Goal: Task Accomplishment & Management: Manage account settings

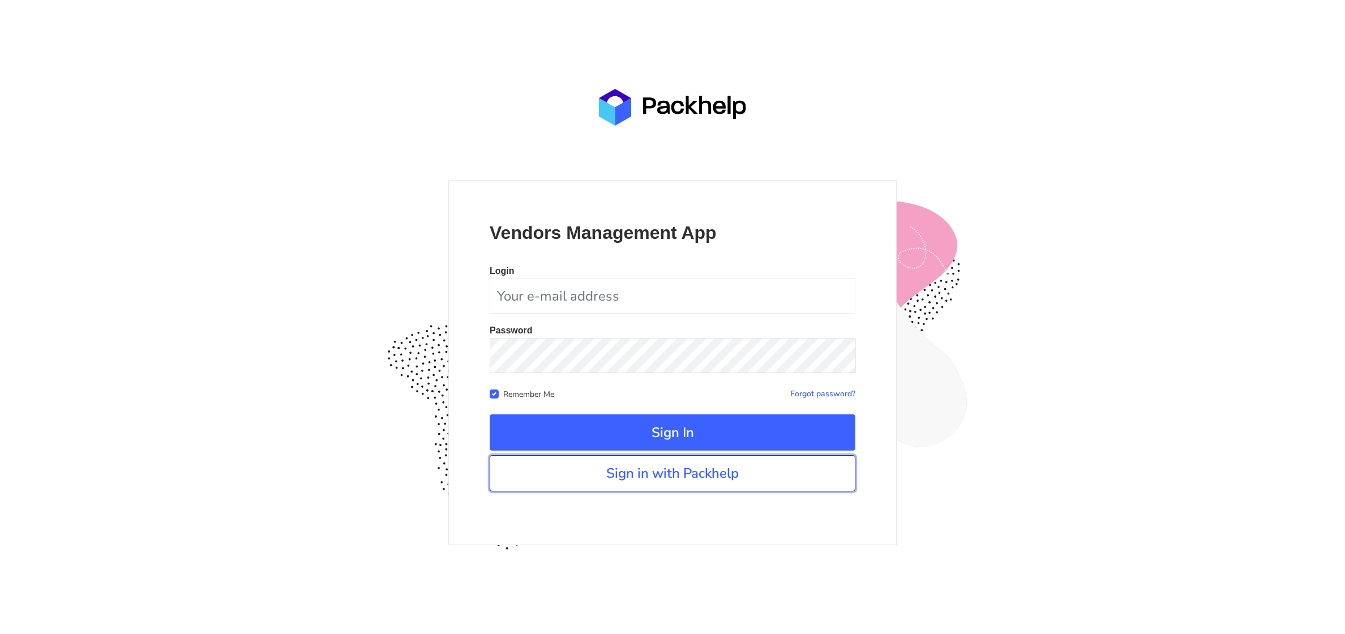
click at [693, 470] on link "Sign in with Packhelp" at bounding box center [673, 473] width 366 height 36
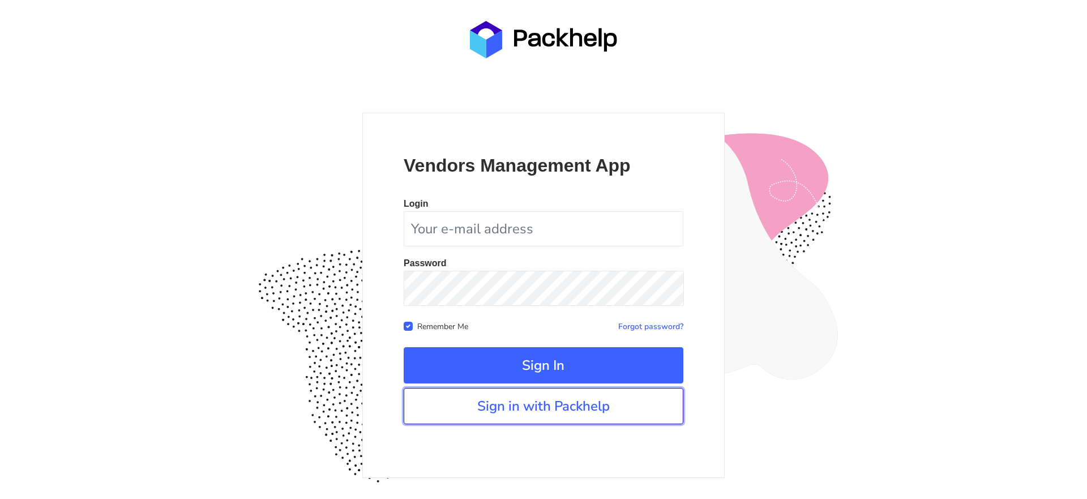
click at [519, 405] on link "Sign in with Packhelp" at bounding box center [544, 406] width 280 height 36
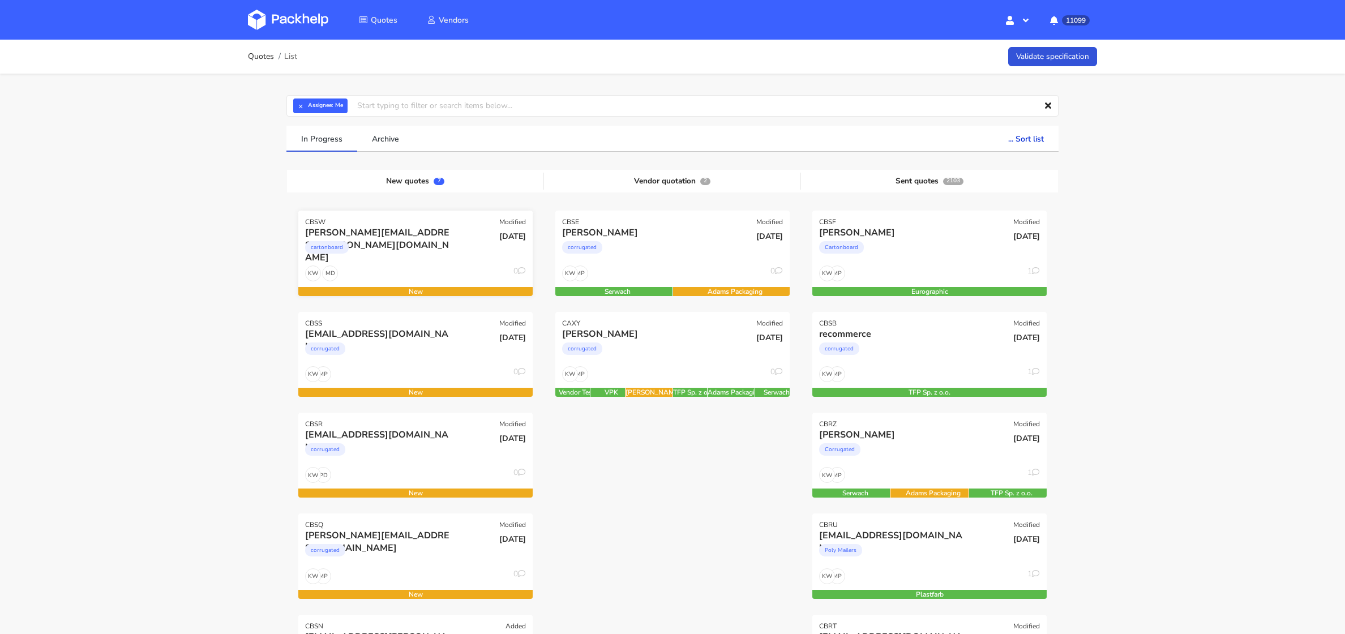
click at [366, 267] on div "MD KW 0" at bounding box center [415, 276] width 234 height 22
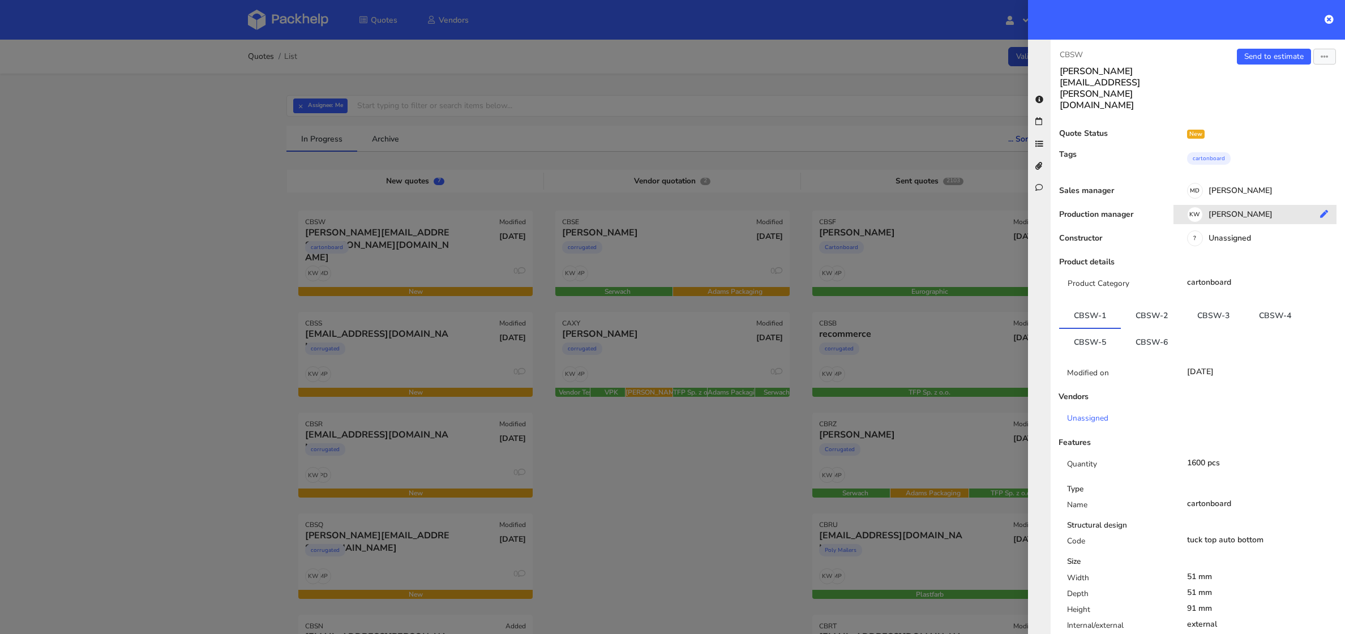
click at [1223, 210] on div "KW Klaudia Wiśniewska" at bounding box center [1259, 216] width 172 height 12
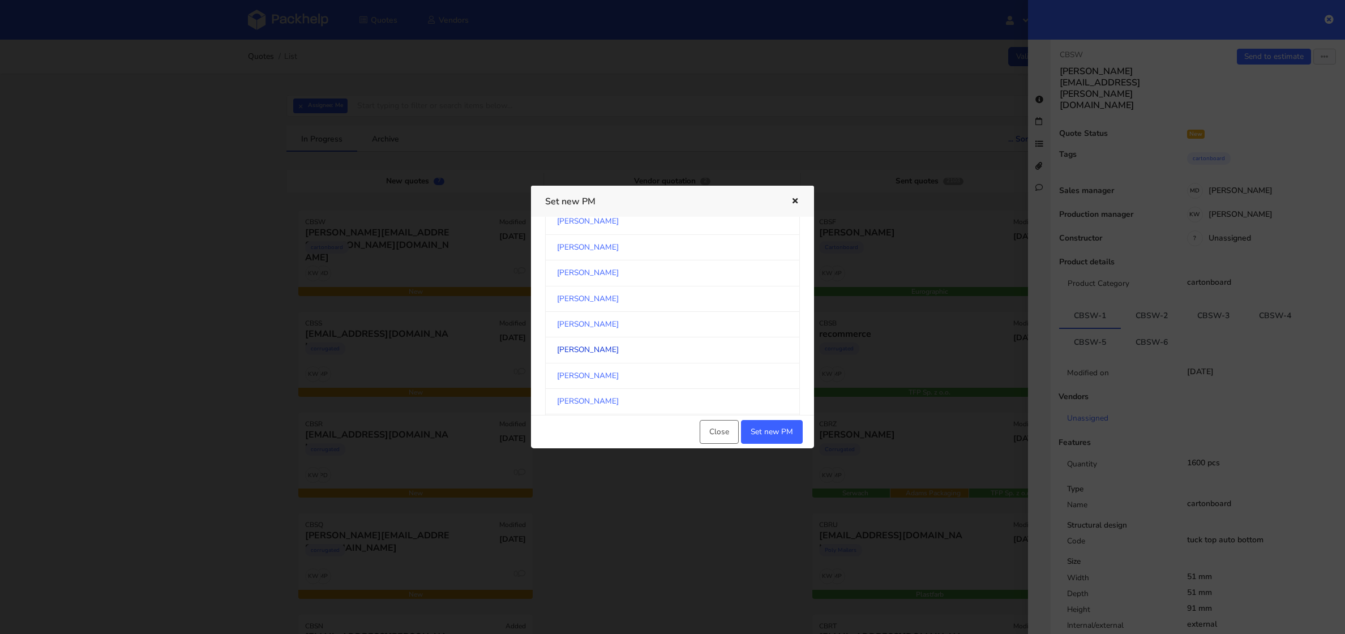
click at [658, 337] on link "[PERSON_NAME]" at bounding box center [672, 349] width 255 height 25
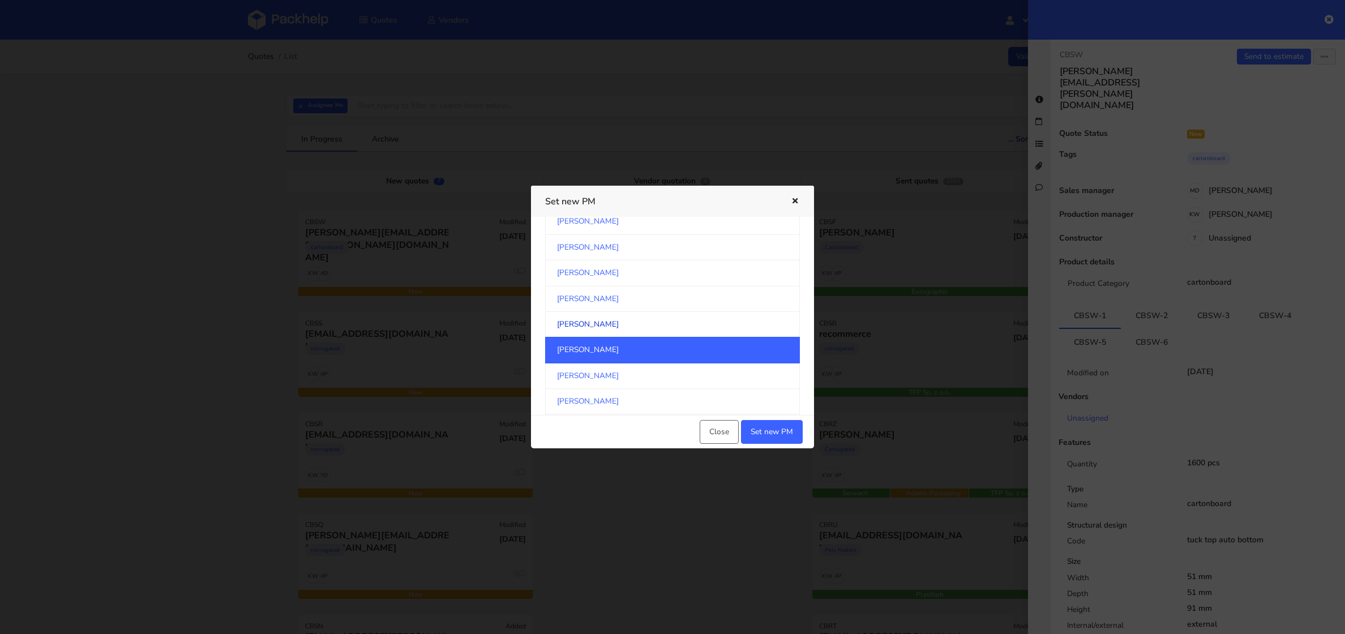
click at [671, 316] on link "[PERSON_NAME]" at bounding box center [672, 324] width 255 height 25
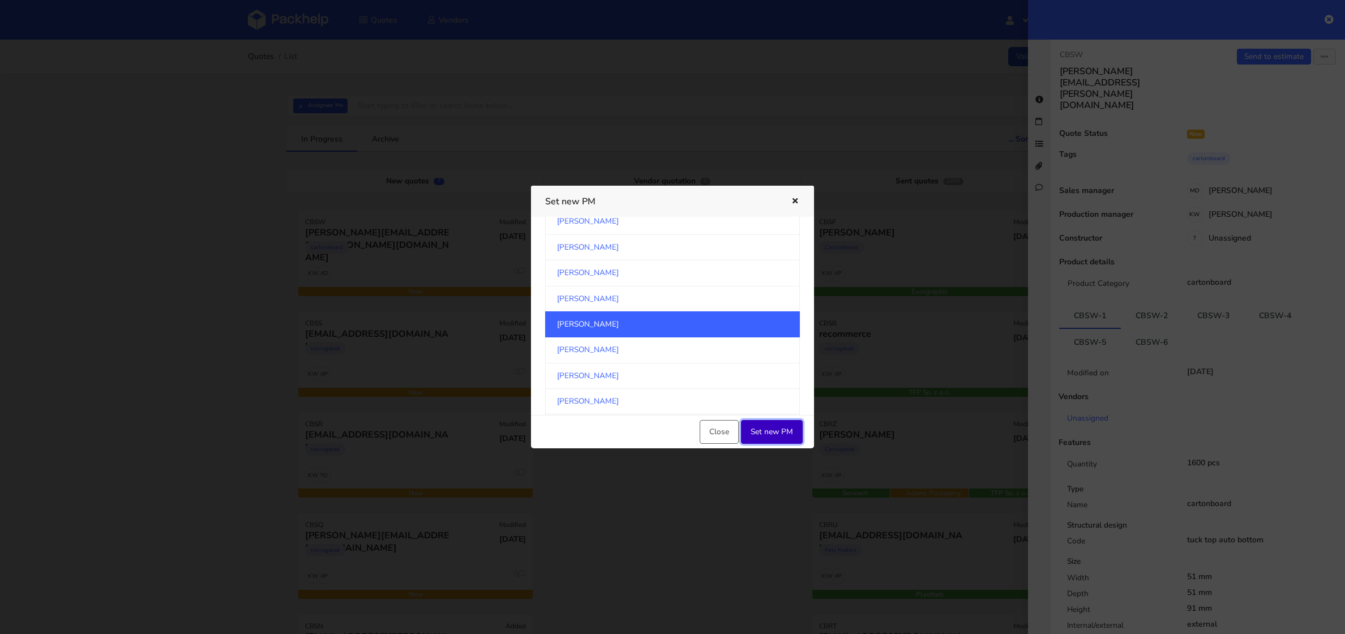
click at [776, 431] on button "Set new PM" at bounding box center [772, 432] width 62 height 24
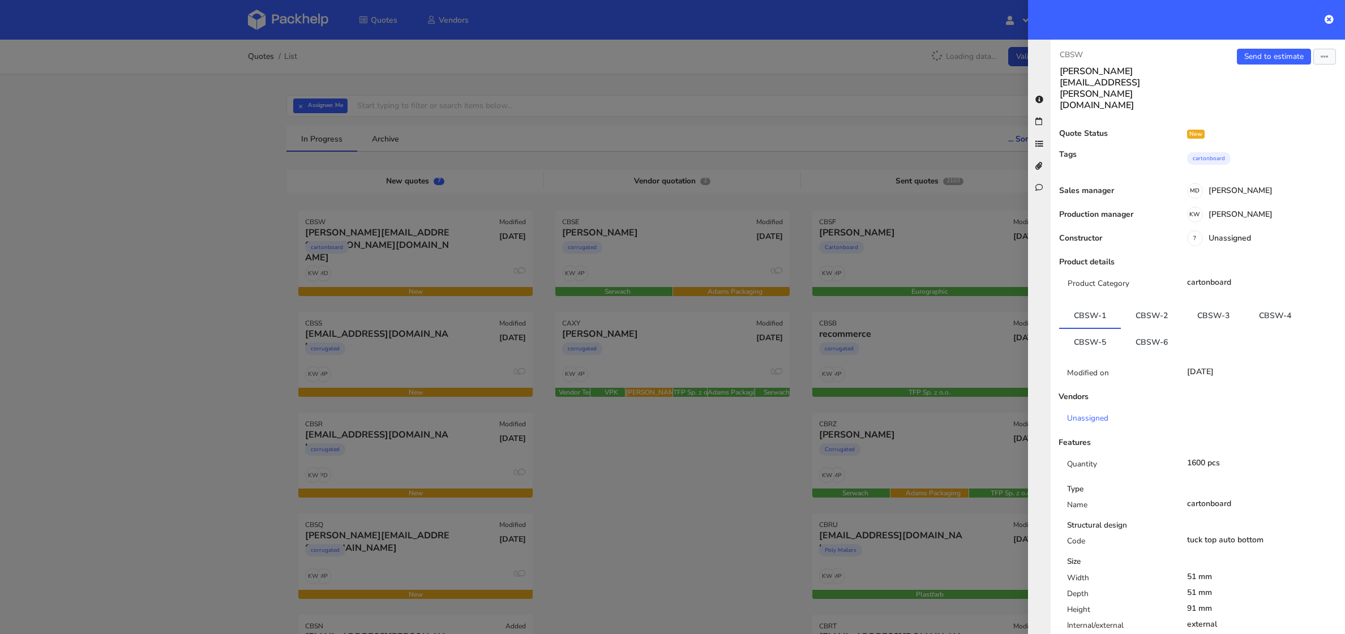
click at [681, 499] on div at bounding box center [672, 317] width 1345 height 634
click at [392, 464] on div at bounding box center [672, 317] width 1345 height 634
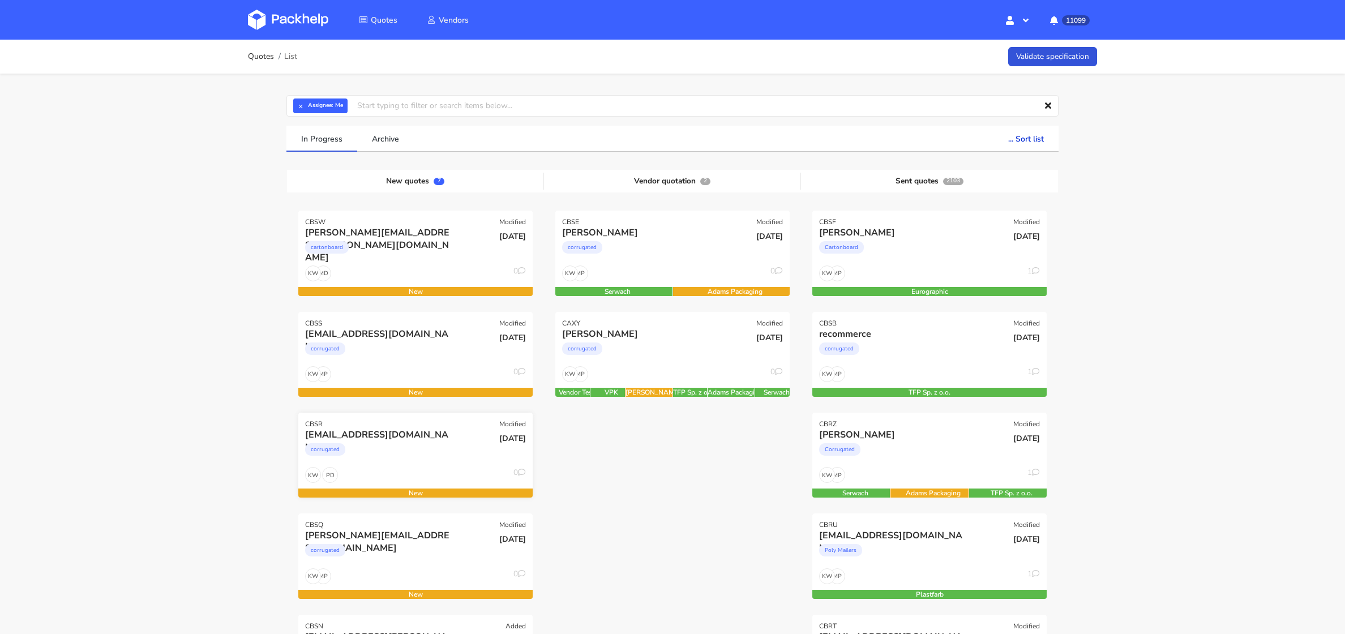
click at [352, 460] on div "corrugated" at bounding box center [380, 452] width 150 height 23
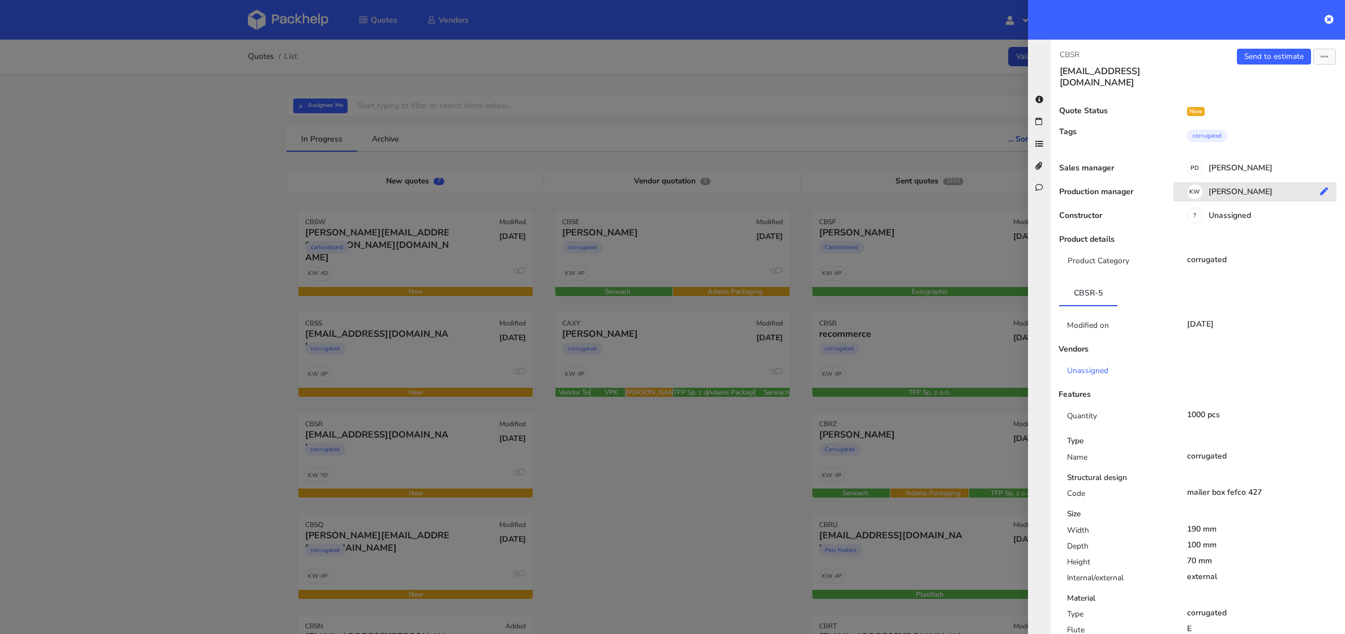
click at [1232, 187] on div "KW [PERSON_NAME]" at bounding box center [1259, 193] width 172 height 12
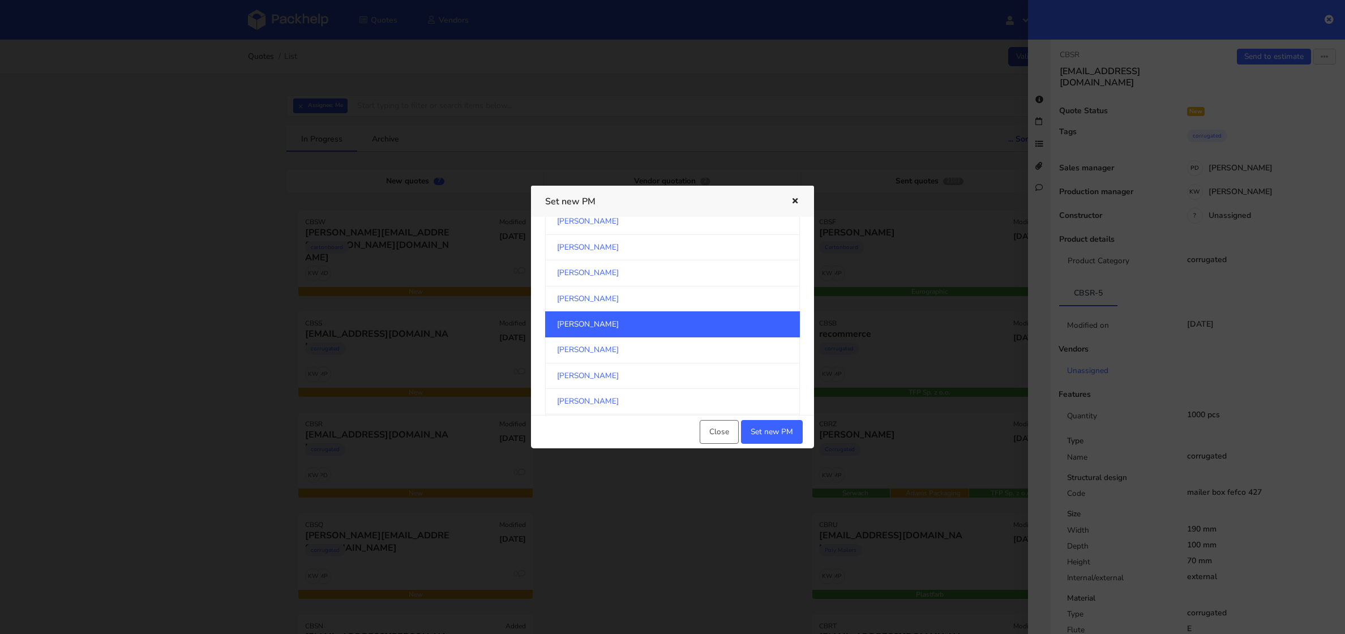
click at [682, 322] on link "[PERSON_NAME]" at bounding box center [672, 324] width 255 height 26
click at [762, 434] on button "Set new PM" at bounding box center [772, 432] width 62 height 24
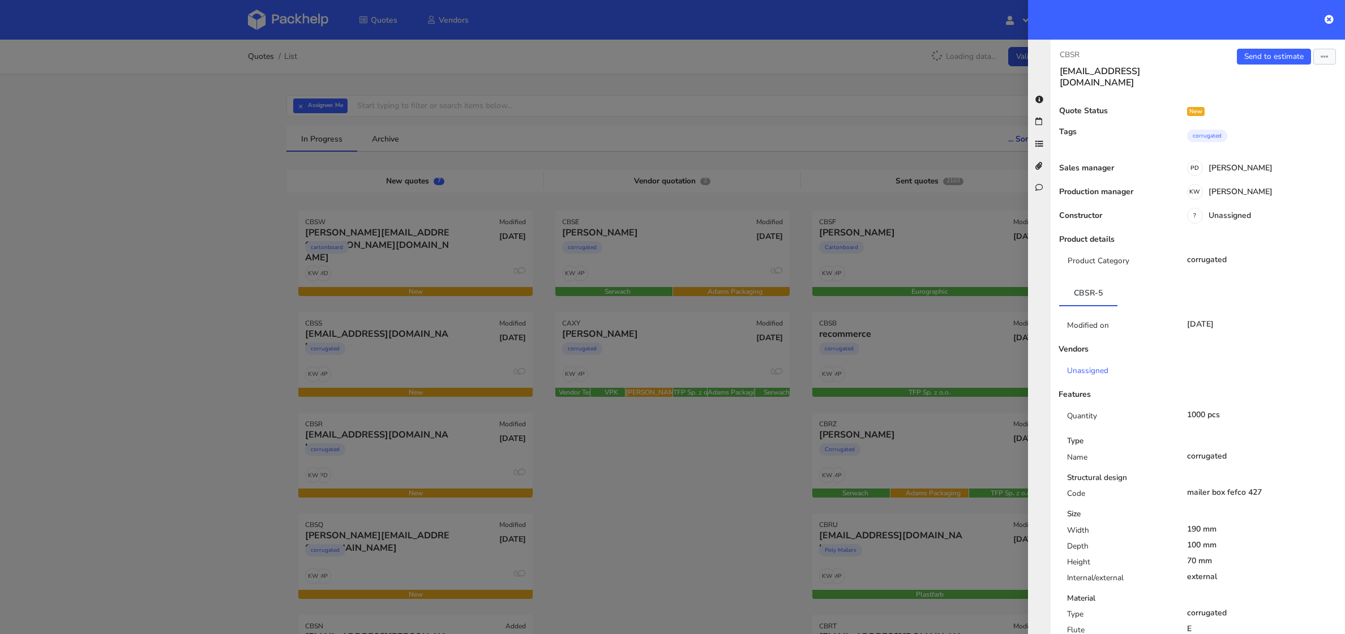
click at [640, 493] on div at bounding box center [672, 317] width 1345 height 634
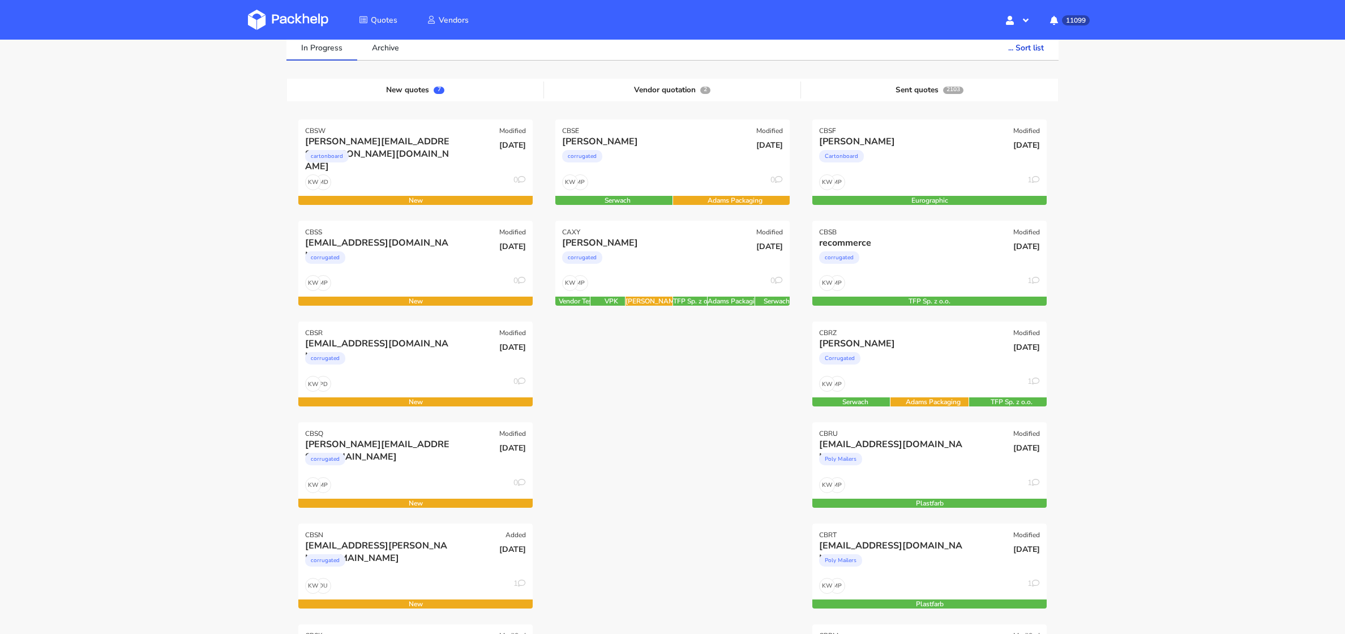
scroll to position [95, 0]
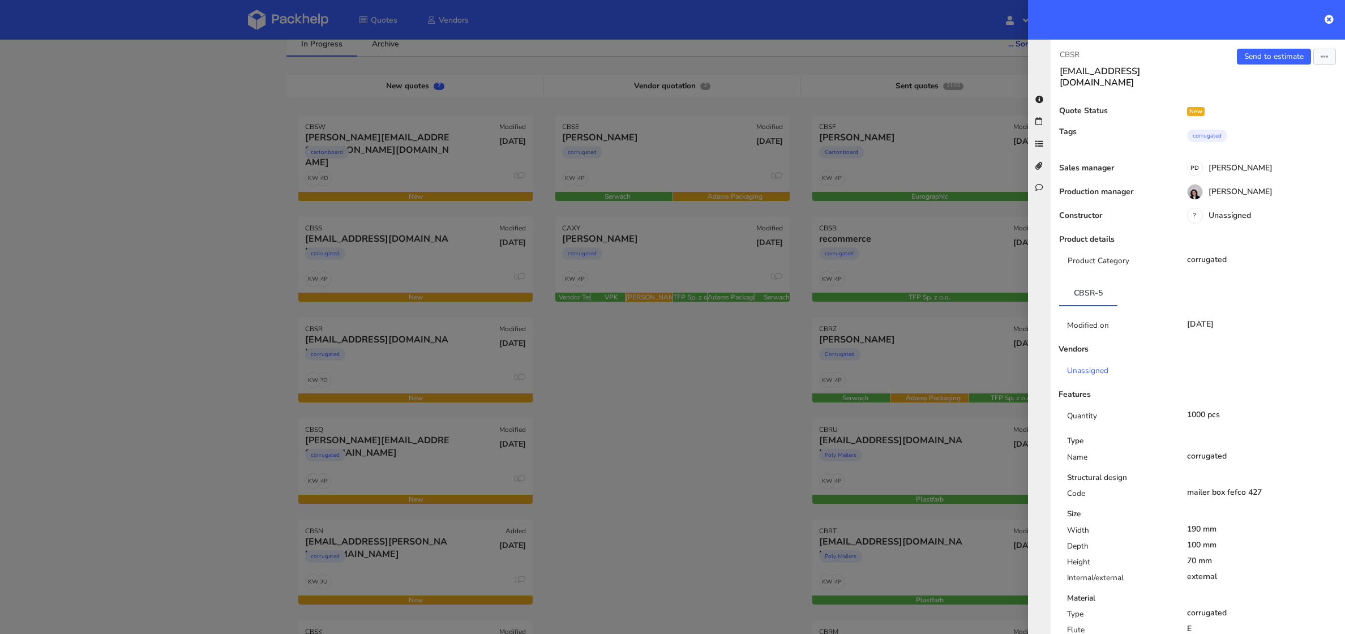
click at [408, 457] on div at bounding box center [672, 317] width 1345 height 634
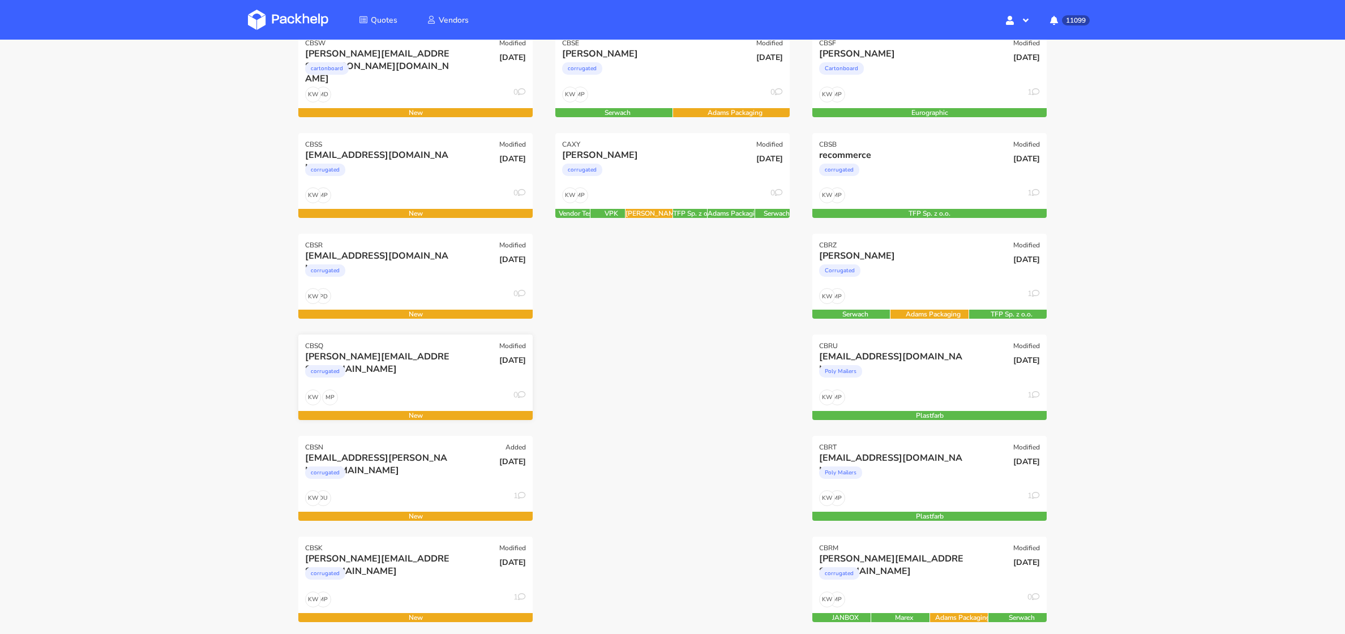
scroll to position [186, 0]
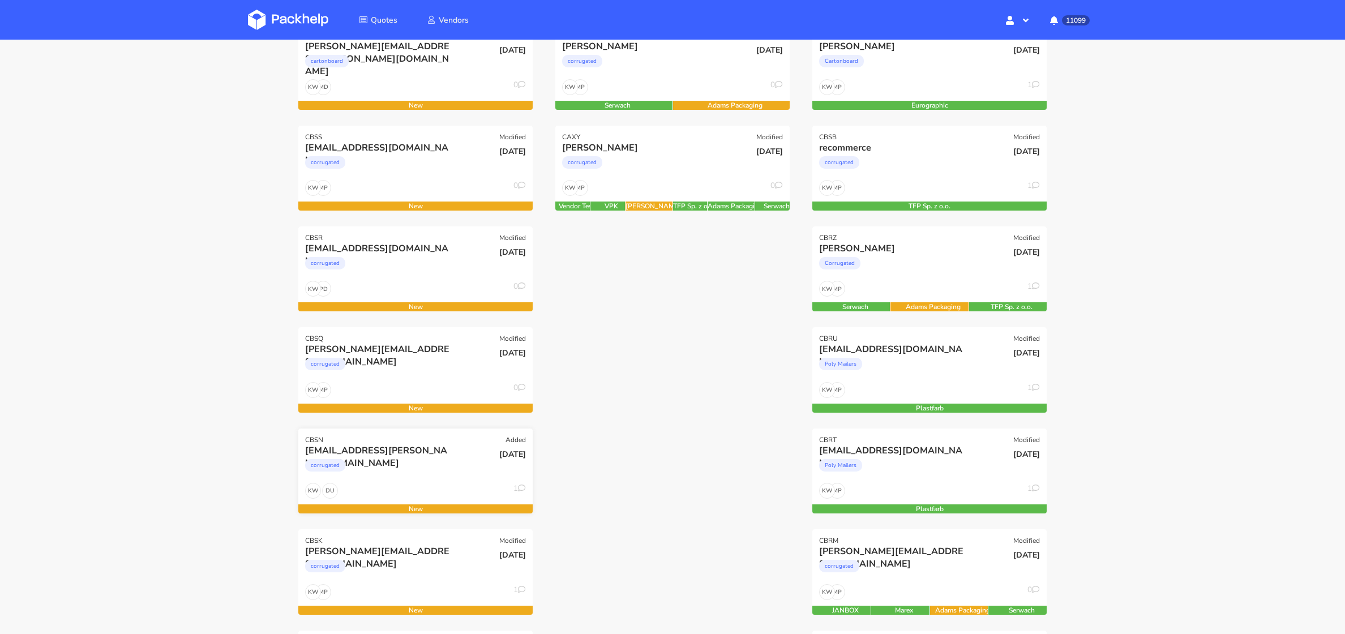
click at [380, 467] on div "corrugated" at bounding box center [380, 468] width 150 height 23
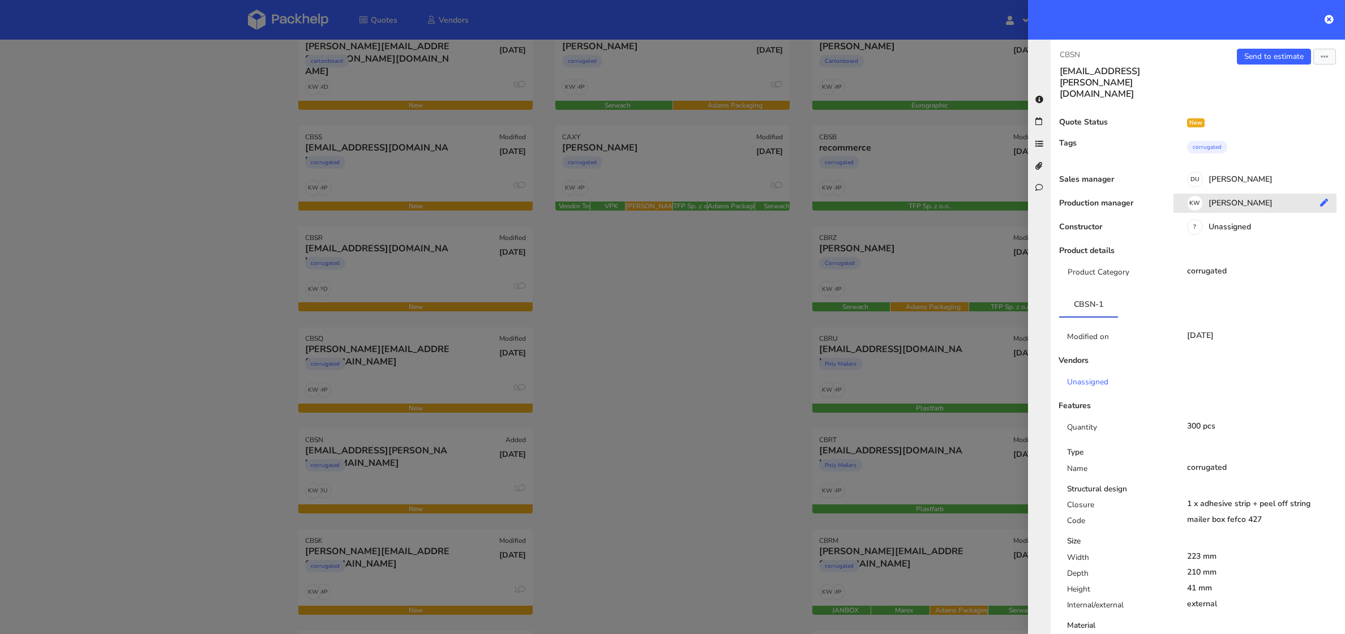
click at [1244, 199] on div "KW Klaudia Wiśniewska" at bounding box center [1259, 205] width 172 height 12
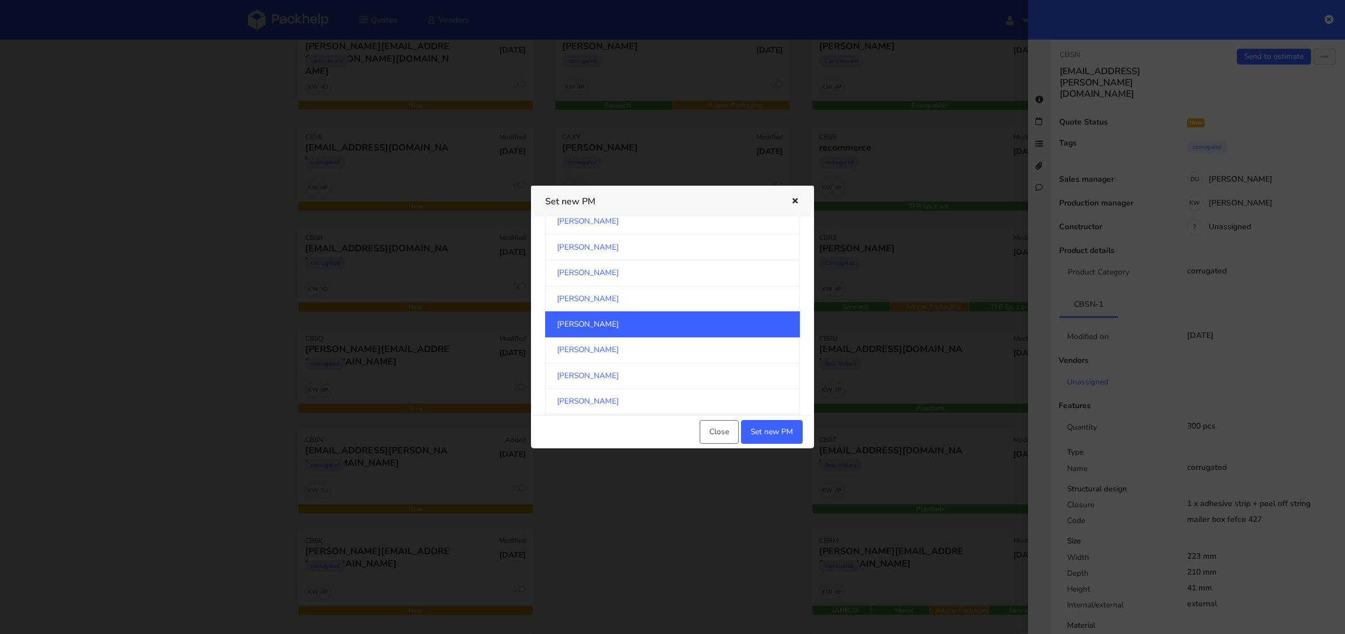
scroll to position [1871, 0]
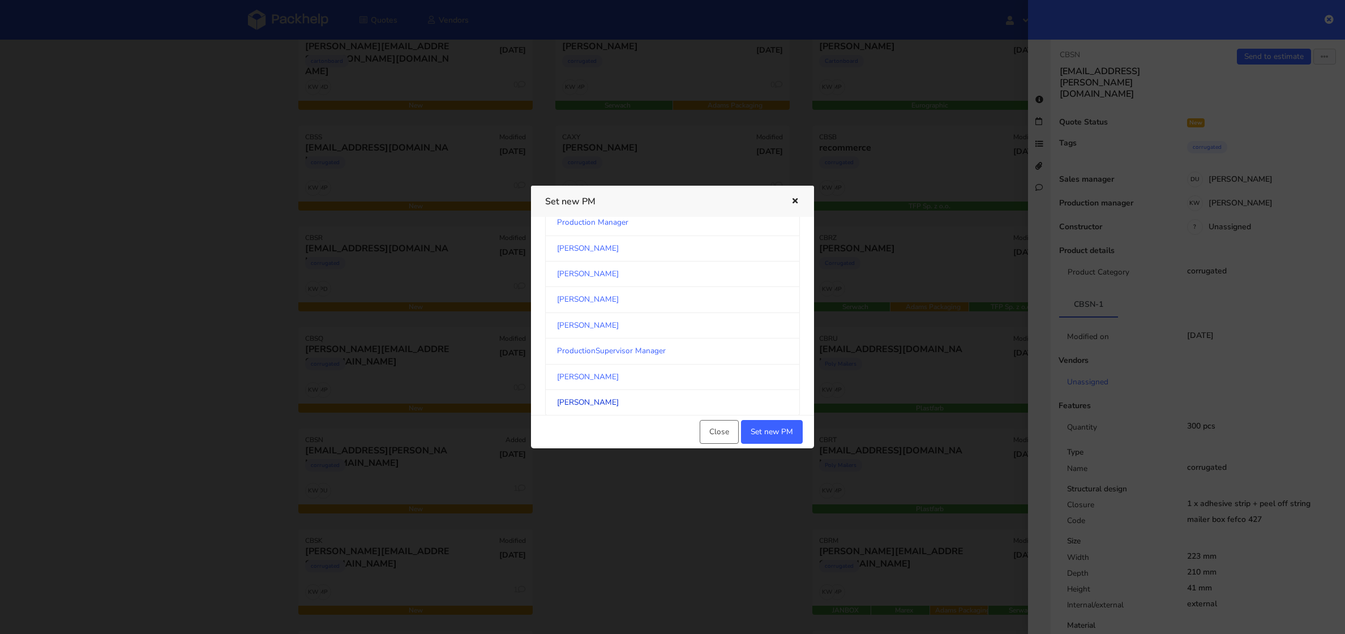
click at [742, 390] on link "Maciej Sikora" at bounding box center [672, 402] width 255 height 25
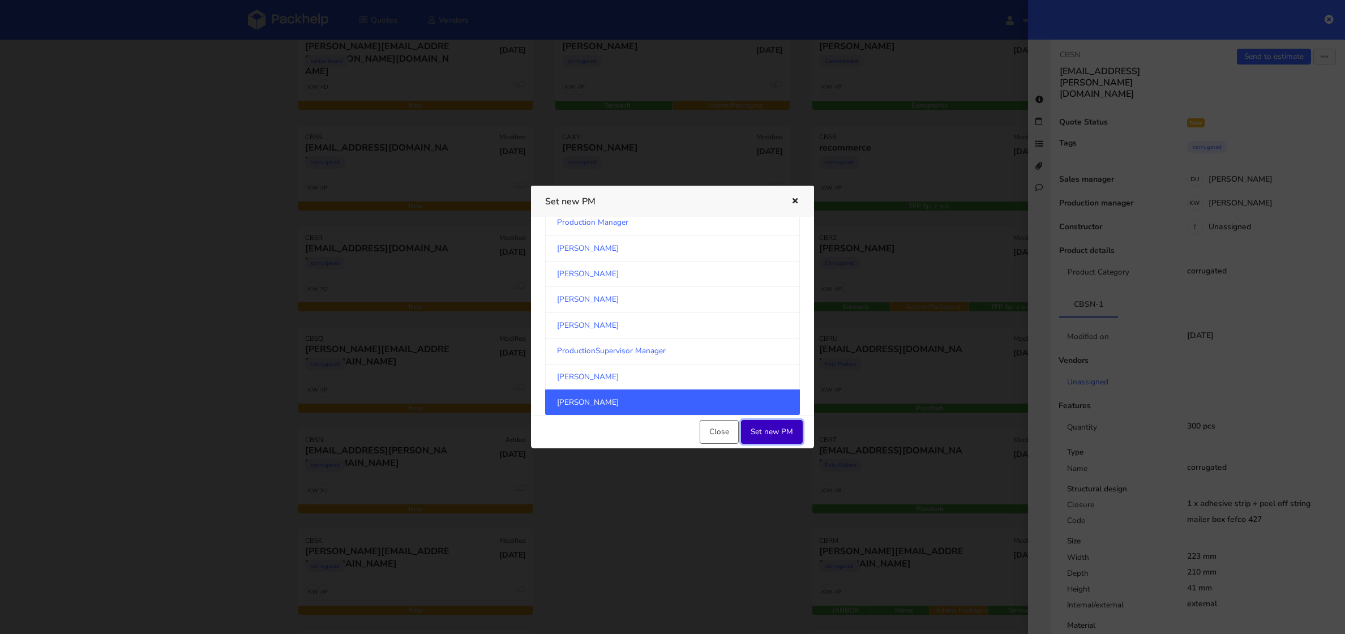
click at [770, 440] on button "Set new PM" at bounding box center [772, 432] width 62 height 24
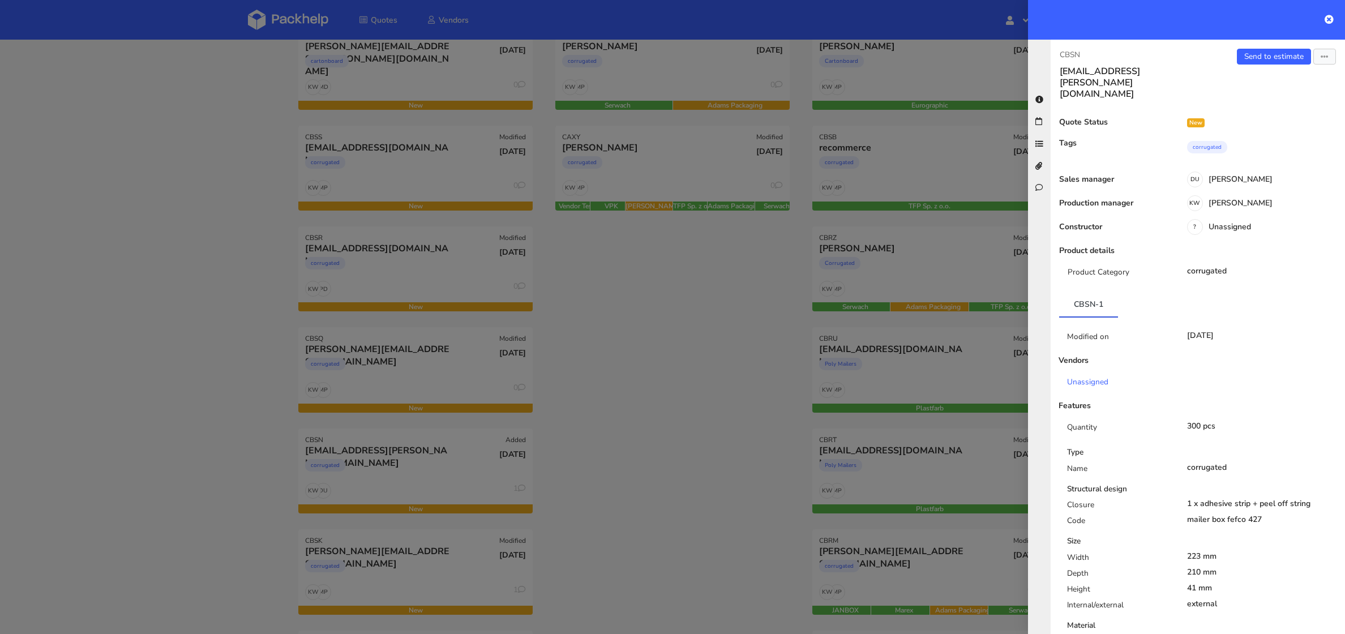
click at [696, 475] on div at bounding box center [672, 317] width 1345 height 634
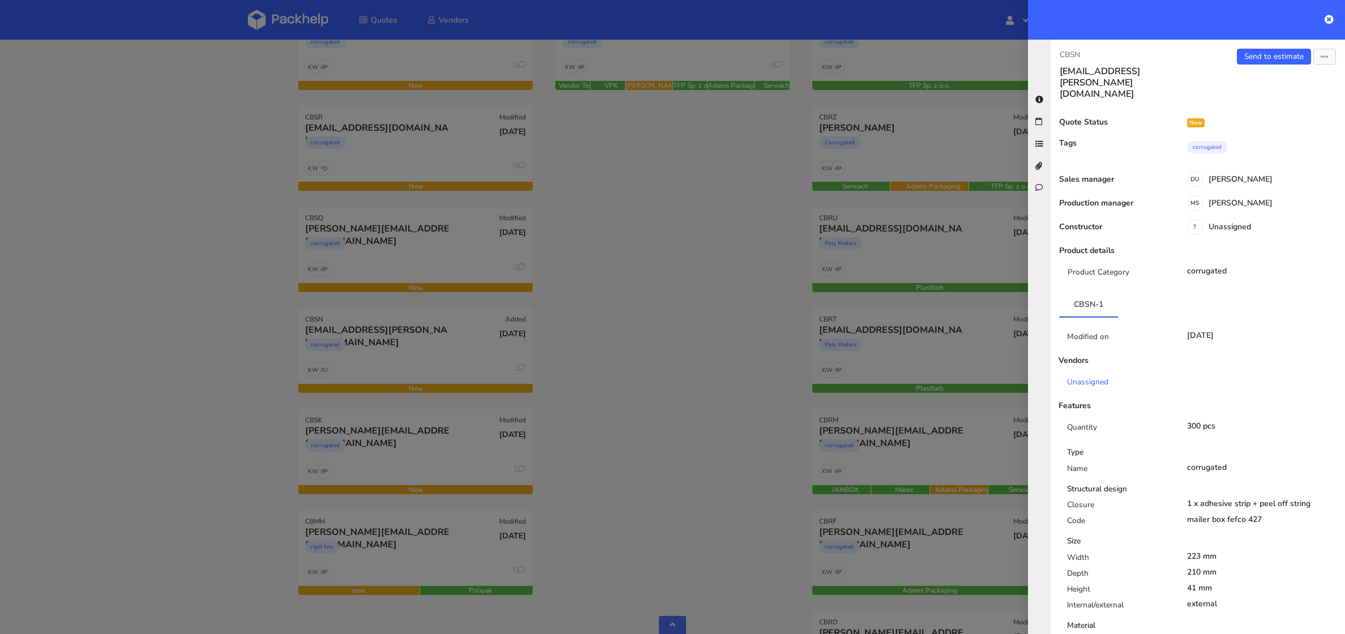
click at [460, 464] on div at bounding box center [672, 317] width 1345 height 634
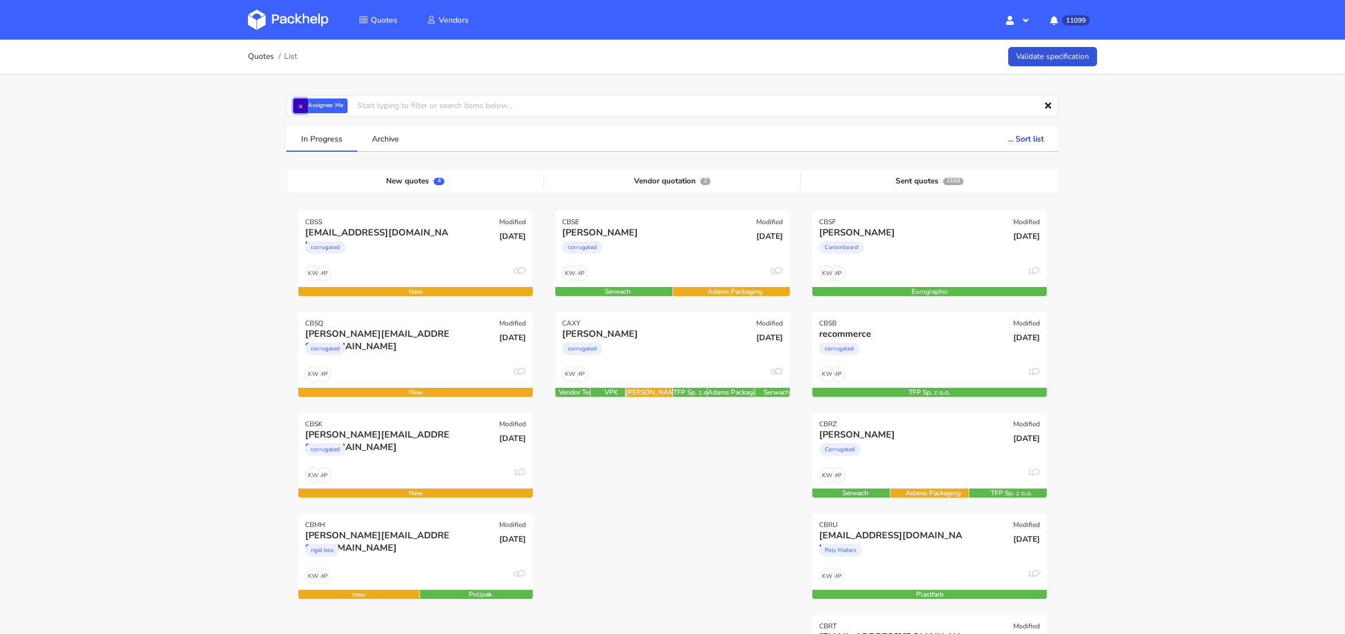
click at [301, 109] on button "×" at bounding box center [300, 105] width 15 height 15
click at [310, 109] on input "text" at bounding box center [672, 106] width 772 height 22
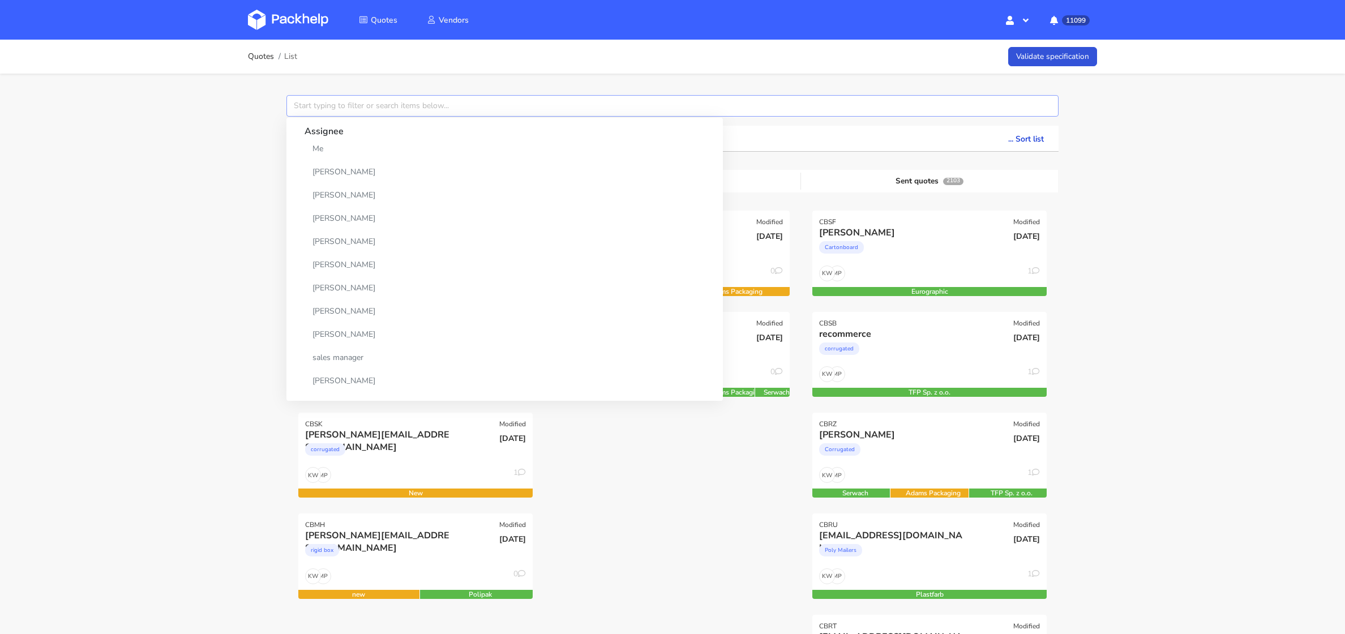
paste input "CBPV"
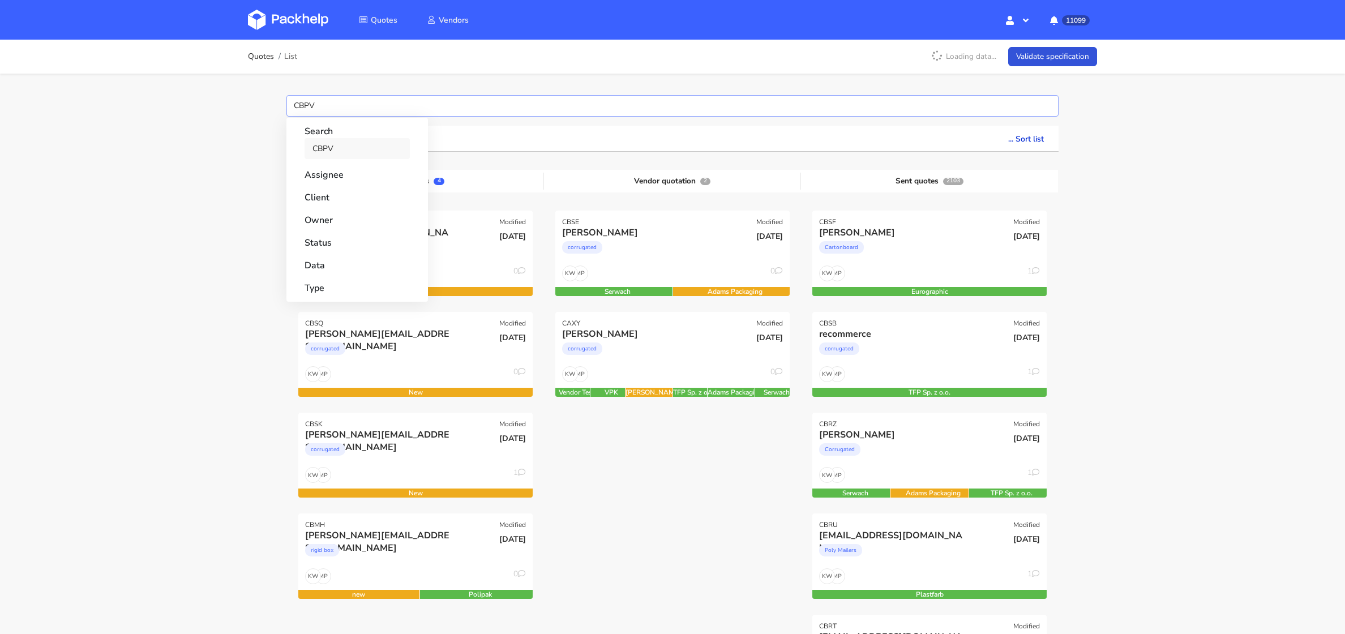
type input "CBPV"
click at [327, 146] on link "CBPV" at bounding box center [357, 148] width 105 height 21
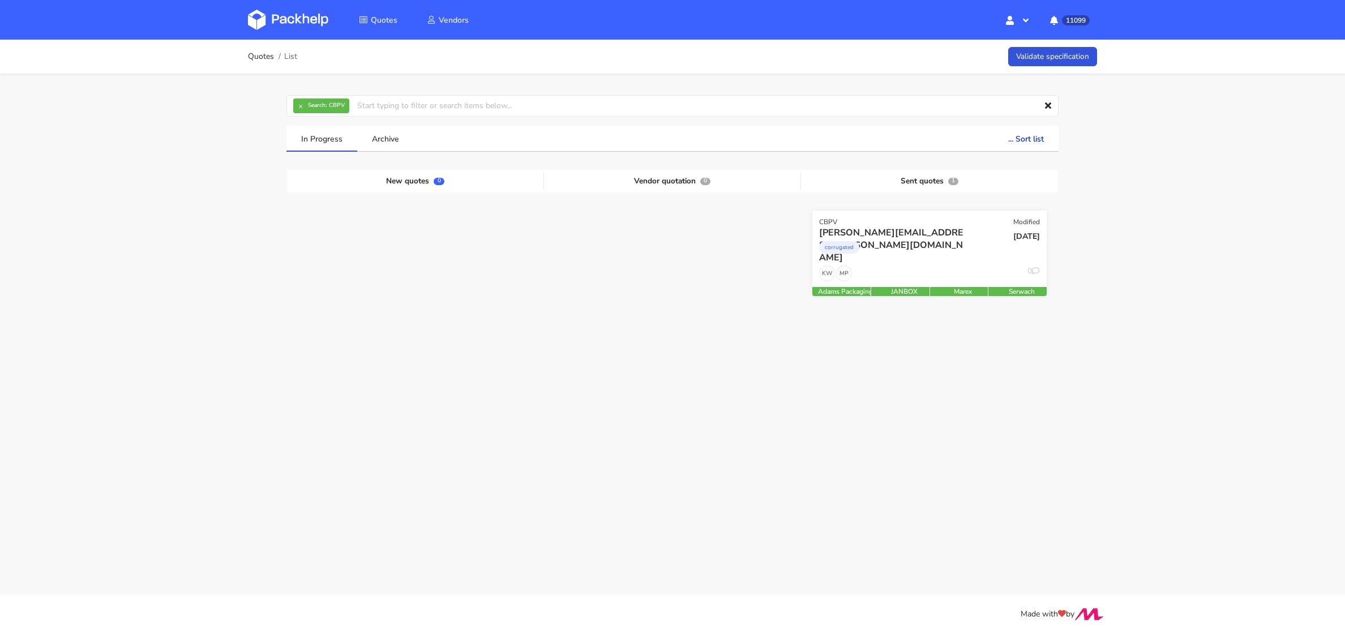
click at [965, 254] on div "corrugated" at bounding box center [894, 250] width 150 height 23
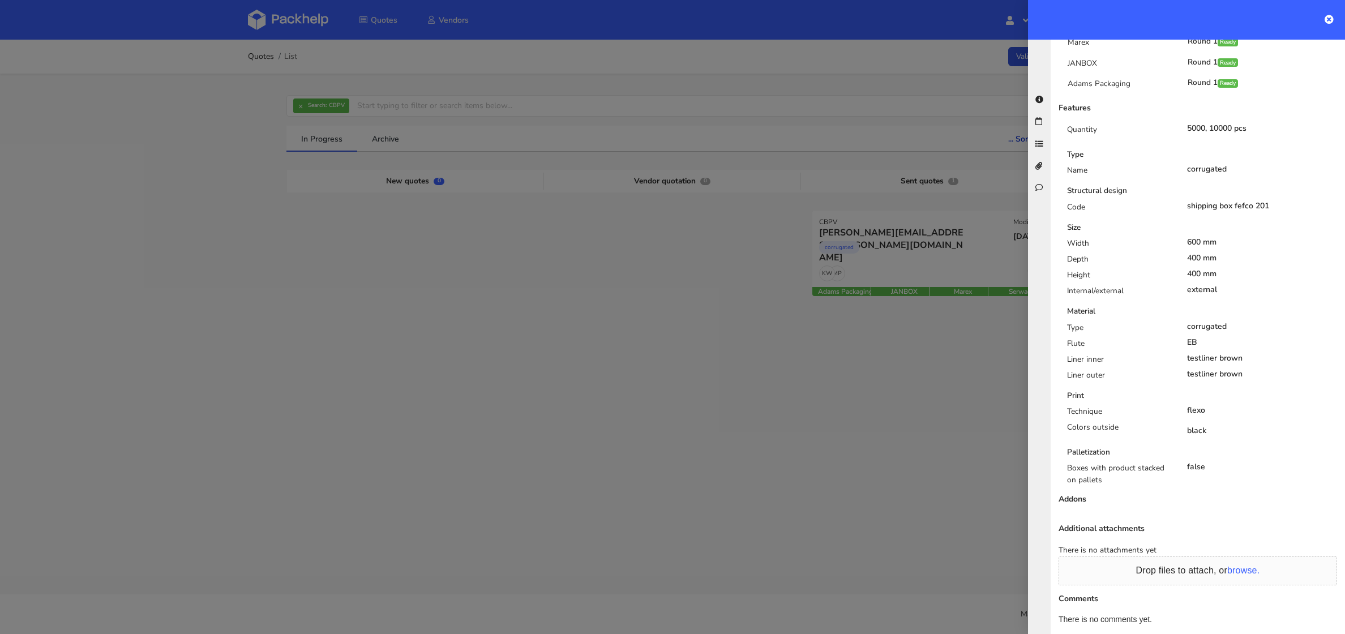
scroll to position [430, 0]
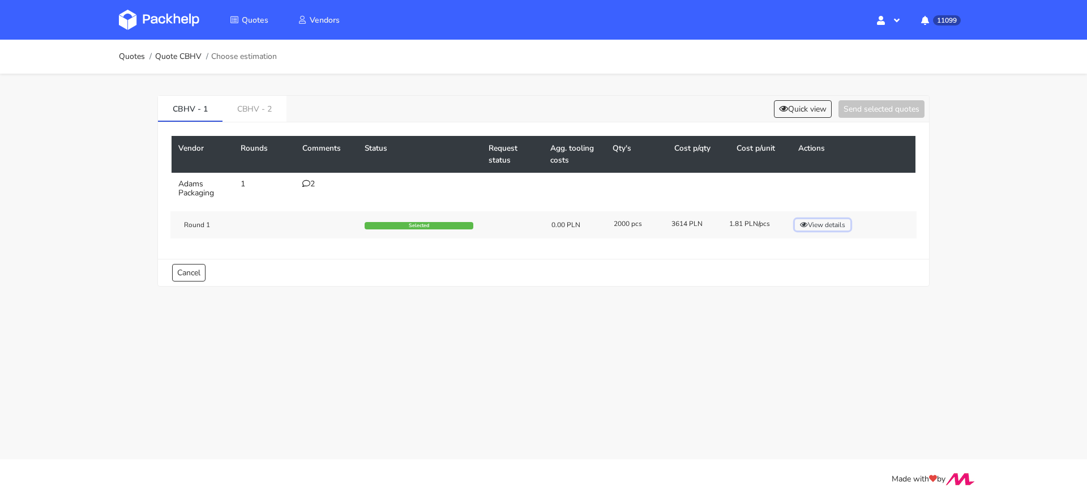
click at [823, 220] on button "View details" at bounding box center [822, 224] width 55 height 11
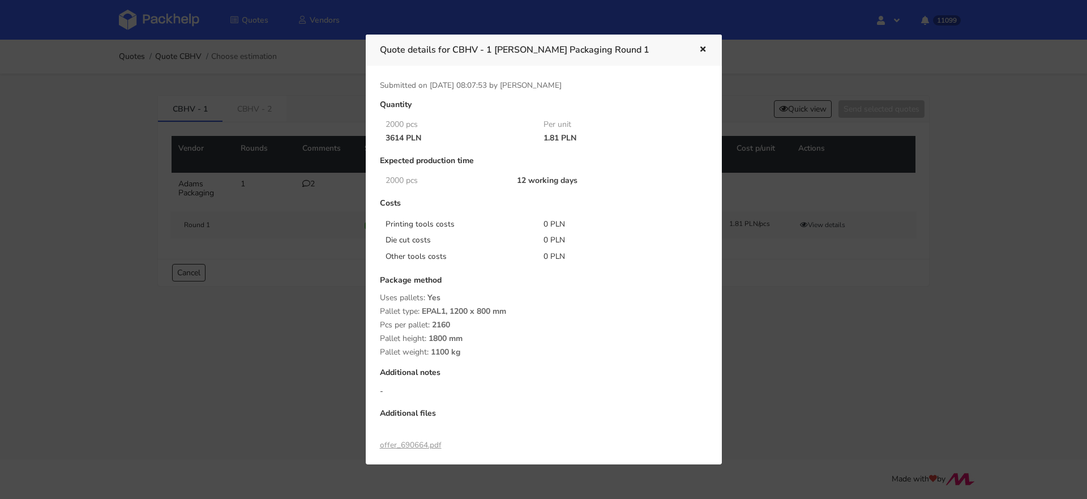
click at [745, 316] on div at bounding box center [543, 249] width 1087 height 499
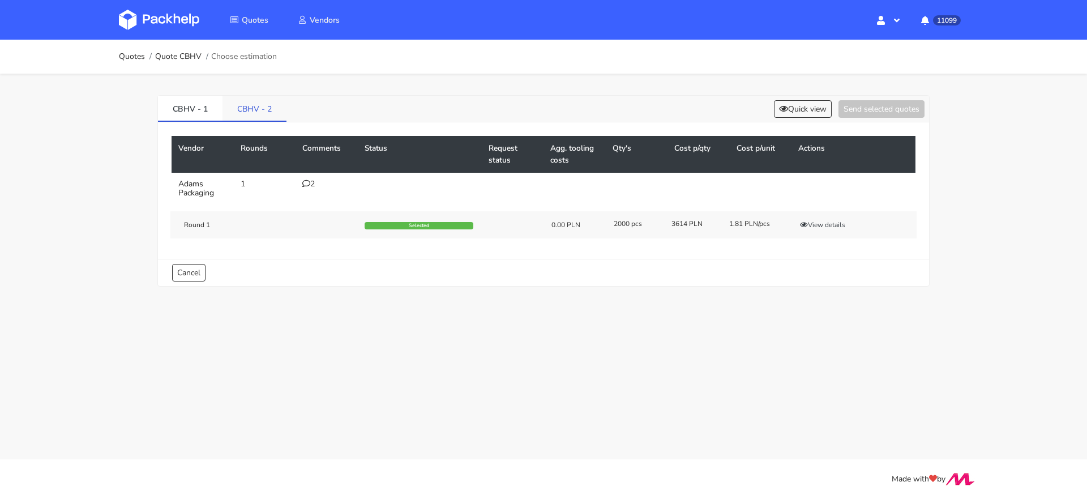
click at [254, 104] on link "CBHV - 2" at bounding box center [254, 108] width 64 height 25
click at [825, 219] on button "View details" at bounding box center [822, 224] width 55 height 11
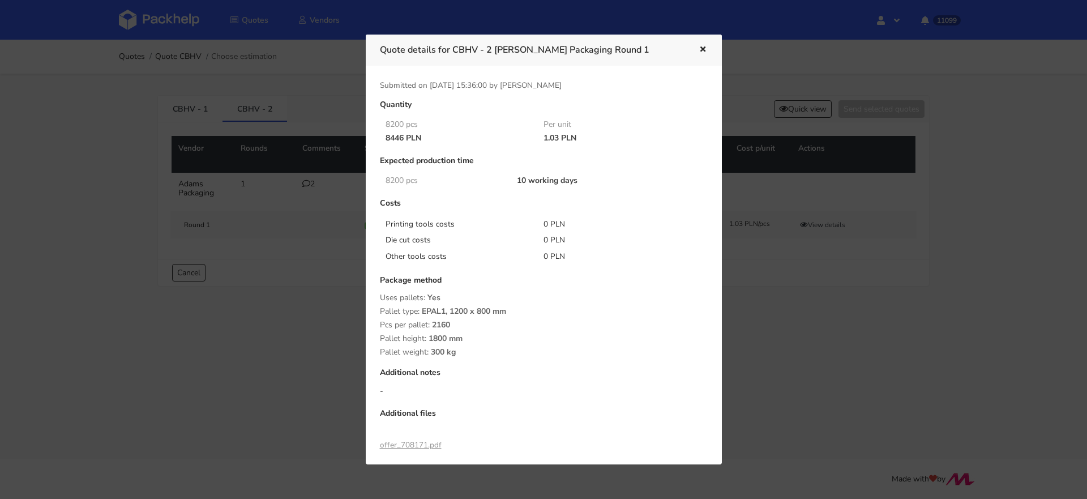
click at [822, 344] on div at bounding box center [543, 249] width 1087 height 499
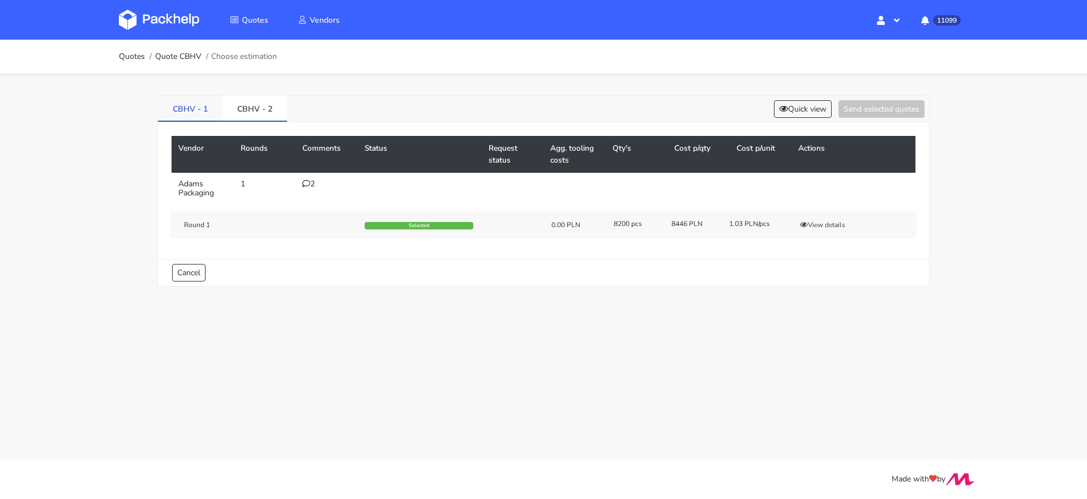
click at [195, 113] on link "CBHV - 1" at bounding box center [190, 108] width 65 height 25
click at [312, 186] on div "2" at bounding box center [326, 183] width 49 height 9
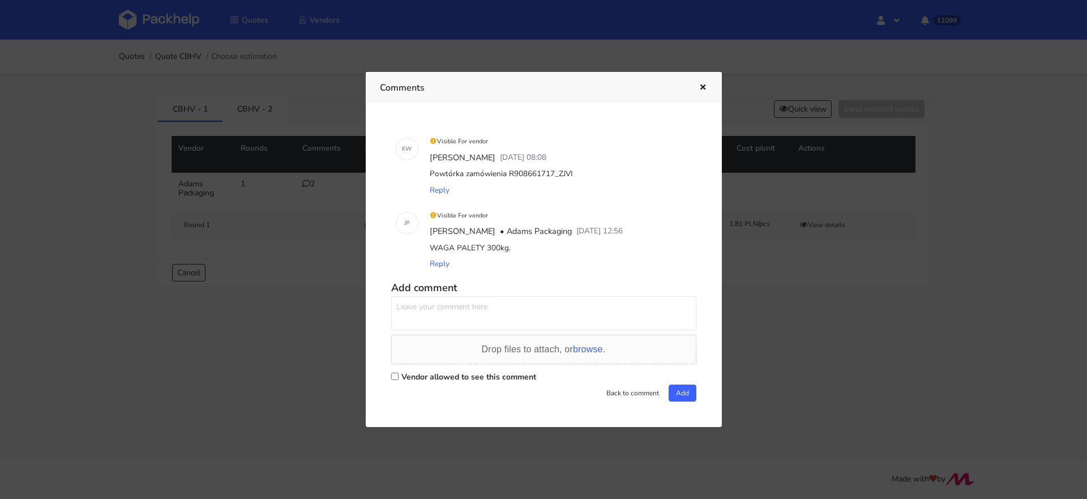
click at [261, 102] on div at bounding box center [543, 249] width 1087 height 499
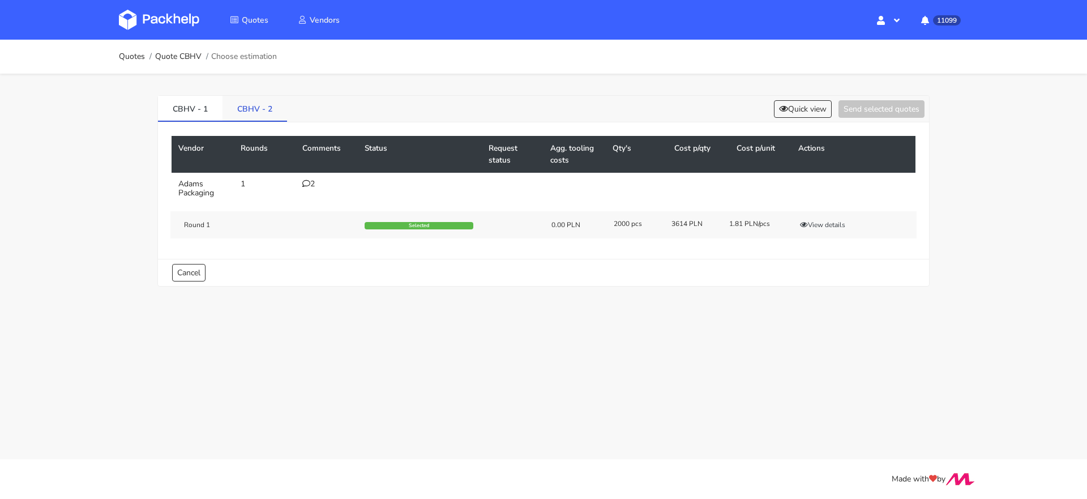
click at [248, 103] on link "CBHV - 2" at bounding box center [254, 108] width 65 height 25
click at [302, 174] on td "2" at bounding box center [326, 189] width 62 height 32
click at [302, 182] on icon at bounding box center [306, 183] width 8 height 8
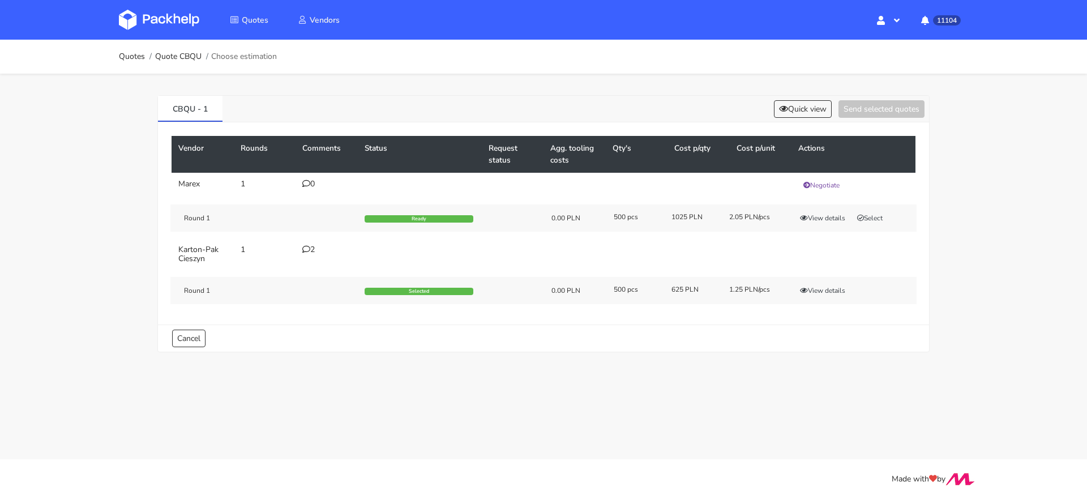
click at [320, 259] on td "2" at bounding box center [326, 254] width 62 height 32
click at [312, 251] on div "2" at bounding box center [326, 249] width 49 height 9
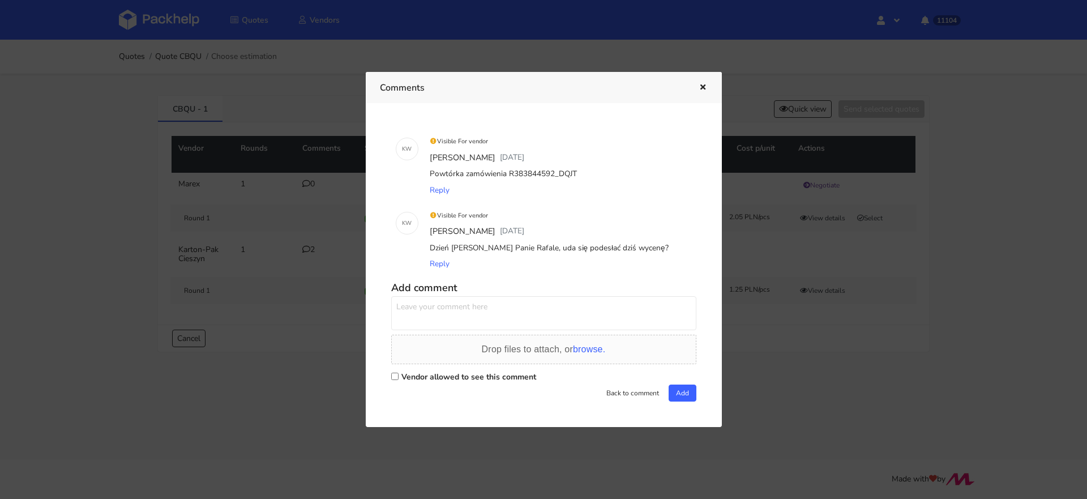
click at [838, 365] on div at bounding box center [543, 249] width 1087 height 499
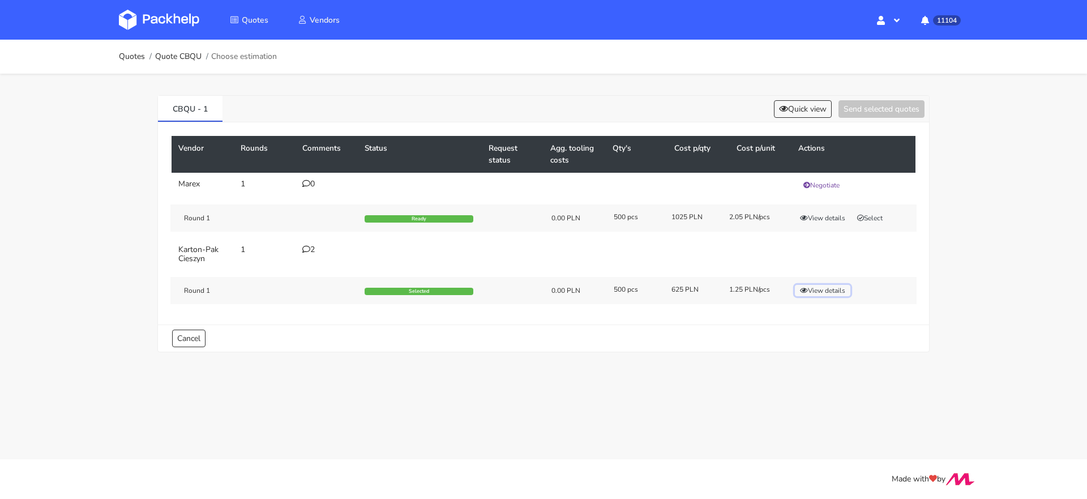
click at [825, 285] on button "View details" at bounding box center [822, 290] width 55 height 11
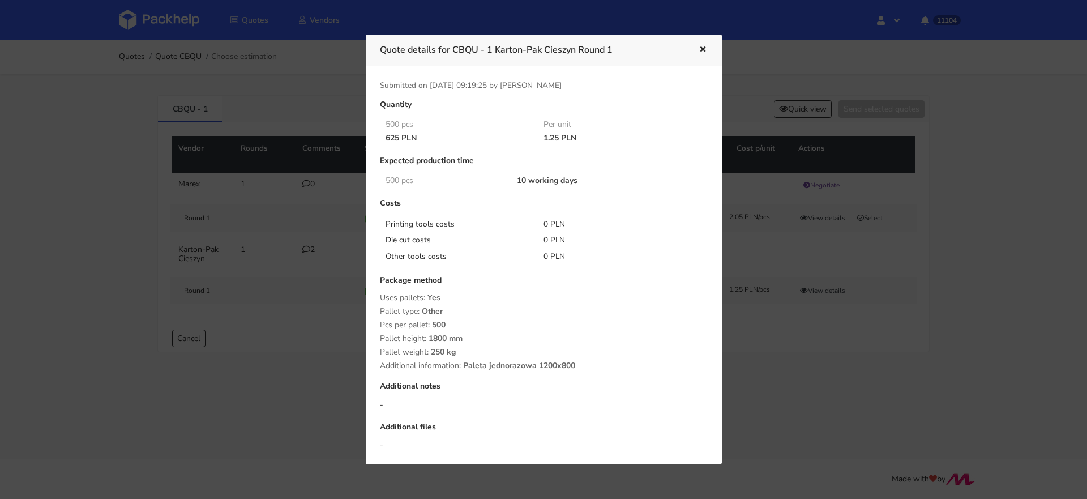
click at [314, 243] on div at bounding box center [543, 249] width 1087 height 499
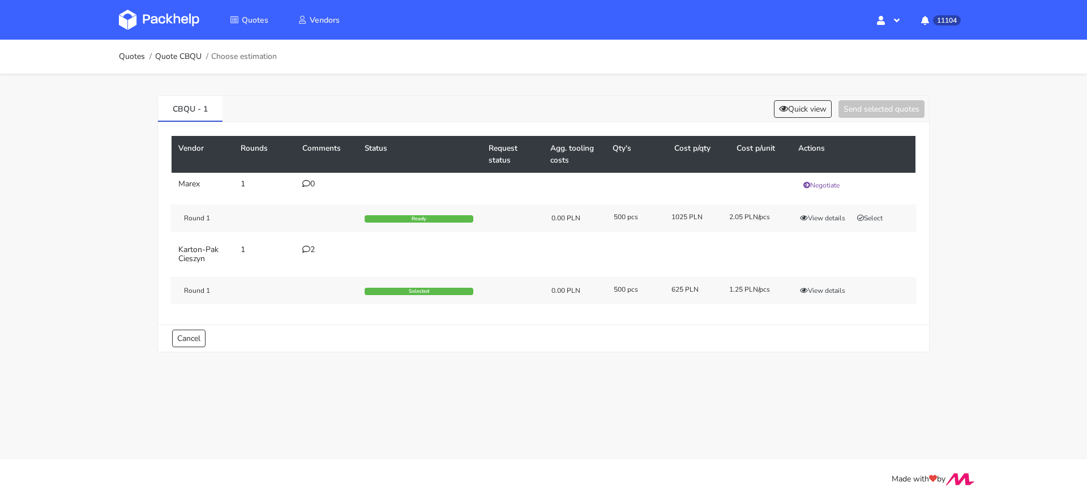
click at [309, 245] on icon at bounding box center [306, 249] width 8 height 8
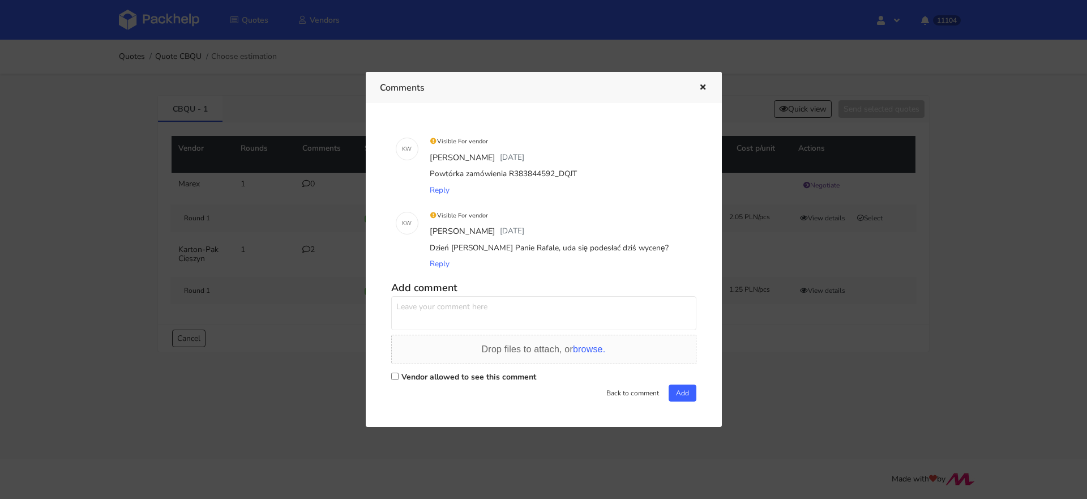
click at [536, 180] on div "Powtórka zamówienia R383844592_DQJT" at bounding box center [559, 174] width 264 height 16
click at [539, 170] on div "Powtórka zamówienia R383844592_DQJT" at bounding box center [559, 174] width 264 height 16
copy div "R383844592_DQJT"
click at [505, 251] on div "Dzień [PERSON_NAME] Panie Rafale, uda się podesłać dziś wycenę?" at bounding box center [559, 248] width 264 height 16
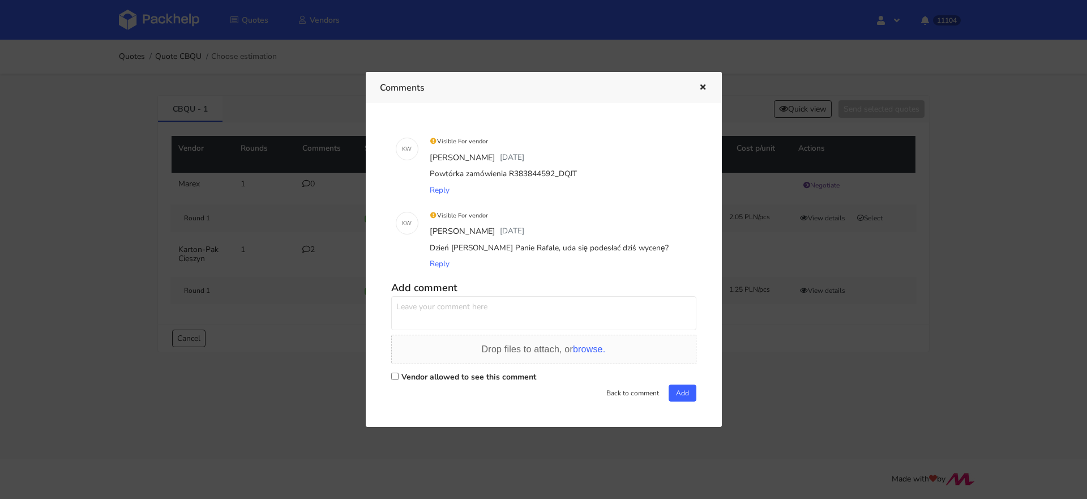
click at [298, 47] on div at bounding box center [543, 249] width 1087 height 499
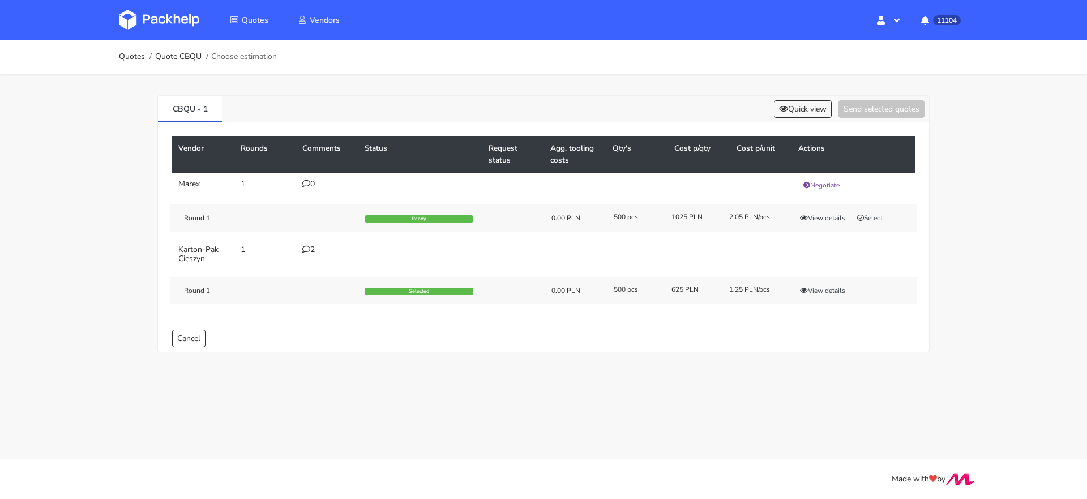
click at [163, 7] on link at bounding box center [167, 19] width 97 height 33
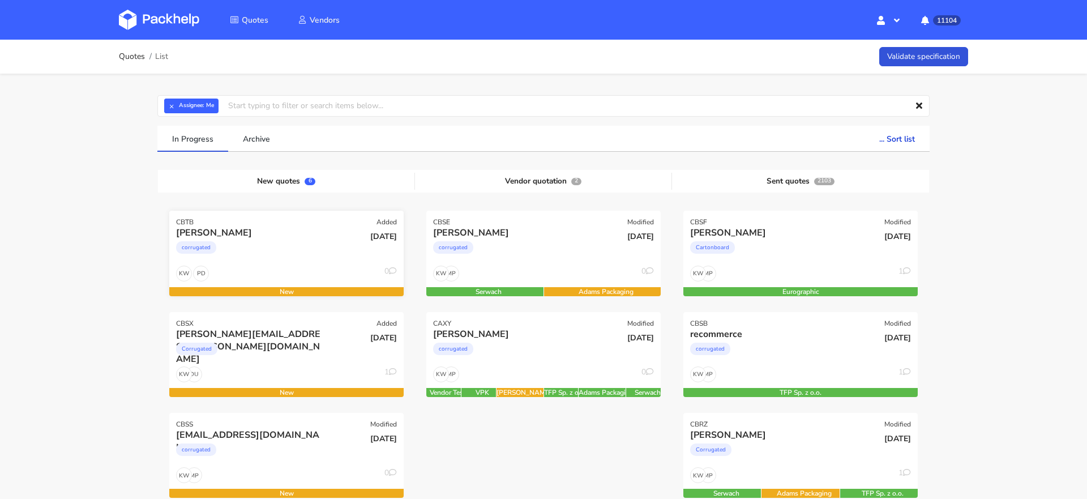
click at [268, 251] on div "corrugated" at bounding box center [251, 250] width 150 height 23
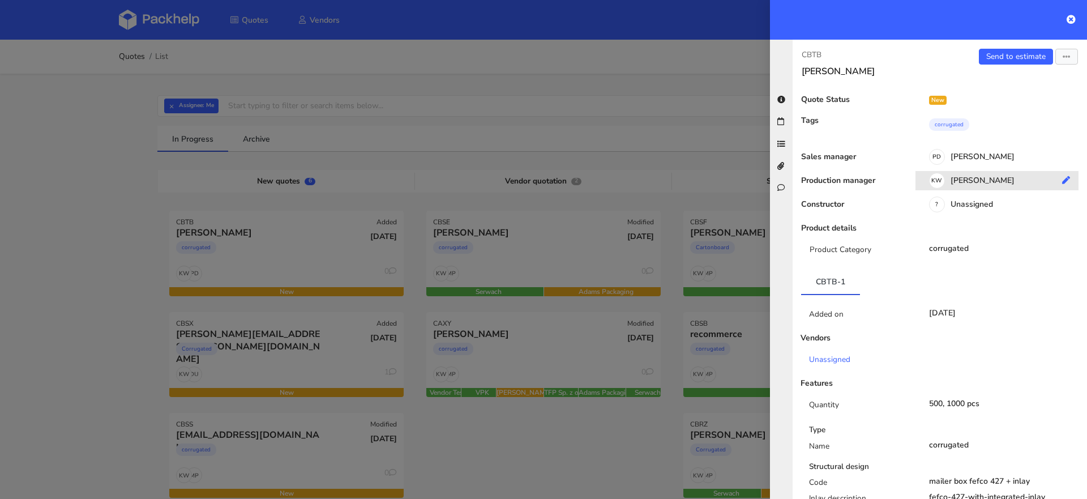
click at [979, 180] on div "KW [PERSON_NAME]" at bounding box center [1001, 182] width 172 height 12
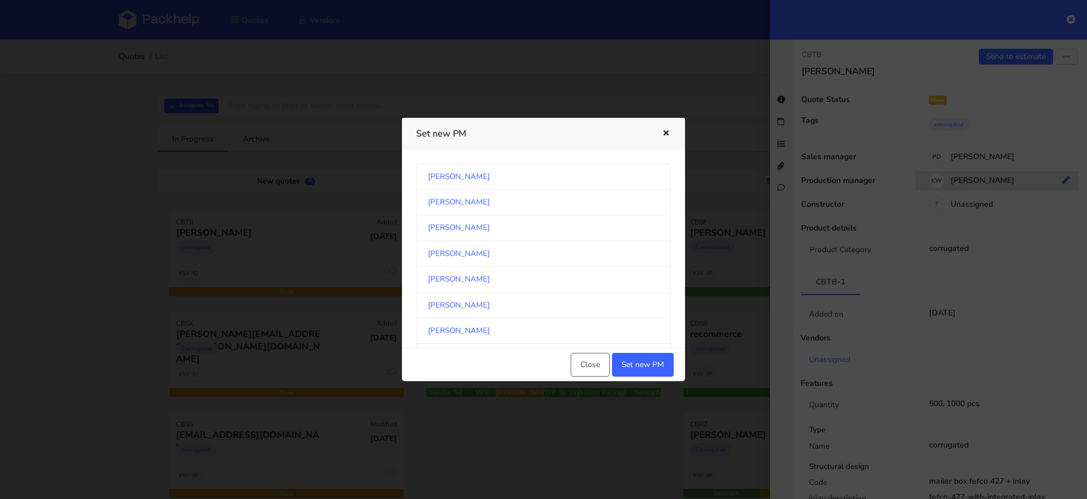
scroll to position [1025, 0]
click at [592, 250] on link "[PERSON_NAME]" at bounding box center [543, 256] width 255 height 25
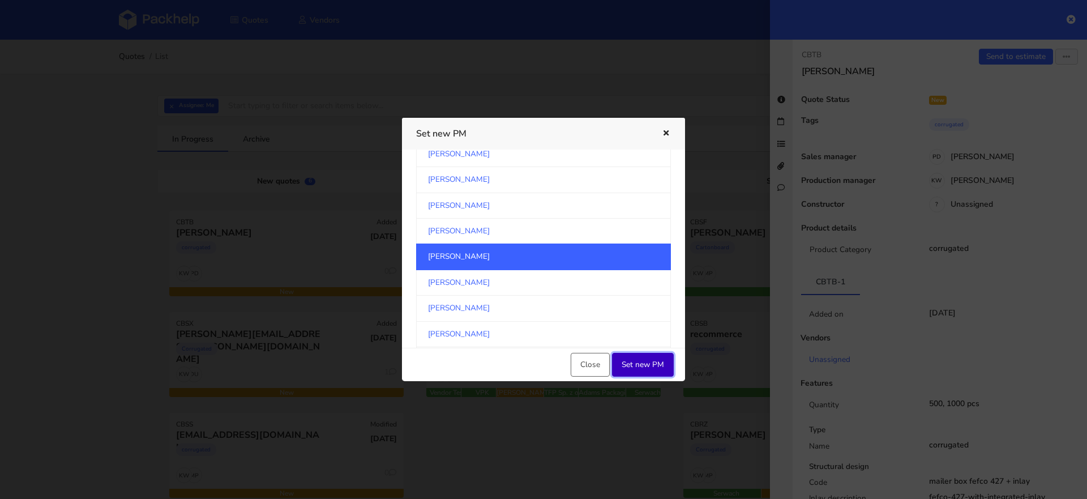
click at [640, 355] on button "Set new PM" at bounding box center [643, 365] width 62 height 24
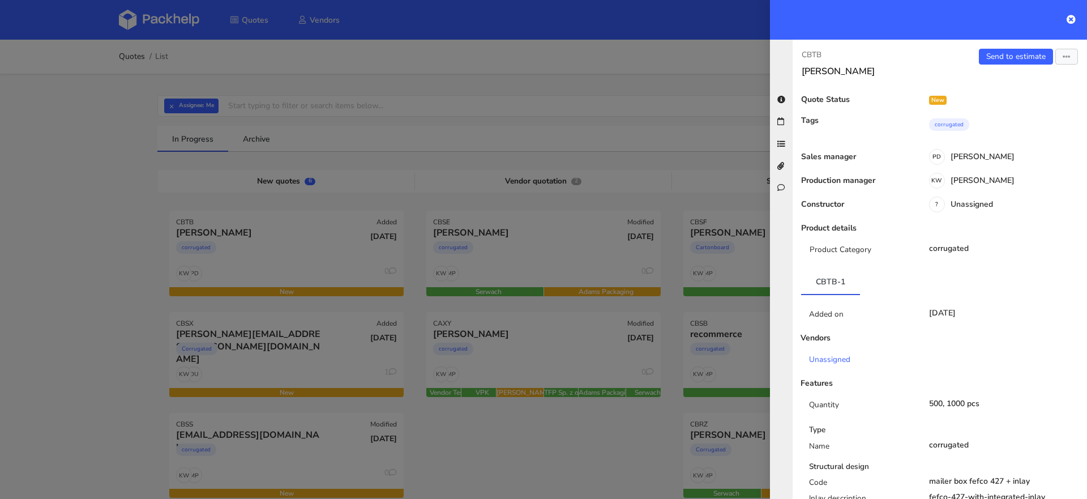
click at [71, 242] on div at bounding box center [543, 249] width 1087 height 499
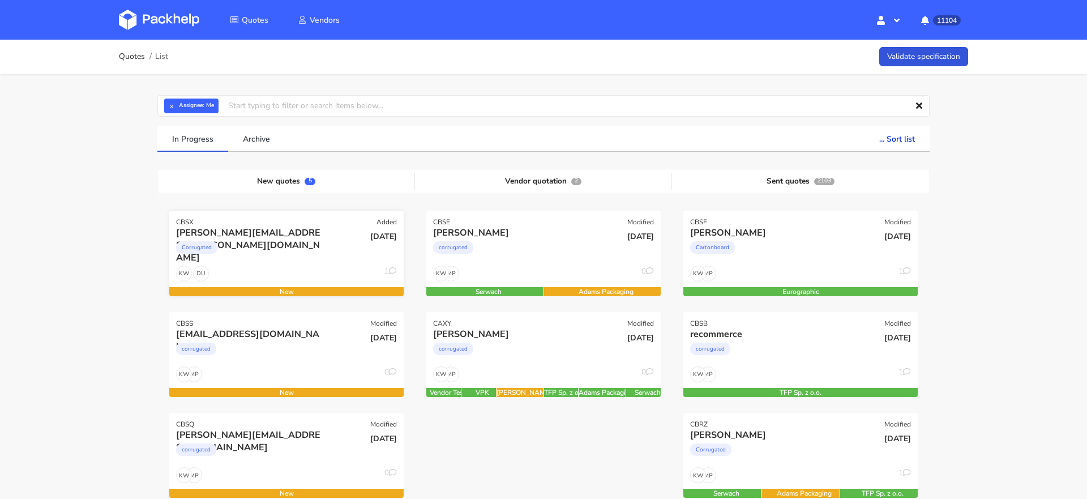
click at [303, 260] on div "Corrugated" at bounding box center [251, 250] width 150 height 23
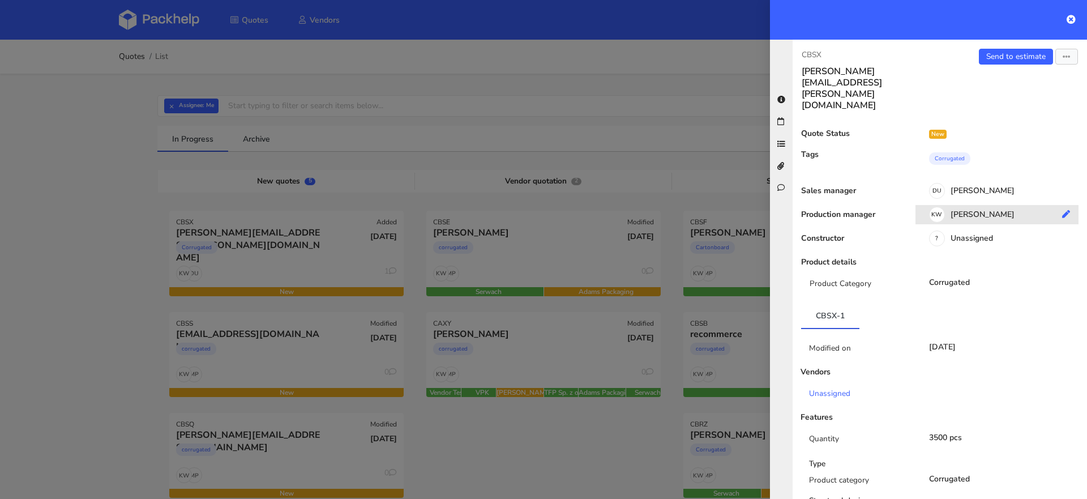
click at [987, 210] on div "KW [PERSON_NAME]" at bounding box center [1001, 216] width 172 height 12
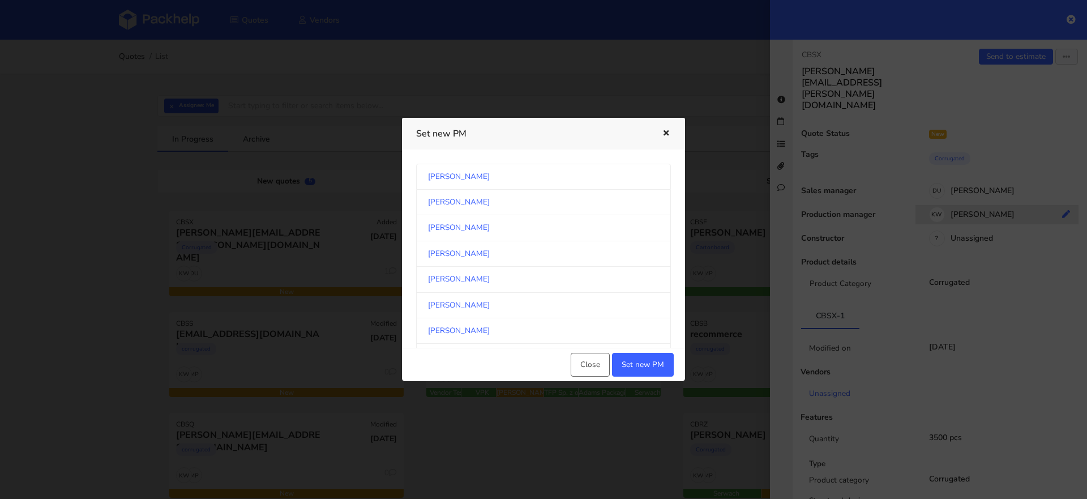
scroll to position [591, 0]
click at [584, 245] on link "[PERSON_NAME]" at bounding box center [543, 253] width 255 height 25
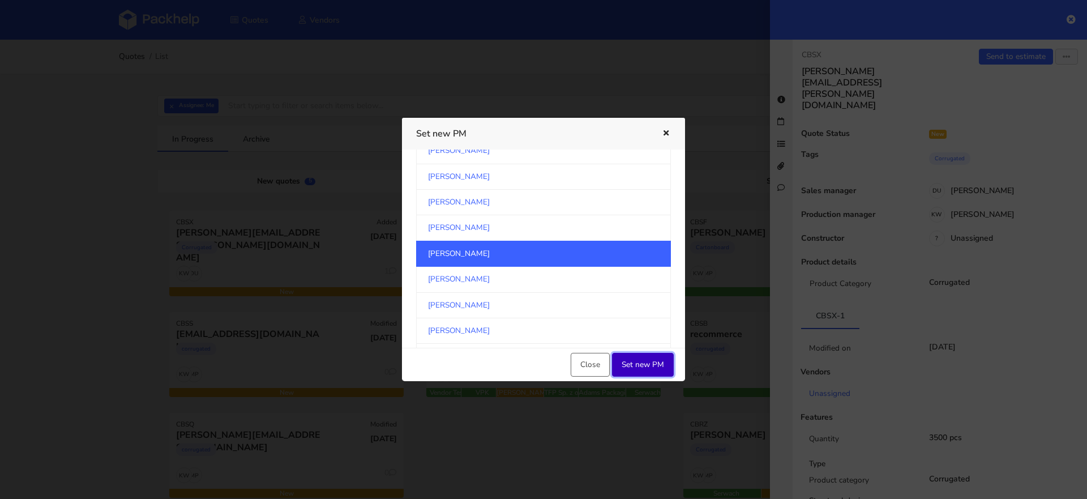
drag, startPoint x: 635, startPoint y: 361, endPoint x: 635, endPoint y: 402, distance: 40.8
click at [635, 361] on button "Set new PM" at bounding box center [643, 365] width 62 height 24
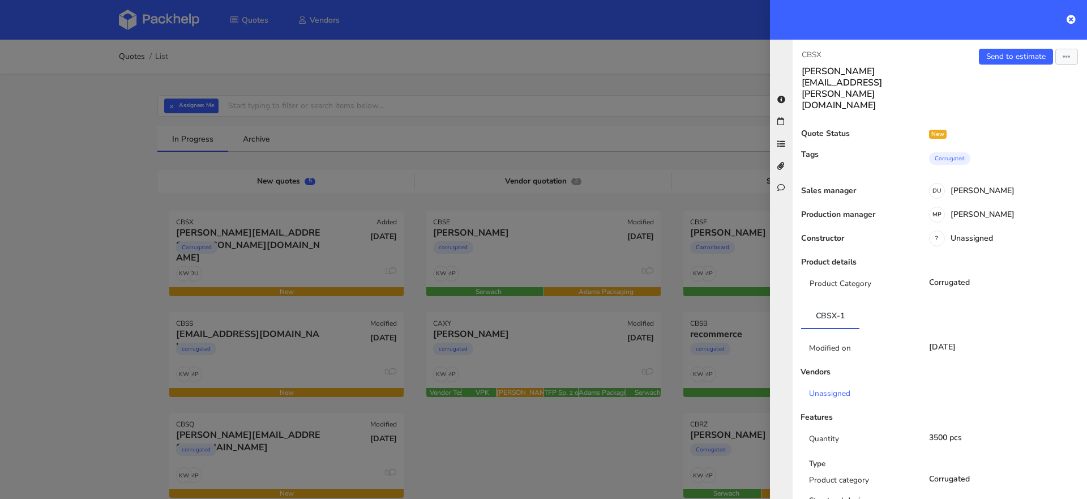
click at [49, 209] on div at bounding box center [543, 249] width 1087 height 499
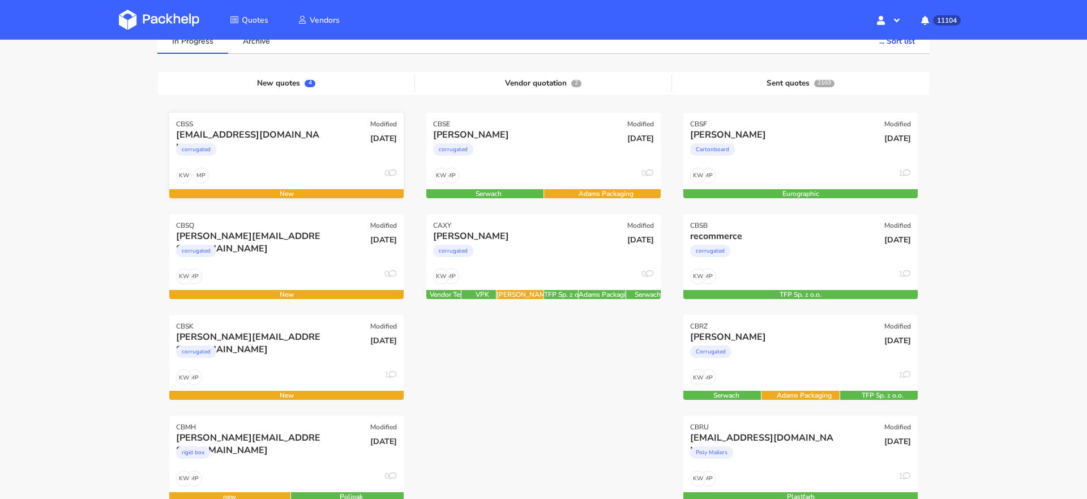
scroll to position [102, 0]
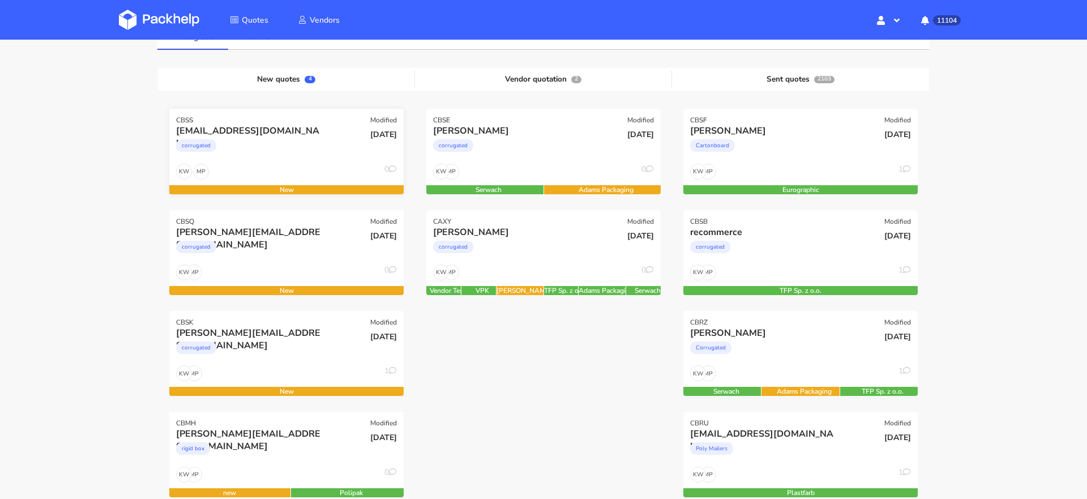
click at [294, 153] on div "corrugated" at bounding box center [251, 148] width 150 height 23
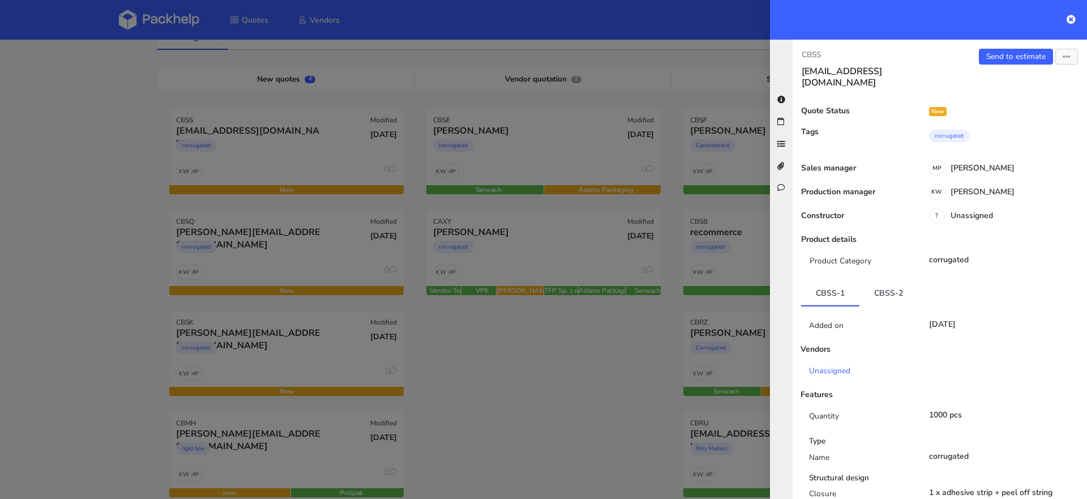
scroll to position [32, 0]
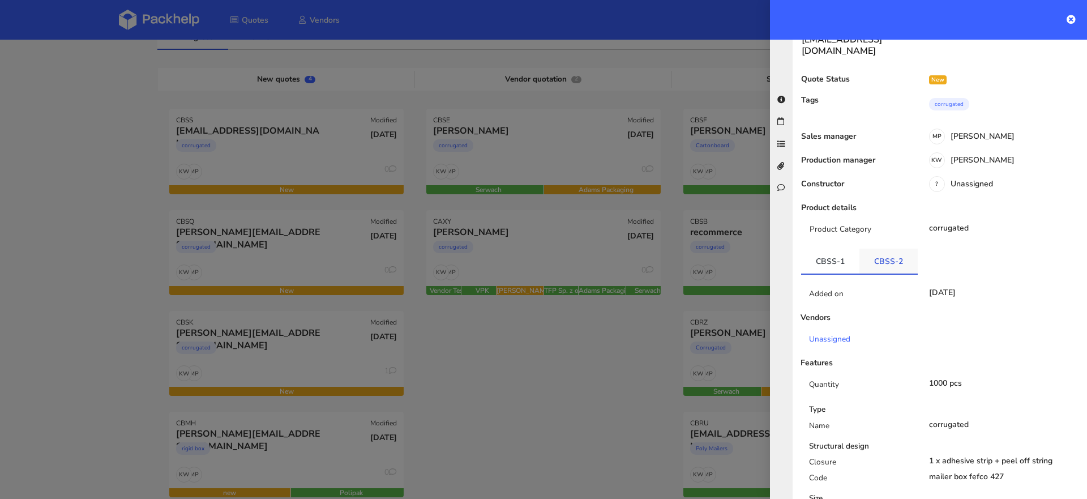
click at [874, 250] on link "CBSS-2" at bounding box center [888, 260] width 58 height 25
click at [845, 250] on link "CBSS-1" at bounding box center [830, 260] width 58 height 25
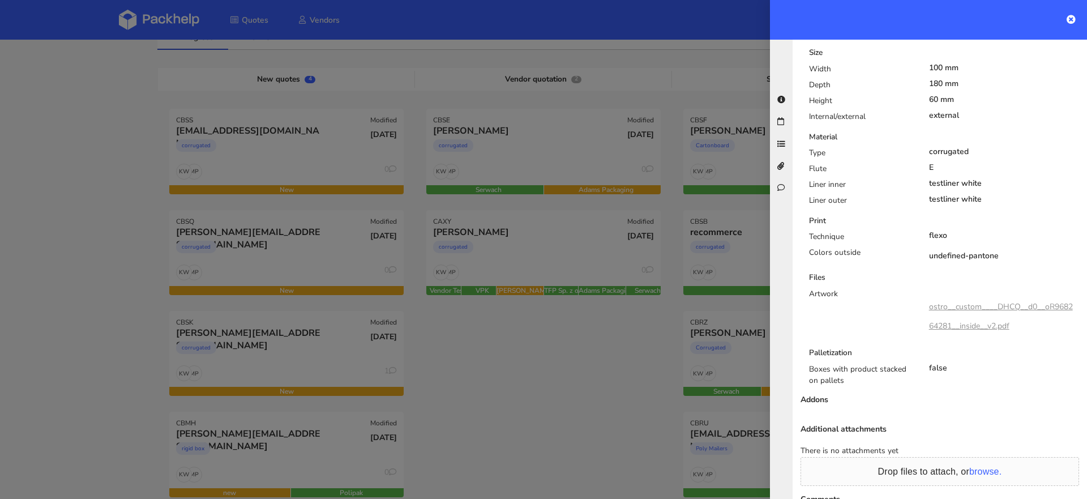
scroll to position [481, 0]
click at [972, 297] on link "ostro__custom____DHCQ__d0__oR968264281__inside__v2.pdf" at bounding box center [1001, 312] width 144 height 30
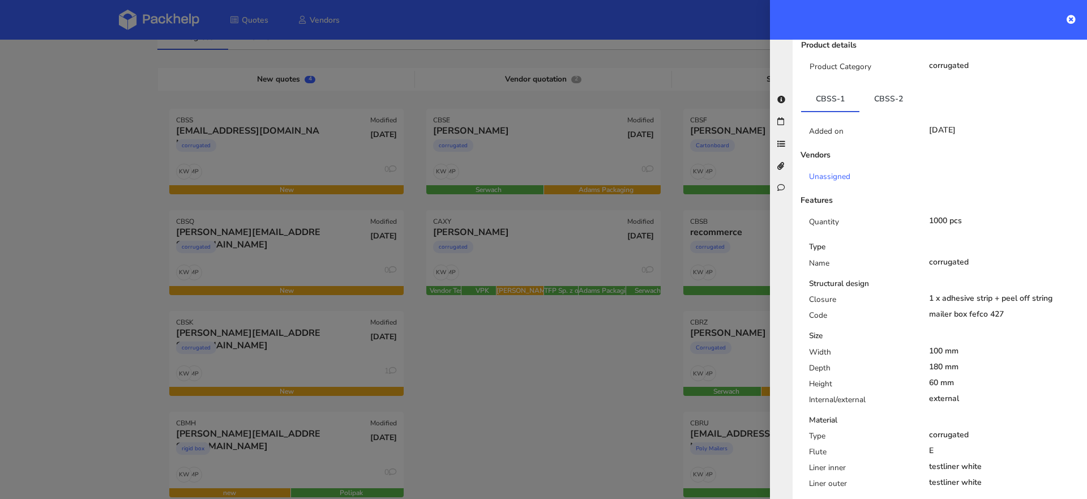
scroll to position [119, 0]
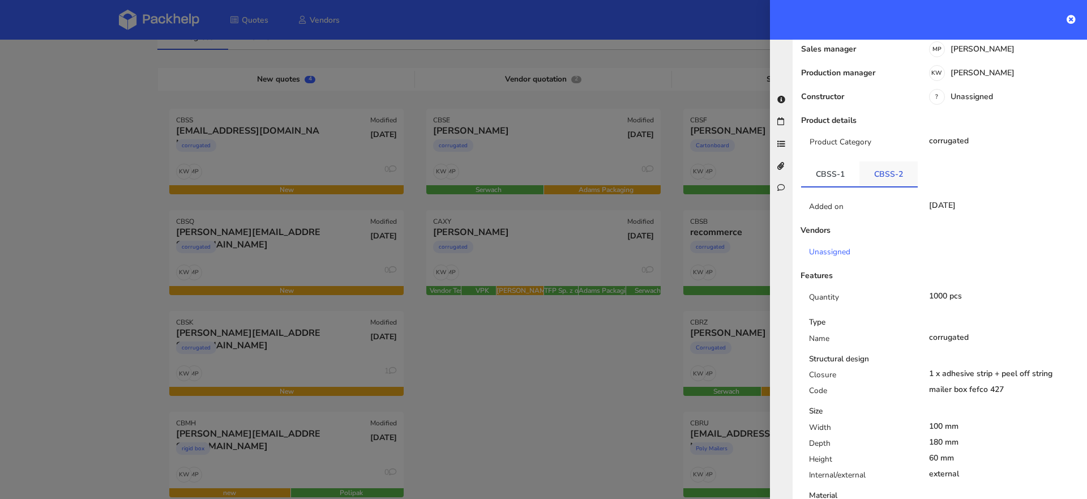
click at [880, 164] on link "CBSS-2" at bounding box center [888, 173] width 58 height 25
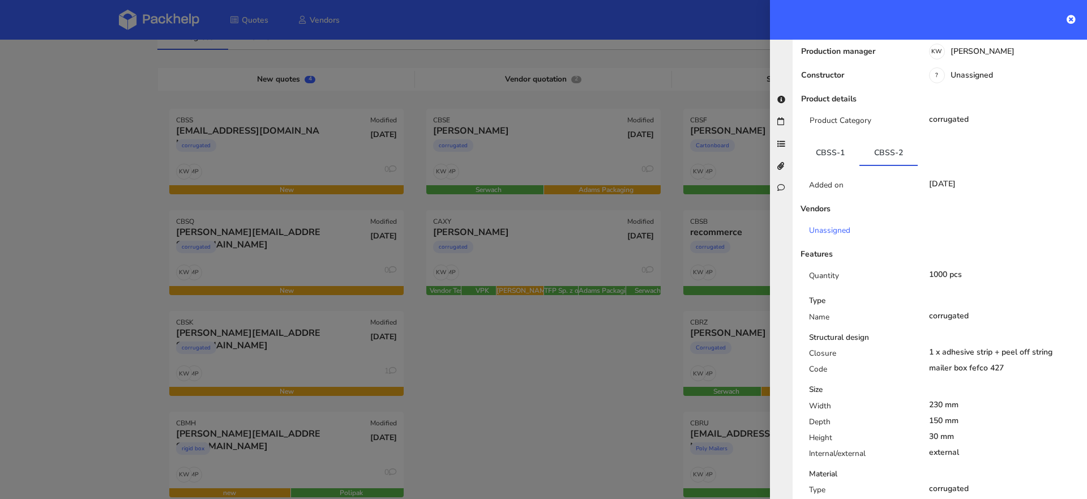
scroll to position [0, 0]
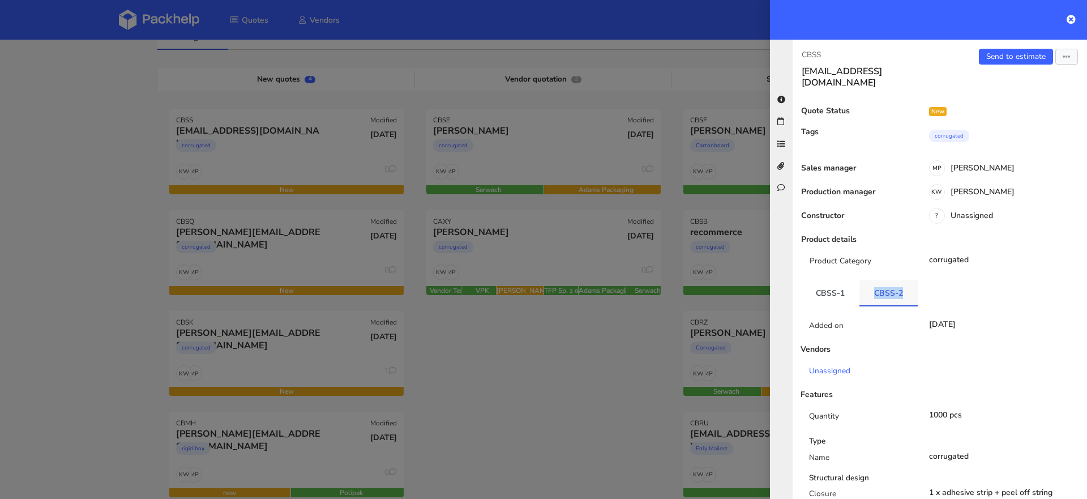
drag, startPoint x: 910, startPoint y: 282, endPoint x: 871, endPoint y: 284, distance: 39.7
click at [870, 284] on link "CBSS-2" at bounding box center [888, 292] width 58 height 25
copy link "CBSS-2"
click at [545, 357] on div at bounding box center [543, 249] width 1087 height 499
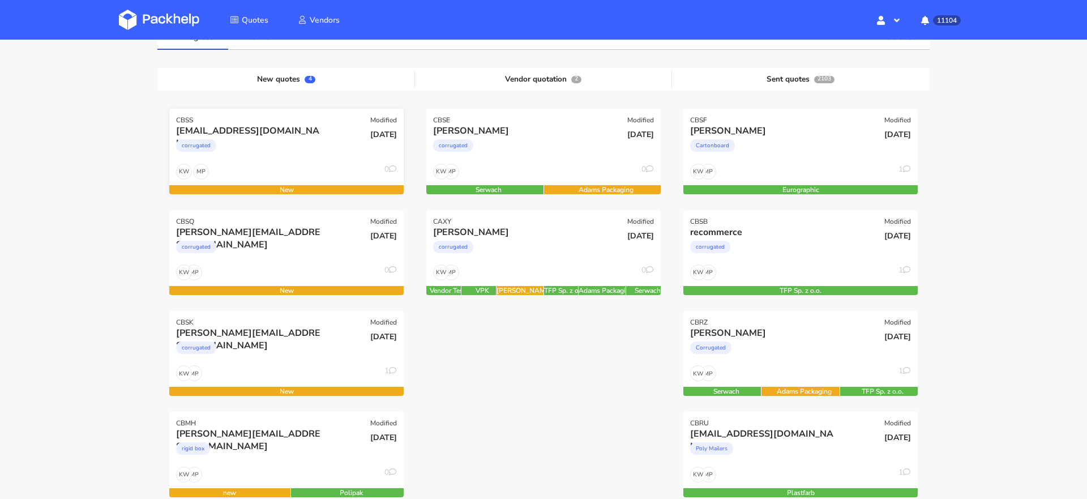
click at [262, 160] on div "info@sofiakov.com corrugated" at bounding box center [247, 144] width 158 height 38
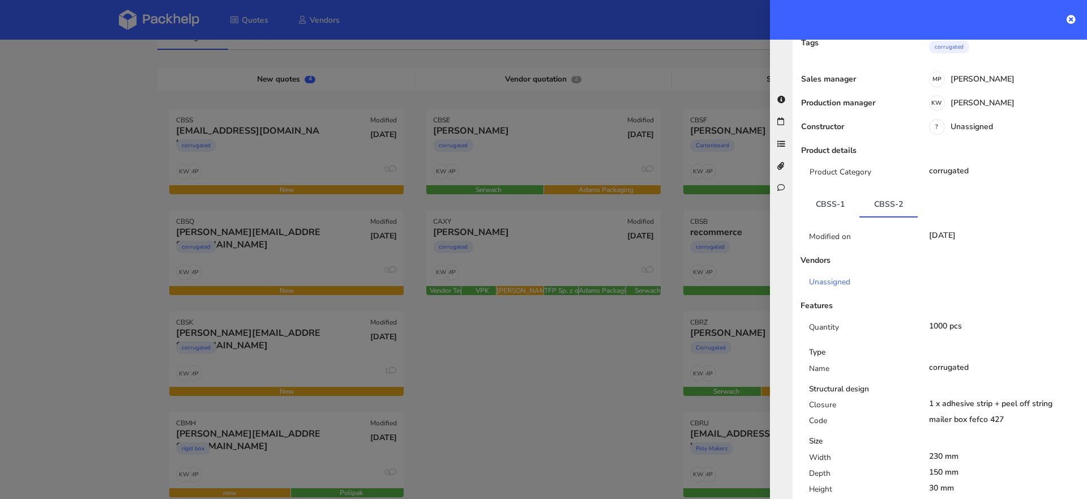
scroll to position [100, 0]
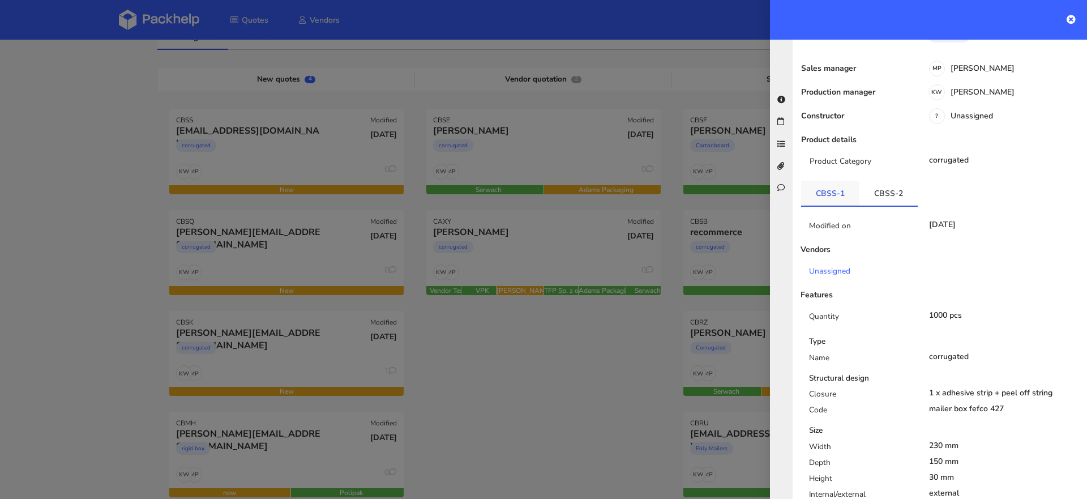
click at [822, 185] on link "CBSS-1" at bounding box center [830, 193] width 58 height 25
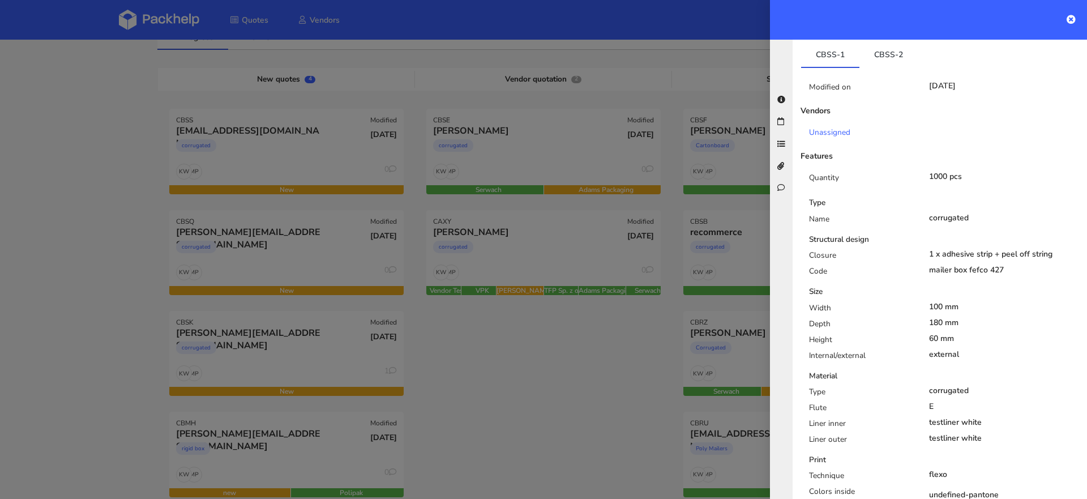
scroll to position [202, 0]
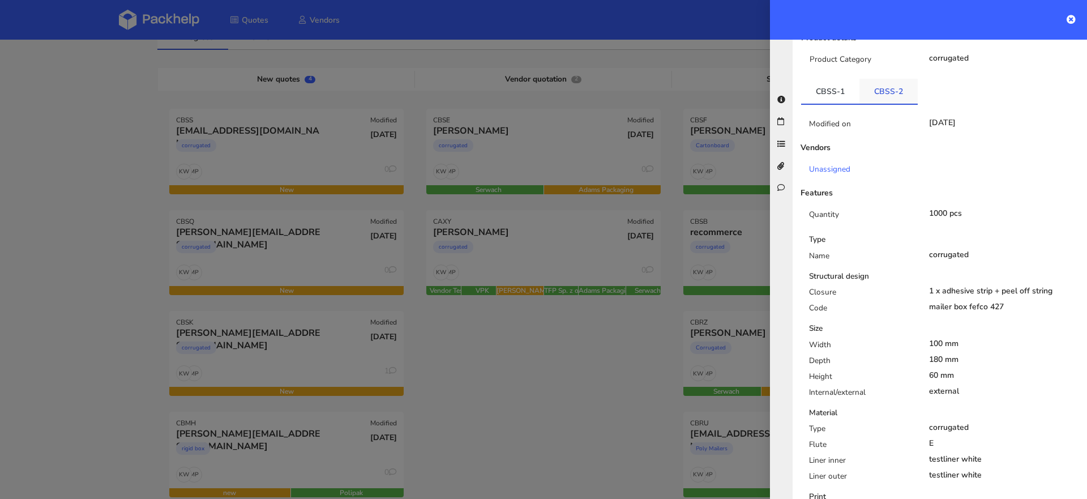
click at [873, 81] on link "CBSS-2" at bounding box center [888, 91] width 58 height 25
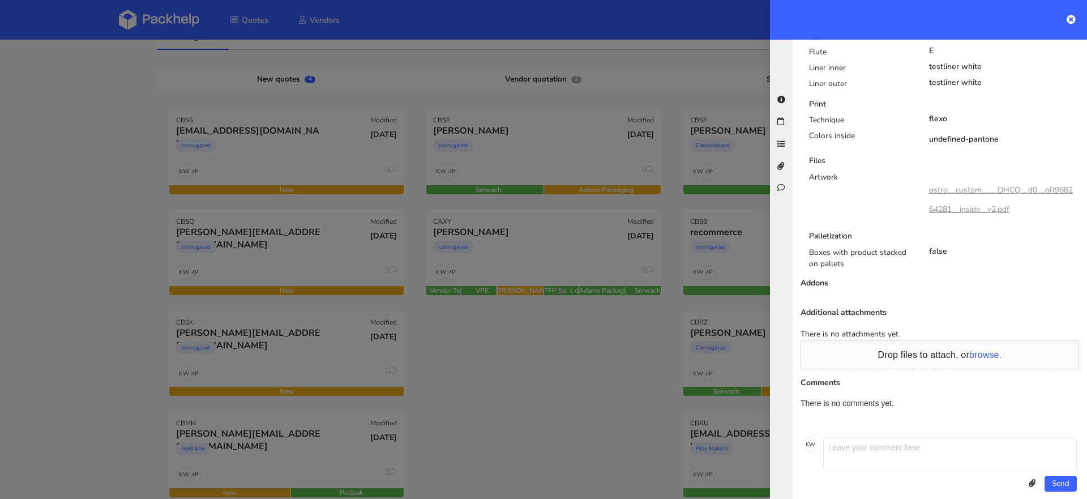
scroll to position [0, 0]
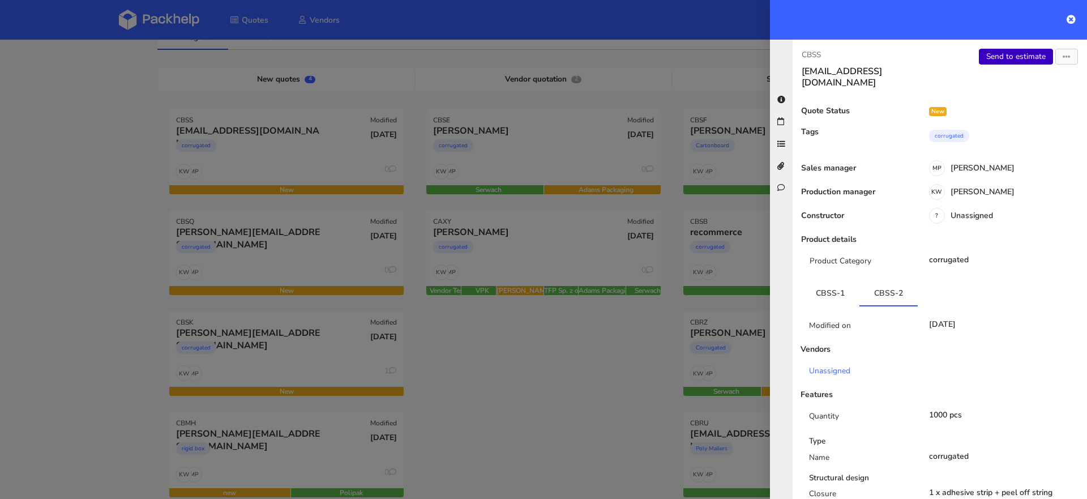
click at [1018, 61] on link "Send to estimate" at bounding box center [1016, 57] width 74 height 16
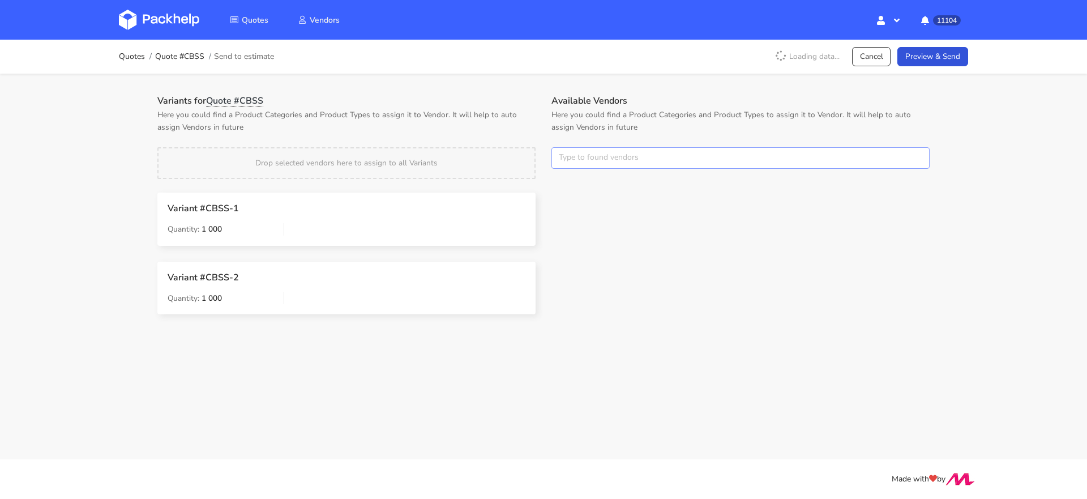
click at [568, 159] on input "text" at bounding box center [740, 158] width 378 height 22
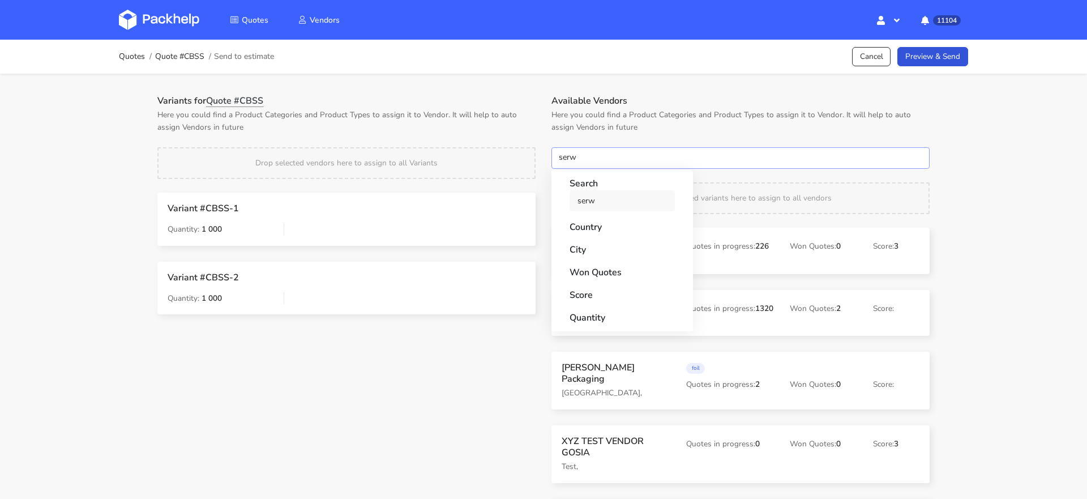
type input "serw"
click at [571, 198] on link "serw" at bounding box center [621, 200] width 105 height 21
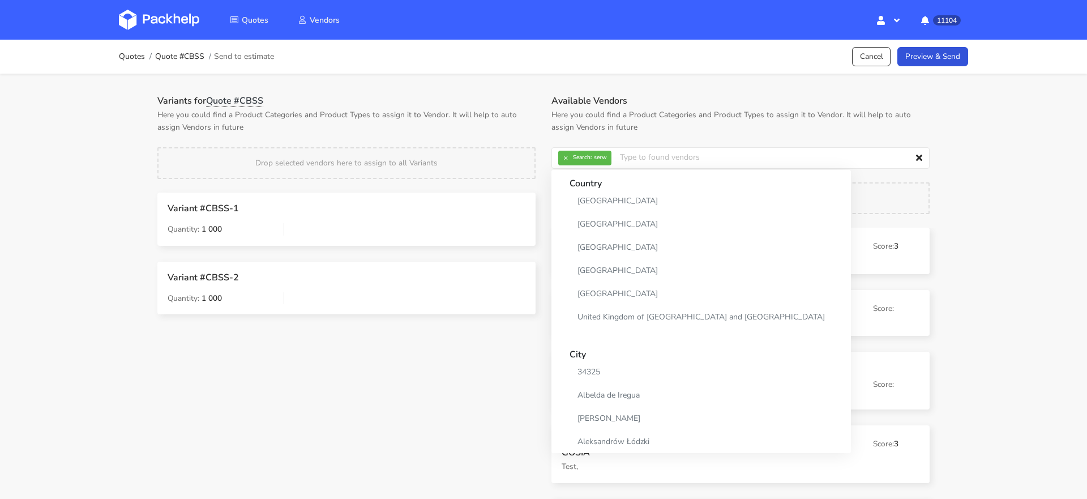
click at [528, 132] on p "Here you could find a Product Categories and Product Types to assign it to Vend…" at bounding box center [346, 121] width 378 height 25
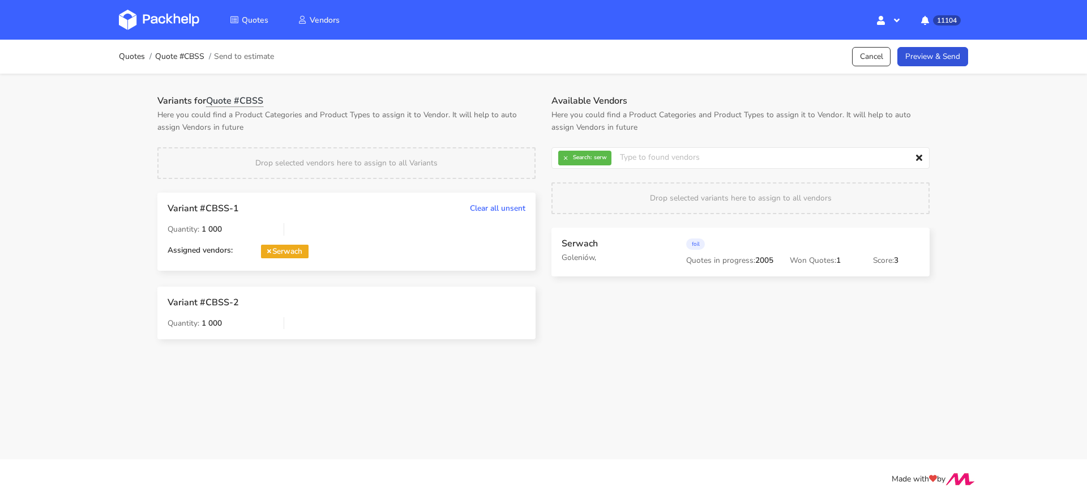
click at [547, 251] on div "Serwach Goleniów, foil Quotes in progress: 2005 Won Quotes: 1 Score: 3" at bounding box center [740, 260] width 394 height 65
click at [572, 158] on button "×" at bounding box center [565, 158] width 15 height 15
click at [572, 158] on input "text" at bounding box center [740, 158] width 378 height 22
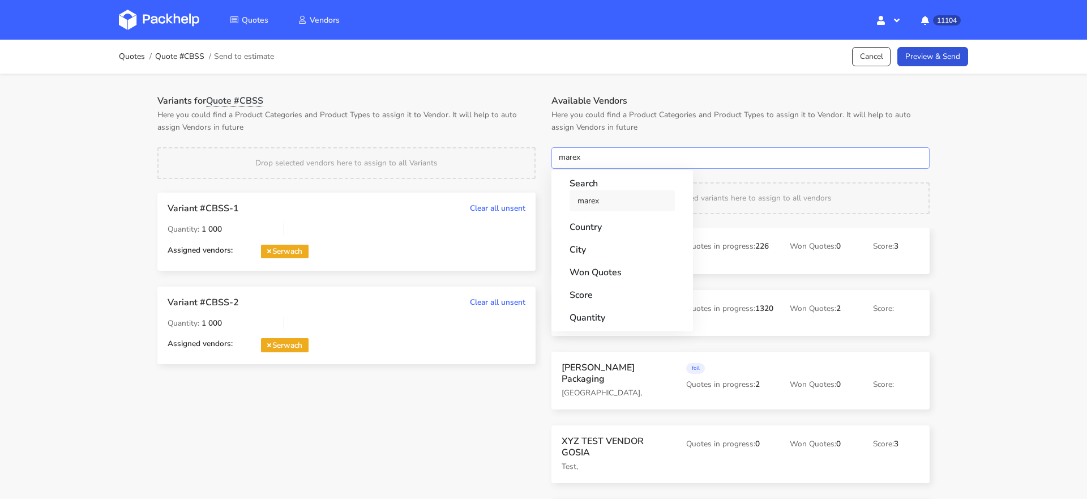
type input "marex"
click at [589, 191] on link "marex" at bounding box center [621, 200] width 105 height 21
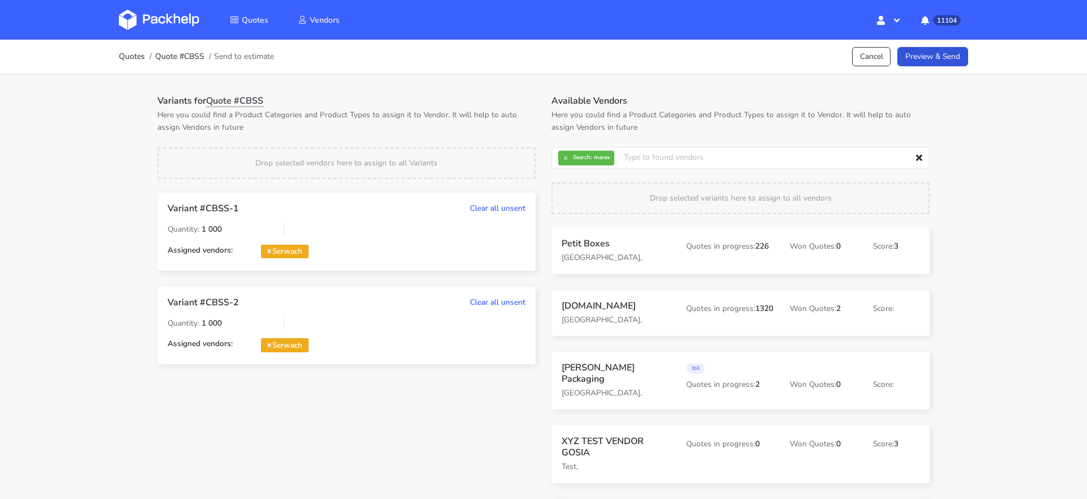
click at [503, 123] on p "Here you could find a Product Categories and Product Types to assign it to Vend…" at bounding box center [346, 121] width 378 height 25
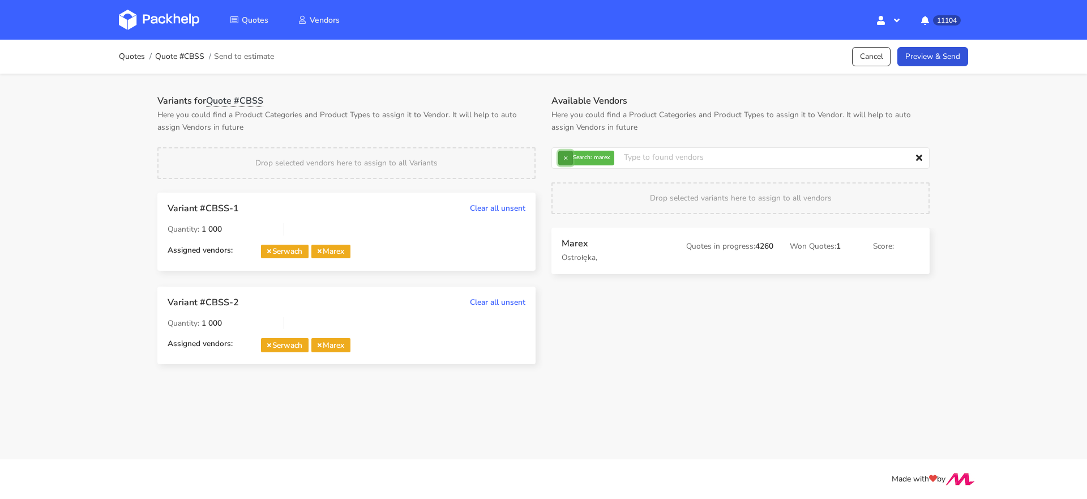
click at [559, 163] on button "×" at bounding box center [565, 158] width 15 height 15
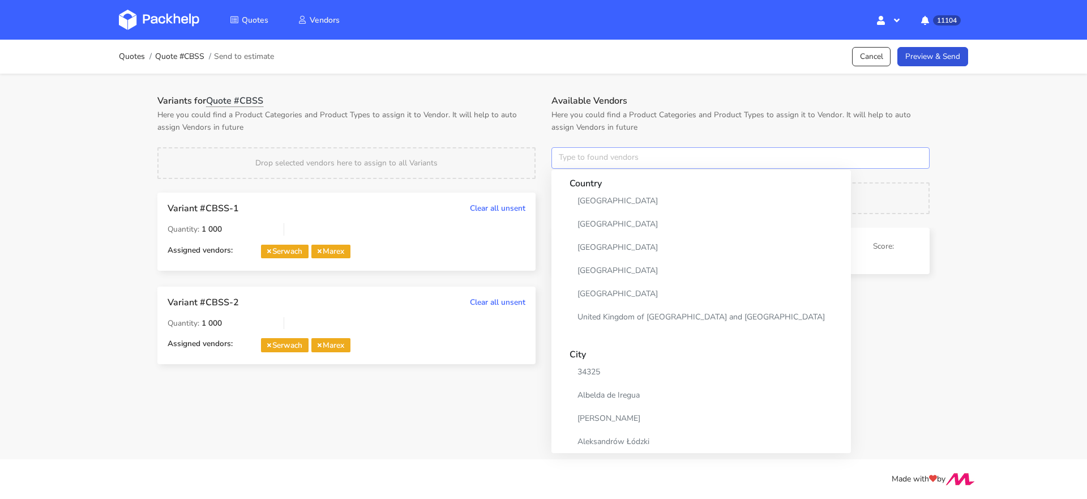
click at [561, 162] on input "text" at bounding box center [740, 158] width 378 height 22
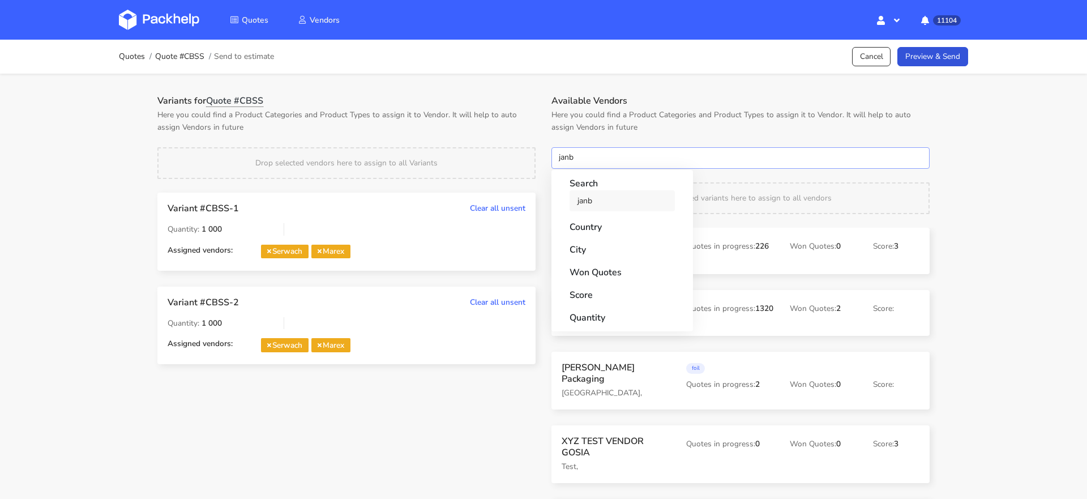
type input "janb"
click at [582, 207] on link "janb" at bounding box center [621, 200] width 105 height 21
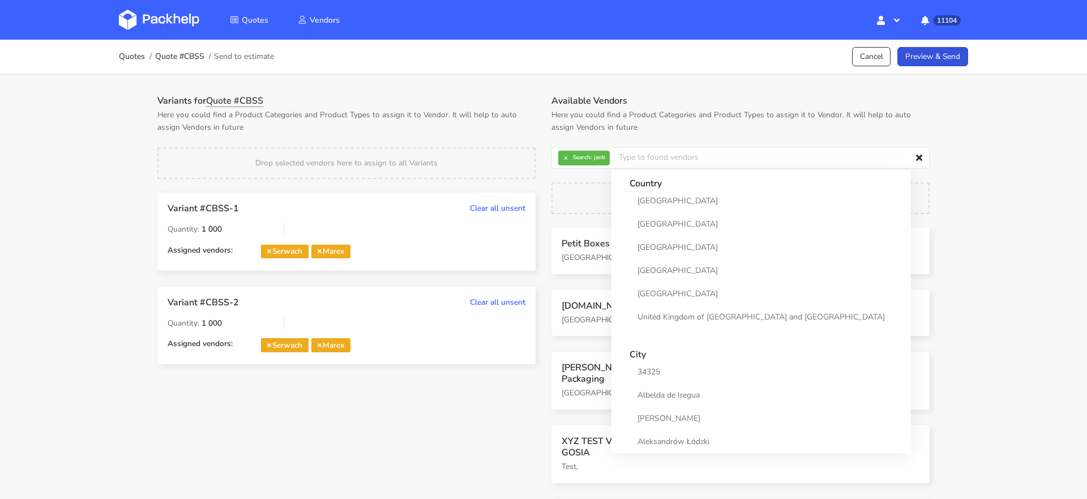
click at [499, 144] on div "Variants for Quote #CBSS Here you could find a Product Categories and Product T…" at bounding box center [346, 237] width 394 height 285
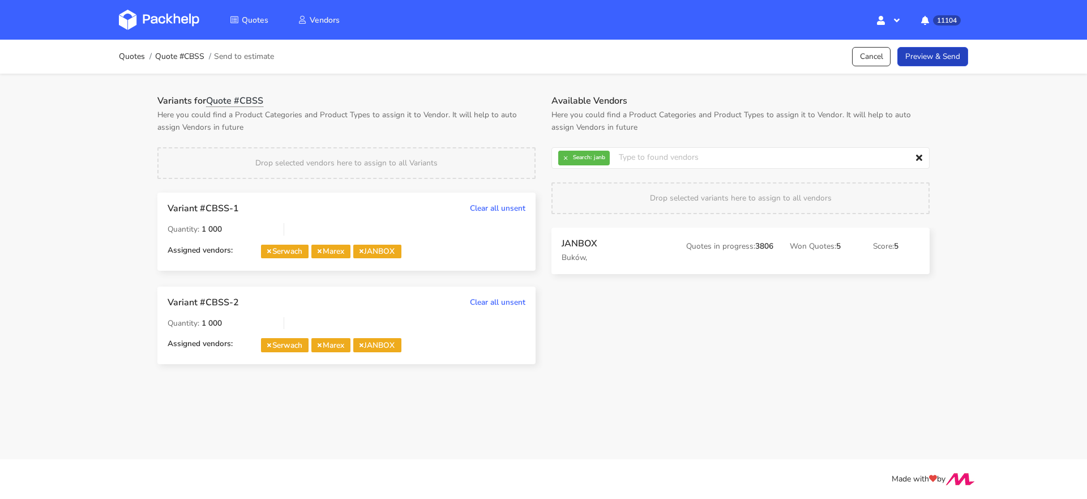
click at [927, 62] on link "Preview & Send" at bounding box center [932, 57] width 71 height 20
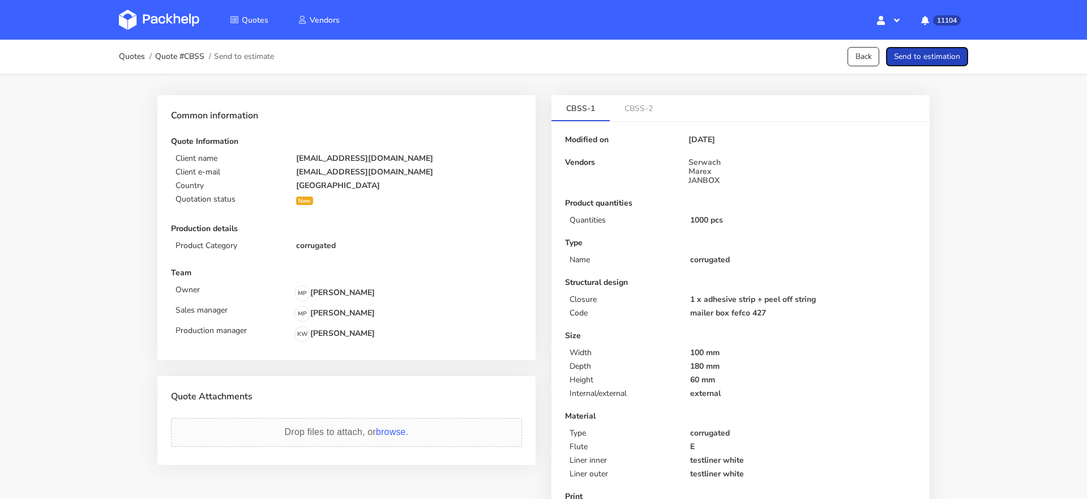
click at [940, 61] on button "Send to estimation" at bounding box center [927, 57] width 82 height 20
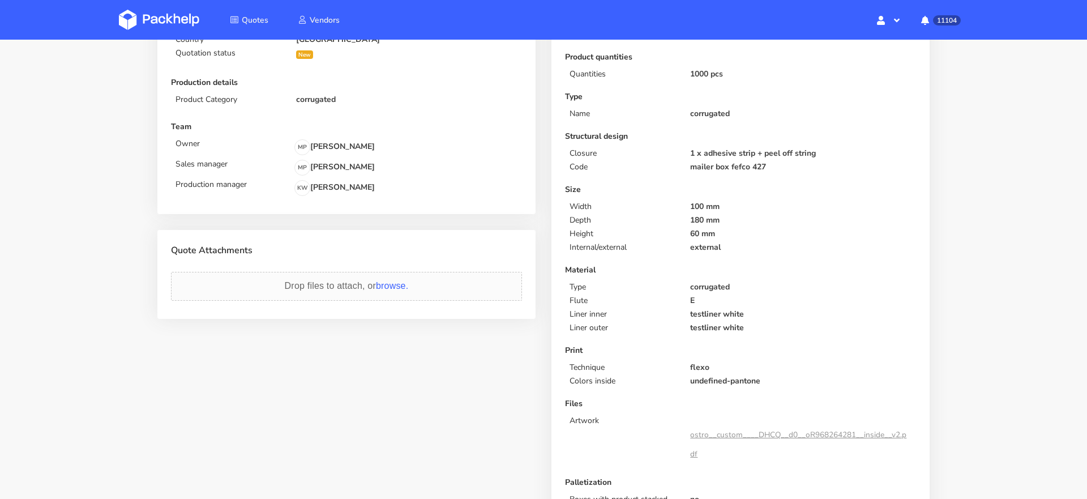
scroll to position [171, 0]
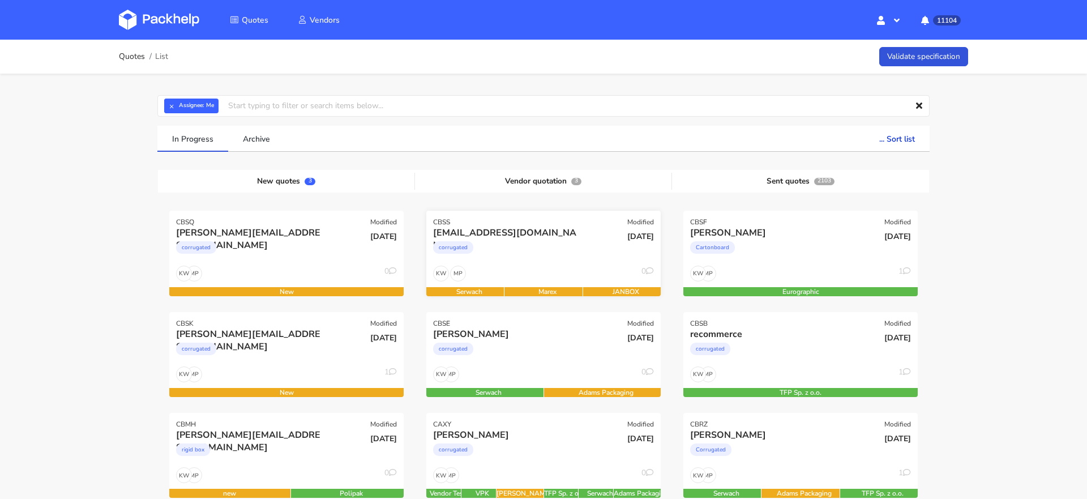
click at [567, 258] on div "corrugated" at bounding box center [508, 250] width 150 height 23
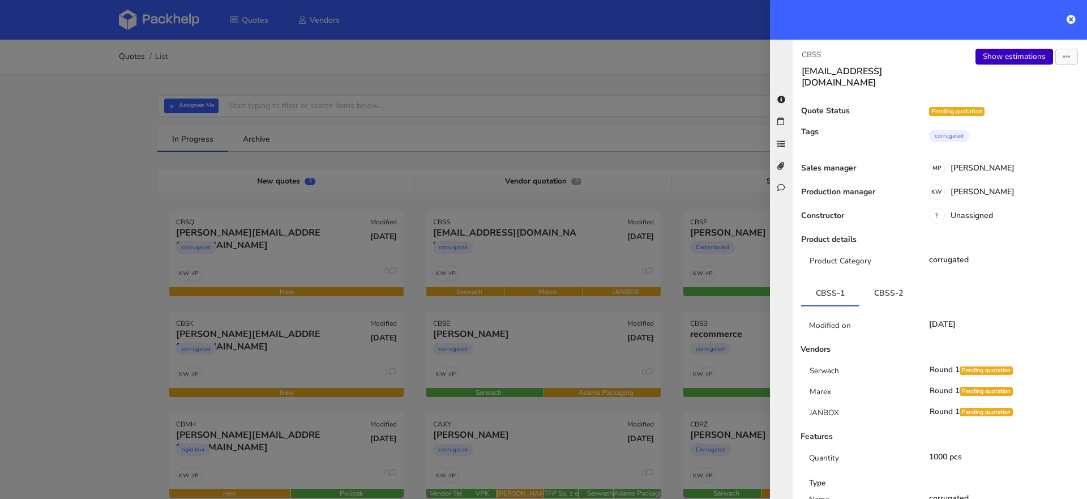
click at [1010, 53] on link "Show estimations" at bounding box center [1014, 57] width 78 height 16
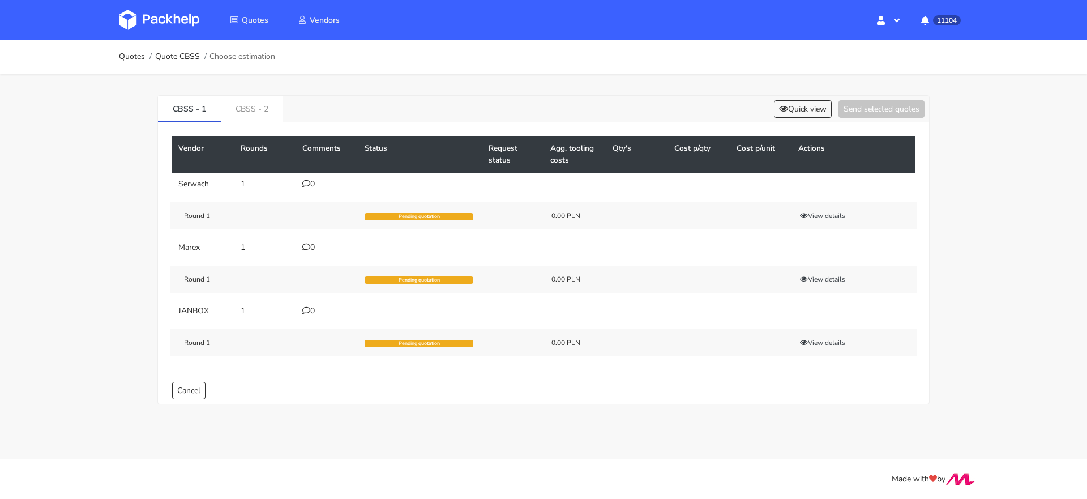
click at [308, 181] on icon at bounding box center [306, 183] width 8 height 8
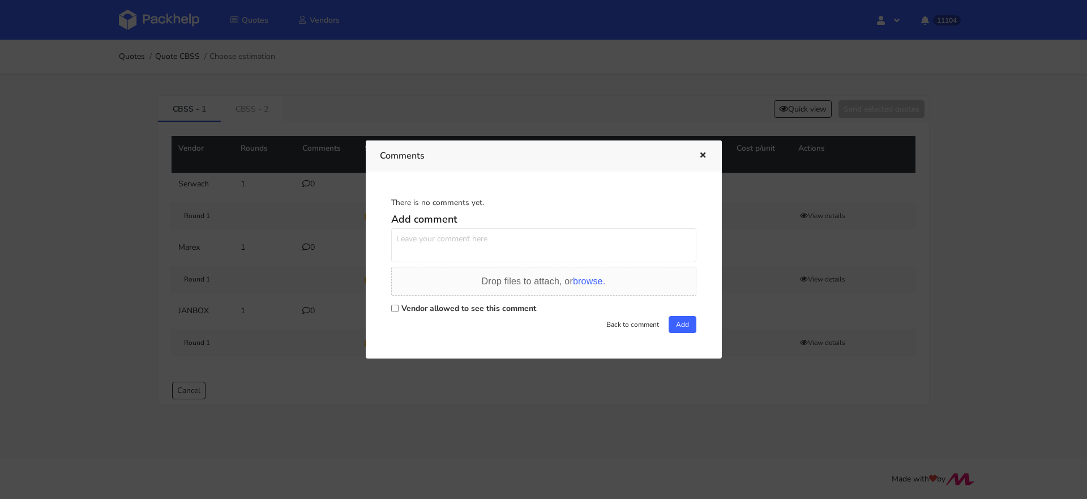
click at [392, 310] on input "Vendor allowed to see this comment" at bounding box center [394, 308] width 7 height 7
checkbox input "true"
click at [421, 246] on textarea at bounding box center [543, 245] width 305 height 34
type textarea "załączony plik to poglądowa grafika, prawidłowe wymiary są w specyfikacji"
click at [521, 228] on div "Add comment załączony plik to poglądowa grafika, prawidłowe wymiary są w specyf…" at bounding box center [543, 270] width 305 height 125
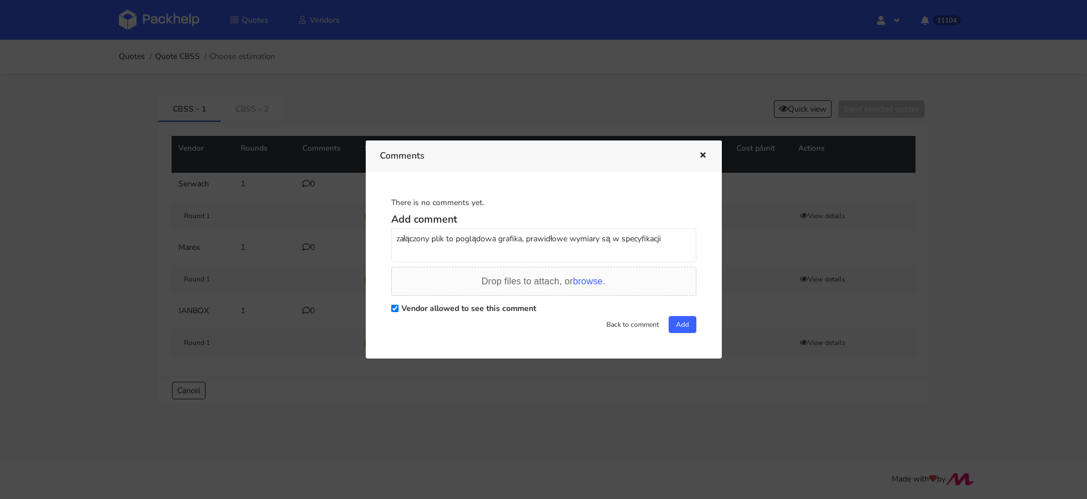
click at [518, 232] on textarea "załączony plik to poglądowa grafika, prawidłowe wymiary są w specyfikacji" at bounding box center [543, 245] width 305 height 34
click at [517, 232] on textarea "załączony plik to poglądowa grafika, prawidłowe wymiary są w specyfikacji" at bounding box center [543, 245] width 305 height 34
click at [689, 328] on button "Add" at bounding box center [683, 324] width 28 height 17
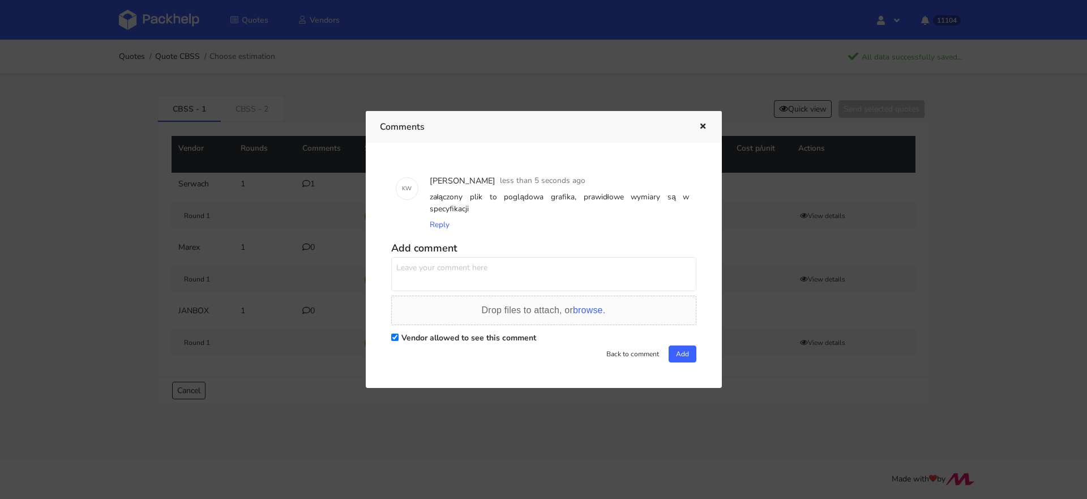
click at [305, 246] on div at bounding box center [543, 249] width 1087 height 499
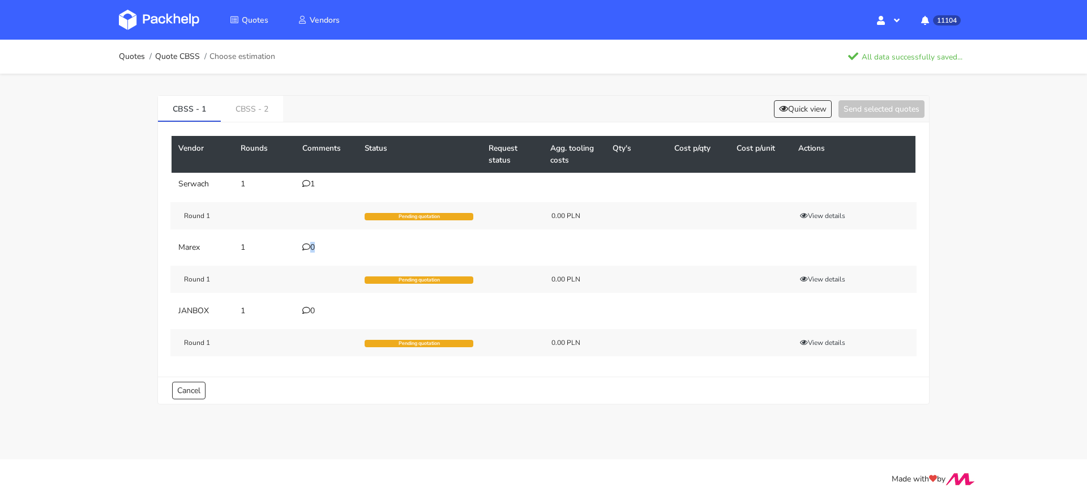
click at [305, 246] on icon at bounding box center [306, 247] width 8 height 8
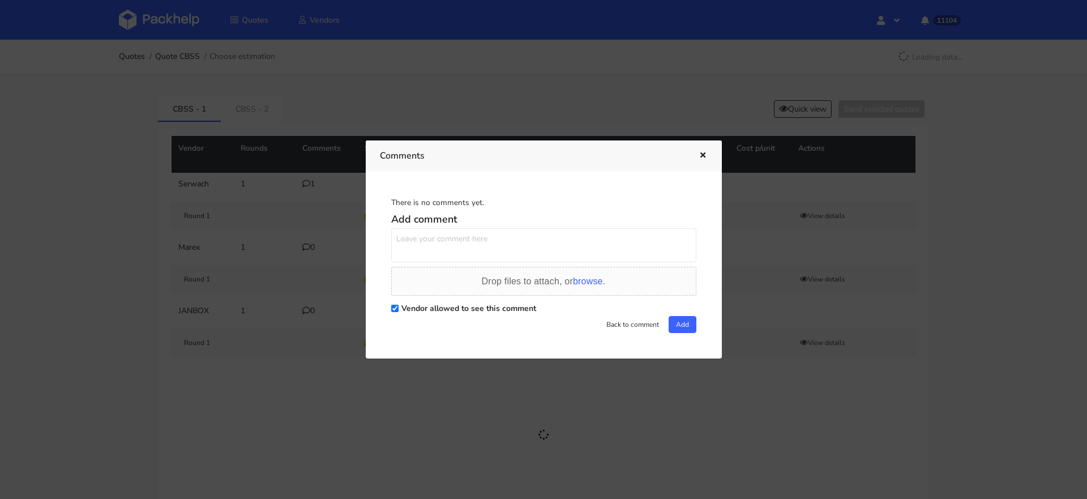
click at [424, 234] on textarea at bounding box center [543, 245] width 305 height 34
paste textarea "załączony plik to poglądowa grafika, prawidłowe wymiary są w specyfikacji"
type textarea "załączony plik to poglądowa grafika, prawidłowe wymiary są w specyfikacji"
click at [679, 339] on div "There is no comments yet. Add comment załączony plik to poglądowa grafika, praw…" at bounding box center [544, 265] width 328 height 158
click at [679, 333] on div "There is no comments yet. Add comment załączony plik to poglądowa grafika, praw…" at bounding box center [544, 265] width 328 height 158
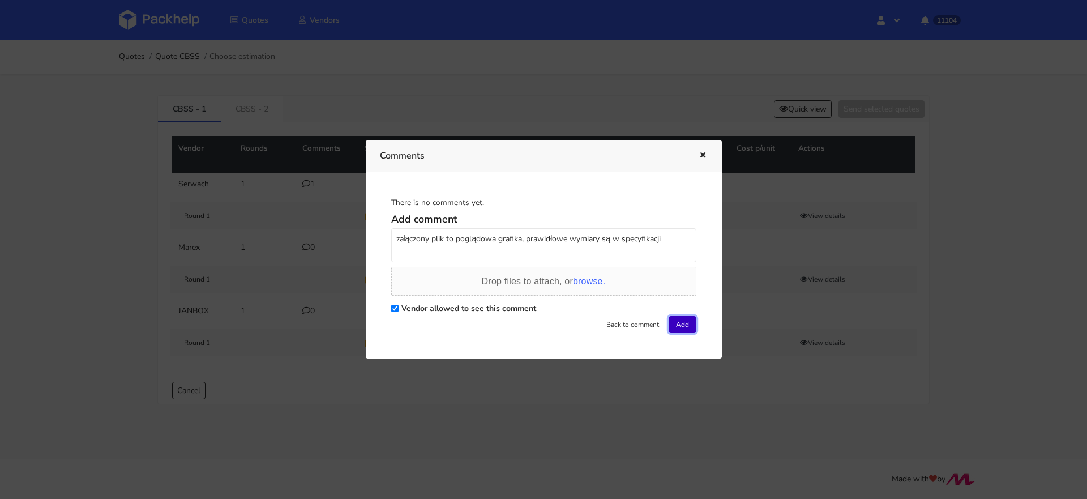
click at [679, 327] on button "Add" at bounding box center [683, 324] width 28 height 17
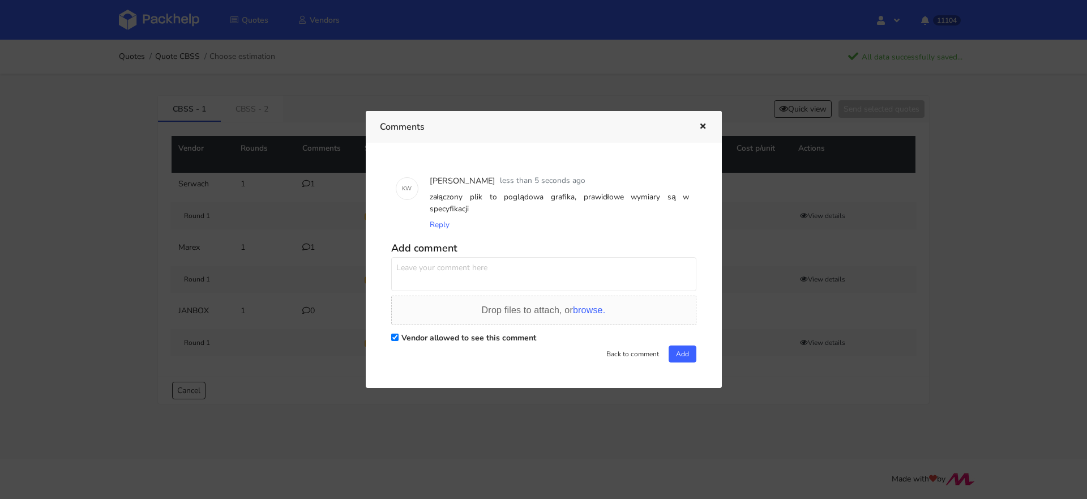
click at [314, 316] on div at bounding box center [543, 249] width 1087 height 499
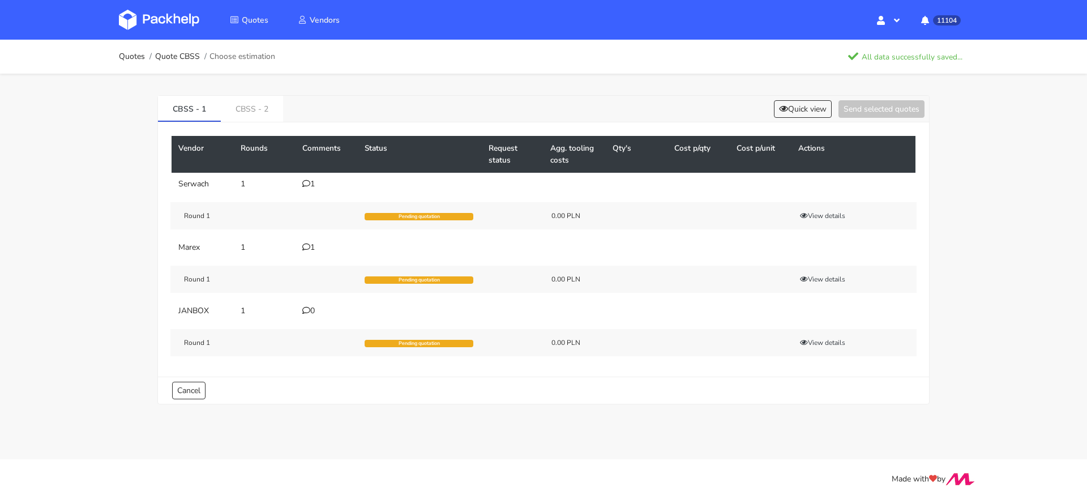
click at [314, 316] on td "0" at bounding box center [326, 310] width 62 height 23
click at [305, 307] on icon at bounding box center [306, 310] width 8 height 8
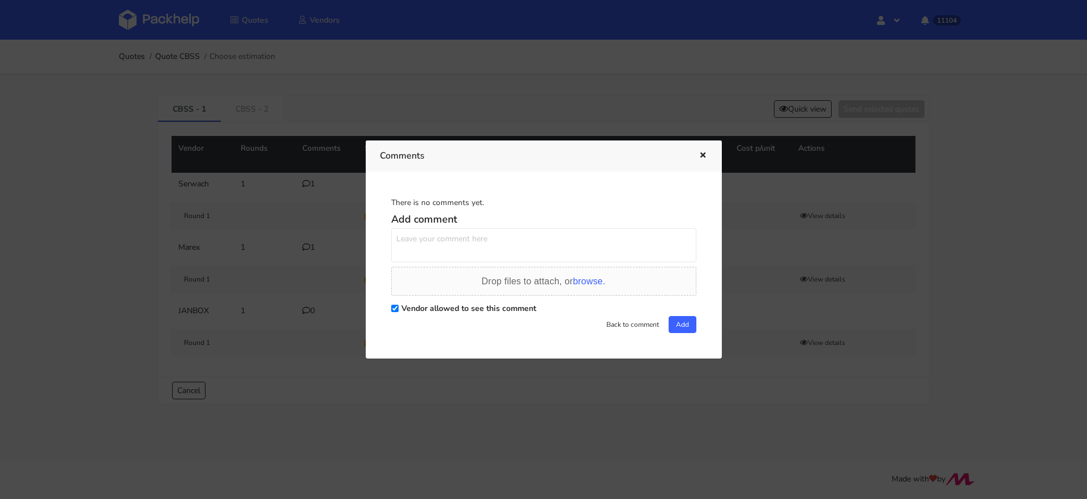
click at [450, 230] on textarea at bounding box center [543, 245] width 305 height 34
paste textarea "załączony plik to poglądowa grafika, prawidłowe wymiary są w specyfikacji"
type textarea "załączony plik to poglądowa grafika, prawidłowe wymiary są w specyfikacji"
click at [684, 330] on button "Add" at bounding box center [683, 324] width 28 height 17
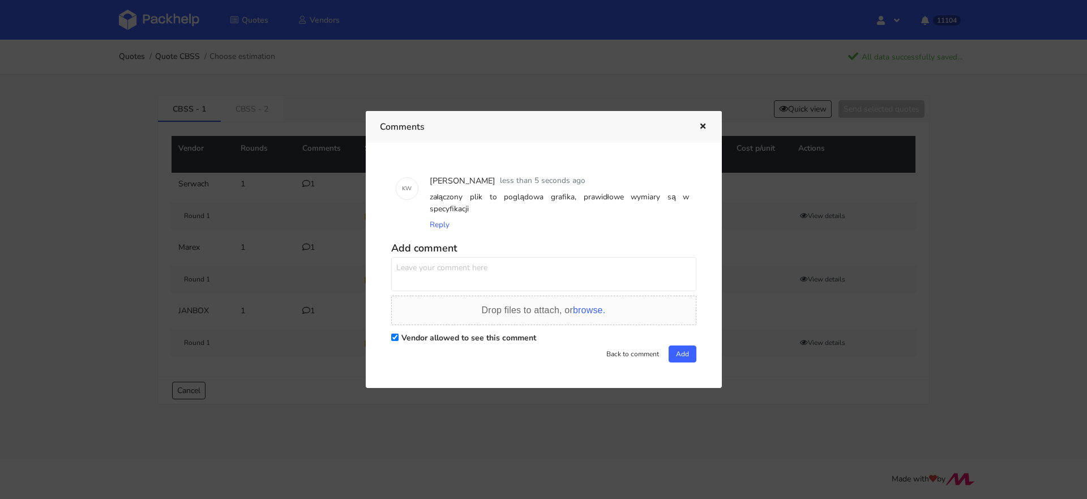
click at [146, 196] on div at bounding box center [543, 249] width 1087 height 499
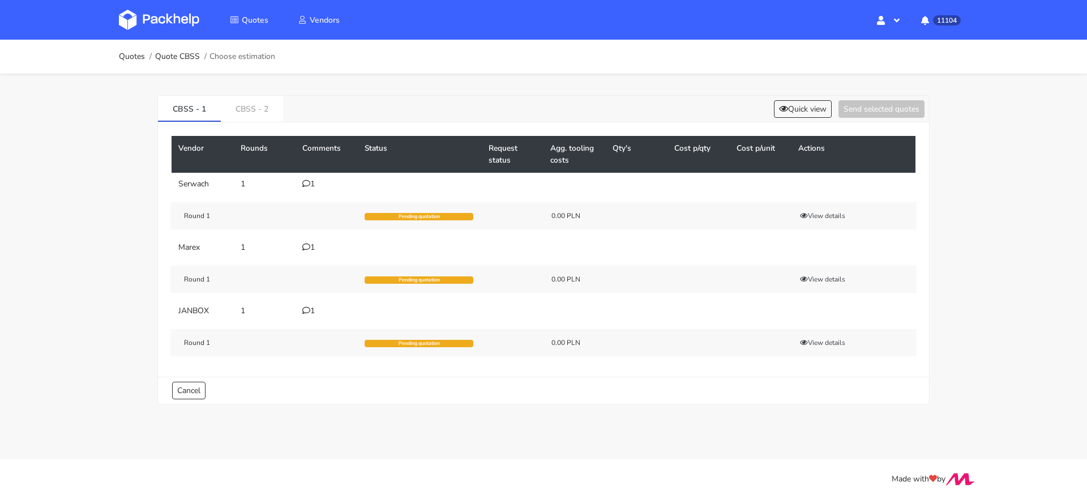
click at [169, 27] on img at bounding box center [159, 20] width 80 height 20
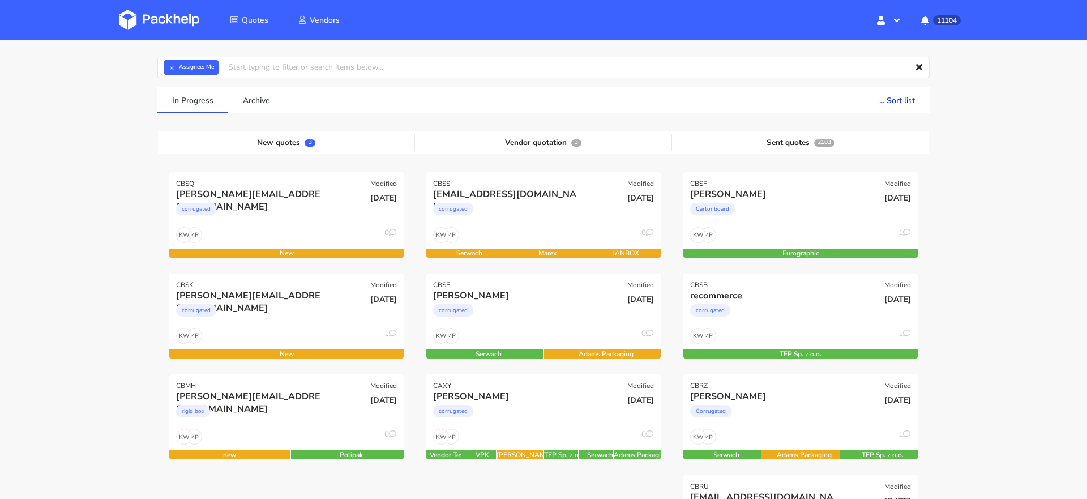
scroll to position [41, 0]
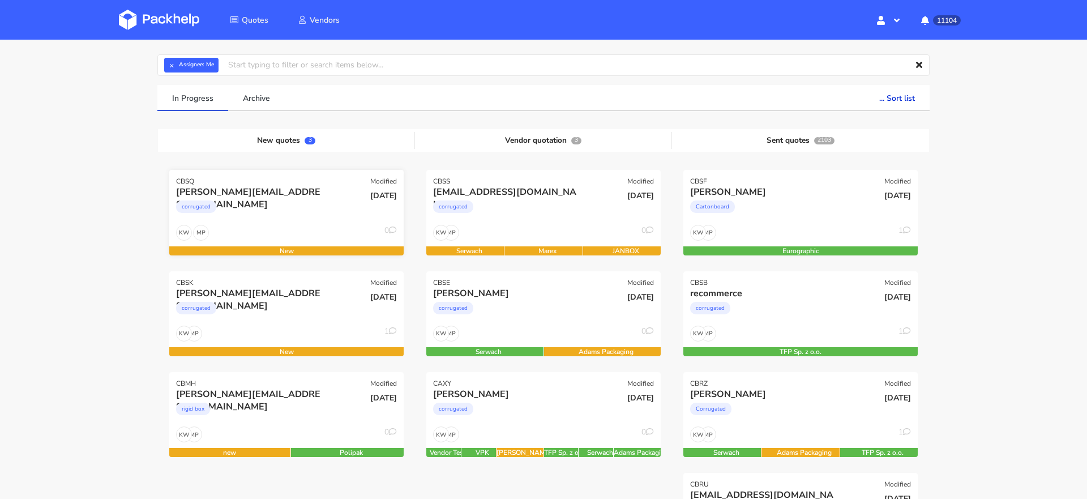
click at [222, 219] on div "corrugated" at bounding box center [251, 209] width 150 height 23
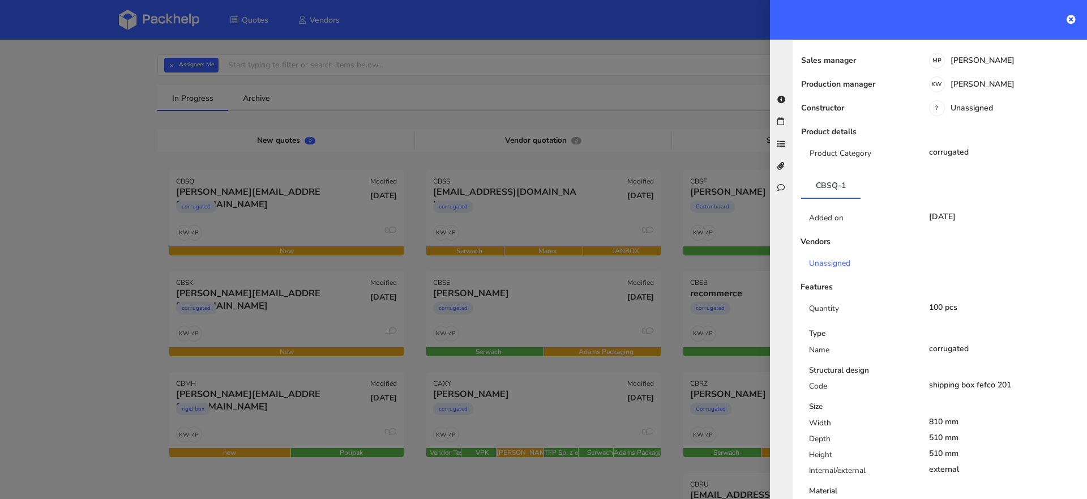
scroll to position [0, 0]
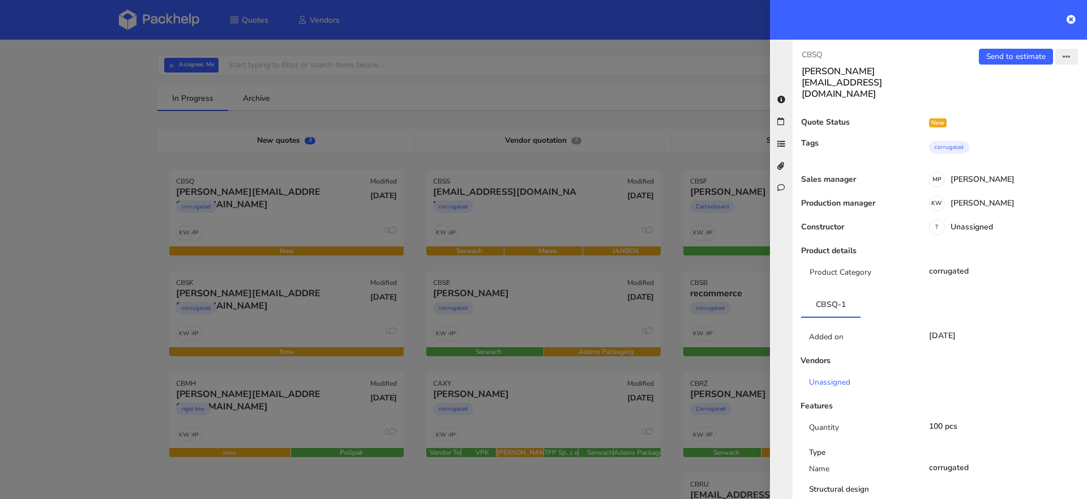
click at [1065, 52] on button "button" at bounding box center [1066, 57] width 23 height 16
click at [1011, 145] on link "Reject quote" at bounding box center [1029, 141] width 100 height 19
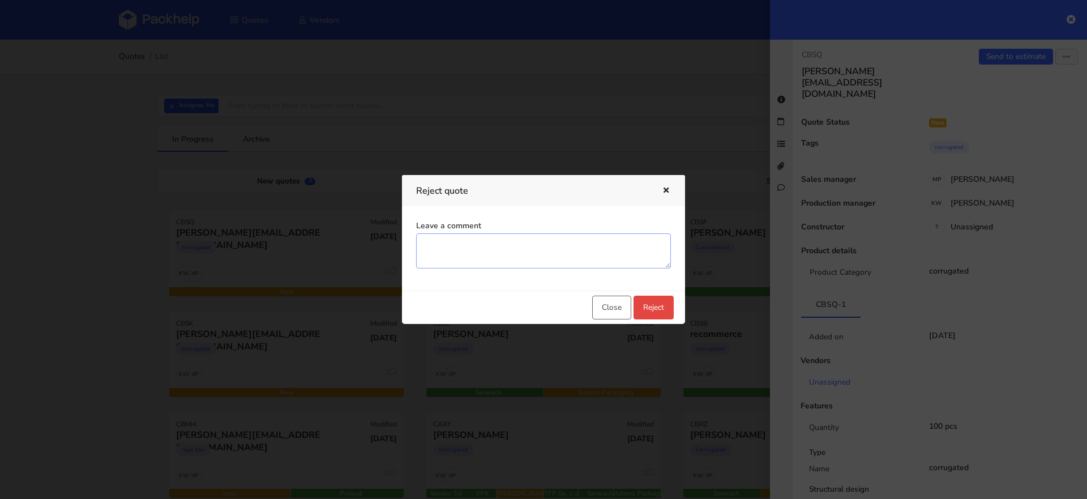
click at [496, 267] on textarea "Leave a comment" at bounding box center [543, 250] width 255 height 35
click at [652, 309] on button "Reject" at bounding box center [653, 307] width 40 height 24
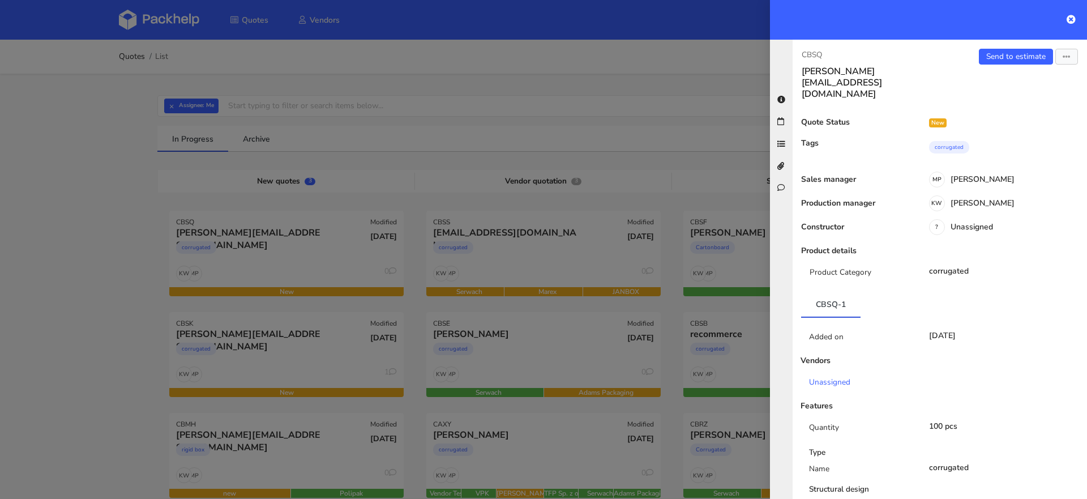
click at [323, 335] on div at bounding box center [543, 249] width 1087 height 499
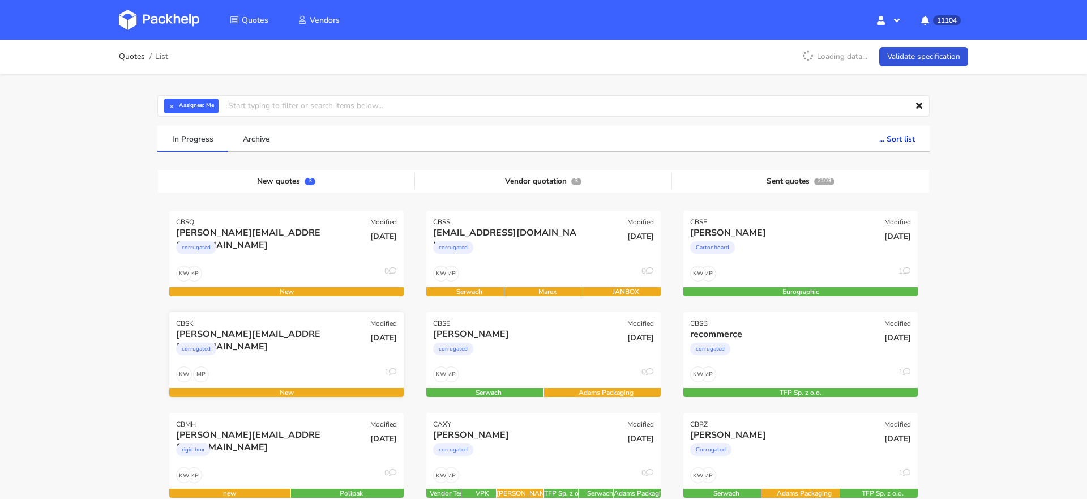
click at [301, 342] on div "corrugated" at bounding box center [251, 351] width 150 height 23
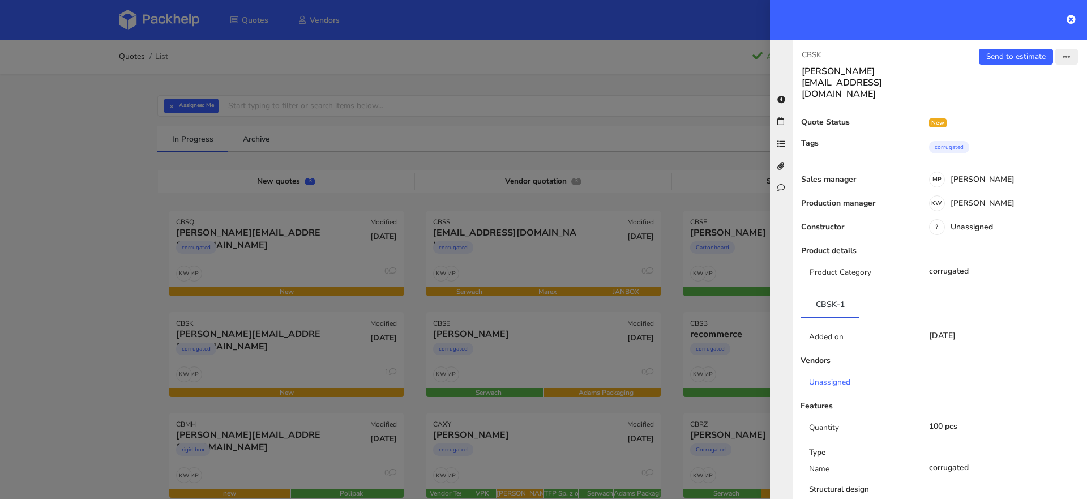
click at [1066, 52] on button "button" at bounding box center [1066, 57] width 23 height 16
click at [1002, 137] on link "Reject quote" at bounding box center [1029, 141] width 100 height 19
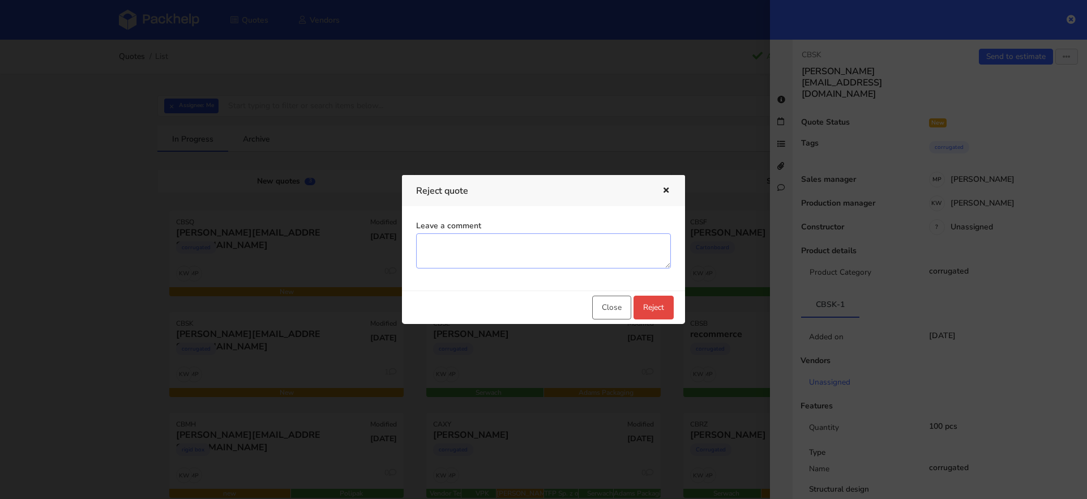
click at [621, 249] on textarea "Leave a comment" at bounding box center [543, 250] width 255 height 35
type textarea "notouch"
click at [658, 306] on button "Reject" at bounding box center [653, 307] width 40 height 24
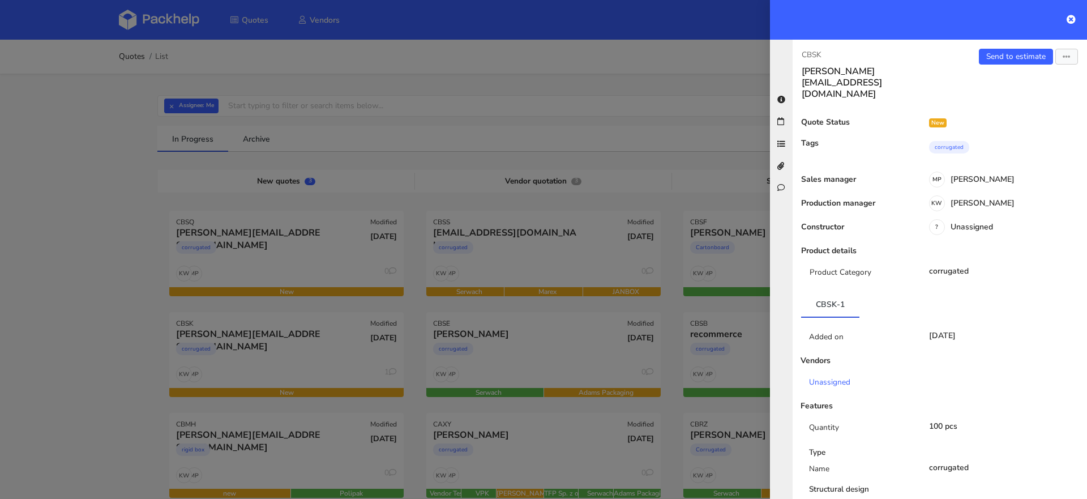
click at [378, 342] on div at bounding box center [543, 249] width 1087 height 499
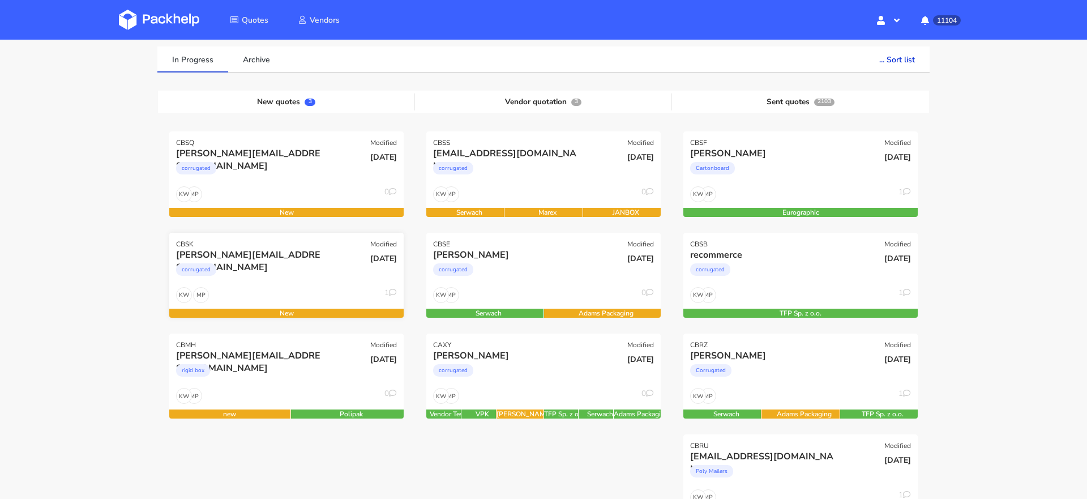
scroll to position [14, 0]
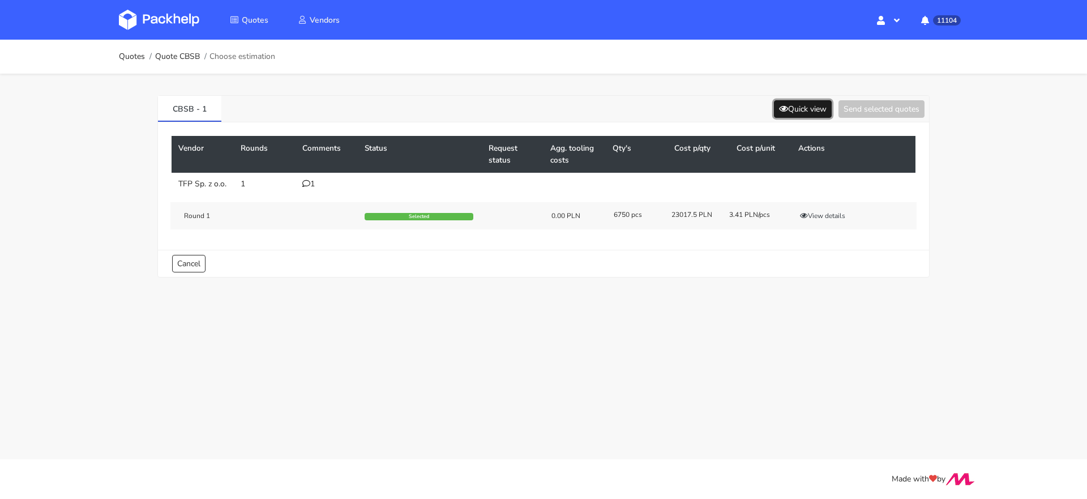
click at [813, 106] on button "Quick view" at bounding box center [803, 109] width 58 height 18
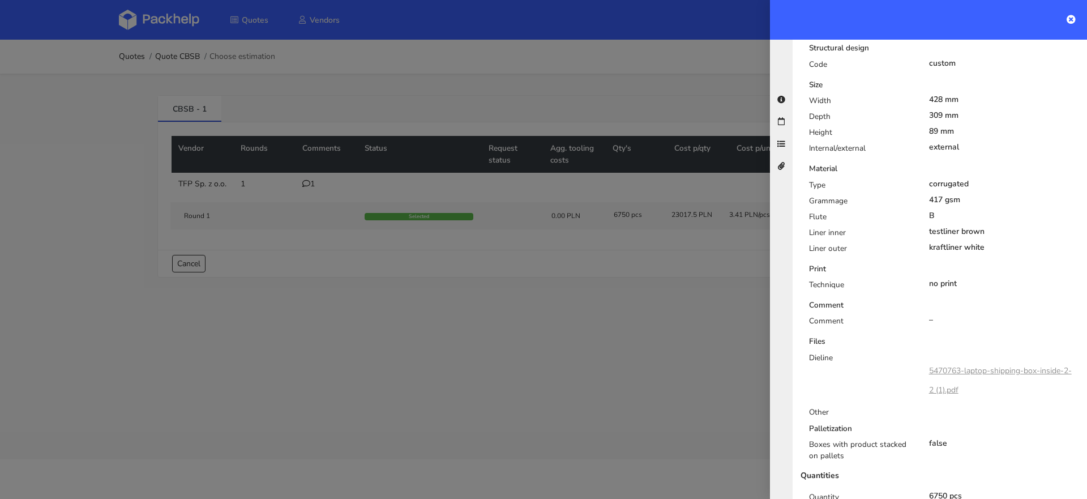
scroll to position [363, 0]
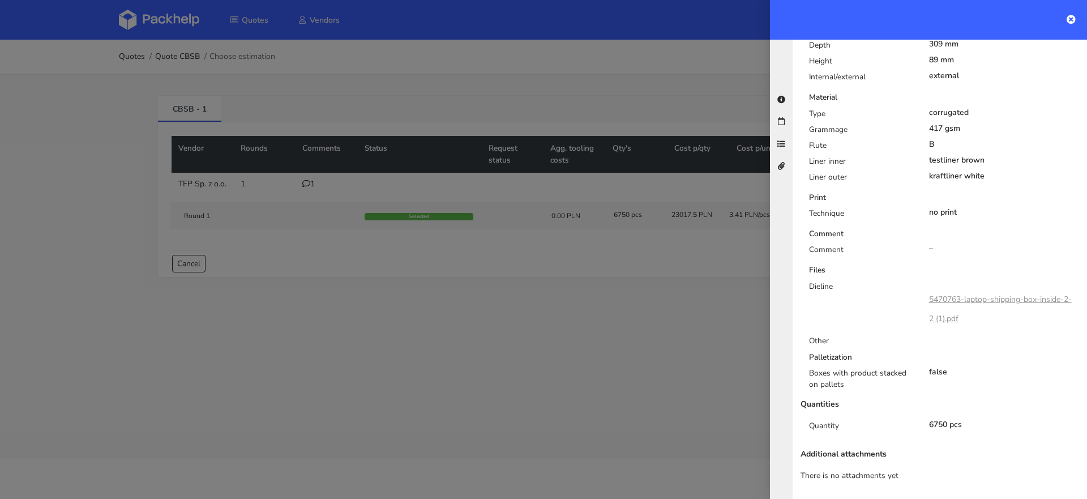
click at [633, 316] on div at bounding box center [543, 249] width 1087 height 499
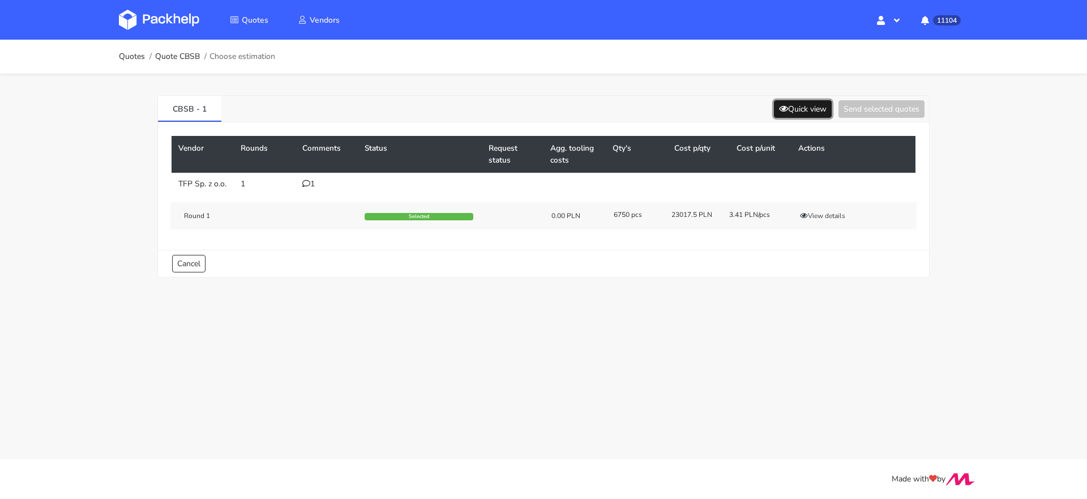
click at [808, 109] on button "Quick view" at bounding box center [803, 109] width 58 height 18
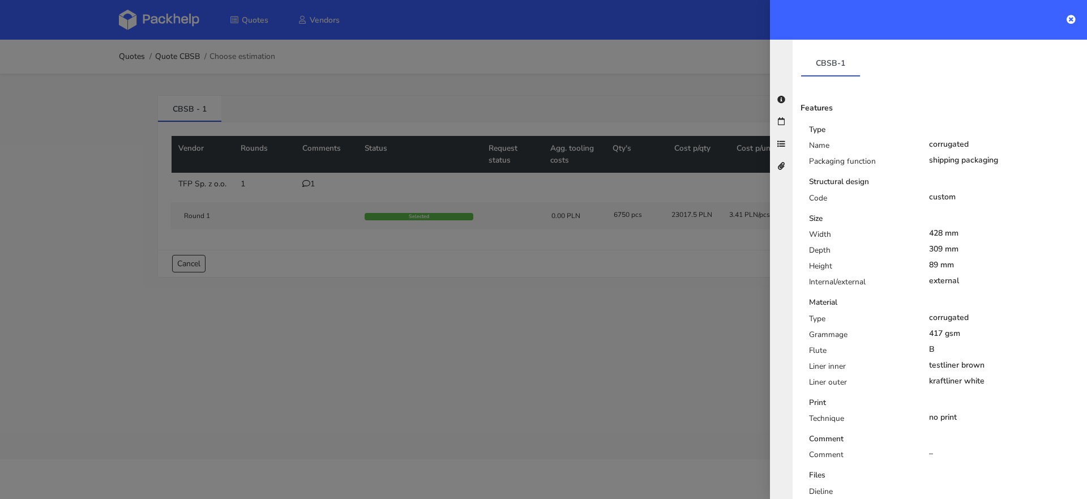
scroll to position [161, 0]
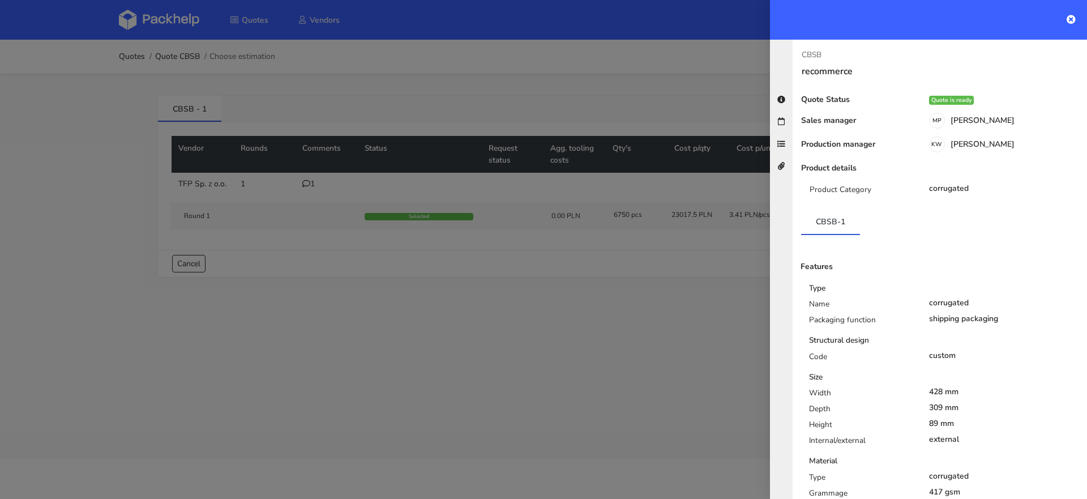
scroll to position [161, 0]
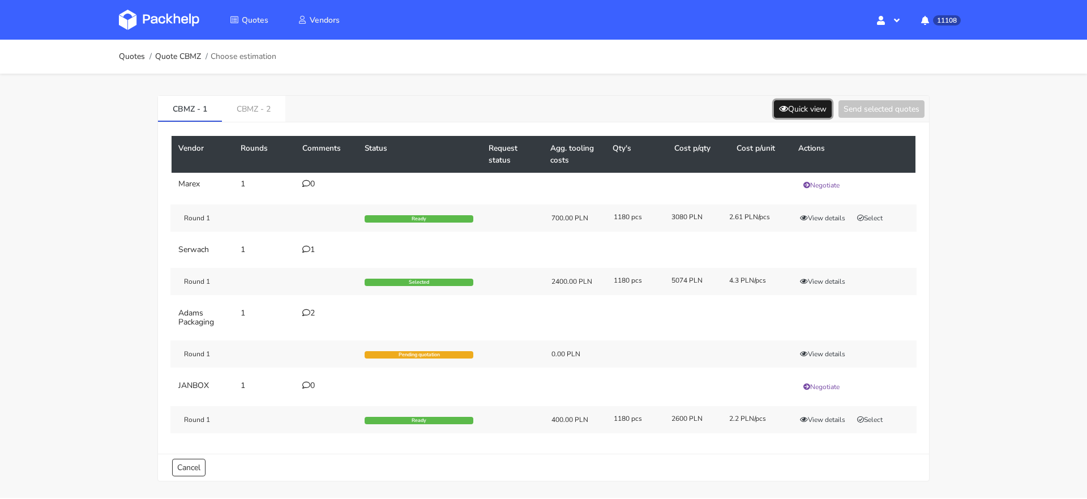
click at [792, 115] on button "Quick view" at bounding box center [803, 109] width 58 height 18
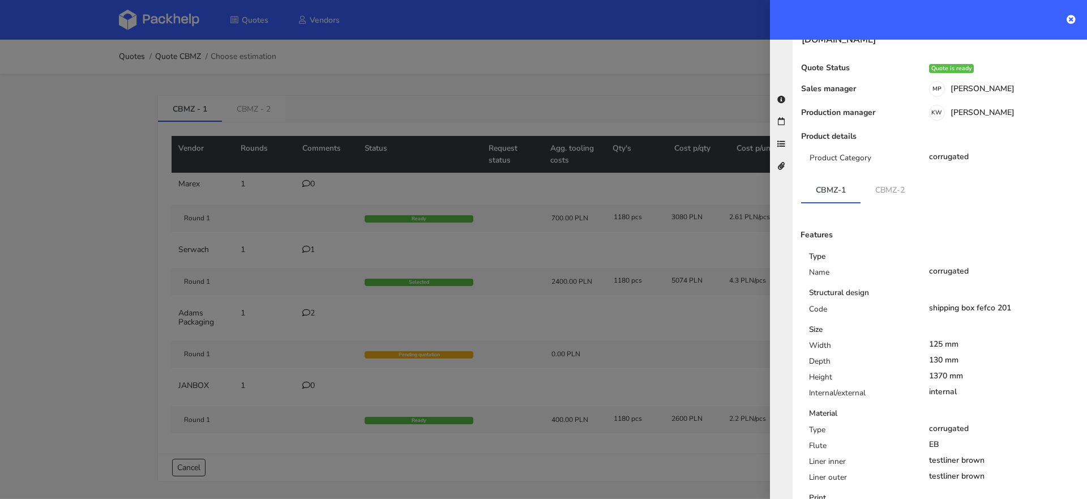
scroll to position [61, 0]
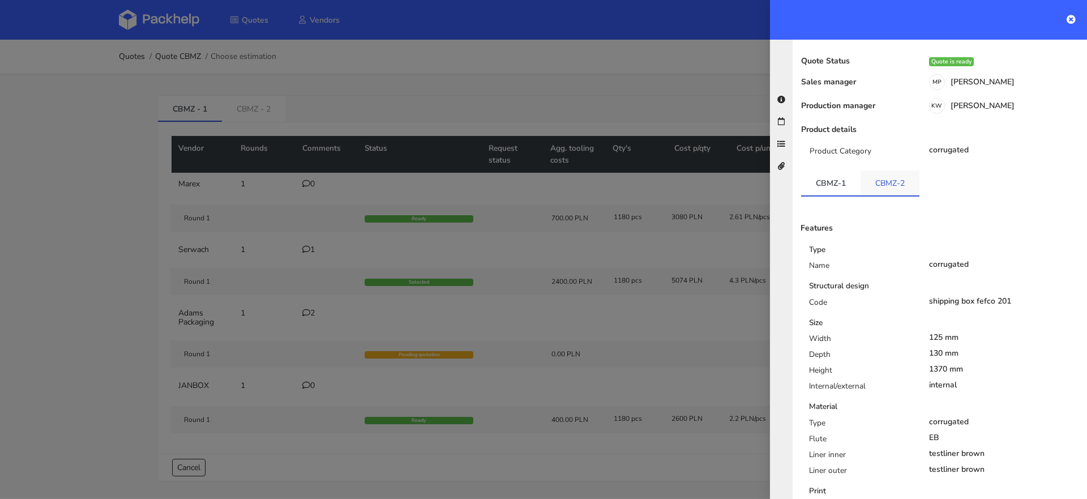
click at [884, 170] on link "CBMZ-2" at bounding box center [889, 182] width 59 height 25
click at [833, 170] on link "CBMZ-1" at bounding box center [830, 182] width 59 height 25
click at [411, 61] on div at bounding box center [543, 249] width 1087 height 499
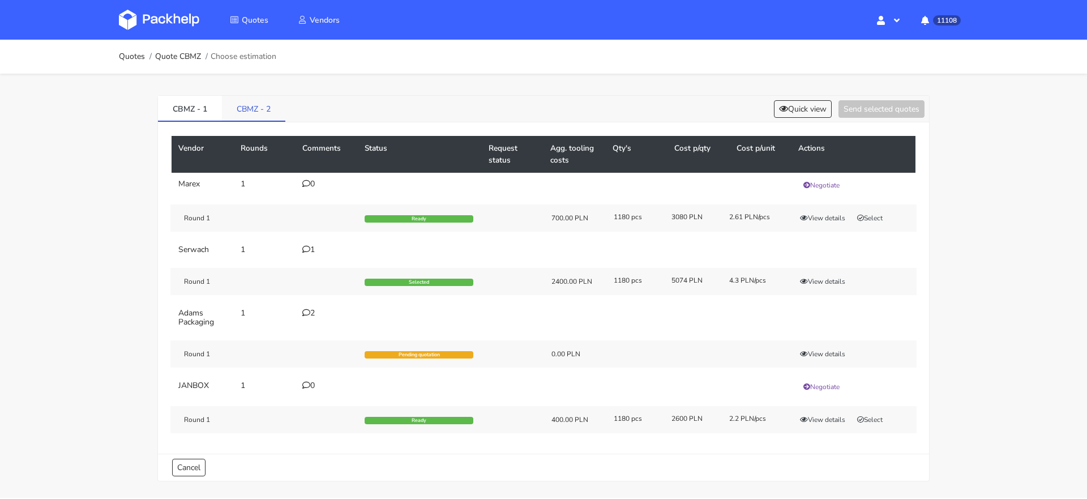
click at [265, 104] on link "CBMZ - 2" at bounding box center [253, 108] width 63 height 25
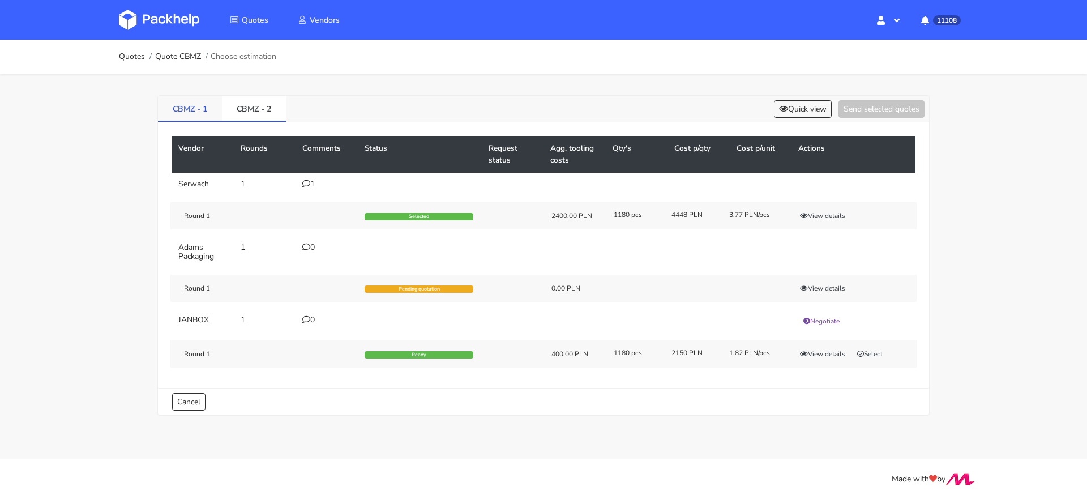
click at [210, 108] on link "CBMZ - 1" at bounding box center [190, 108] width 64 height 25
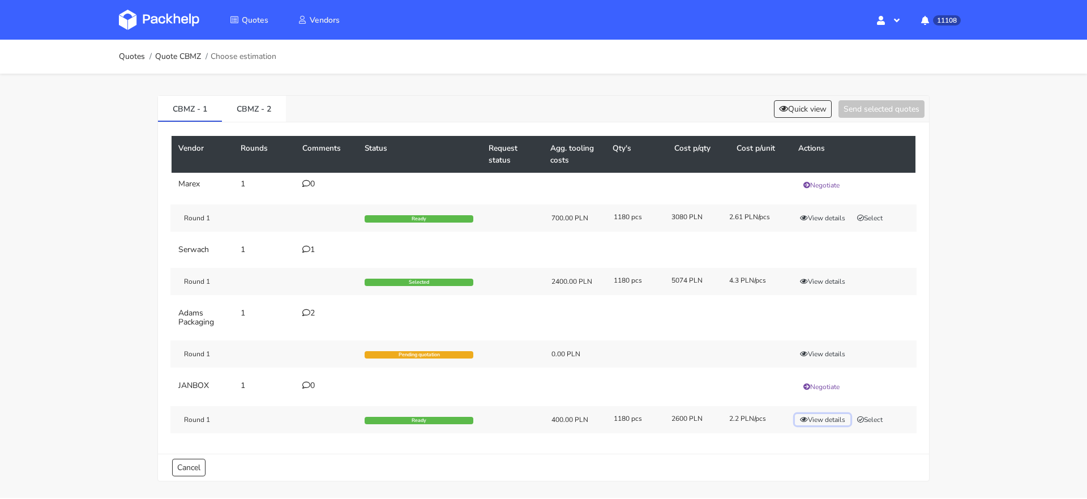
click at [814, 417] on button "View details" at bounding box center [822, 419] width 55 height 11
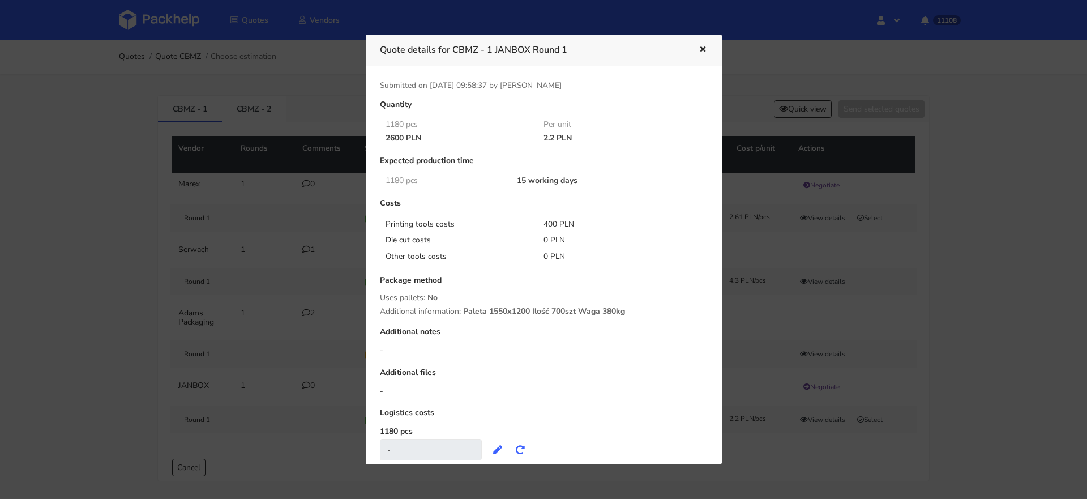
click at [939, 352] on div at bounding box center [543, 249] width 1087 height 499
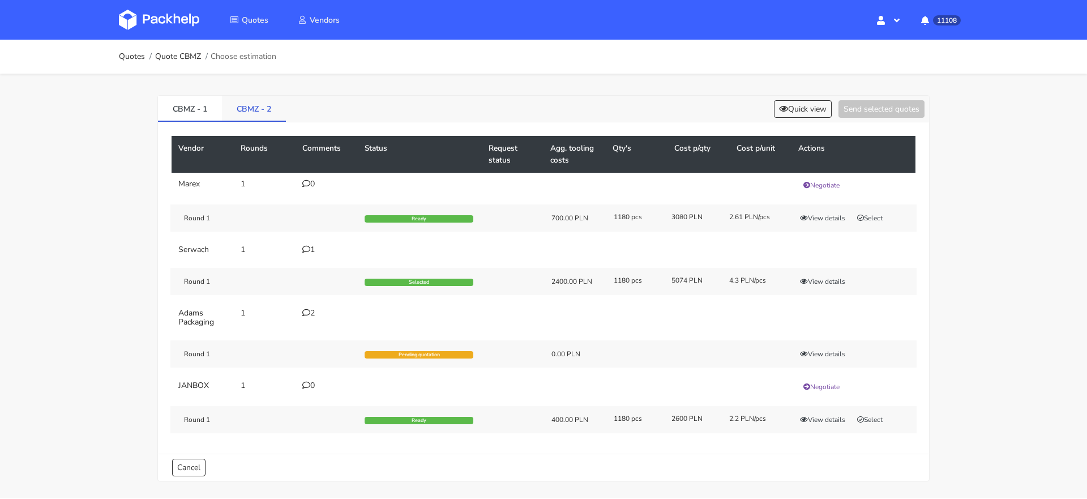
click at [264, 108] on link "CBMZ - 2" at bounding box center [254, 108] width 64 height 25
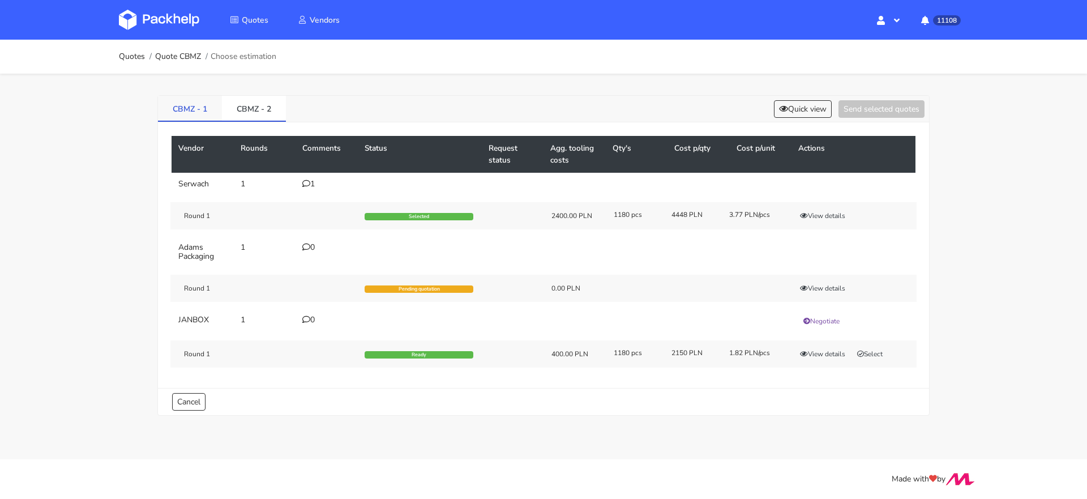
click at [181, 108] on link "CBMZ - 1" at bounding box center [190, 108] width 64 height 25
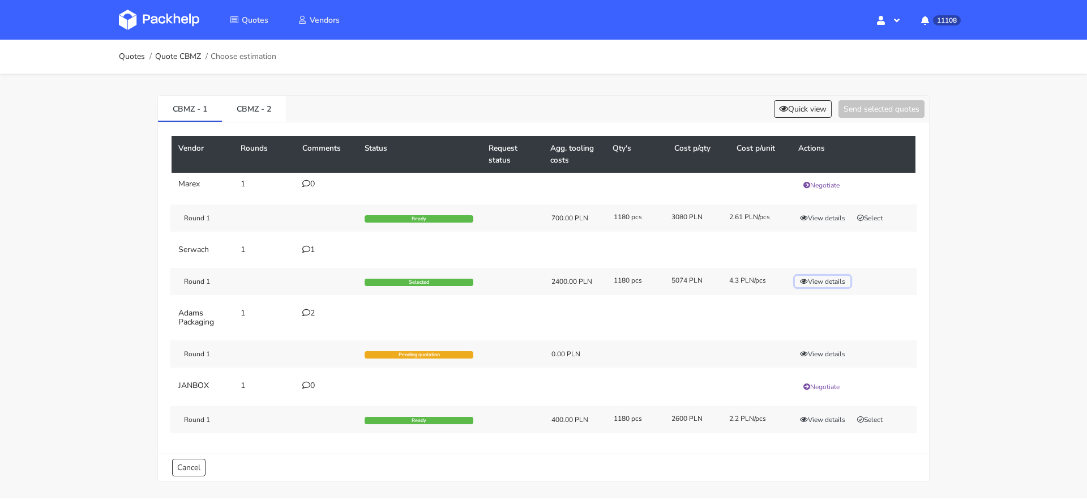
click at [819, 280] on button "View details" at bounding box center [822, 281] width 55 height 11
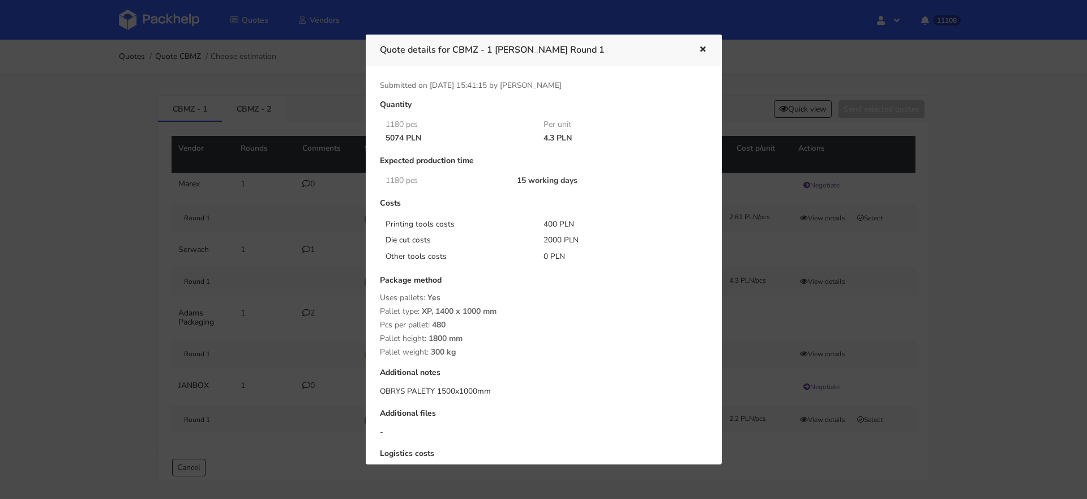
click at [897, 299] on div at bounding box center [543, 249] width 1087 height 499
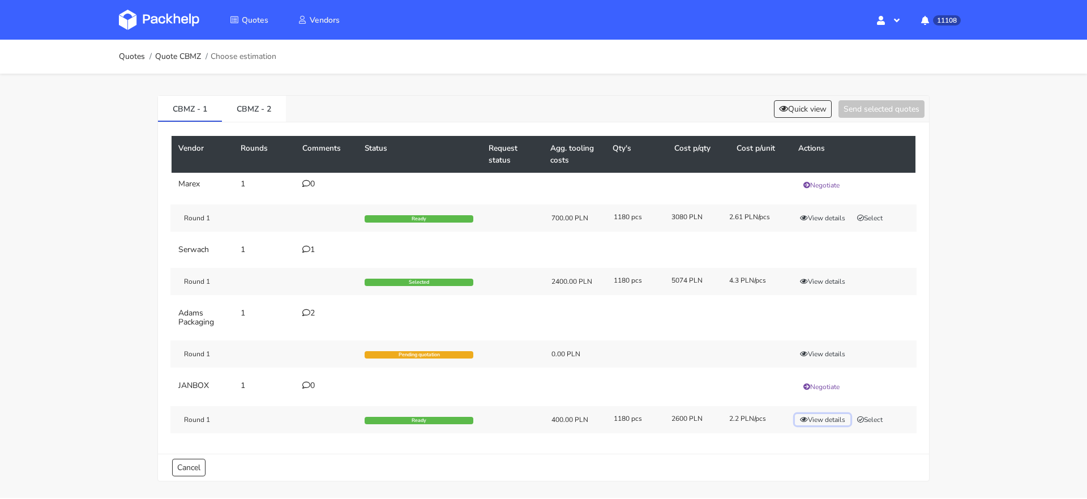
click at [813, 419] on button "View details" at bounding box center [822, 419] width 55 height 11
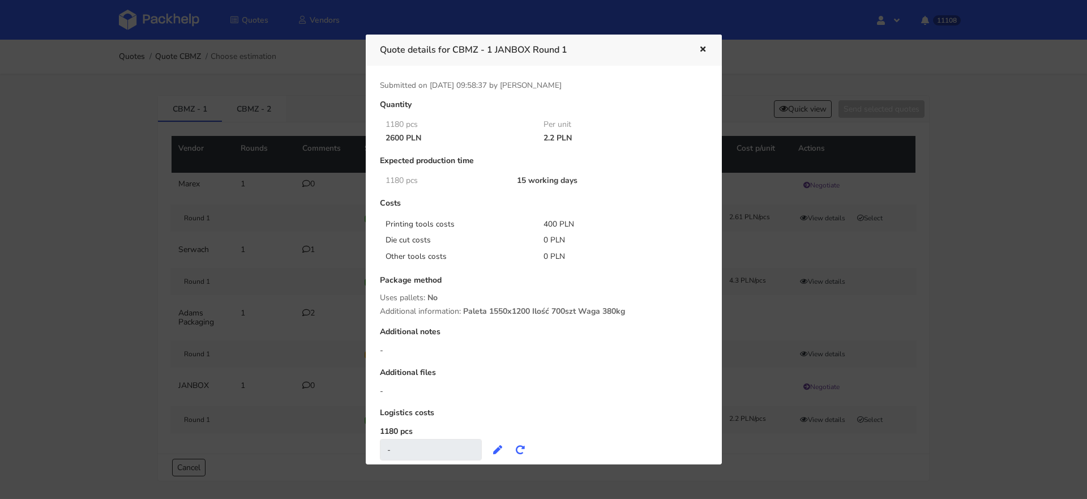
click at [905, 361] on div at bounding box center [543, 249] width 1087 height 499
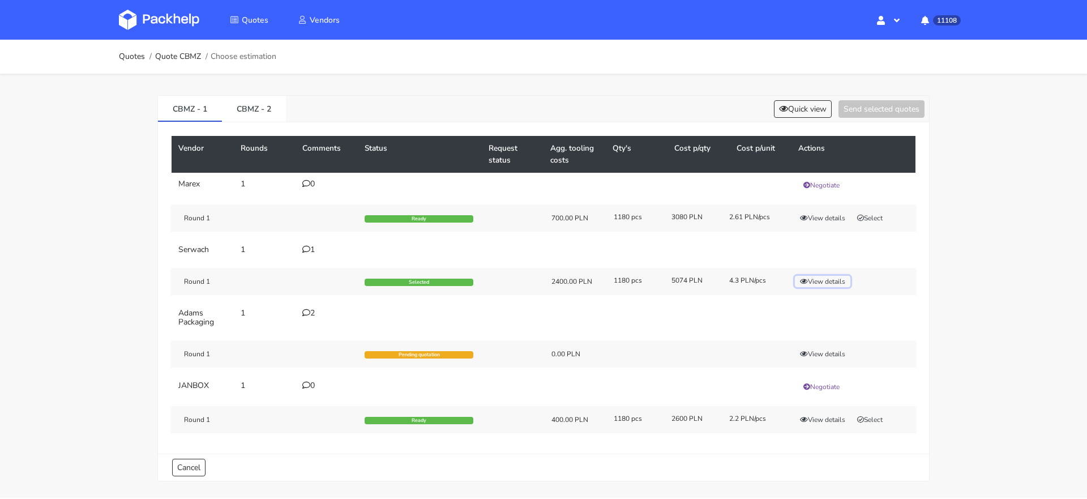
click at [813, 283] on button "View details" at bounding box center [822, 281] width 55 height 11
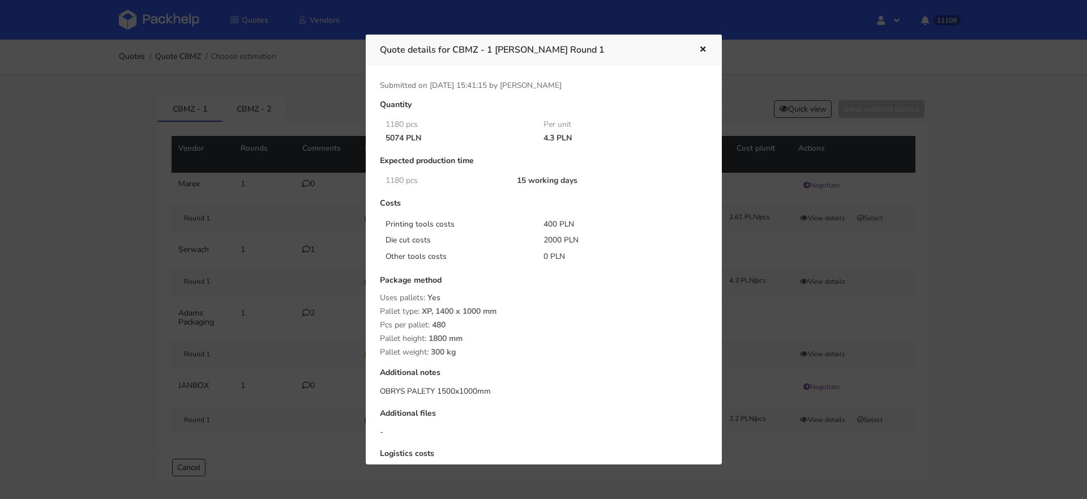
click at [893, 316] on div at bounding box center [543, 249] width 1087 height 499
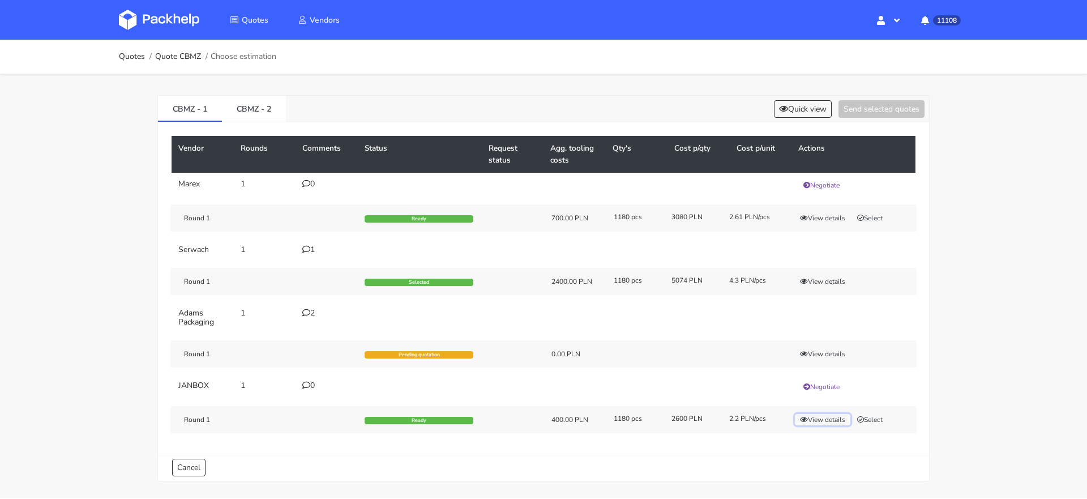
click at [816, 421] on button "View details" at bounding box center [822, 419] width 55 height 11
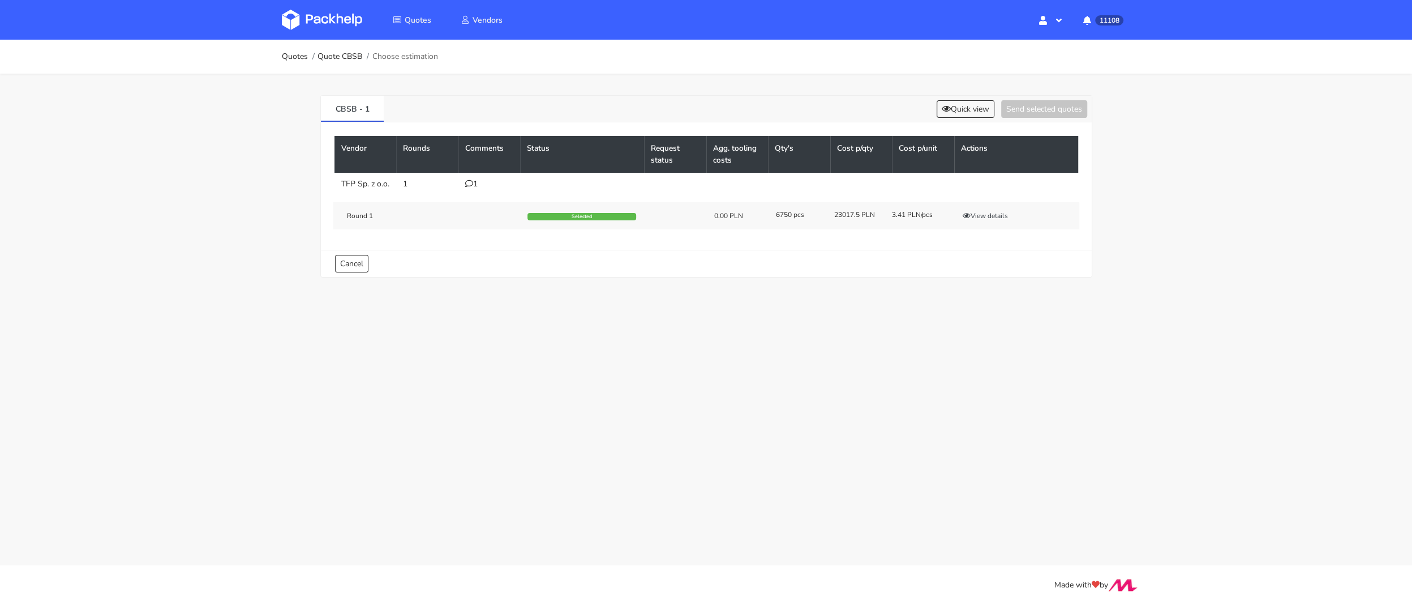
click at [745, 389] on main "Quotes Quote CBSB Choose estimation CBSB - 1 Quick view Send selected quotes Ve…" at bounding box center [706, 282] width 1412 height 565
click at [998, 221] on button "View details" at bounding box center [985, 215] width 55 height 11
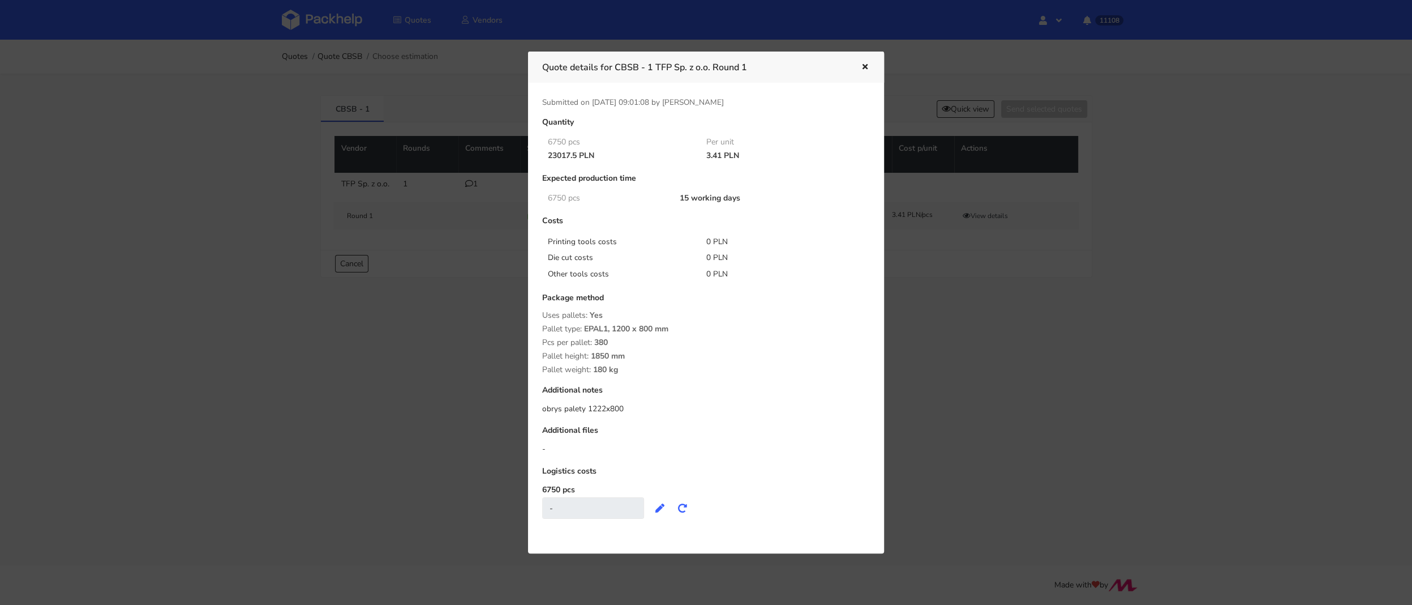
click at [974, 342] on div at bounding box center [706, 302] width 1412 height 605
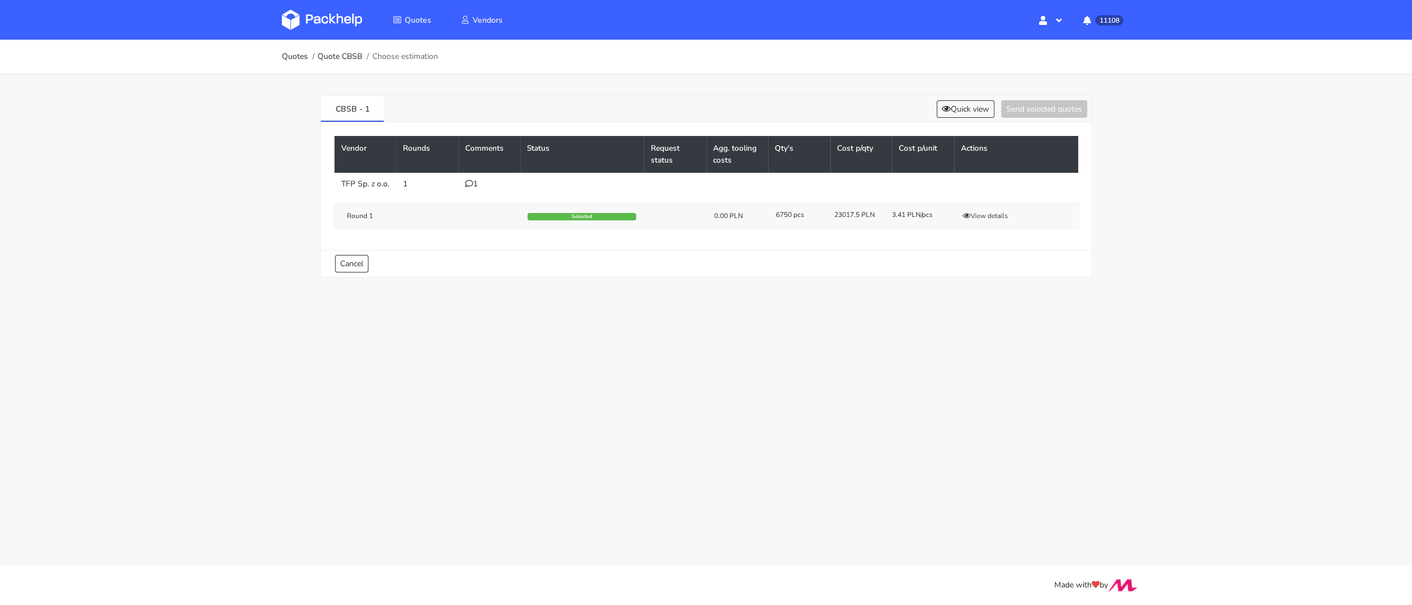
click at [472, 179] on icon at bounding box center [469, 183] width 8 height 8
click at [0, 0] on div at bounding box center [0, 0] width 0 height 0
click at [472, 179] on icon at bounding box center [469, 183] width 8 height 8
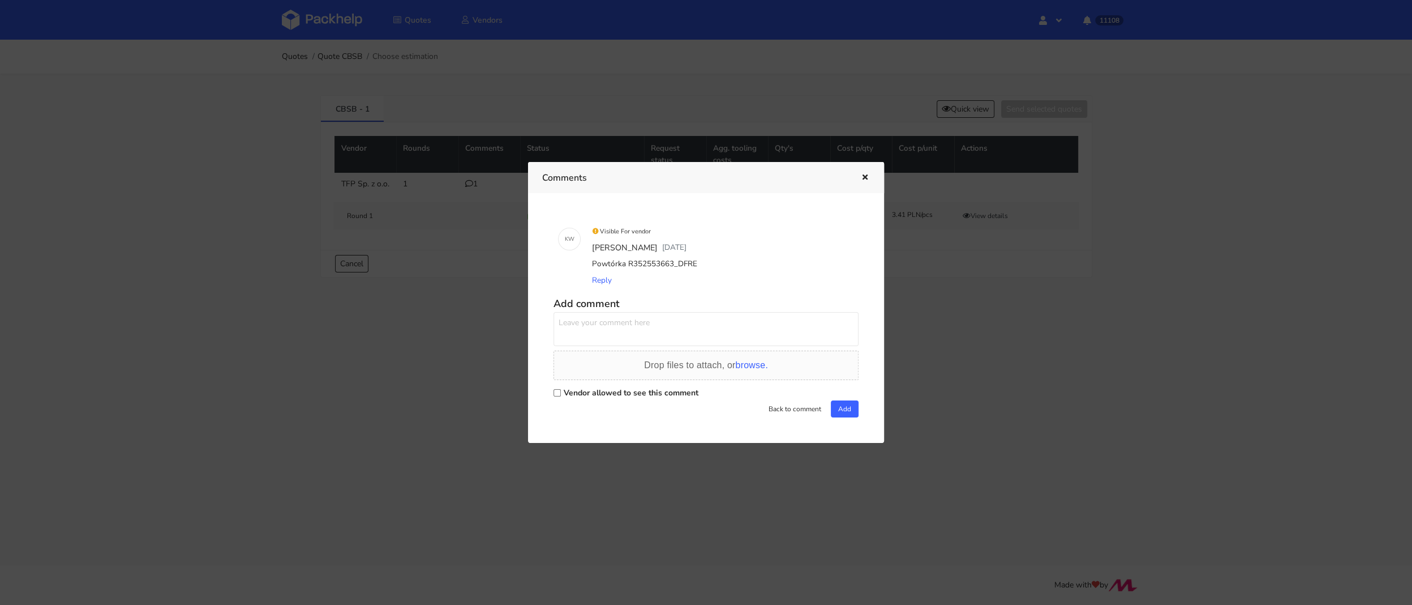
click at [661, 262] on div "Powtórka R352553663_DFRE" at bounding box center [722, 264] width 264 height 16
copy div "R352553663_DFRE"
click at [397, 147] on div at bounding box center [706, 302] width 1412 height 605
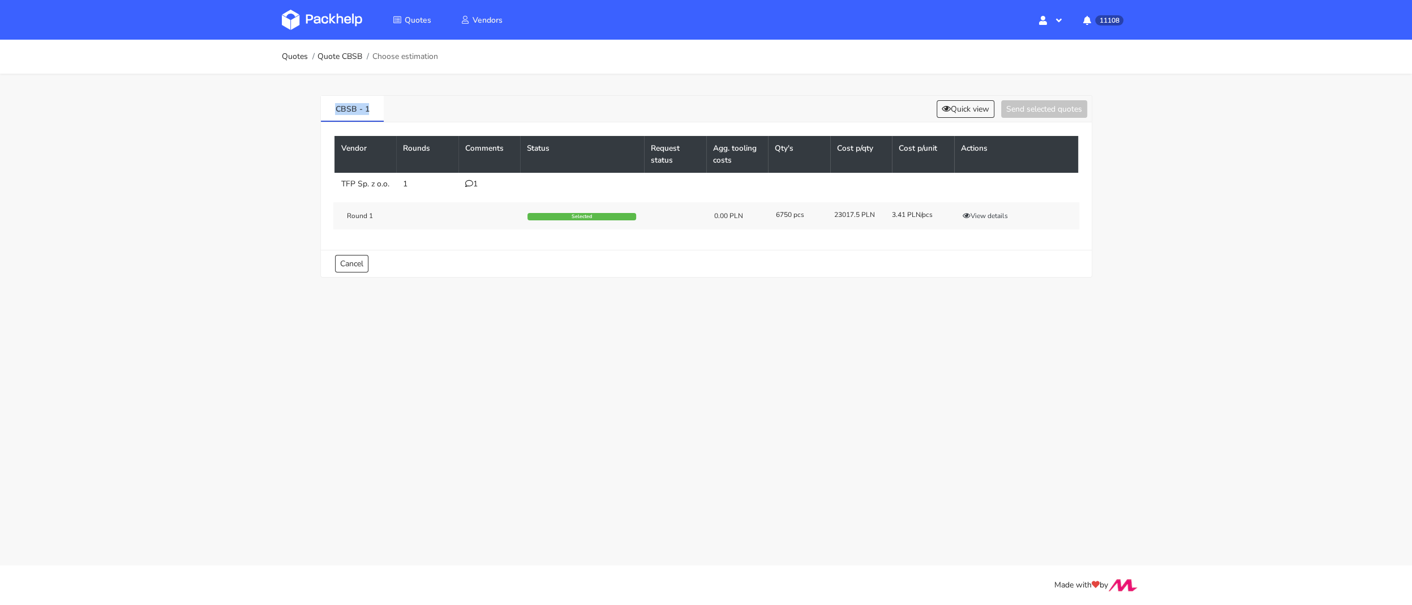
drag, startPoint x: 367, startPoint y: 112, endPoint x: 299, endPoint y: 112, distance: 68.5
click at [299, 112] on div "CBSB - 1 Quick view Send selected quotes Vendor Rounds Comments Status Request …" at bounding box center [706, 184] width 815 height 220
copy link "CBSB - 1"
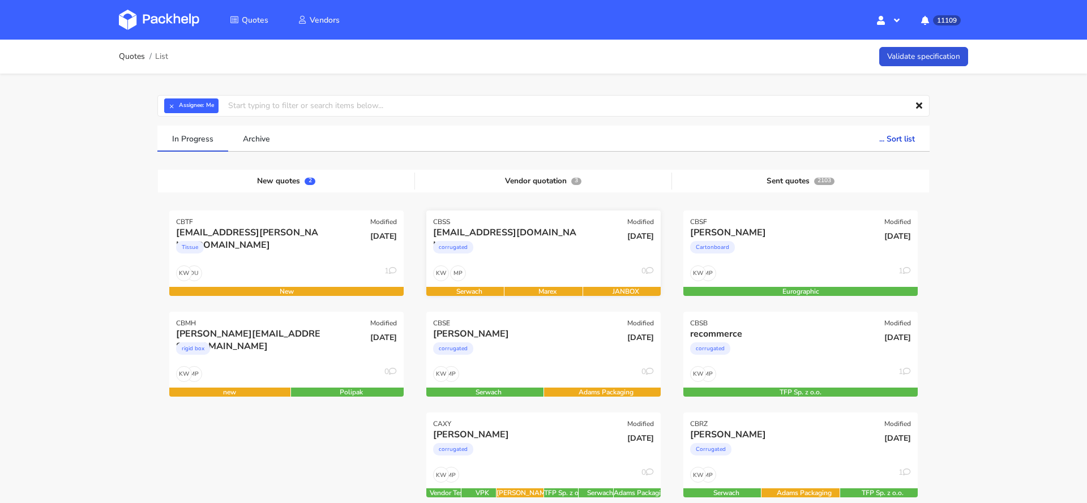
click at [537, 228] on div "[EMAIL_ADDRESS][DOMAIN_NAME]" at bounding box center [508, 232] width 150 height 12
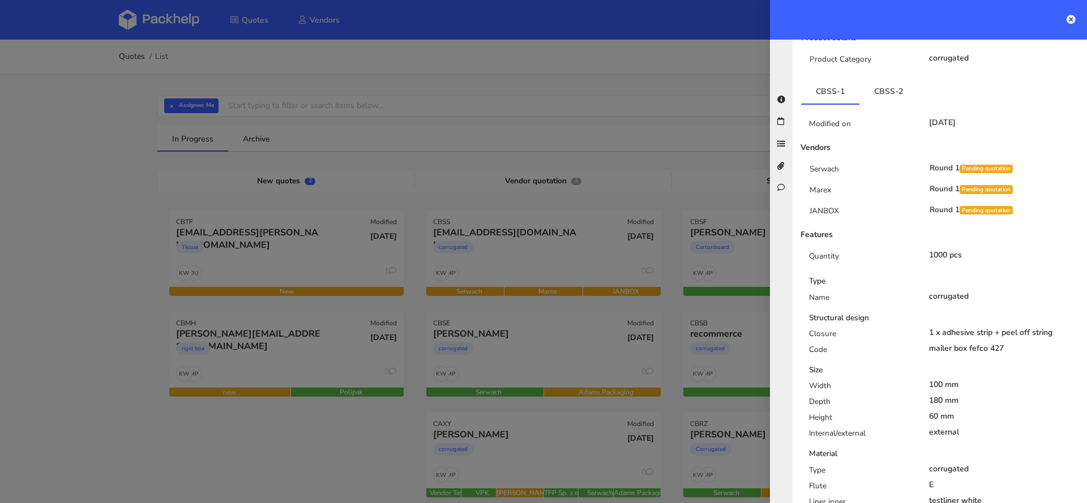
scroll to position [195, 0]
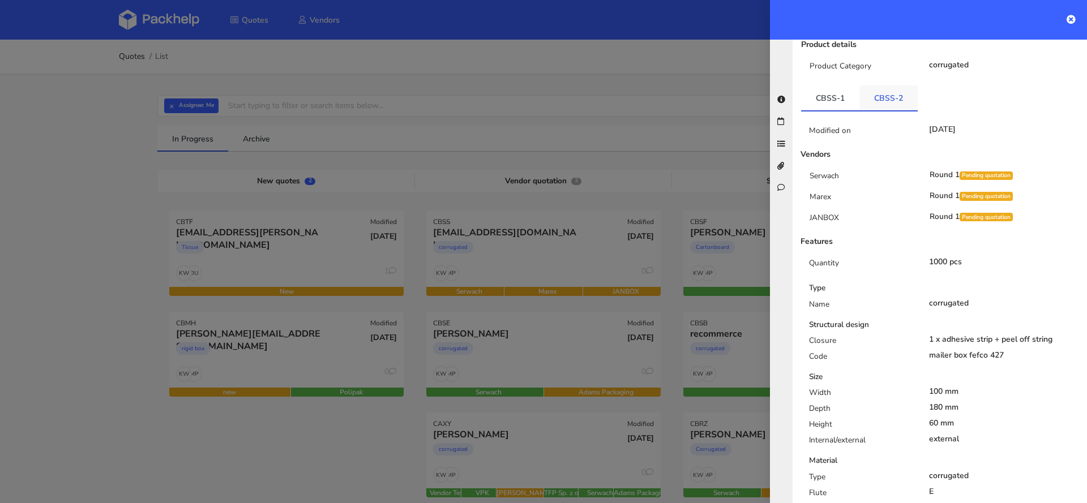
click at [878, 88] on link "CBSS-2" at bounding box center [888, 97] width 58 height 25
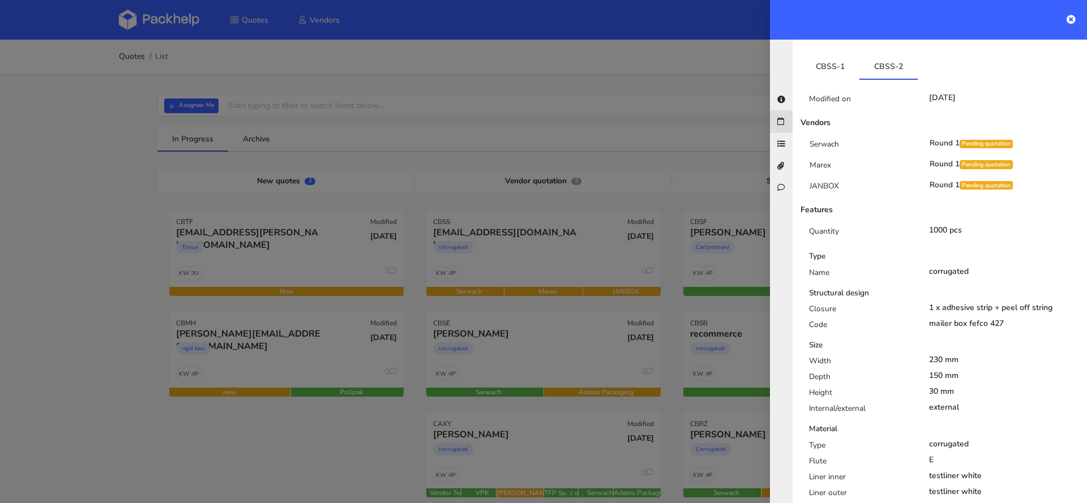
scroll to position [209, 0]
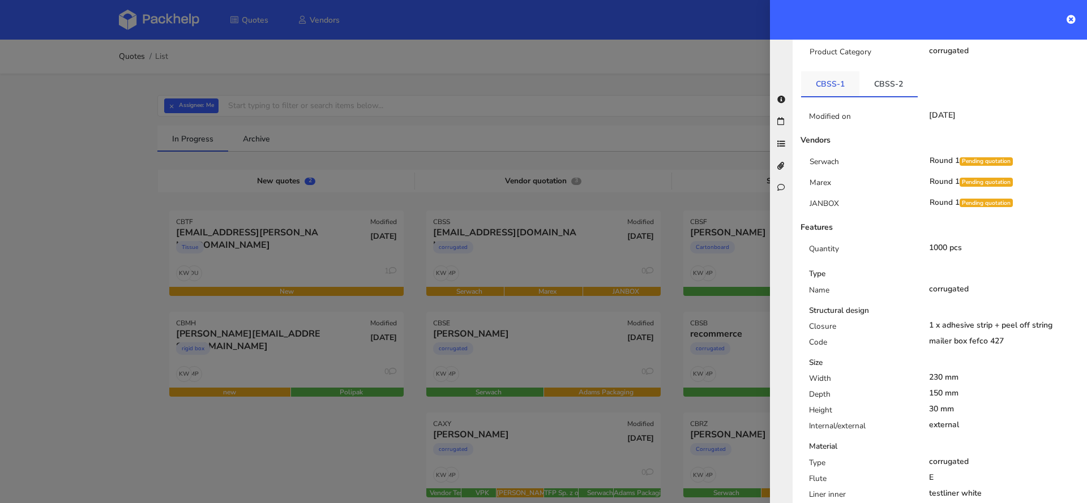
click at [821, 71] on link "CBSS-1" at bounding box center [830, 83] width 58 height 25
drag, startPoint x: 796, startPoint y: 73, endPoint x: 842, endPoint y: 72, distance: 45.9
click at [842, 73] on div "CBSS-1 CBSS-2 Modified on 07 Oct 2025 Vendors Serwach Round 1 Pending quotation…" at bounding box center [939, 400] width 294 height 659
copy link "CBSS-1"
click at [179, 263] on div at bounding box center [543, 251] width 1087 height 503
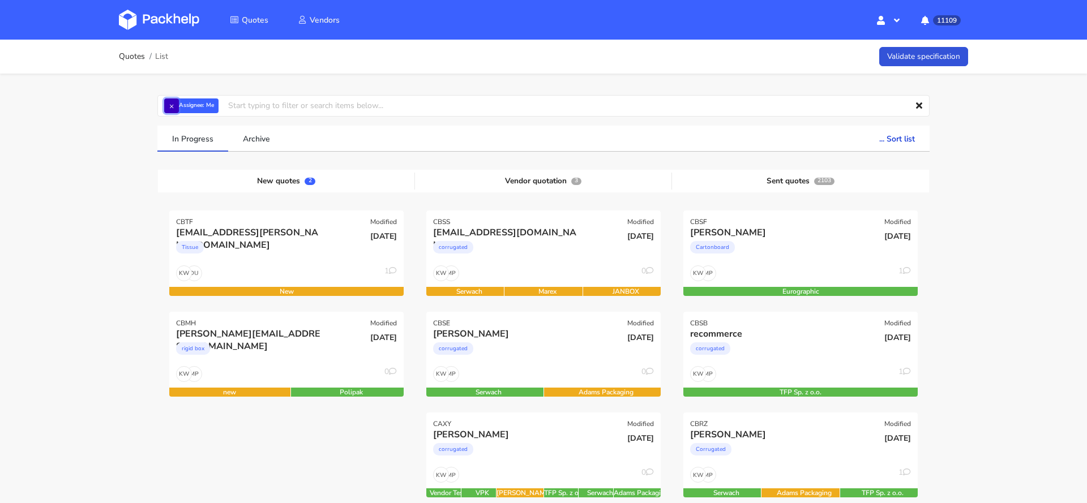
click at [171, 109] on button "×" at bounding box center [171, 105] width 15 height 15
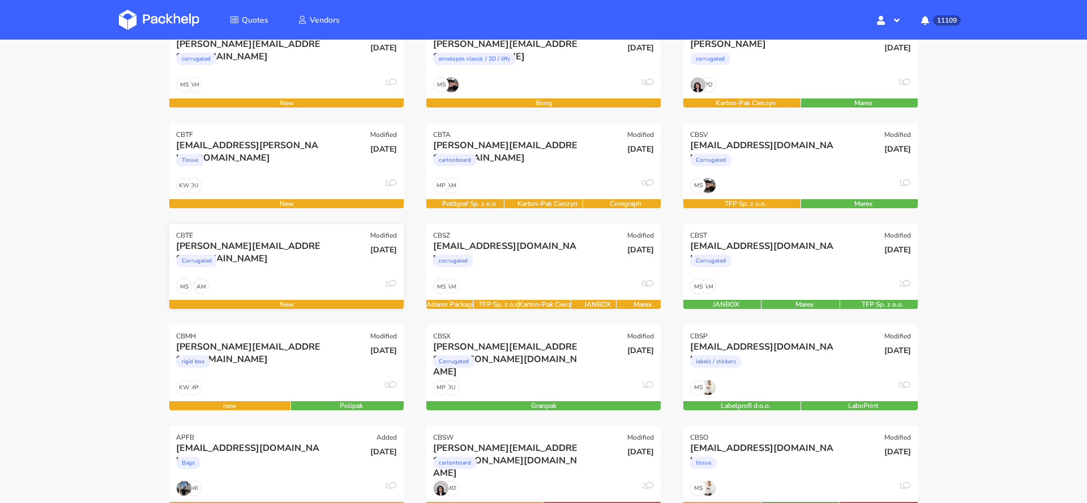
scroll to position [94, 0]
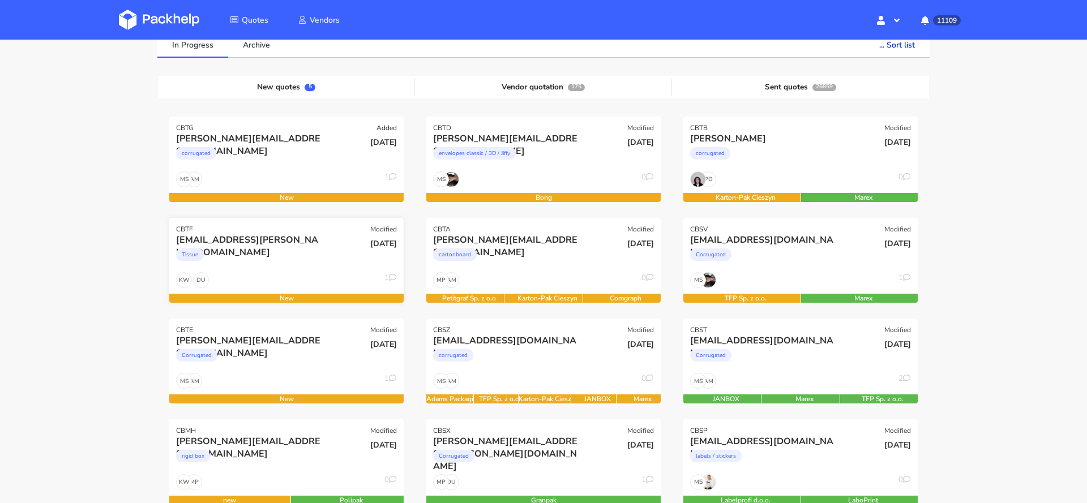
click at [231, 247] on div "Tissue" at bounding box center [251, 257] width 150 height 23
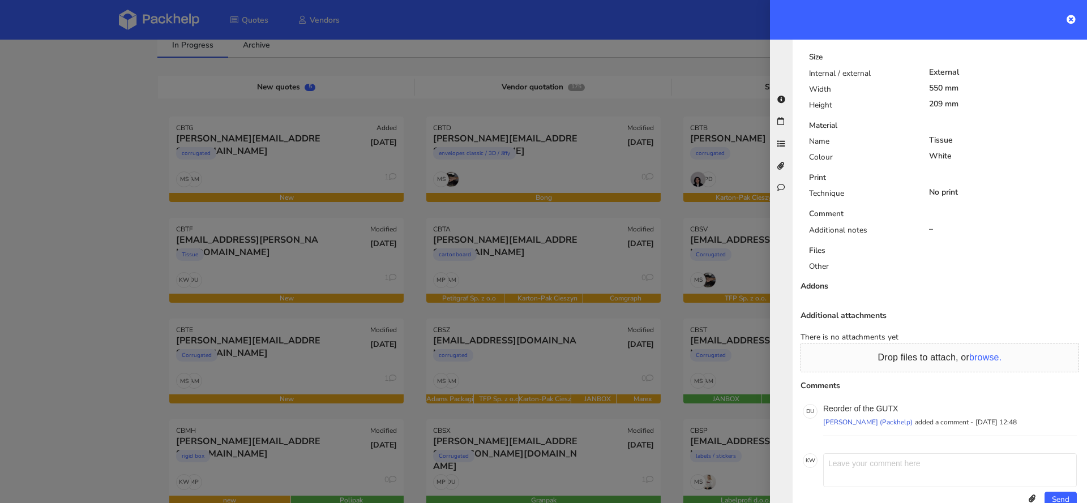
scroll to position [0, 0]
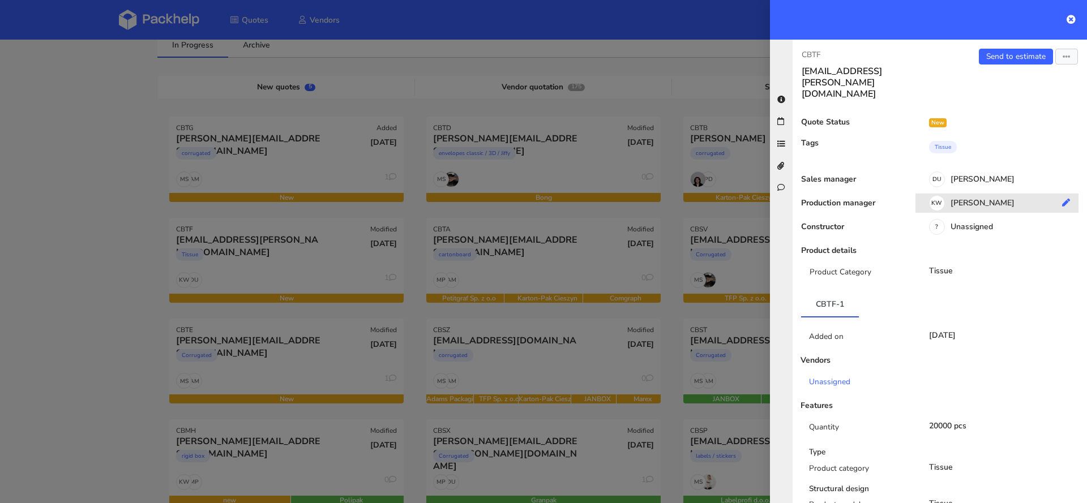
click at [971, 199] on div "KW Klaudia Wiśniewska" at bounding box center [1001, 205] width 172 height 12
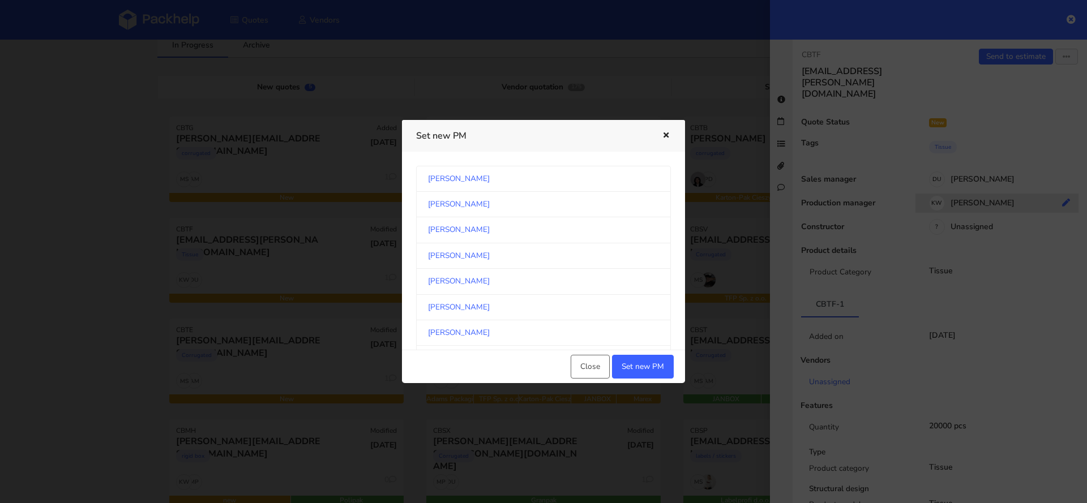
scroll to position [1871, 0]
click at [551, 324] on link "[PERSON_NAME]" at bounding box center [543, 336] width 255 height 25
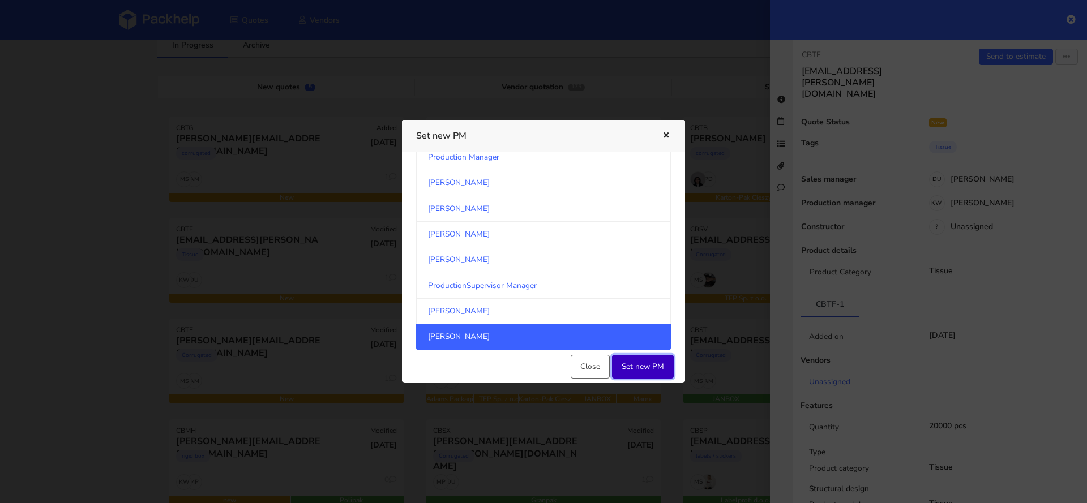
click at [640, 375] on button "Set new PM" at bounding box center [643, 367] width 62 height 24
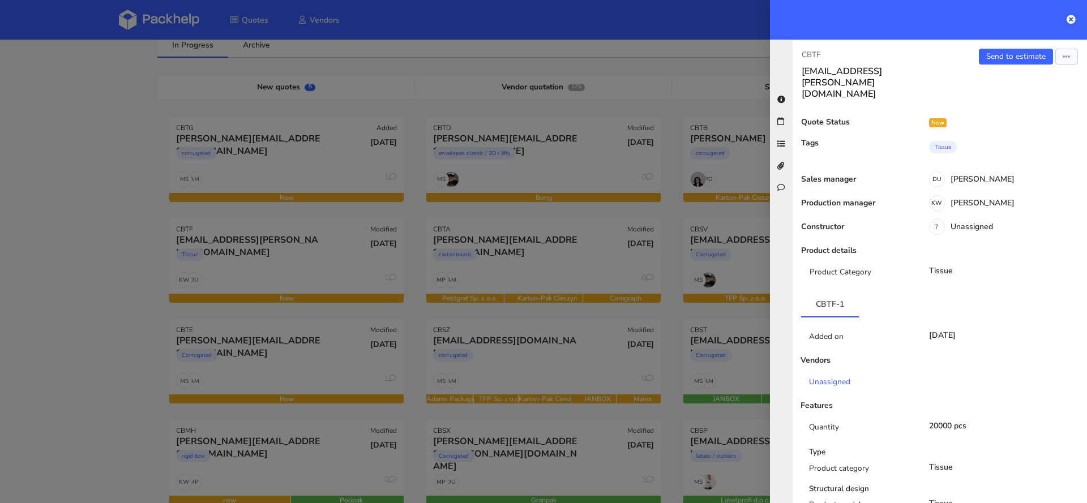
click at [29, 276] on div at bounding box center [543, 251] width 1087 height 503
click at [534, 326] on div at bounding box center [543, 251] width 1087 height 503
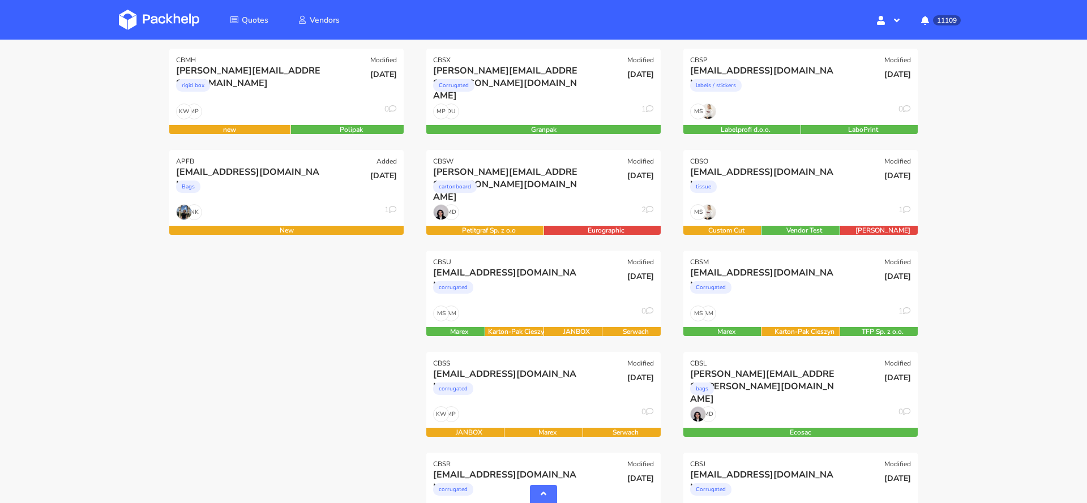
scroll to position [0, 0]
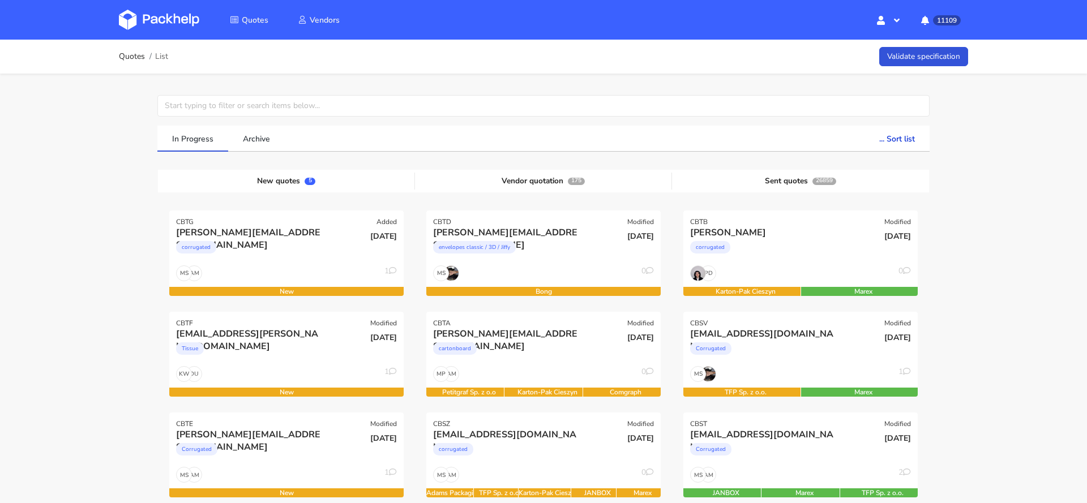
click at [155, 22] on img at bounding box center [159, 20] width 80 height 20
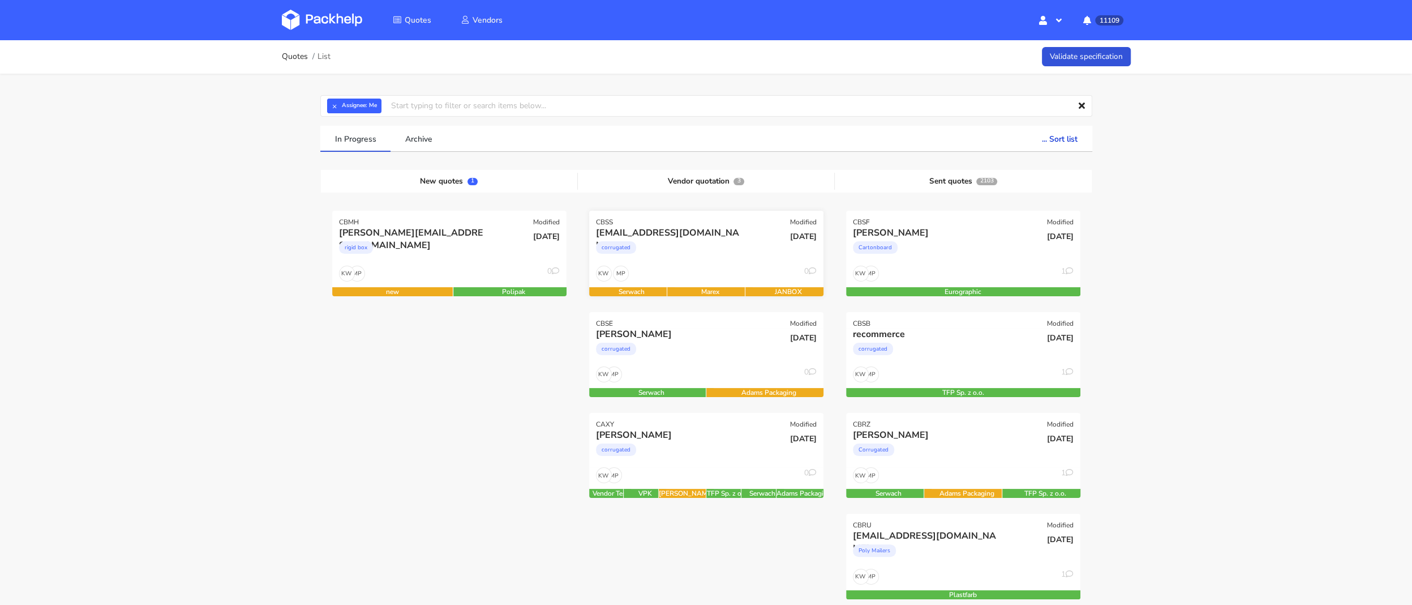
click at [713, 235] on div "[EMAIL_ADDRESS][DOMAIN_NAME]" at bounding box center [671, 232] width 150 height 12
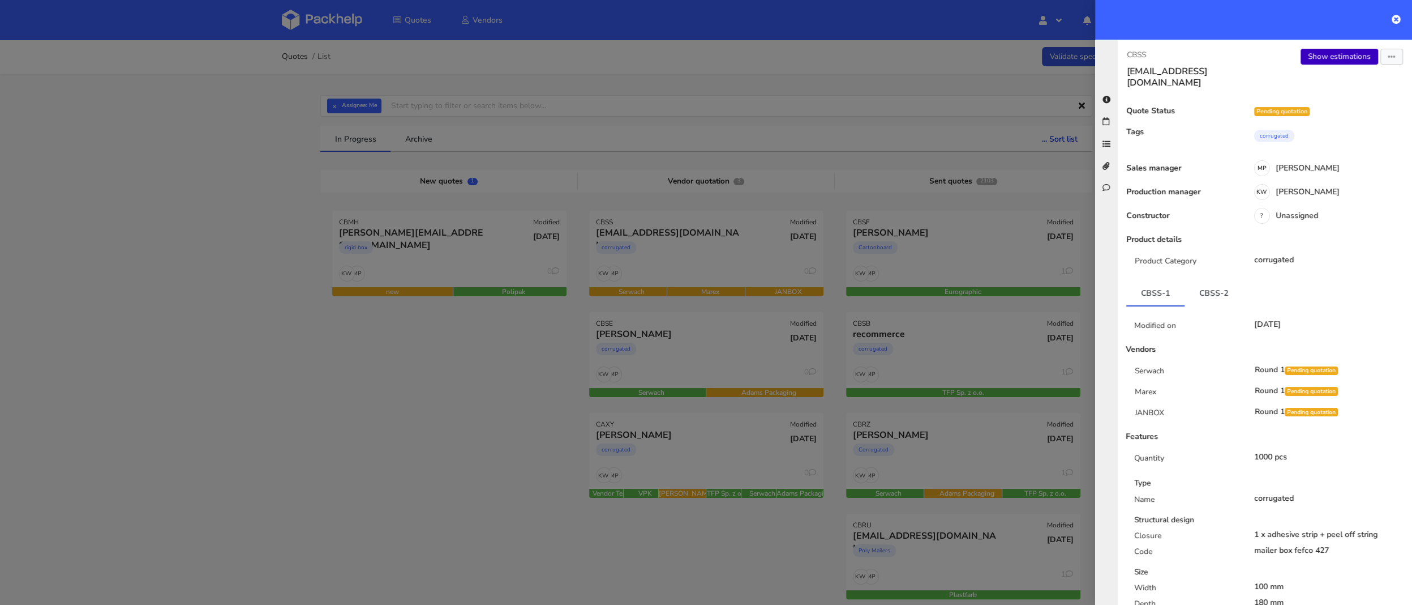
click at [1352, 58] on link "Show estimations" at bounding box center [1340, 57] width 78 height 16
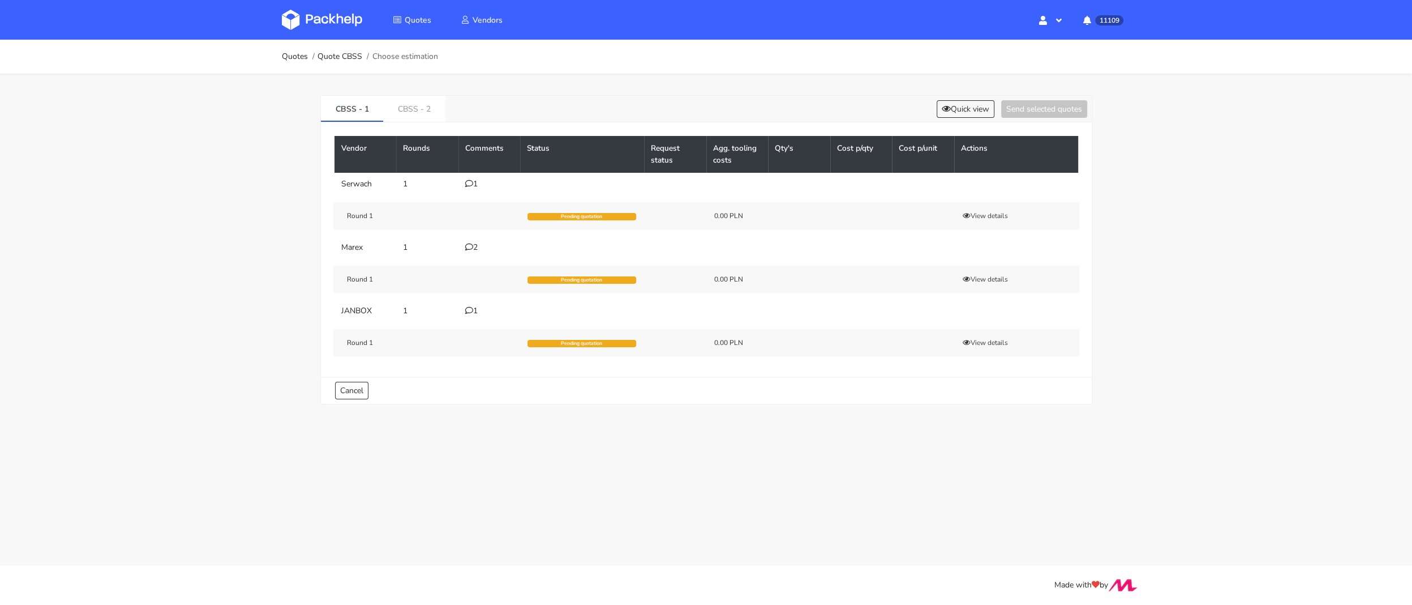
click at [470, 247] on icon at bounding box center [469, 247] width 8 height 8
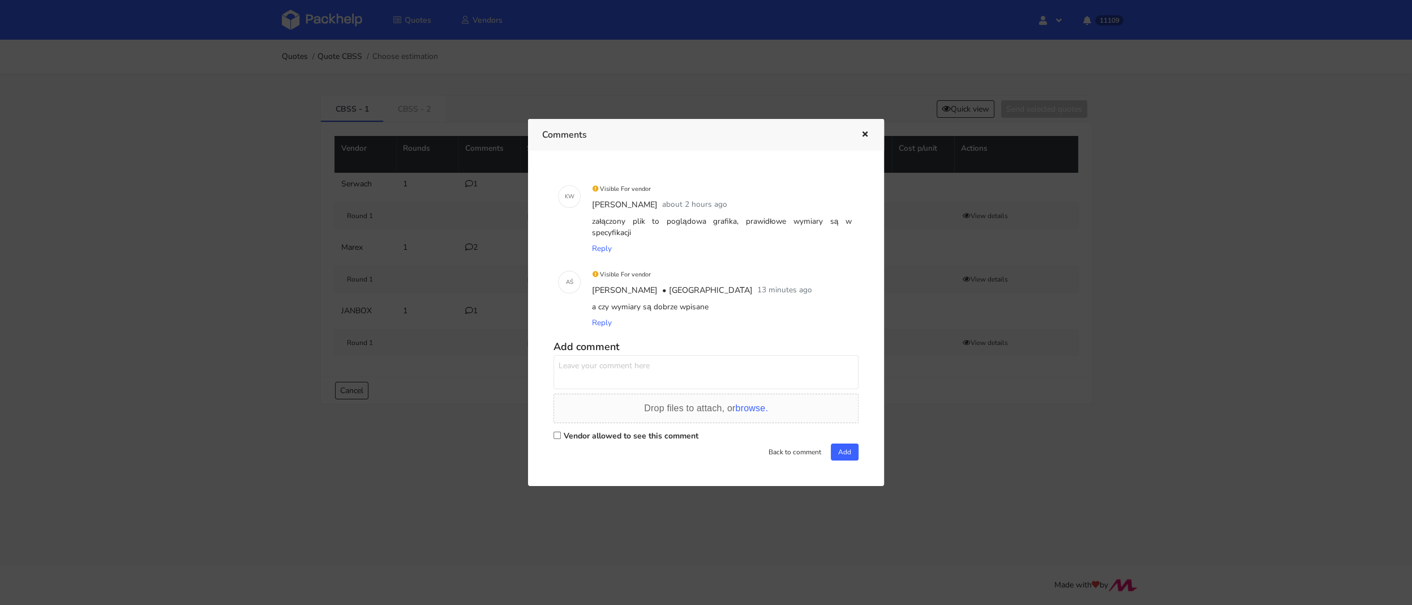
click at [559, 427] on div "Vendor allowed to see this comment" at bounding box center [706, 435] width 305 height 16
click at [554, 435] on div "Vendor allowed to see this comment" at bounding box center [706, 435] width 305 height 16
click at [559, 431] on input "Vendor allowed to see this comment" at bounding box center [557, 434] width 7 height 7
checkbox input "true"
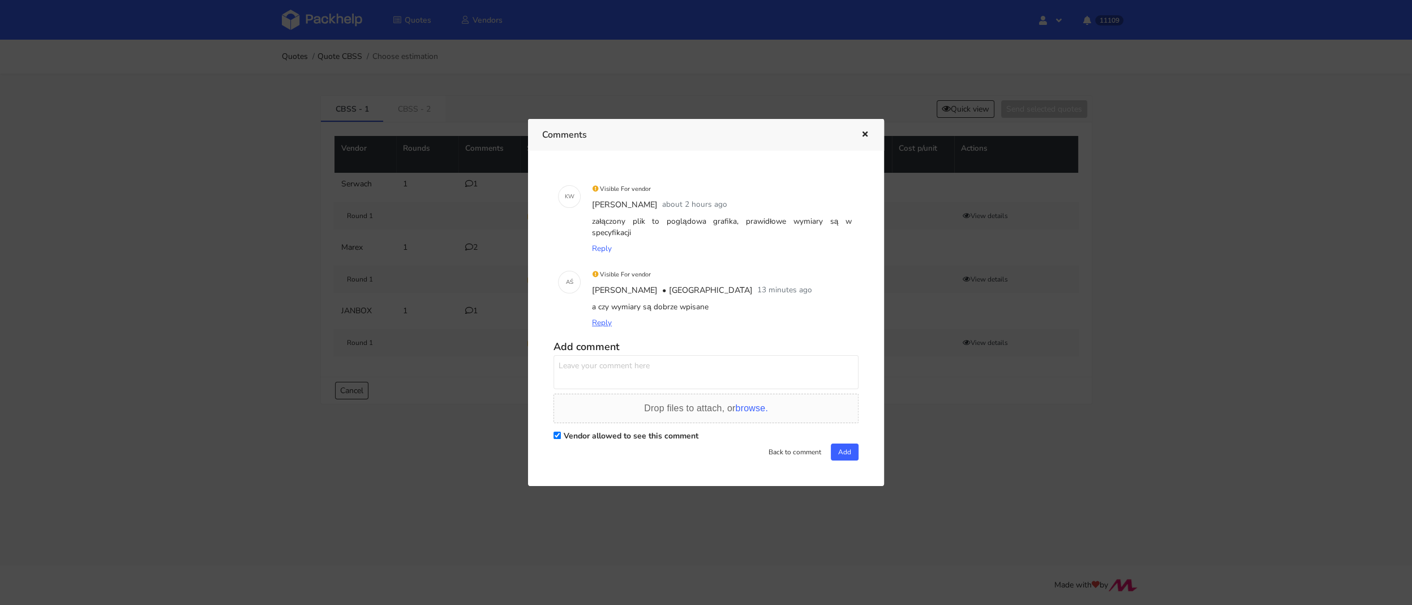
click at [602, 317] on span "Reply" at bounding box center [602, 322] width 20 height 11
click at [584, 362] on textarea at bounding box center [706, 372] width 305 height 34
type textarea "[PERSON_NAME] tak, klient podał wymiary w takiej kolejności jak zostały wpisane…"
click at [842, 447] on button "Add" at bounding box center [845, 451] width 28 height 17
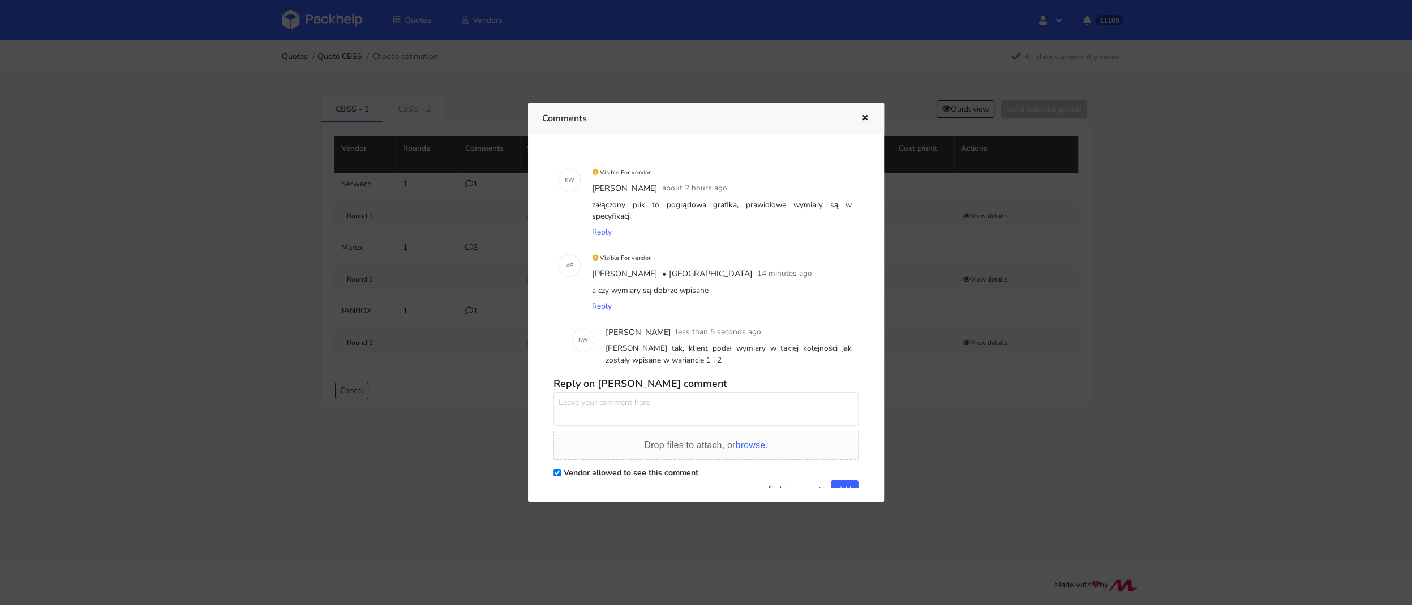
click at [294, 275] on div at bounding box center [706, 302] width 1412 height 605
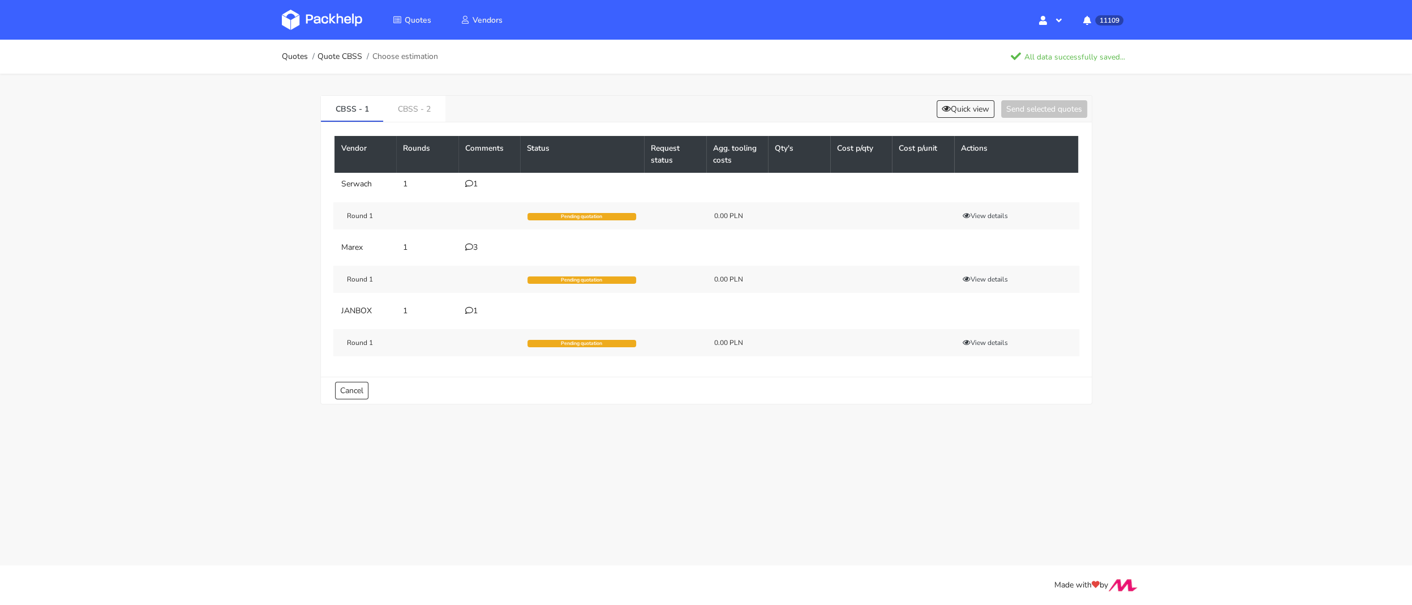
click at [339, 36] on link at bounding box center [330, 19] width 97 height 33
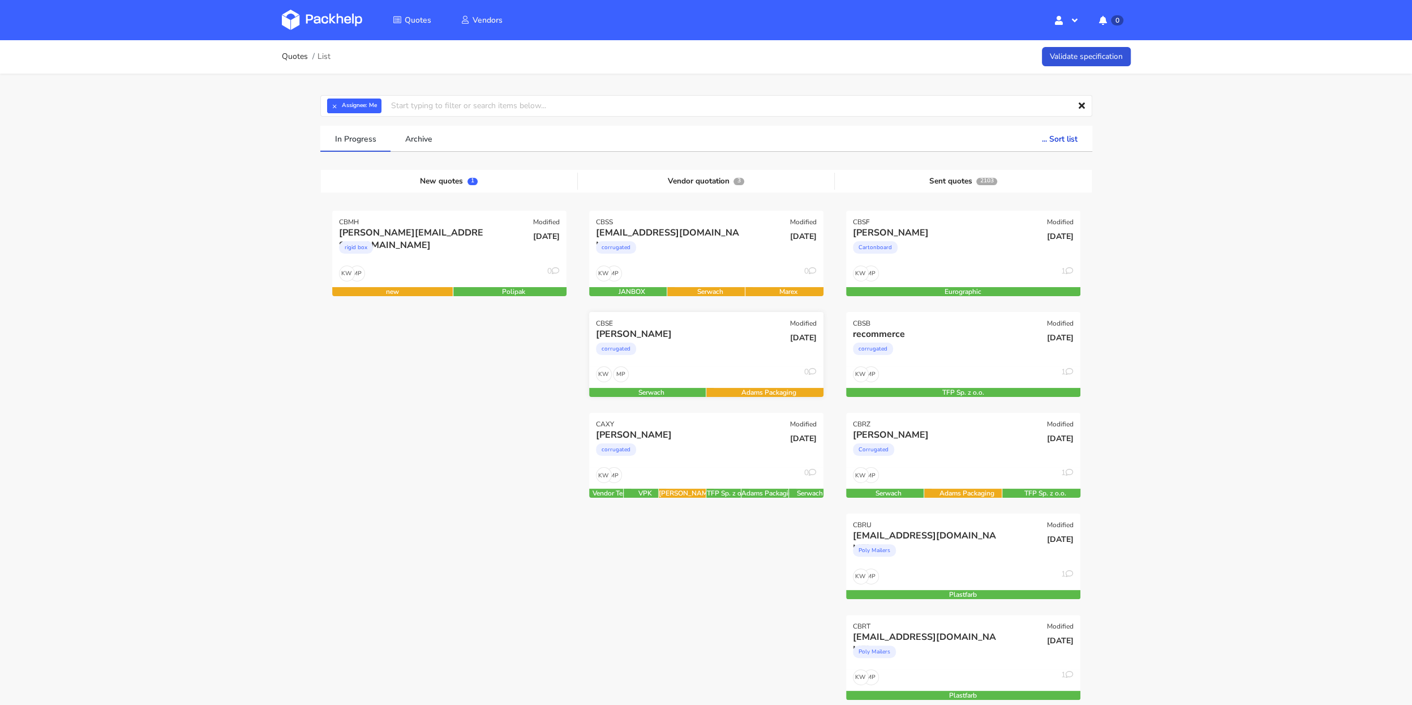
click at [730, 380] on div "MP KW 0" at bounding box center [706, 377] width 234 height 22
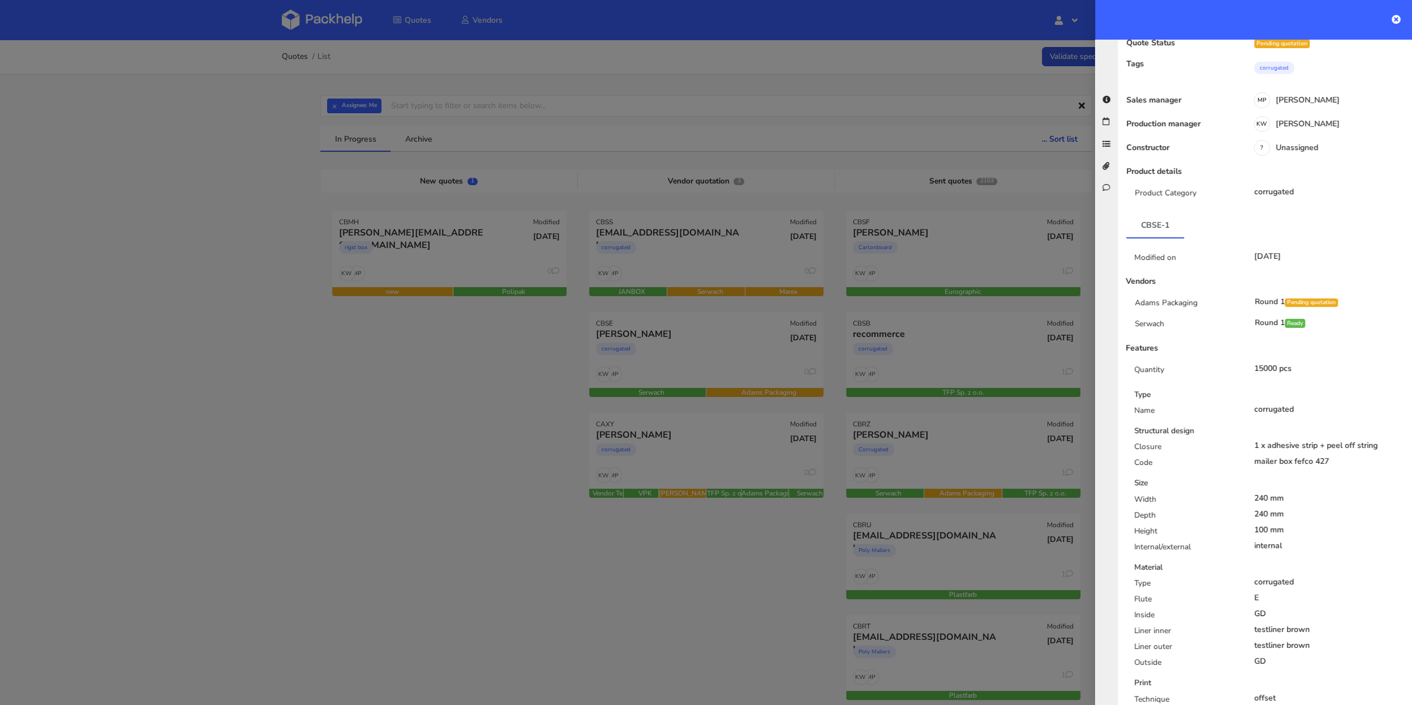
scroll to position [46, 0]
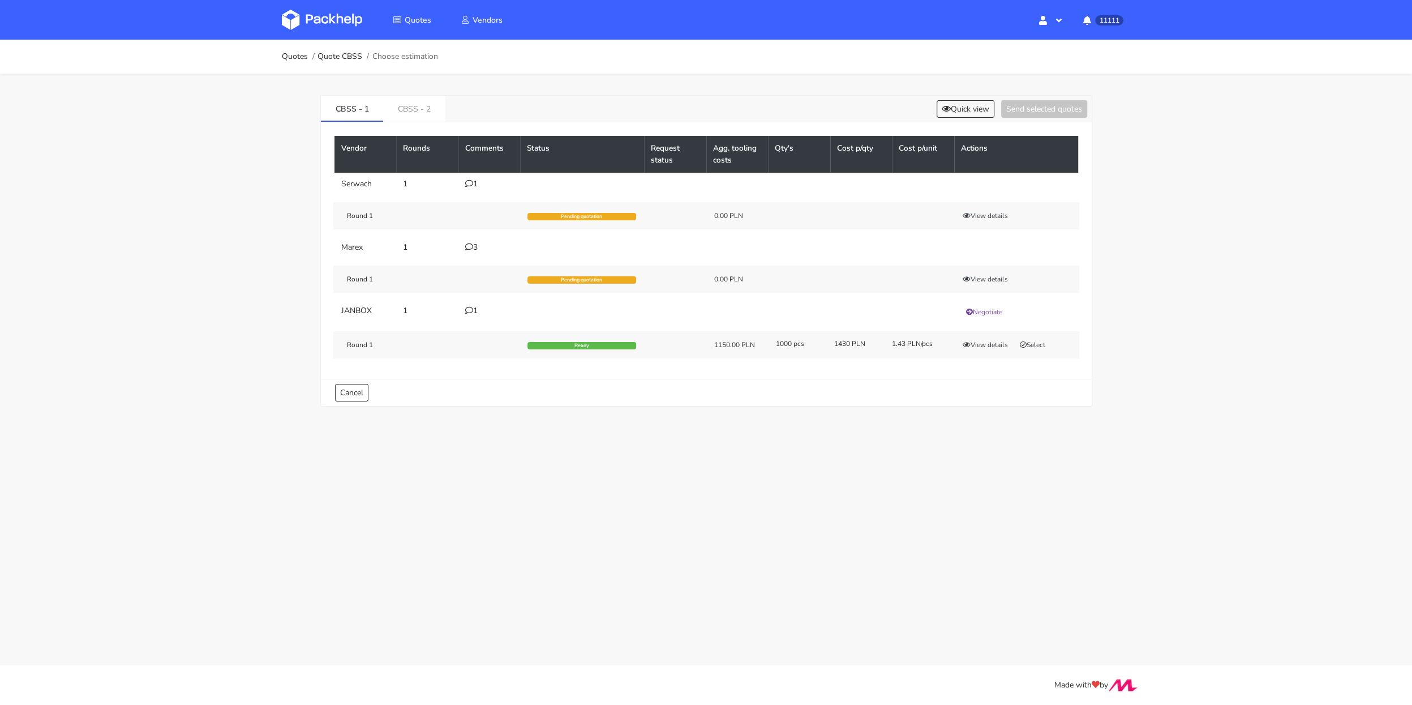
click at [192, 220] on div "Quotes Quote CBSS Choose estimation CBSS - 1 CBSS - 2 Quick view Send selected …" at bounding box center [706, 231] width 1412 height 383
click at [470, 248] on icon at bounding box center [469, 247] width 8 height 8
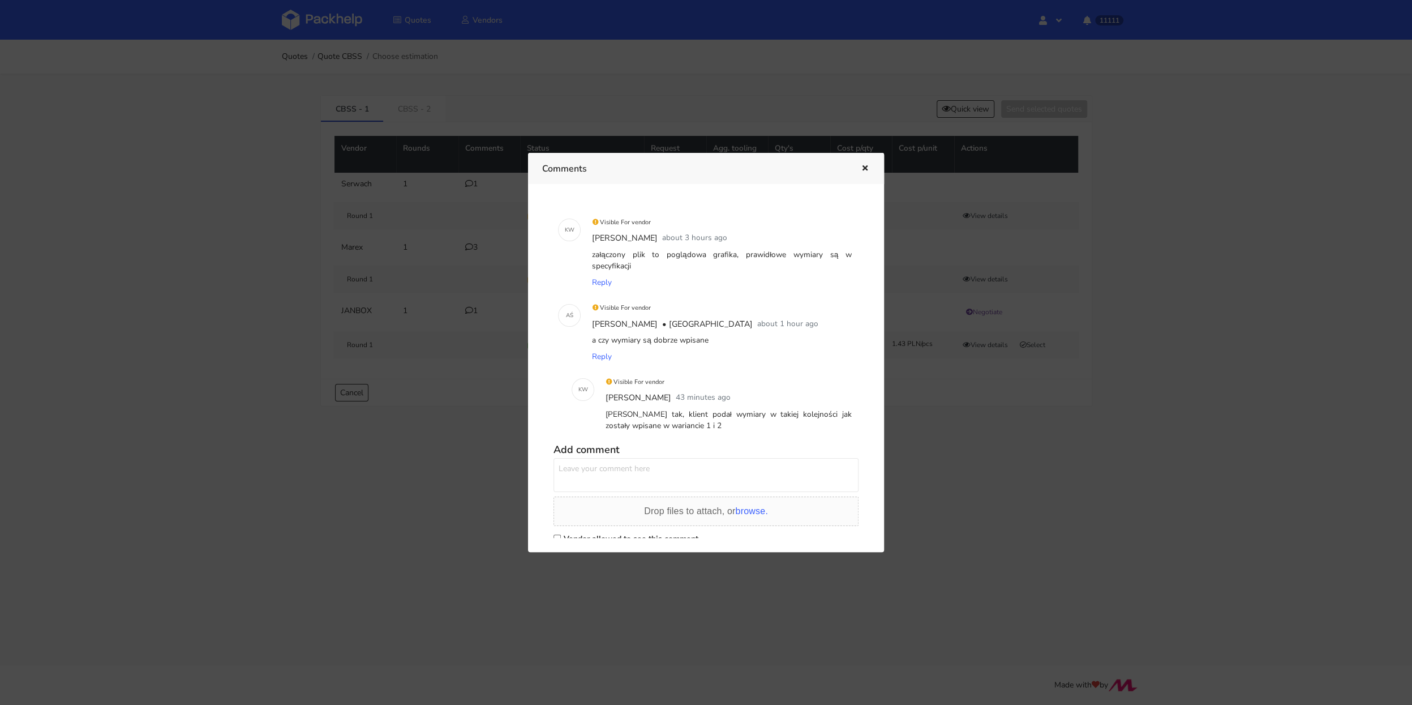
click at [252, 225] on div at bounding box center [706, 352] width 1412 height 705
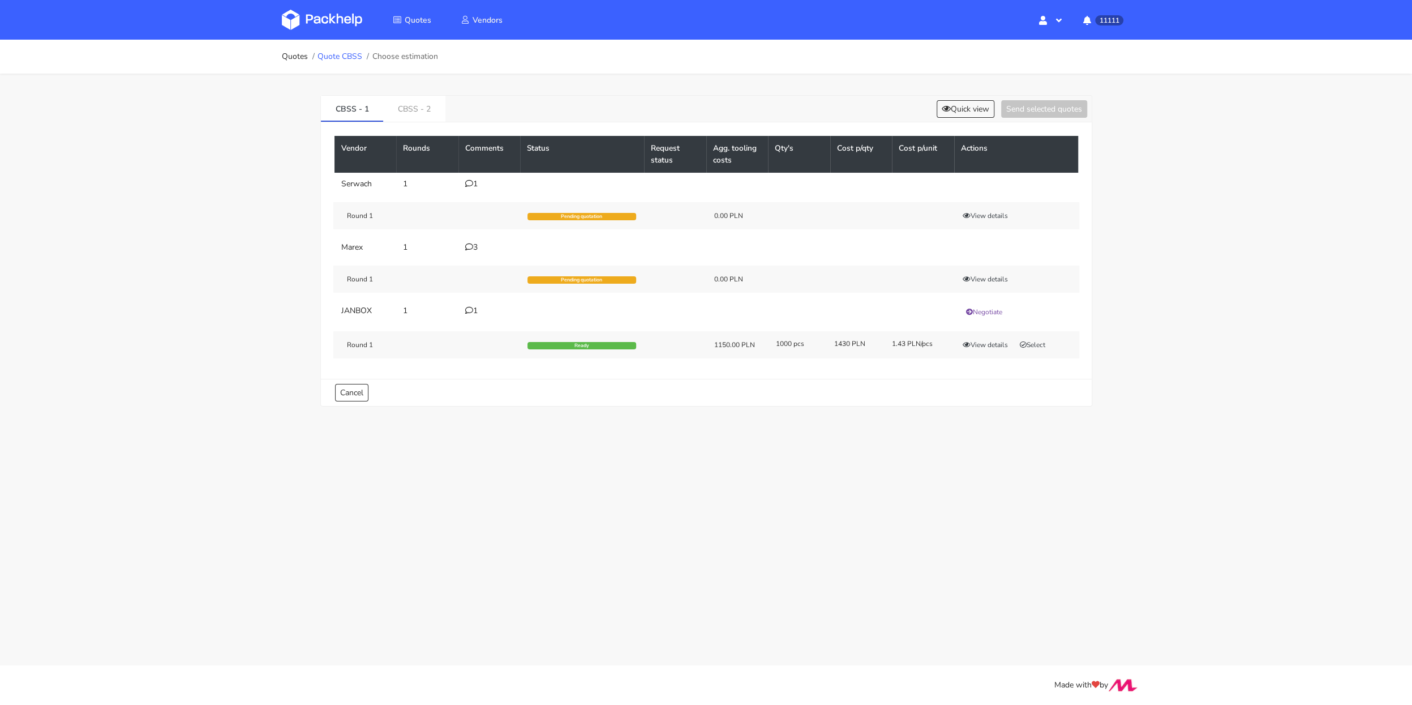
click at [335, 54] on link "Quote CBSS" at bounding box center [340, 56] width 45 height 9
click at [957, 114] on button "Quick view" at bounding box center [966, 109] width 58 height 18
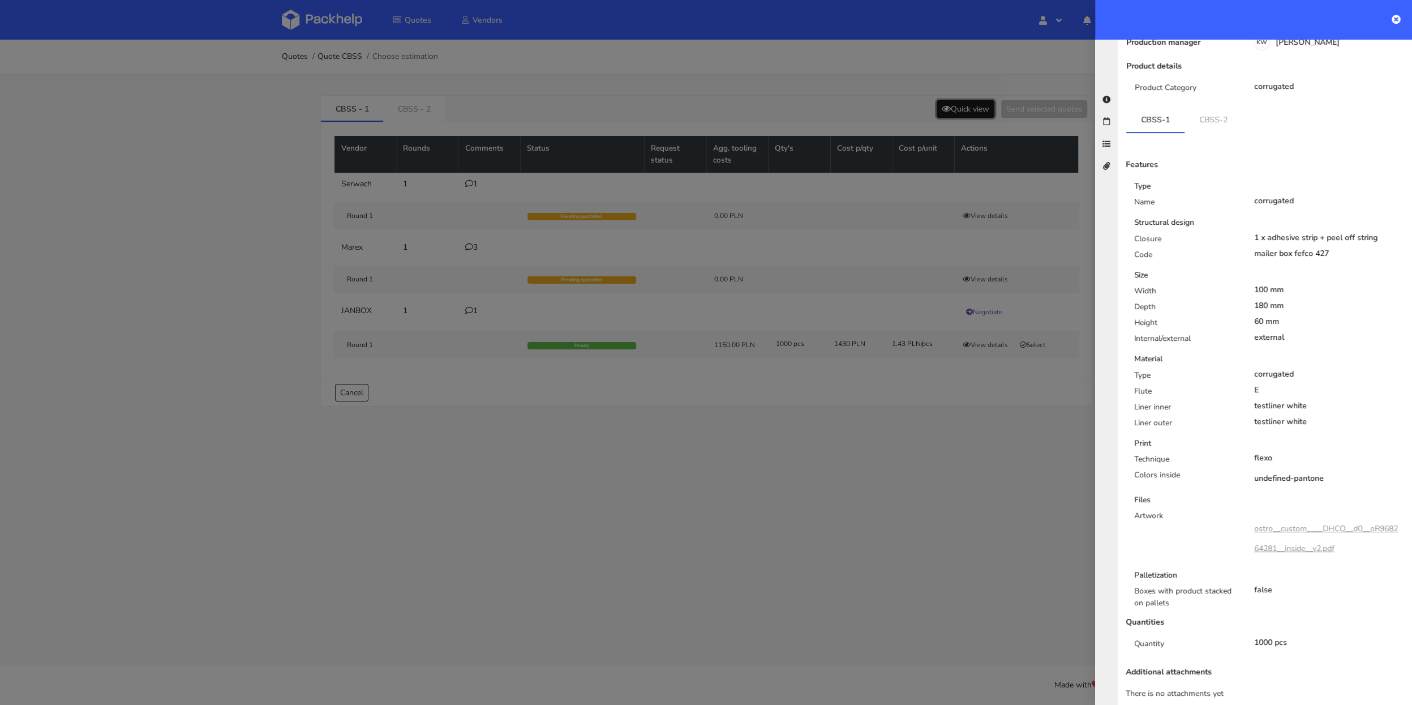
scroll to position [93, 0]
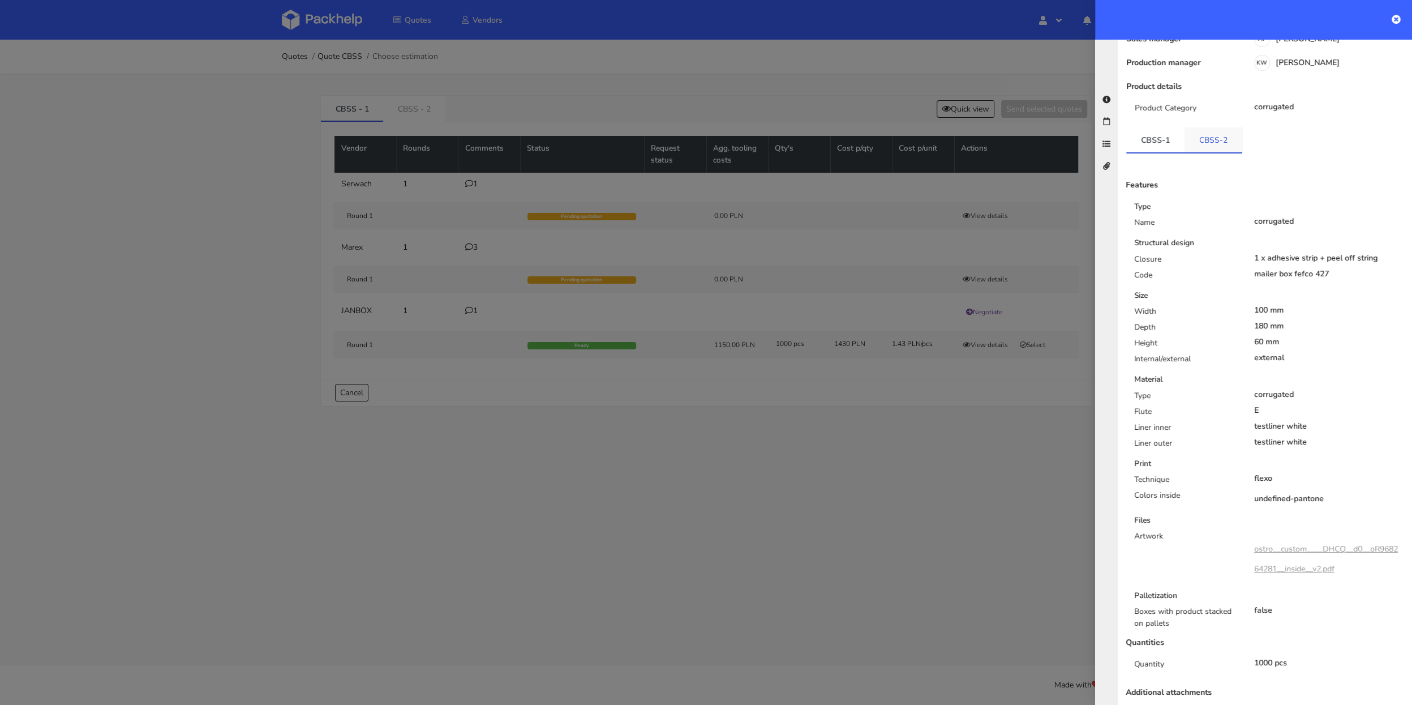
click at [1206, 131] on link "CBSS-2" at bounding box center [1214, 139] width 58 height 25
click at [1158, 131] on link "CBSS-1" at bounding box center [1155, 139] width 58 height 25
click at [864, 474] on div at bounding box center [706, 352] width 1412 height 705
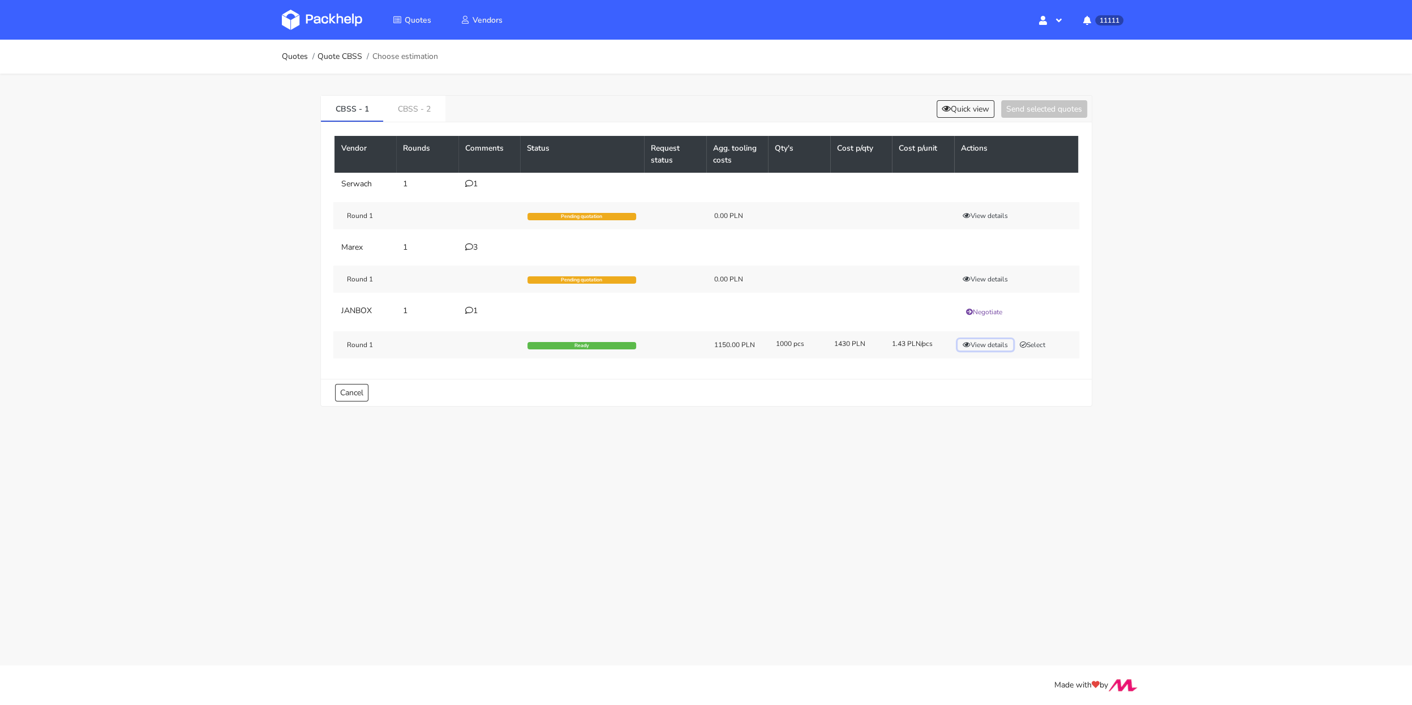
click at [976, 339] on button "View details" at bounding box center [985, 344] width 55 height 11
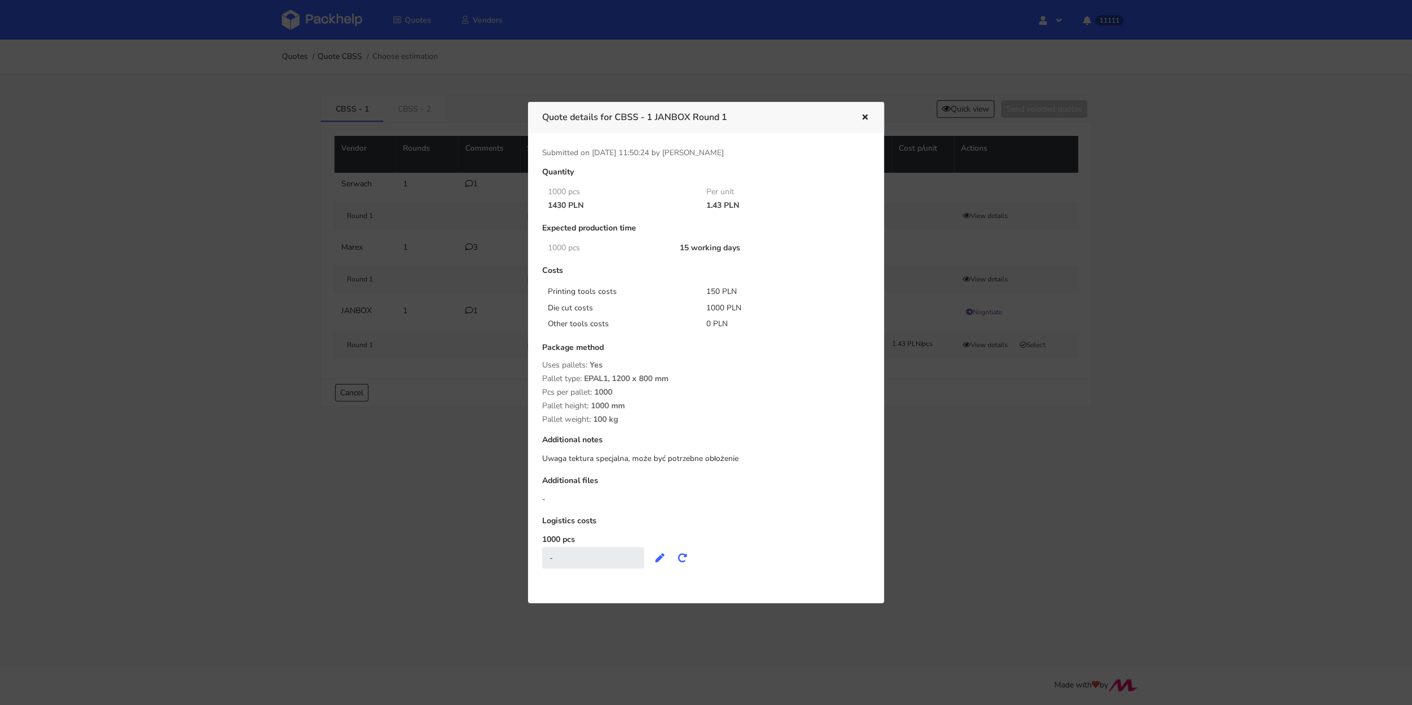
click at [989, 396] on div at bounding box center [706, 352] width 1412 height 705
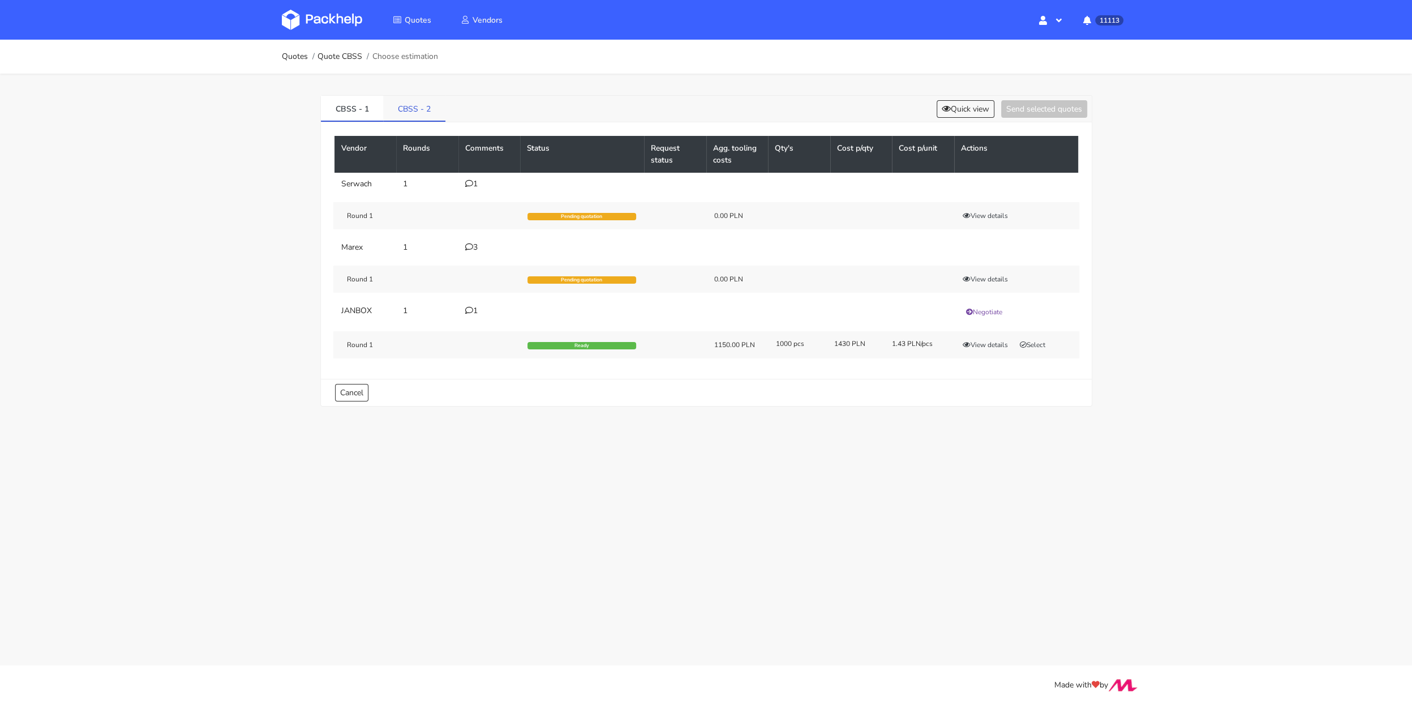
click at [412, 111] on link "CBSS - 2" at bounding box center [414, 108] width 62 height 25
click at [985, 344] on button "View details" at bounding box center [985, 344] width 55 height 11
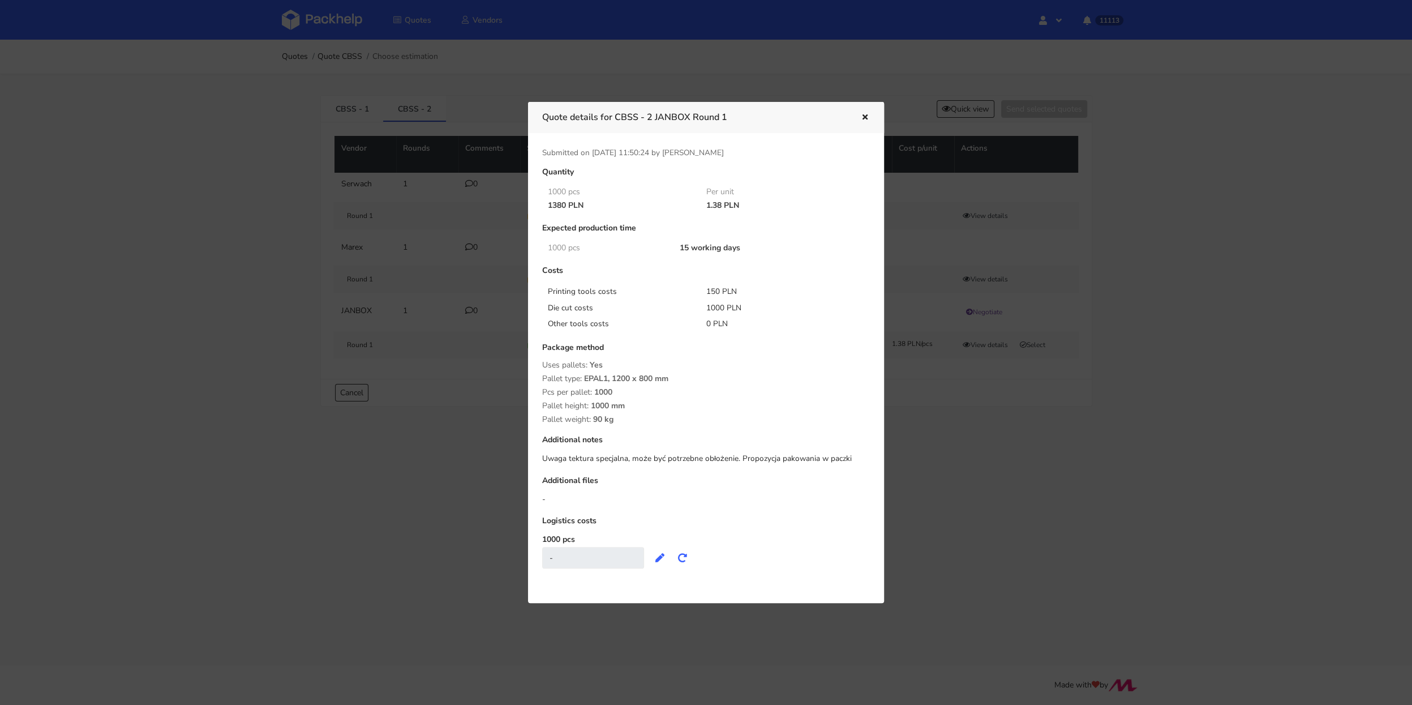
click at [975, 426] on div at bounding box center [706, 352] width 1412 height 705
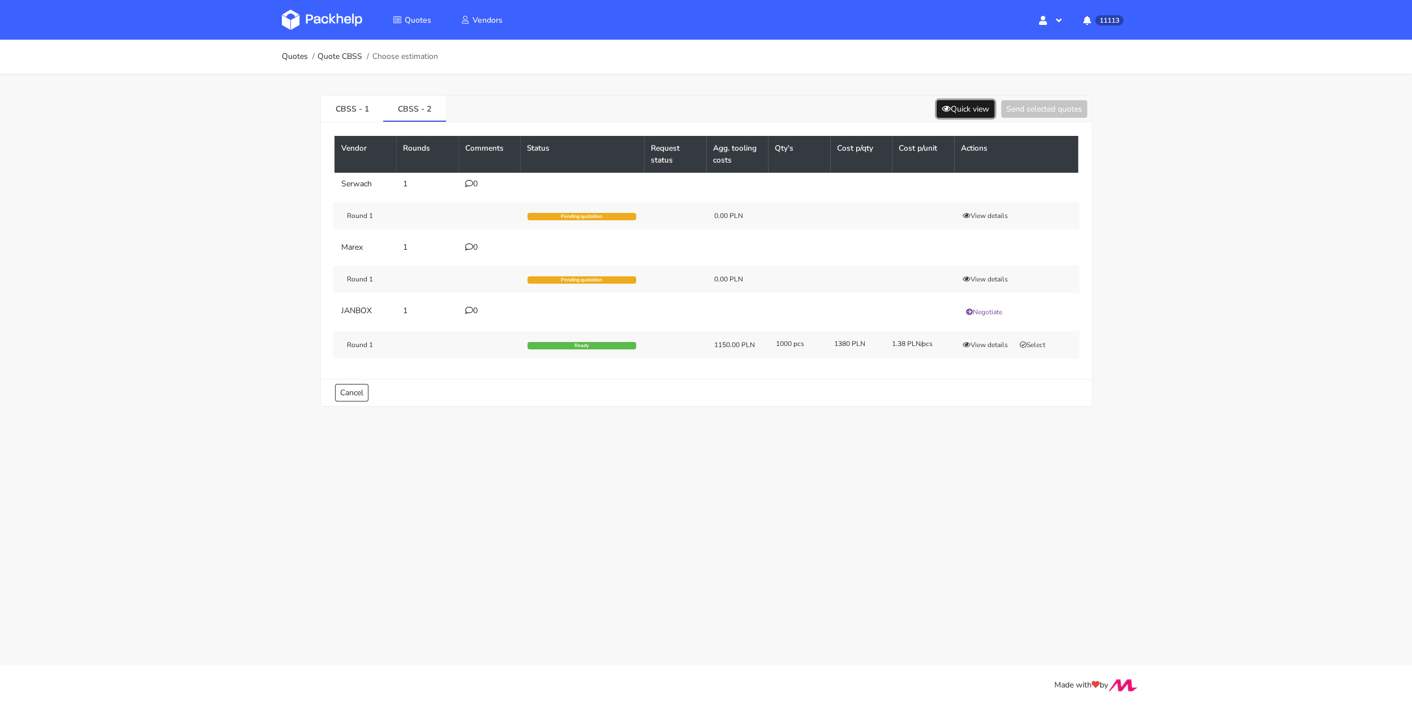
click at [953, 100] on button "Quick view" at bounding box center [966, 109] width 58 height 18
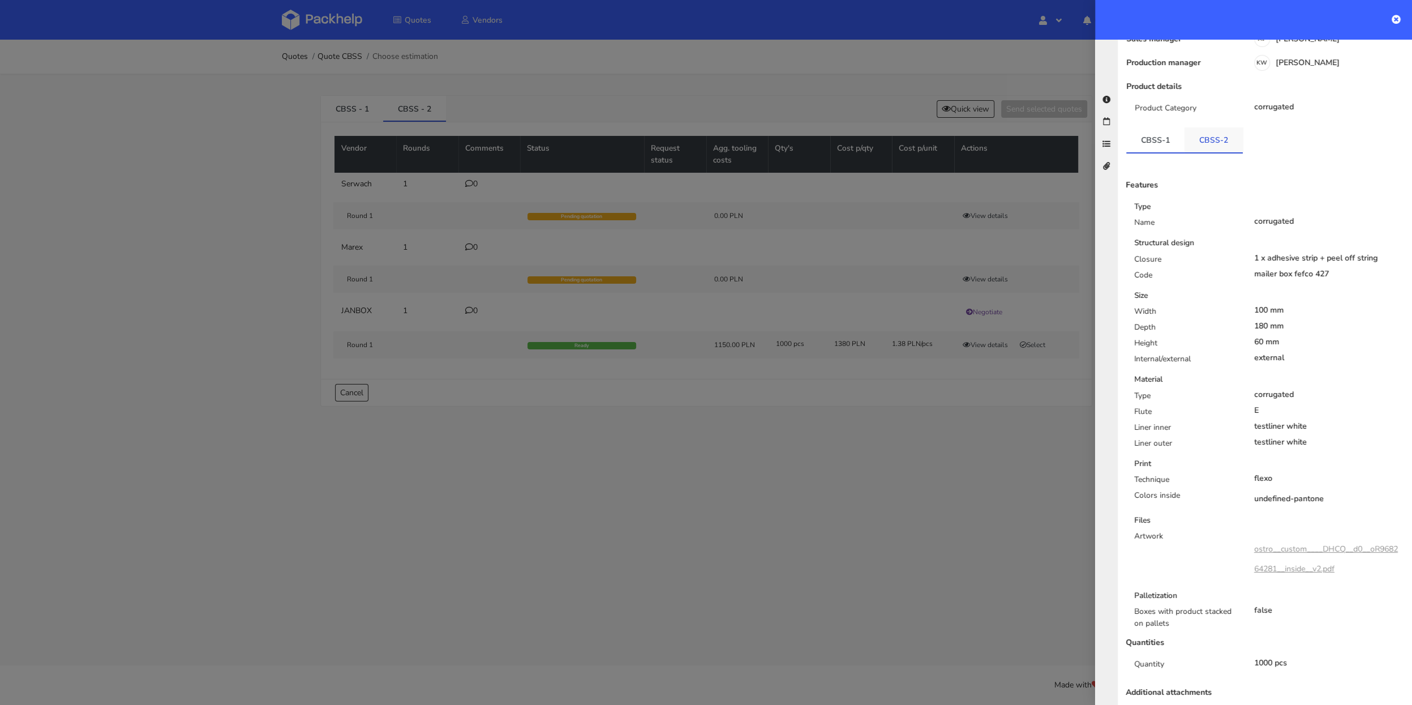
click at [1207, 131] on link "CBSS-2" at bounding box center [1214, 139] width 58 height 25
click at [997, 525] on div at bounding box center [706, 352] width 1412 height 705
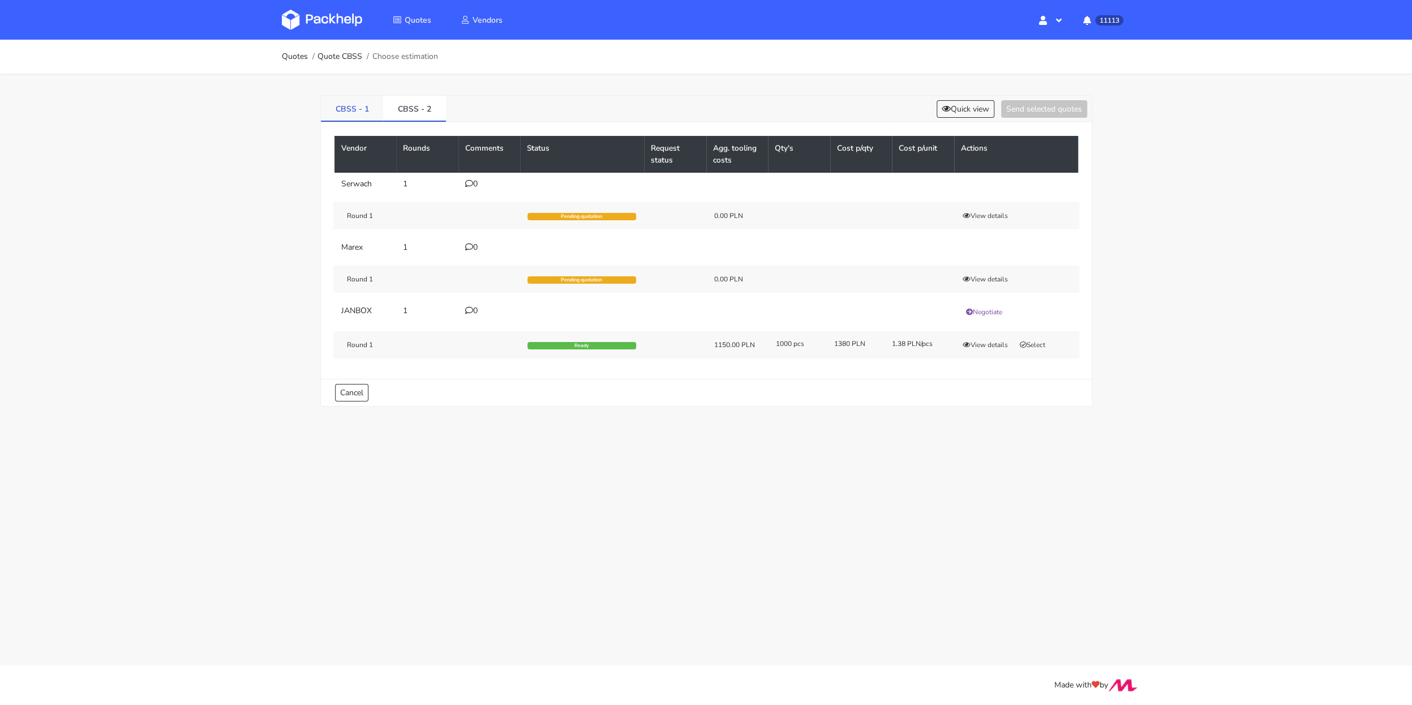
click at [350, 102] on link "CBSS - 1" at bounding box center [352, 108] width 63 height 25
click at [470, 306] on icon at bounding box center [469, 310] width 8 height 8
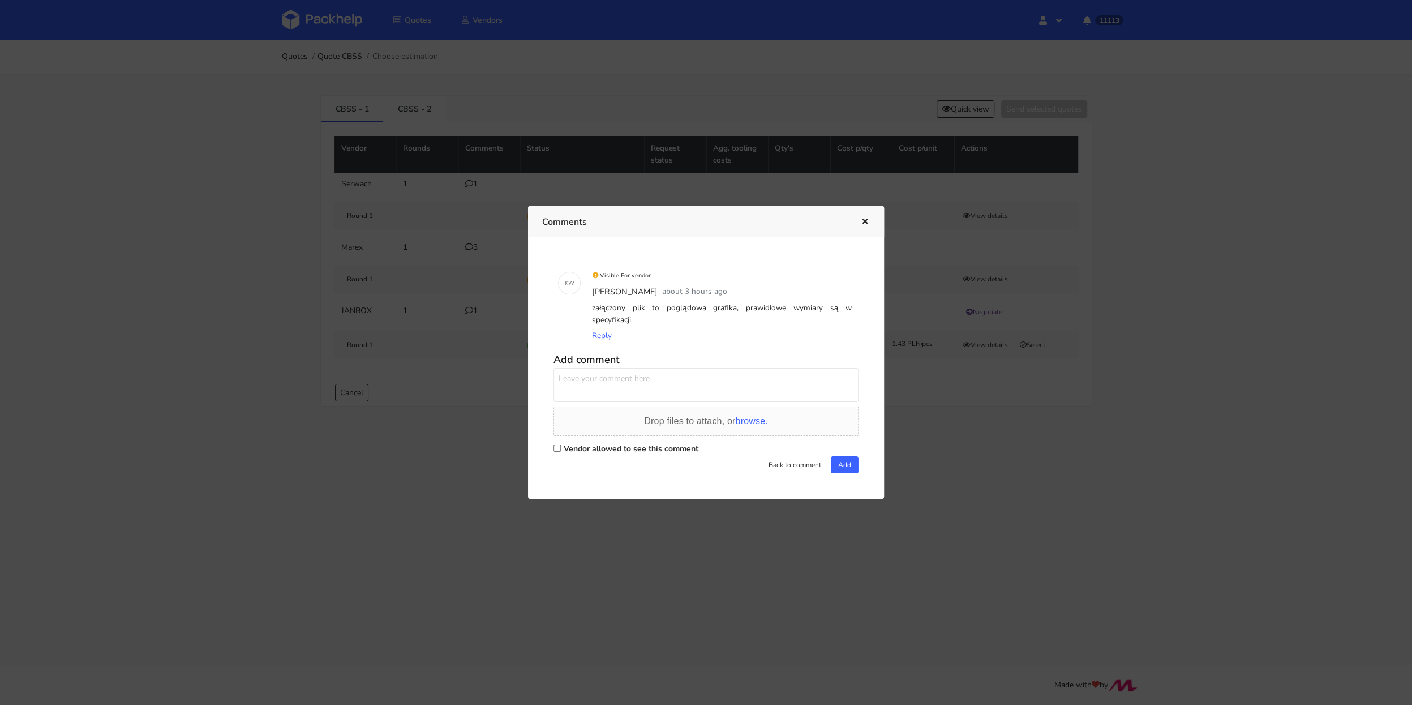
click at [558, 446] on div "Vendor allowed to see this comment" at bounding box center [706, 448] width 305 height 16
click at [557, 445] on input "Vendor allowed to see this comment" at bounding box center [557, 447] width 7 height 7
checkbox input "true"
click at [578, 382] on textarea at bounding box center [706, 385] width 305 height 34
click at [431, 332] on div at bounding box center [706, 352] width 1412 height 705
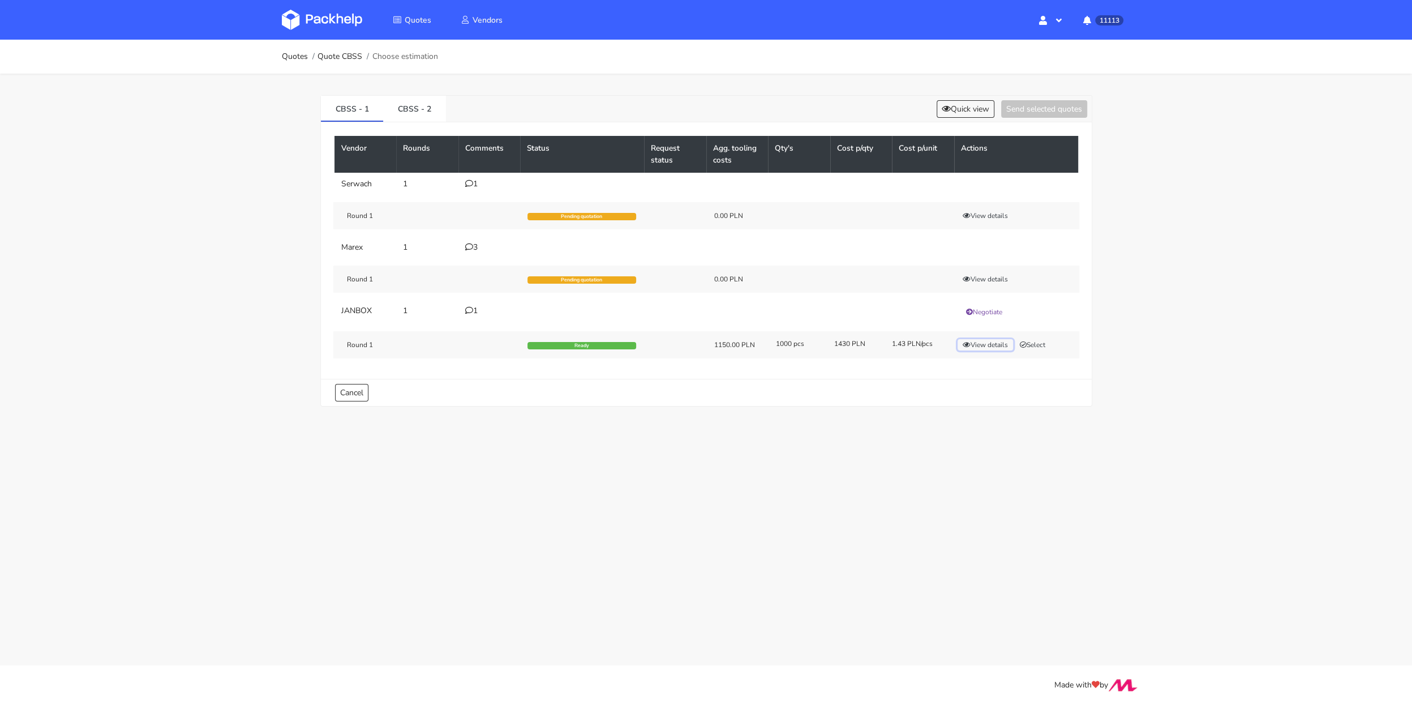
click at [974, 341] on button "View details" at bounding box center [985, 344] width 55 height 11
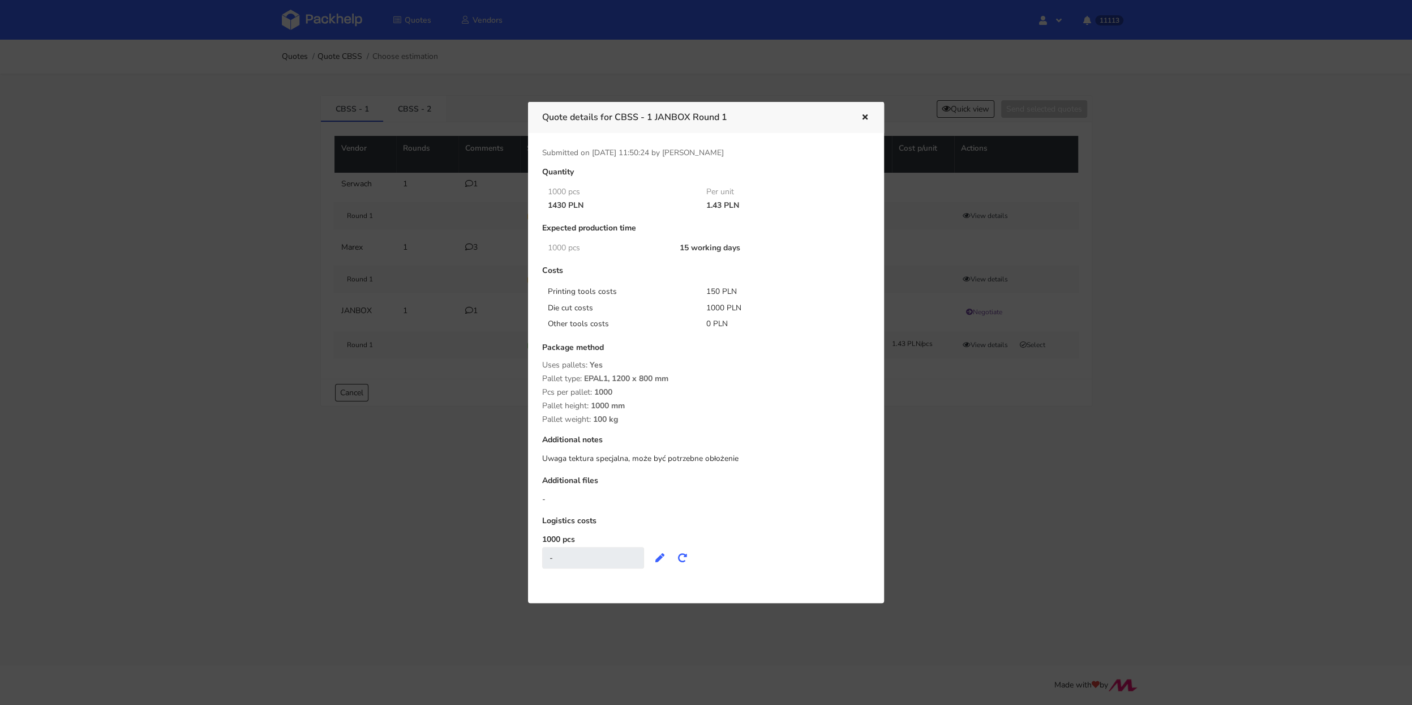
click at [983, 426] on div at bounding box center [706, 352] width 1412 height 705
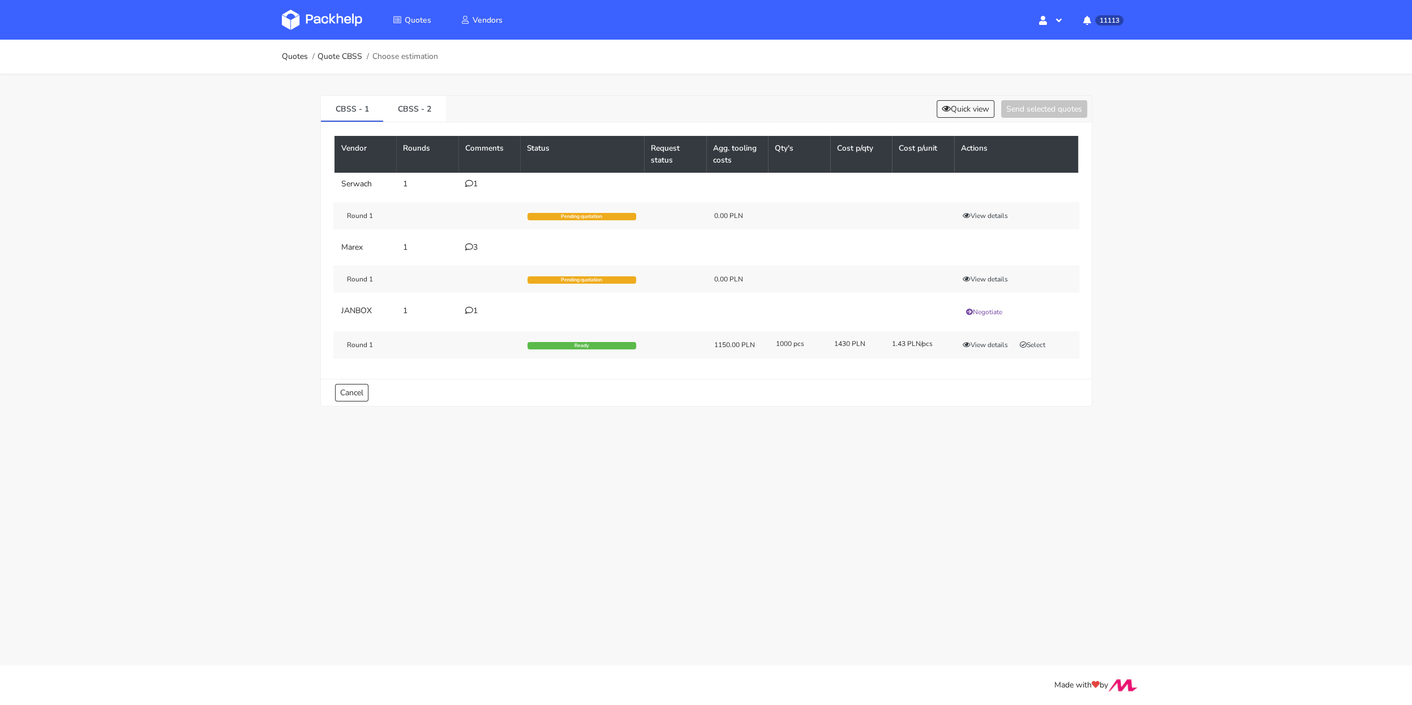
click at [475, 312] on div "1" at bounding box center [489, 310] width 49 height 9
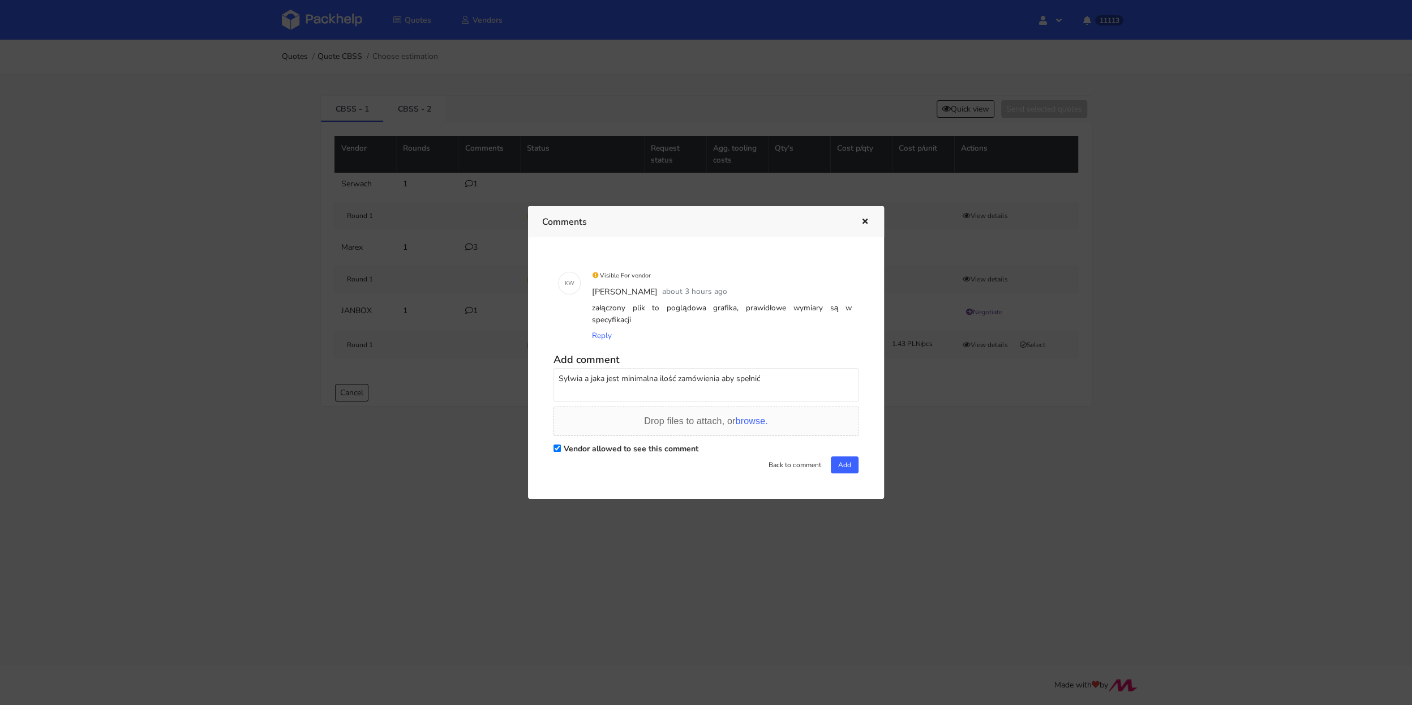
drag, startPoint x: 769, startPoint y: 376, endPoint x: 748, endPoint y: 376, distance: 20.4
click at [748, 376] on textarea "Sylwia a jaka jest minimalna ilość zamówienia aby spełnić" at bounding box center [706, 385] width 305 height 34
click at [751, 371] on textarea "Sylwia a jaka jest minimalna ilość zamówienia aby było obłożenie?" at bounding box center [706, 385] width 305 height 34
click at [820, 371] on textarea "Sylwia a jaka jest minimalna ilość zamówienia aby było min obłożenie?" at bounding box center [706, 385] width 305 height 34
type textarea "Sylwia a jaka jest minimalna ilość zamówienia aby było min obłożenie?"
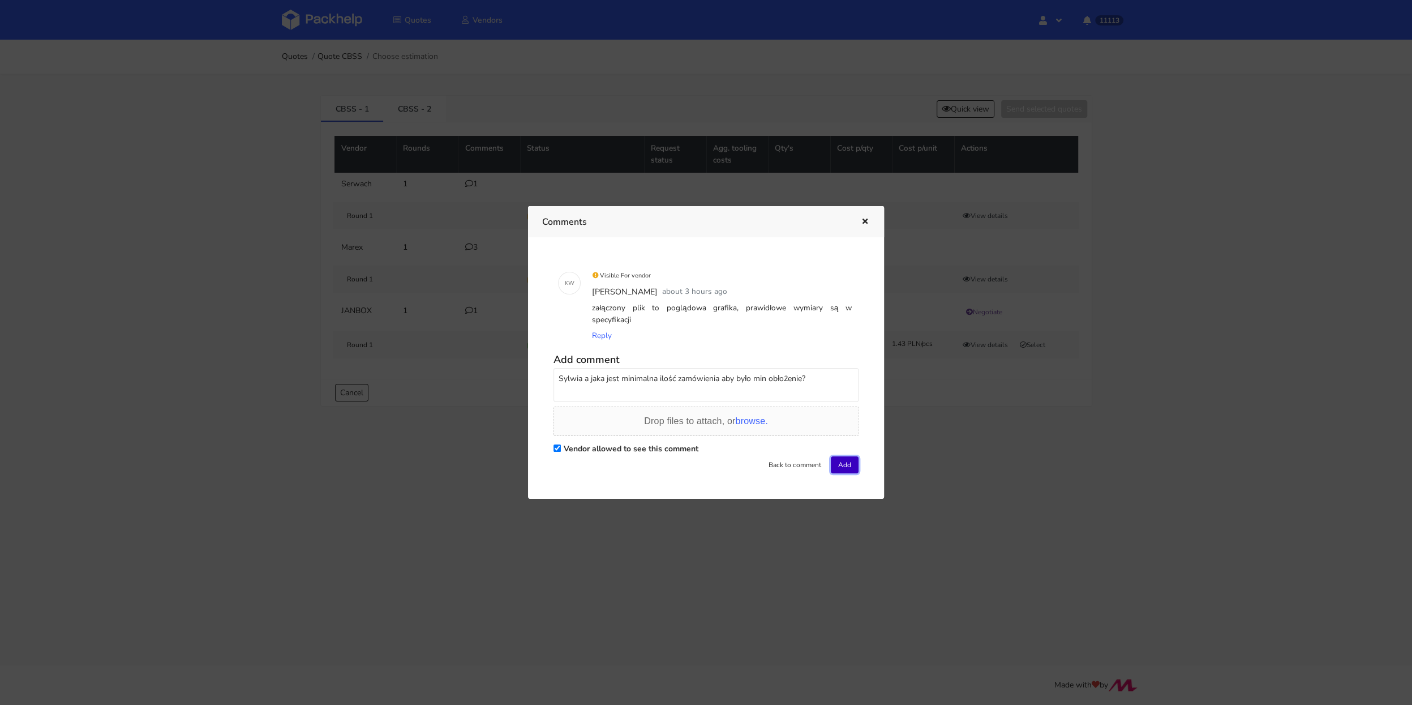
click at [848, 456] on button "Add" at bounding box center [845, 464] width 28 height 17
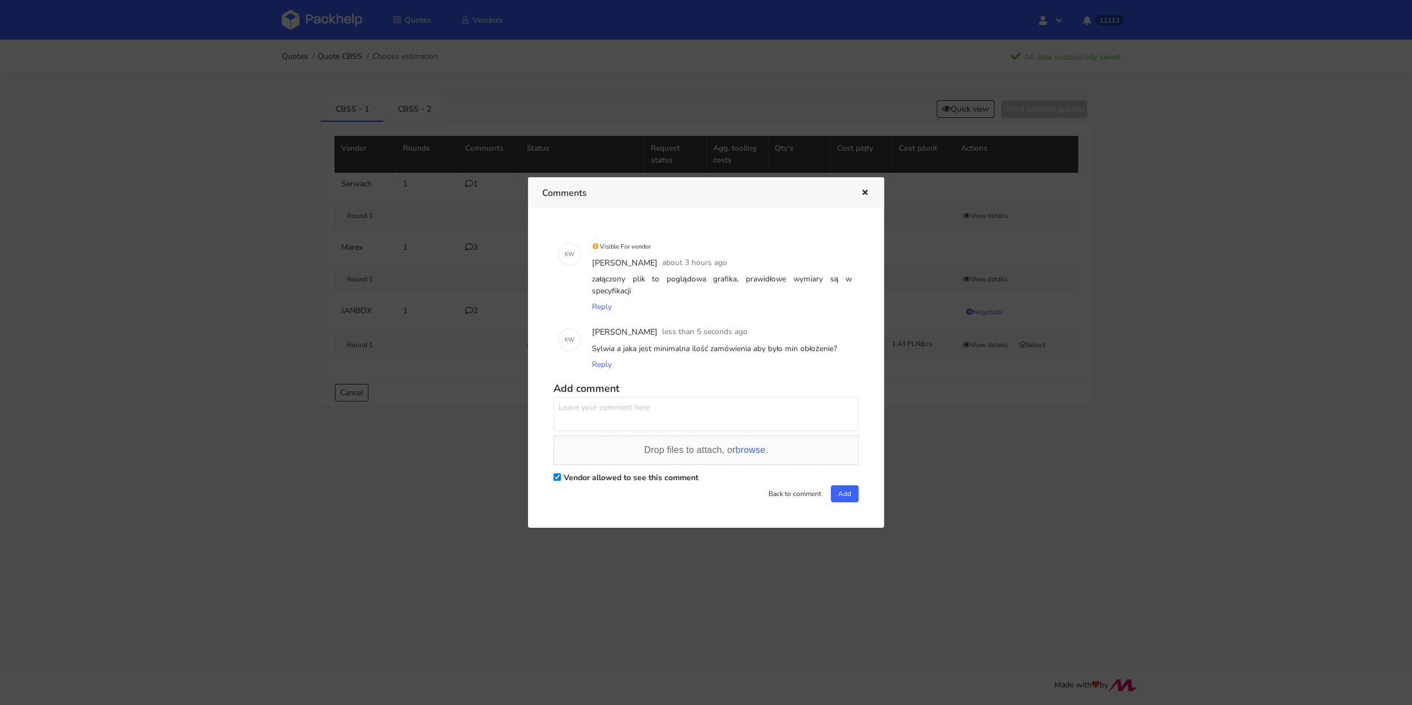
click at [284, 241] on div at bounding box center [706, 352] width 1412 height 705
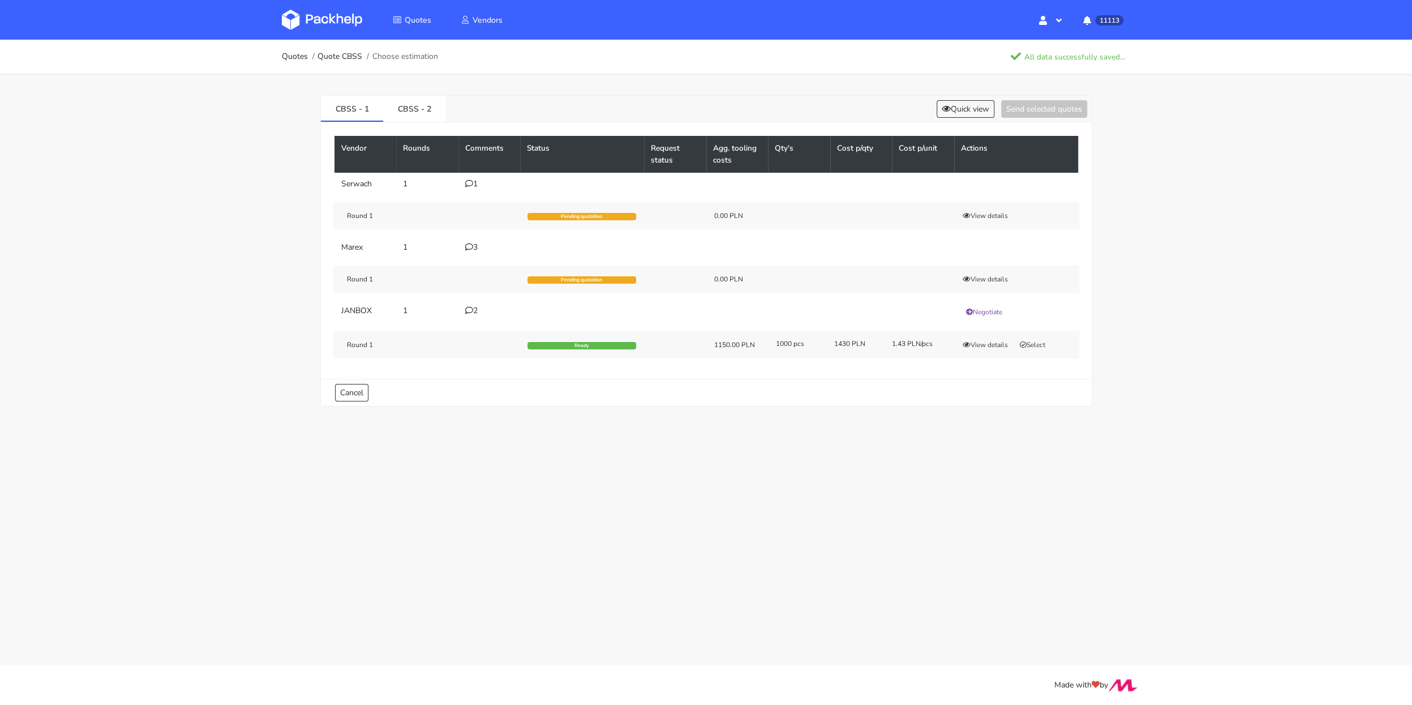
click at [315, 33] on link at bounding box center [330, 19] width 97 height 33
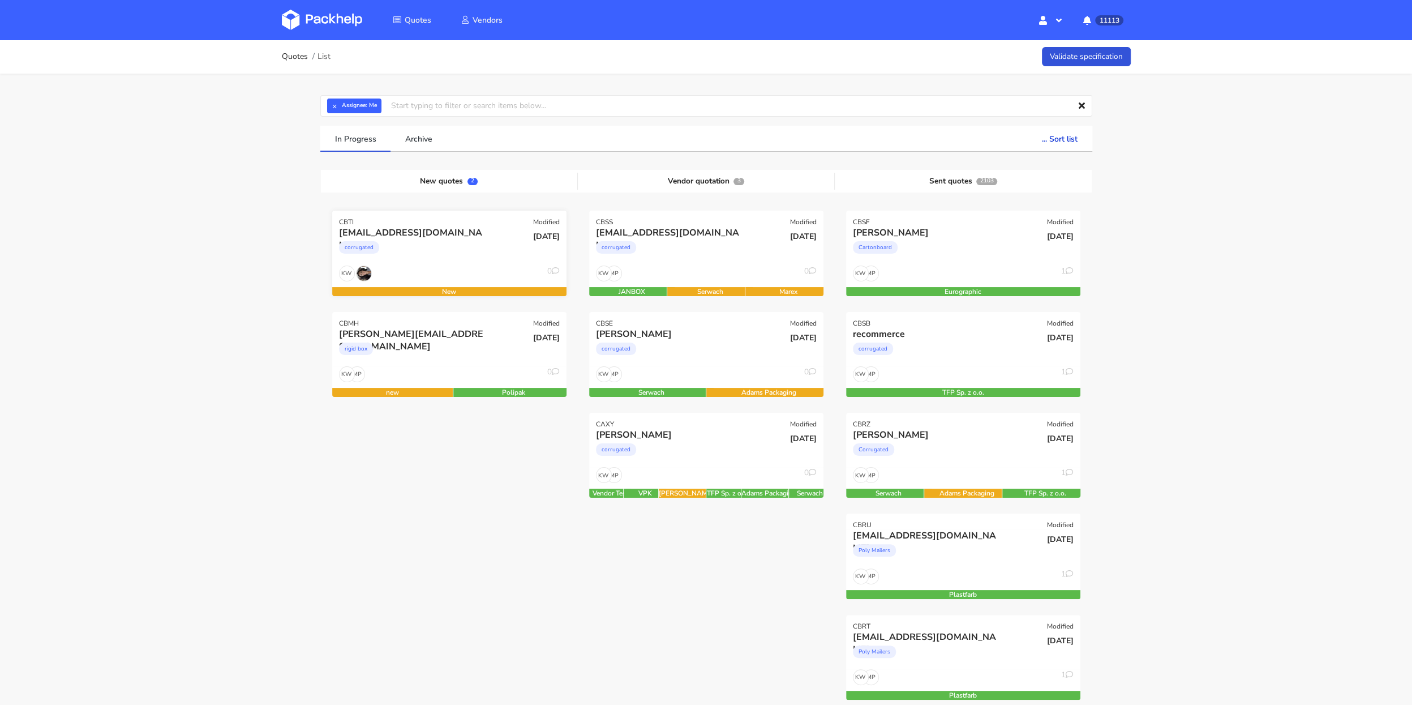
click at [408, 234] on div "mu@exseedhealth.com" at bounding box center [414, 232] width 150 height 12
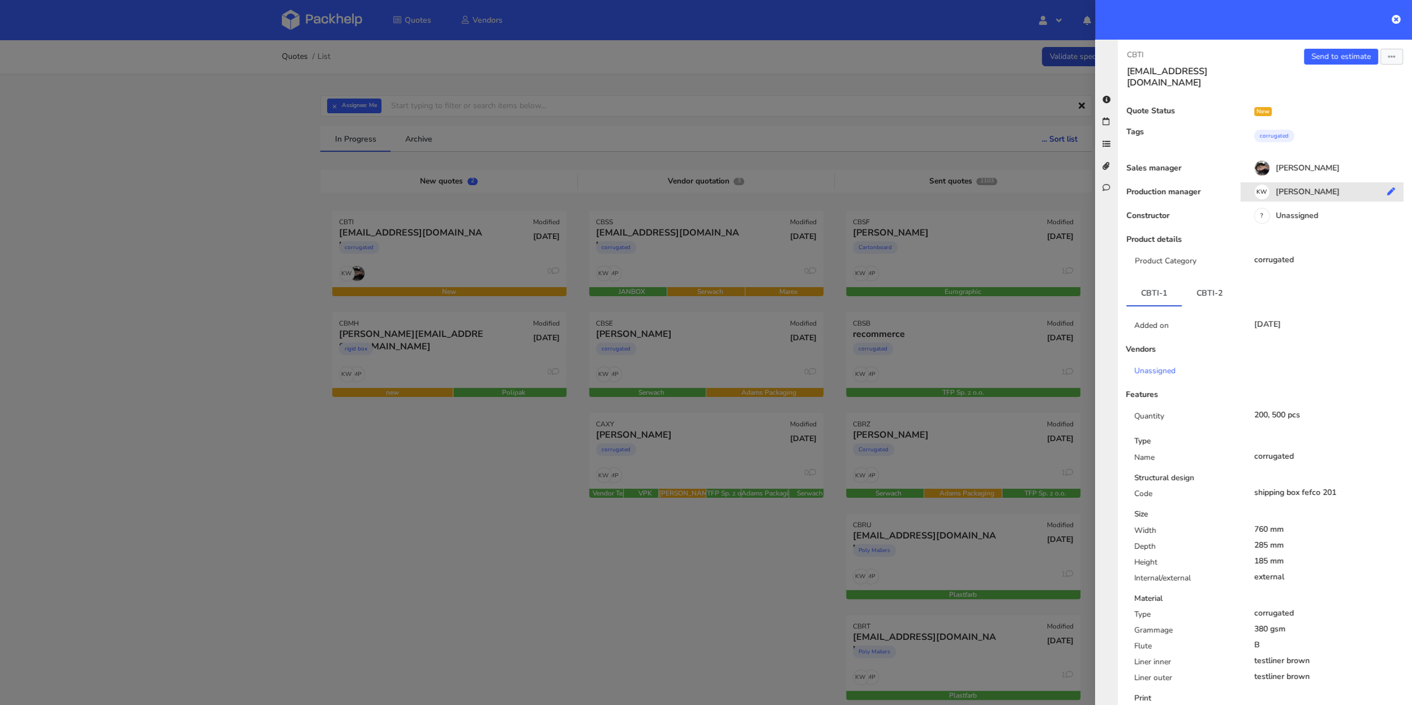
click at [1305, 187] on div "KW Klaudia Wiśniewska" at bounding box center [1327, 193] width 172 height 12
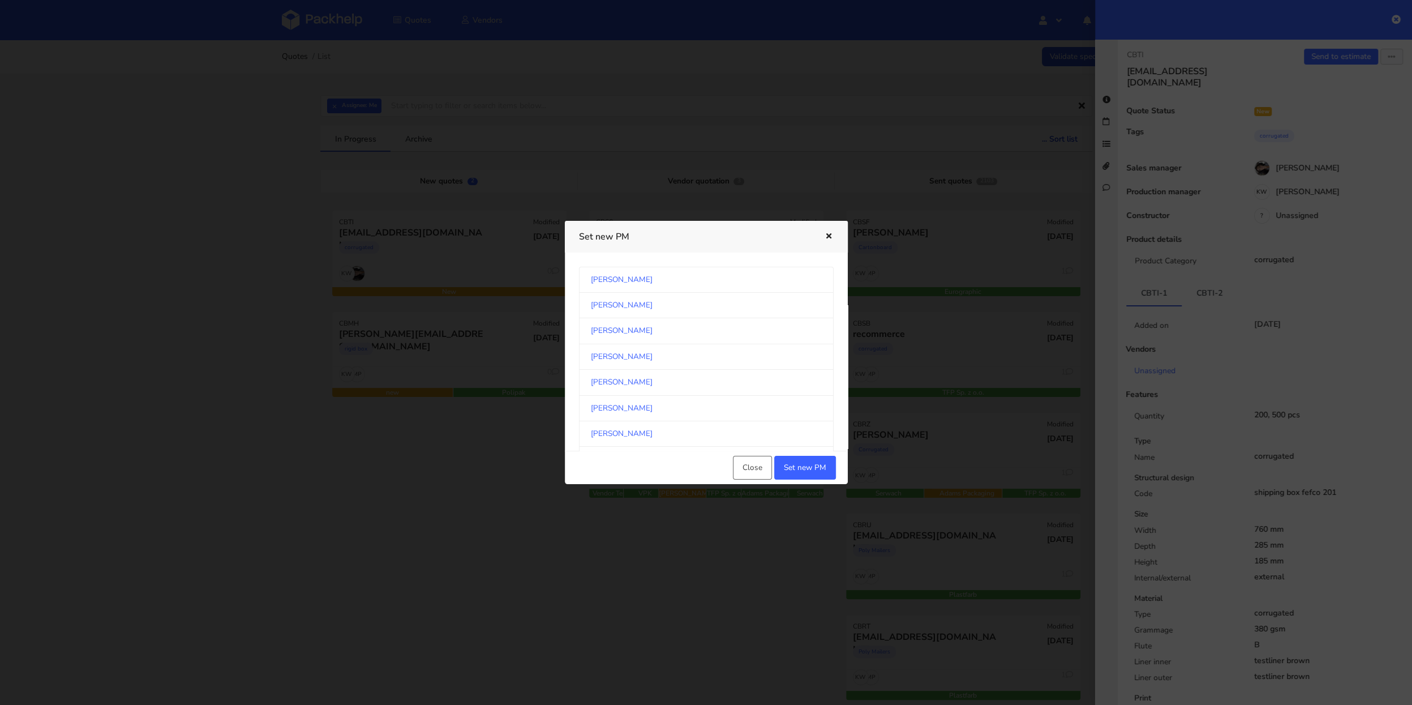
scroll to position [591, 0]
click at [710, 344] on link "Michał Palasek" at bounding box center [706, 356] width 255 height 25
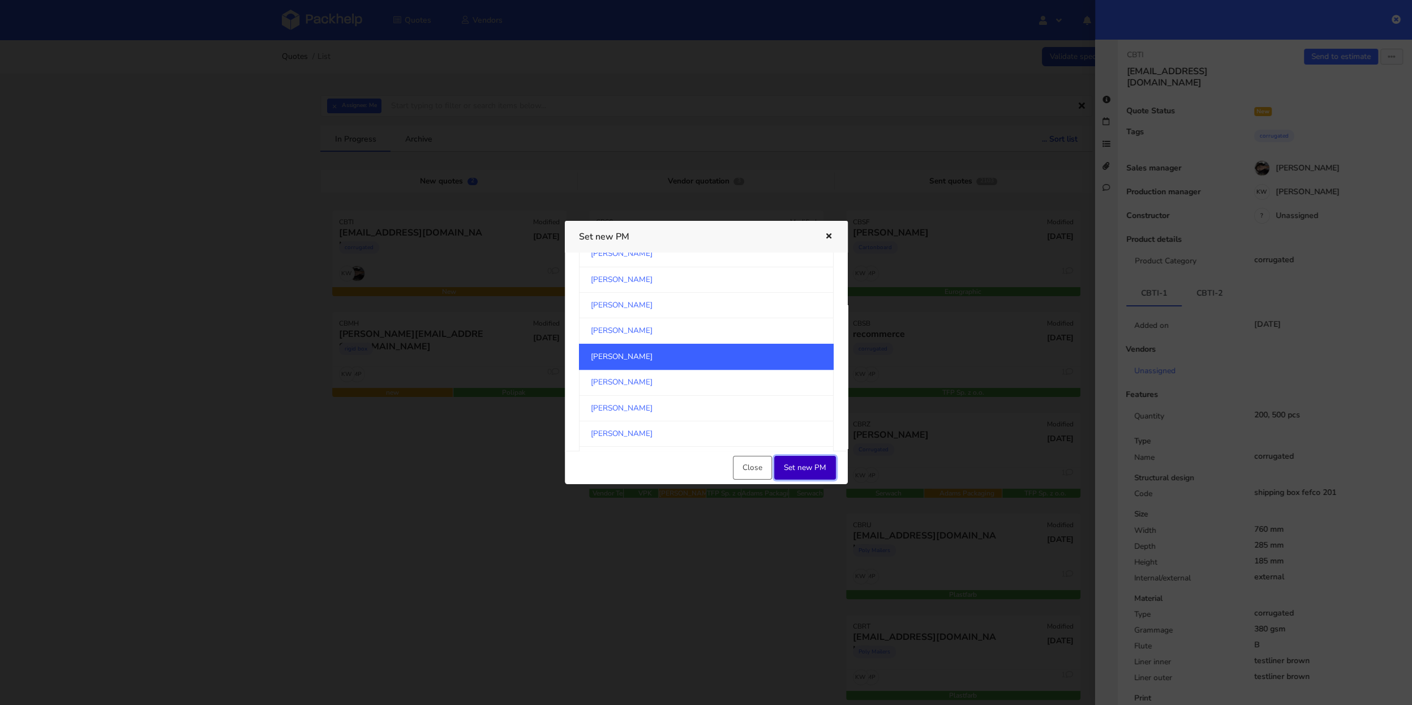
click at [812, 470] on button "Set new PM" at bounding box center [805, 468] width 62 height 24
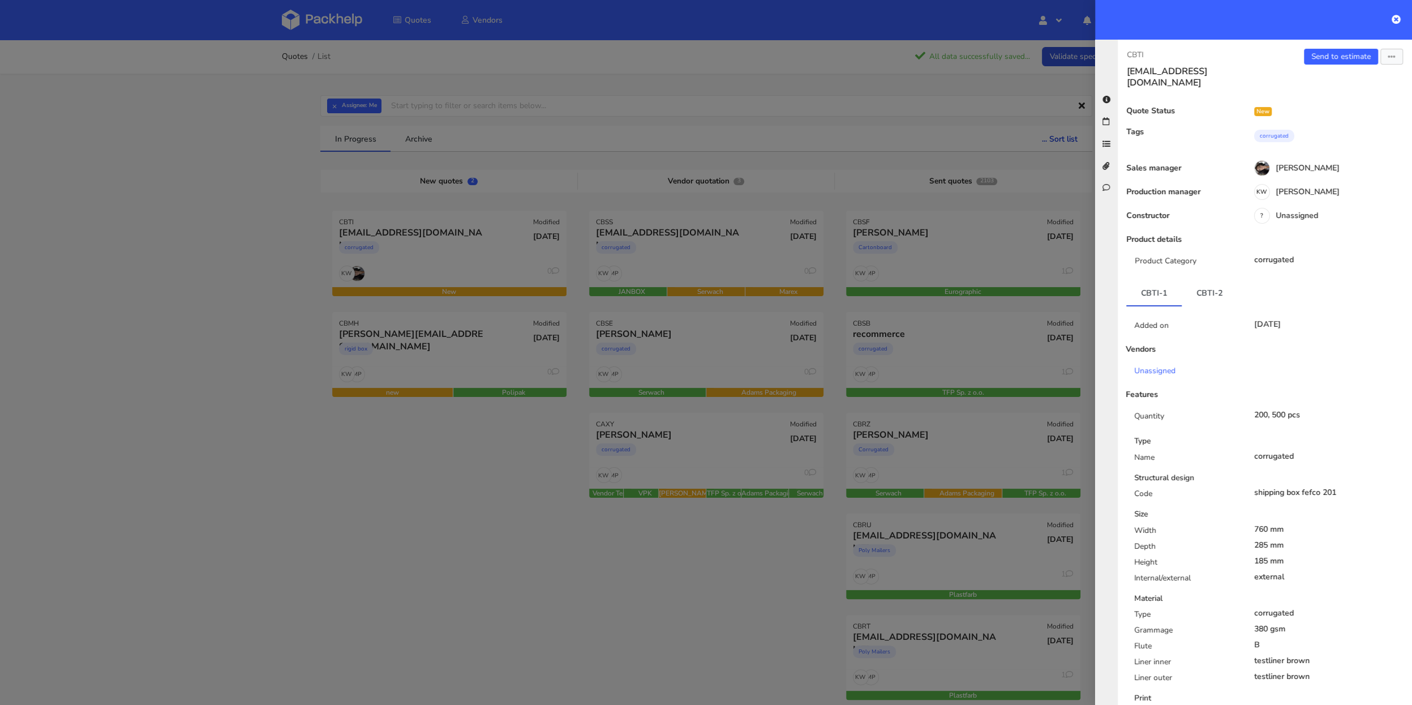
click at [588, 524] on div at bounding box center [706, 352] width 1412 height 705
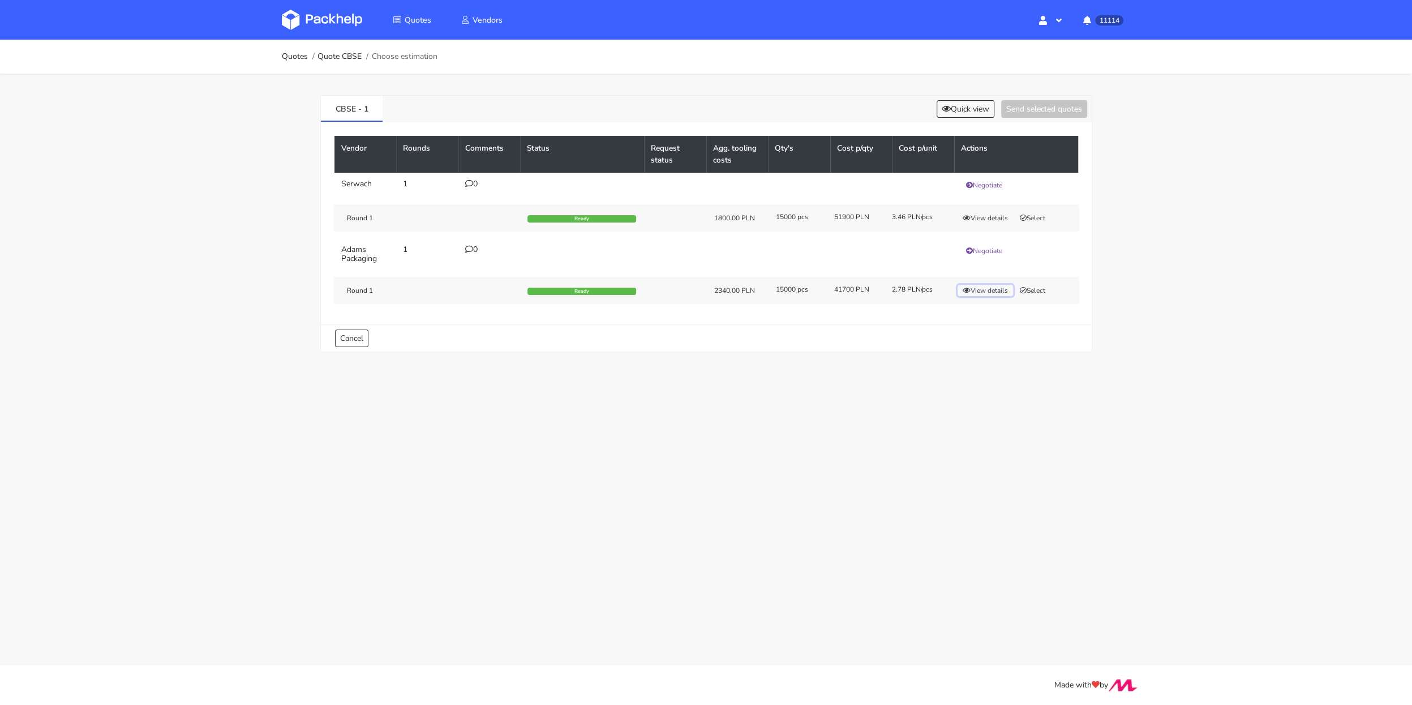
click at [981, 290] on button "View details" at bounding box center [985, 290] width 55 height 11
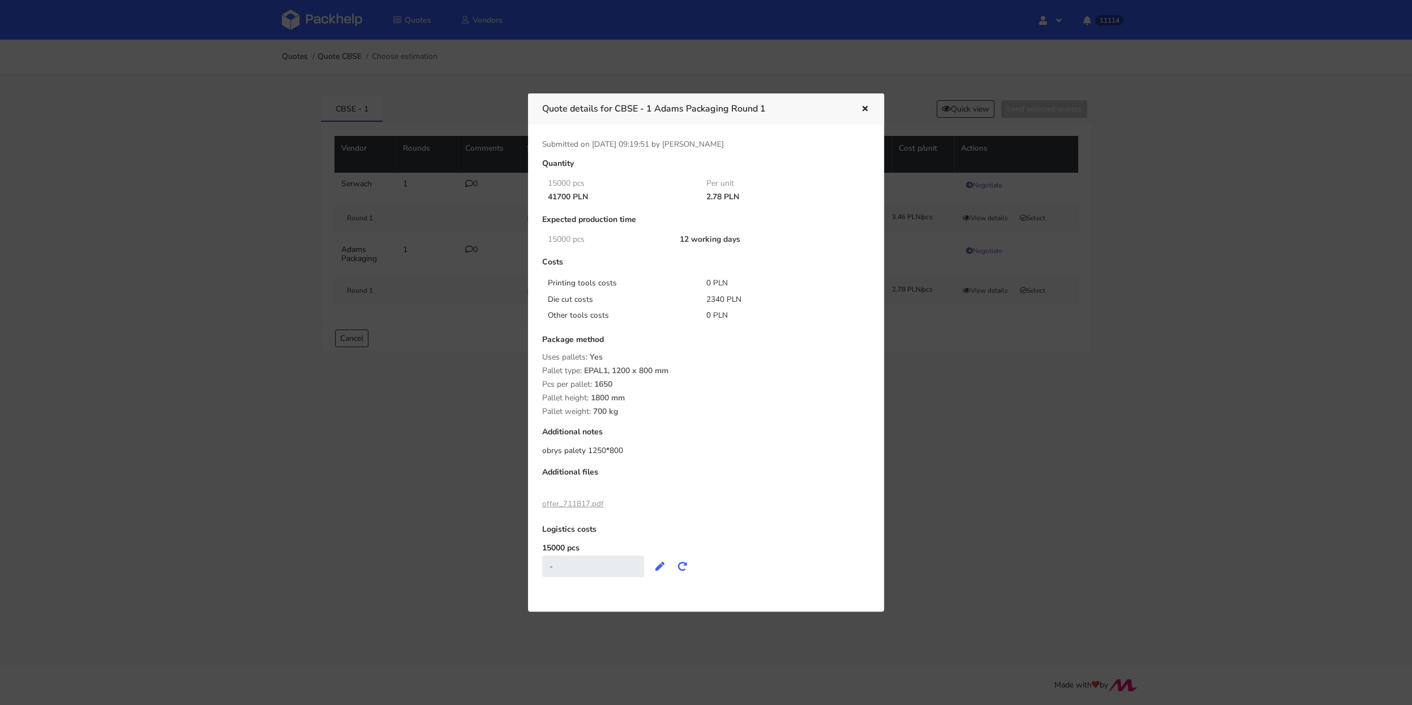
click at [1013, 353] on div at bounding box center [706, 352] width 1412 height 705
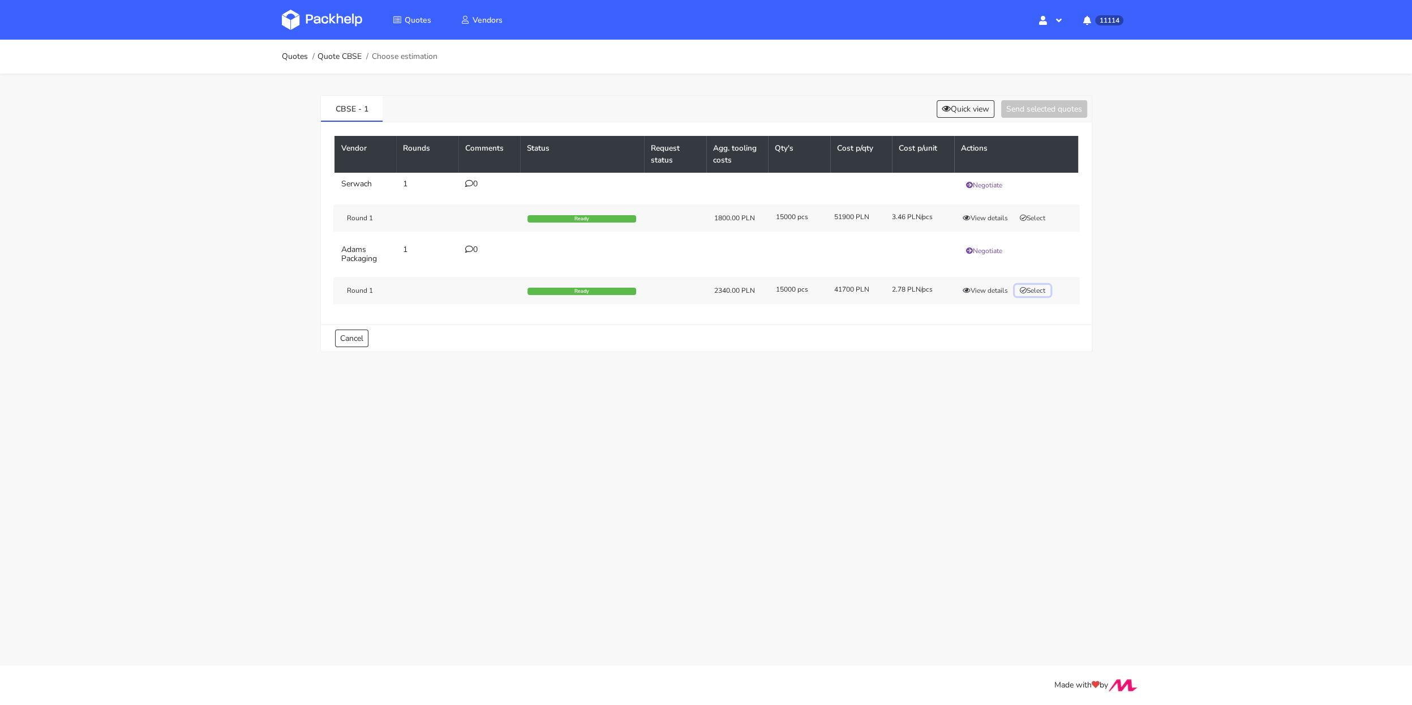
click at [1033, 288] on button "Select" at bounding box center [1033, 290] width 36 height 11
click at [1044, 114] on button "Send selected quotes ( 1 )" at bounding box center [1037, 109] width 102 height 18
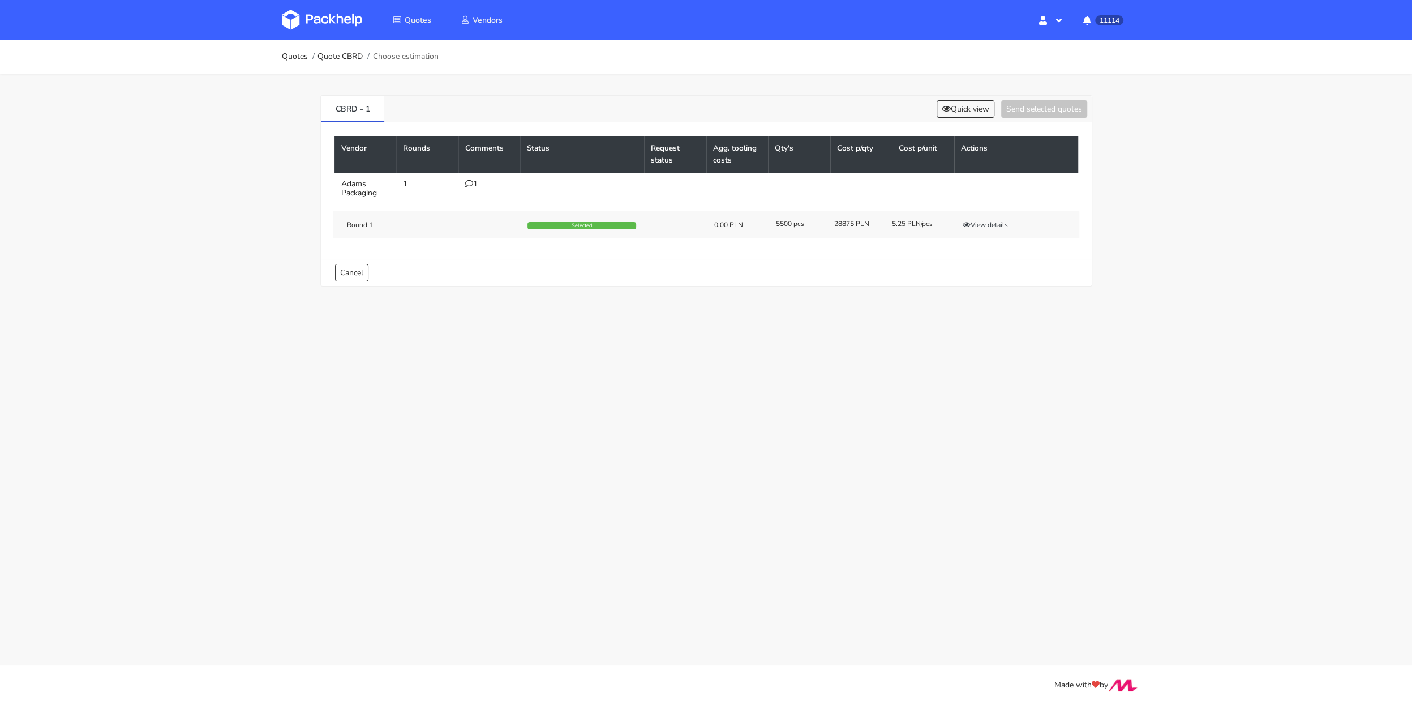
click at [464, 177] on td "1" at bounding box center [490, 189] width 62 height 32
click at [469, 178] on td "1" at bounding box center [490, 189] width 62 height 32
click at [469, 179] on icon at bounding box center [469, 183] width 8 height 8
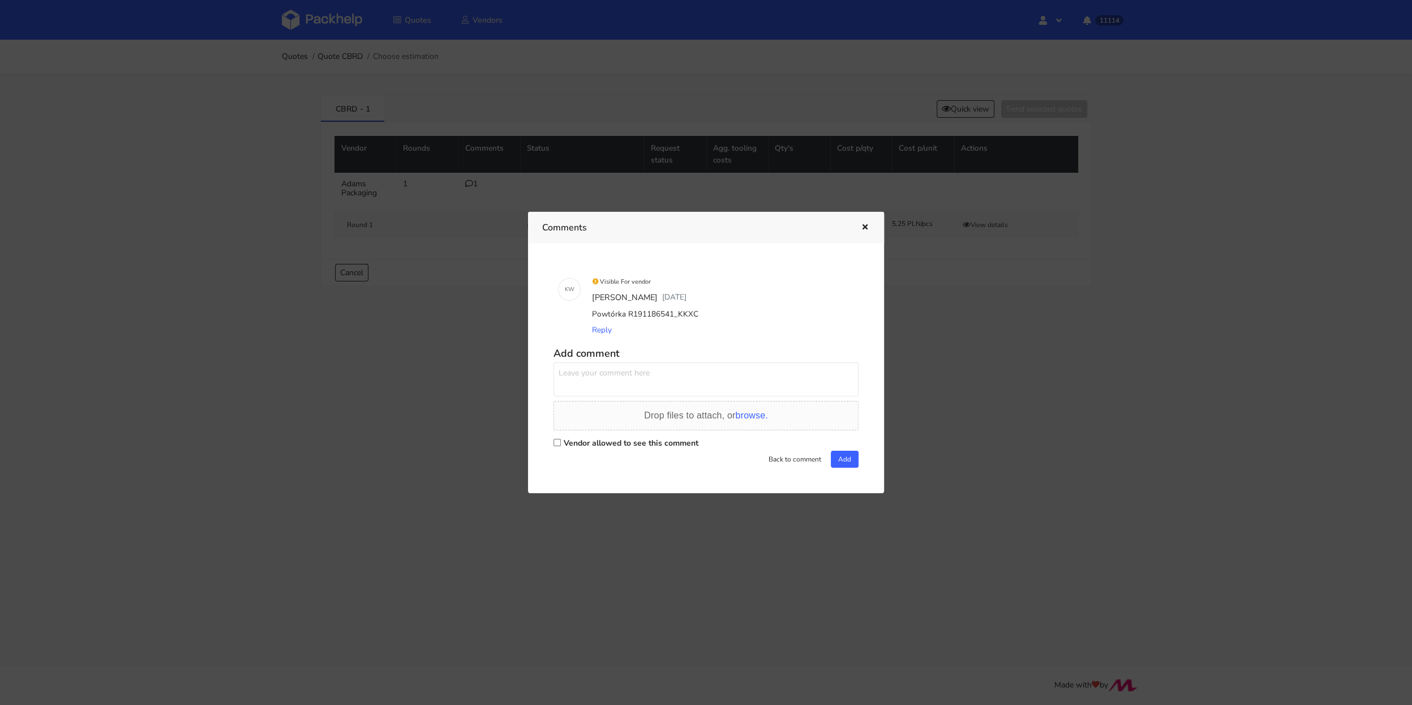
click at [303, 218] on div at bounding box center [706, 352] width 1412 height 705
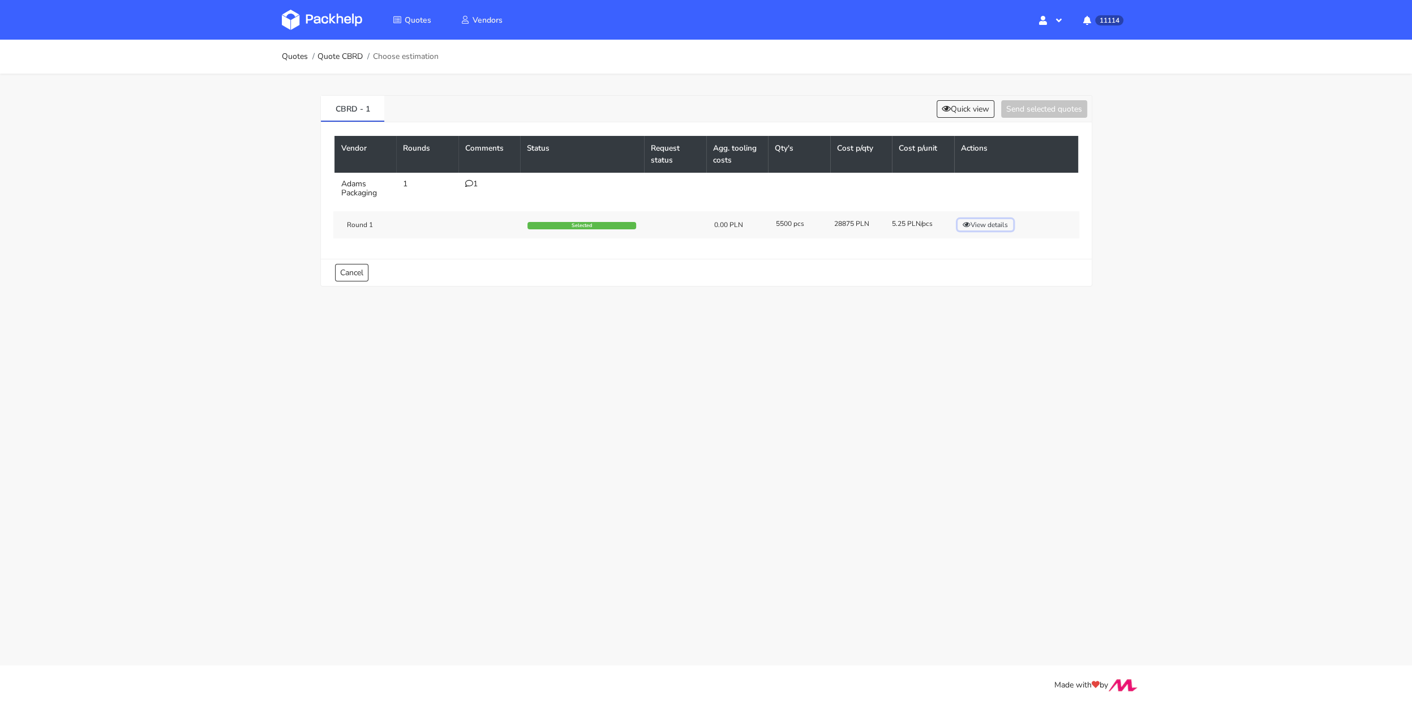
click at [993, 227] on button "View details" at bounding box center [985, 224] width 55 height 11
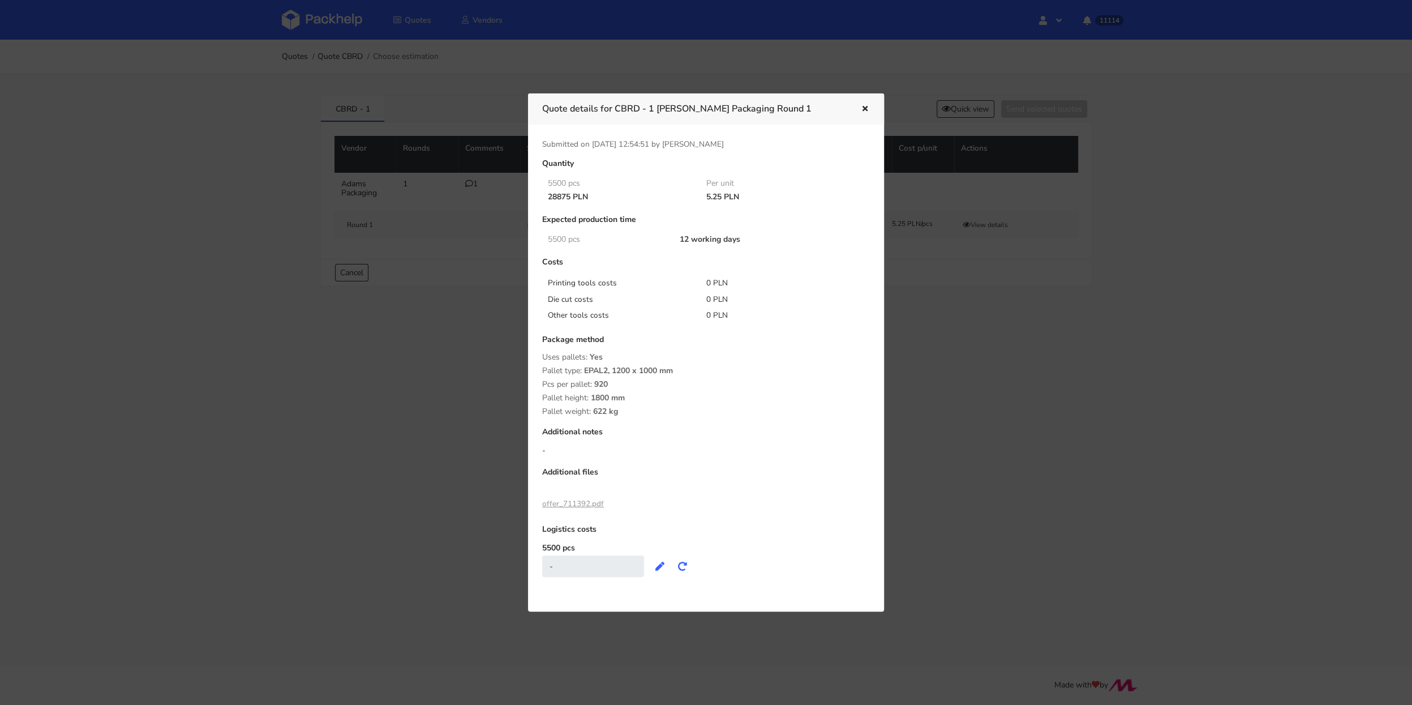
click at [979, 315] on div at bounding box center [706, 352] width 1412 height 705
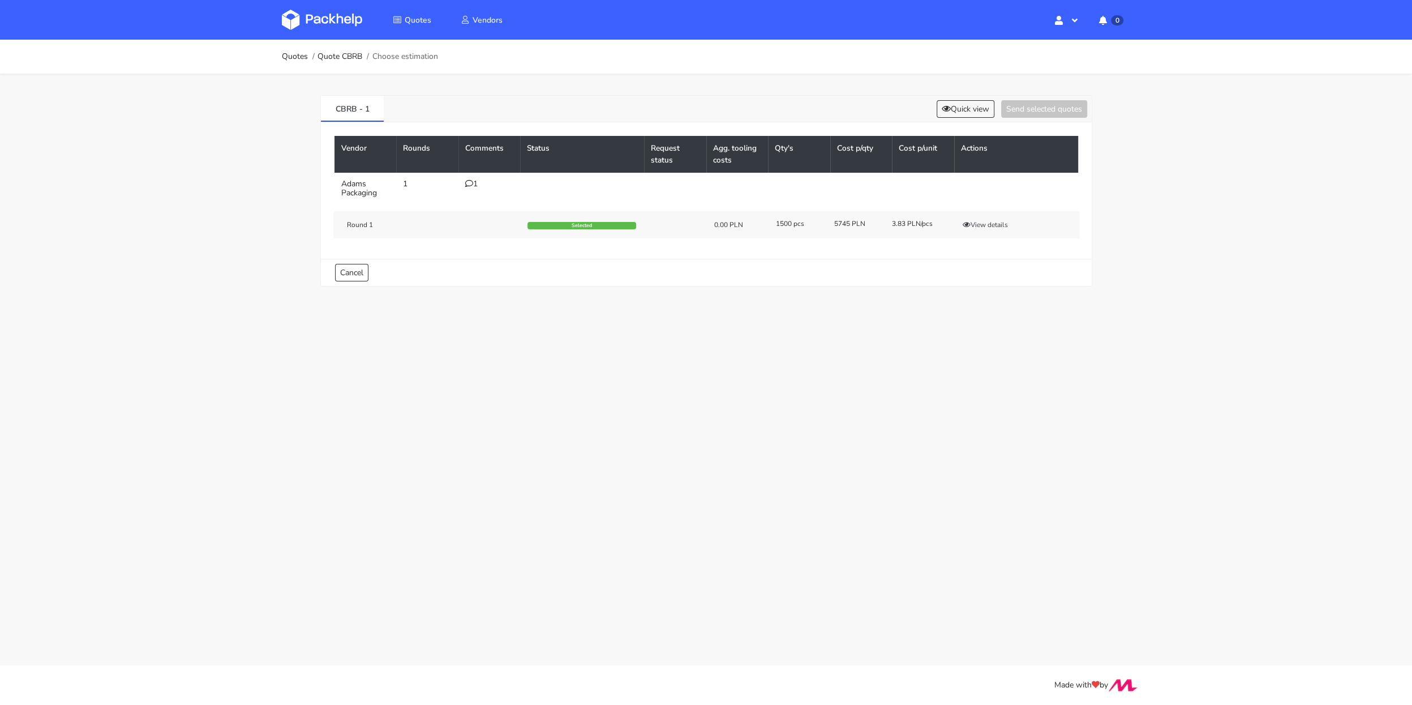
click at [470, 183] on icon at bounding box center [469, 183] width 8 height 8
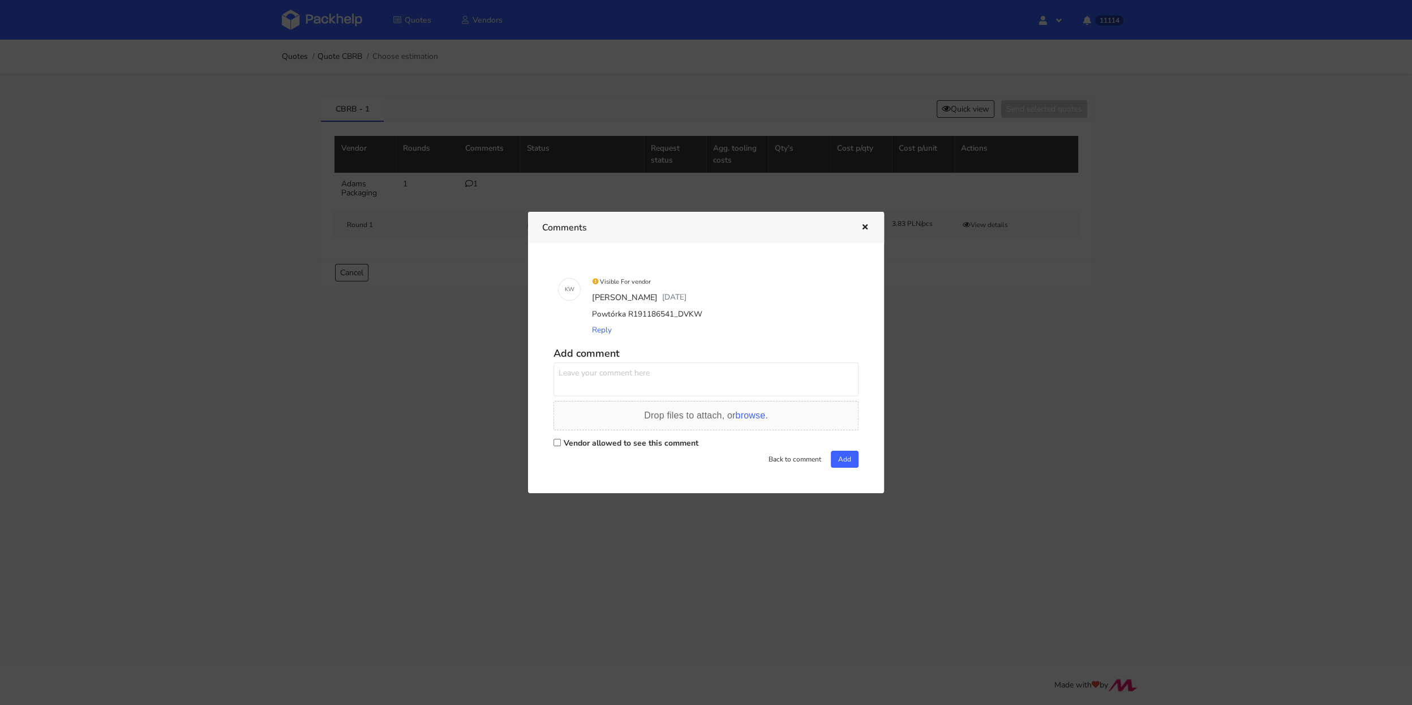
click at [904, 370] on div at bounding box center [706, 352] width 1412 height 705
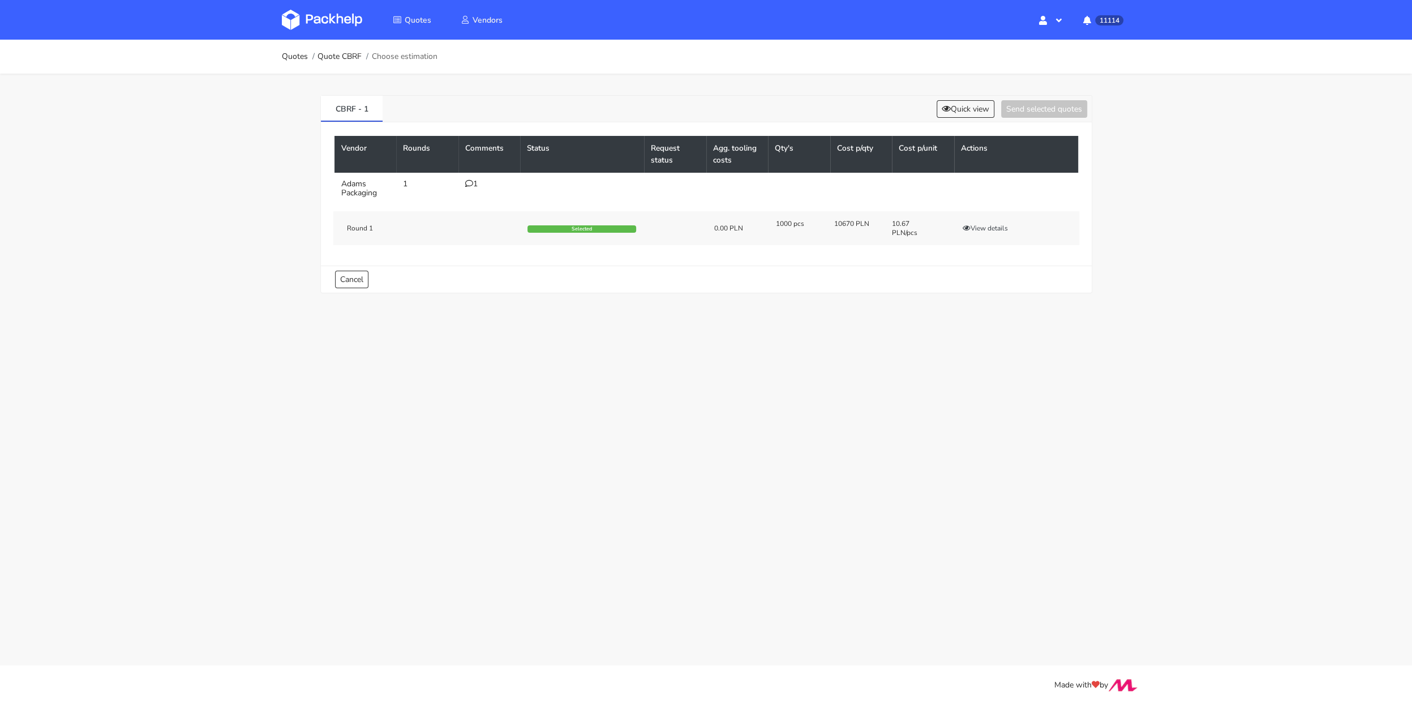
click at [472, 181] on icon at bounding box center [469, 183] width 8 height 8
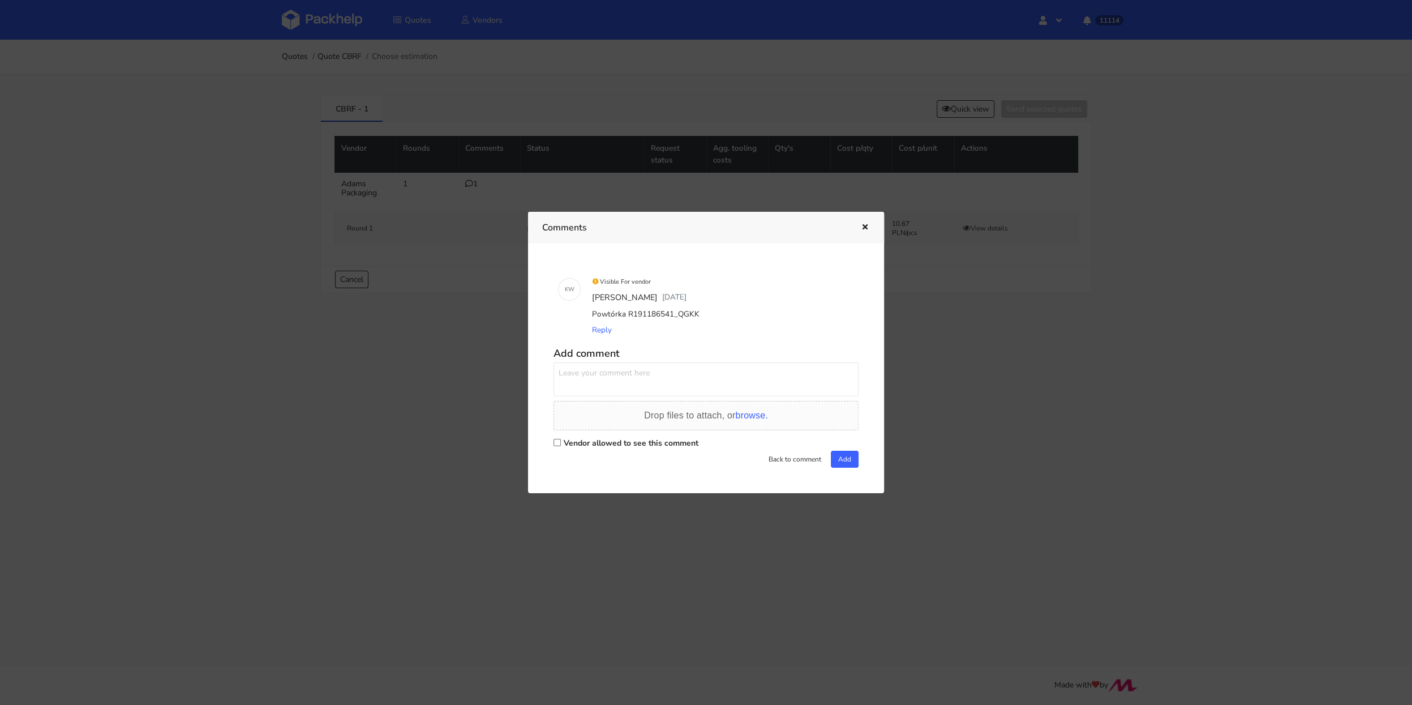
click at [459, 329] on div at bounding box center [706, 352] width 1412 height 705
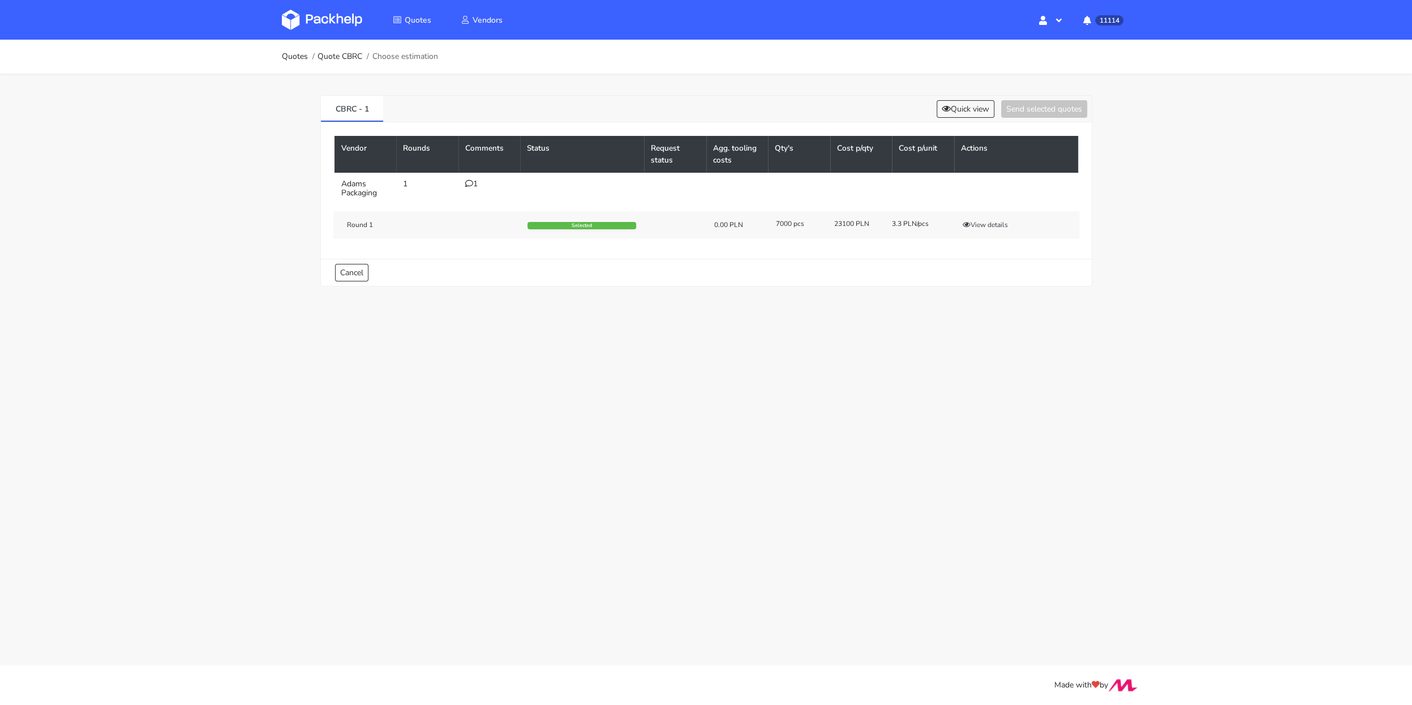
click at [472, 184] on div "1" at bounding box center [489, 183] width 49 height 9
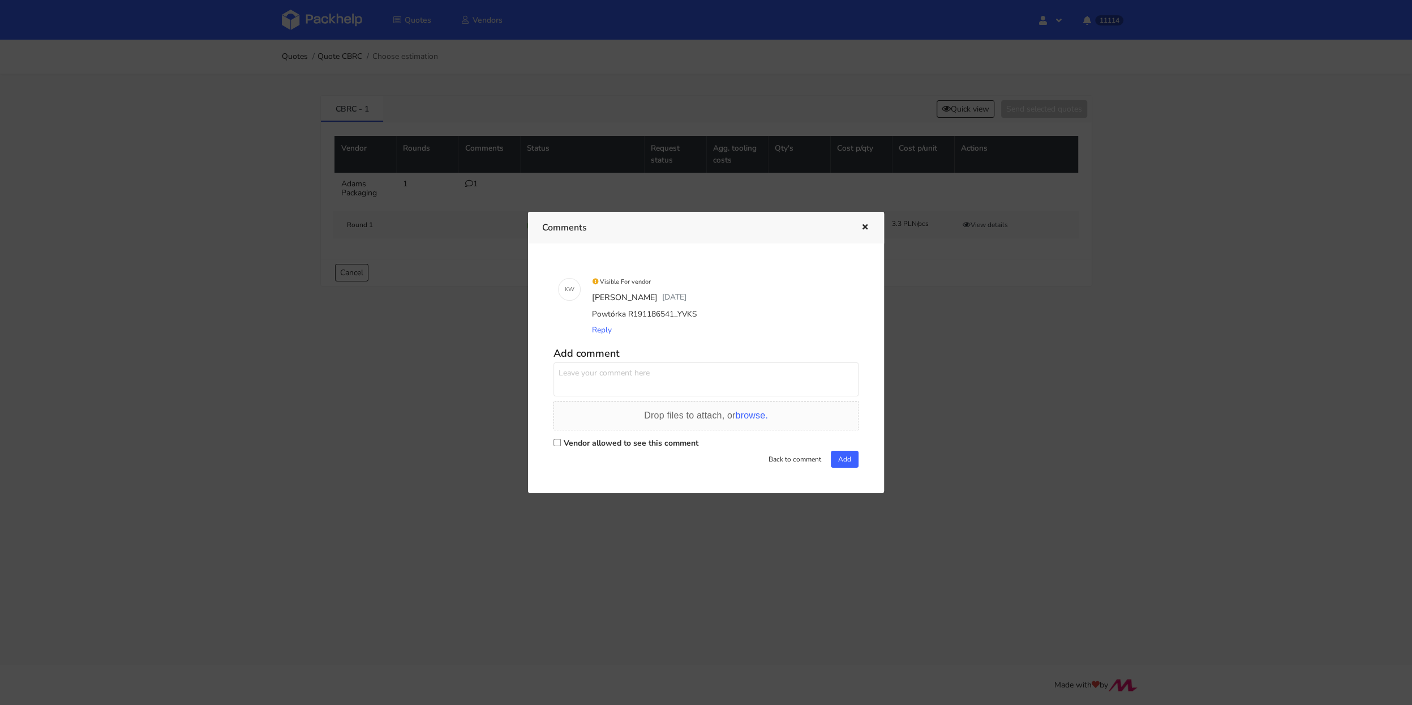
click at [461, 346] on div at bounding box center [706, 352] width 1412 height 705
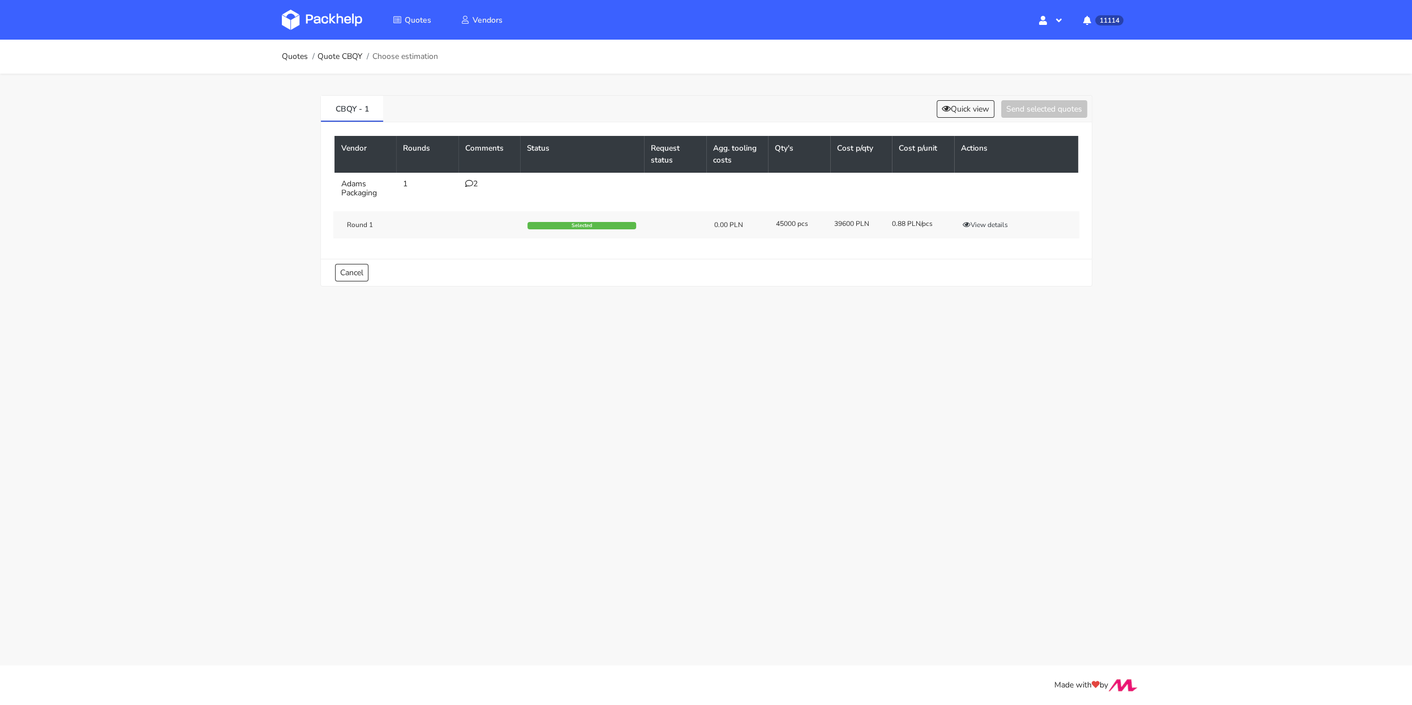
click at [469, 186] on icon at bounding box center [469, 183] width 8 height 8
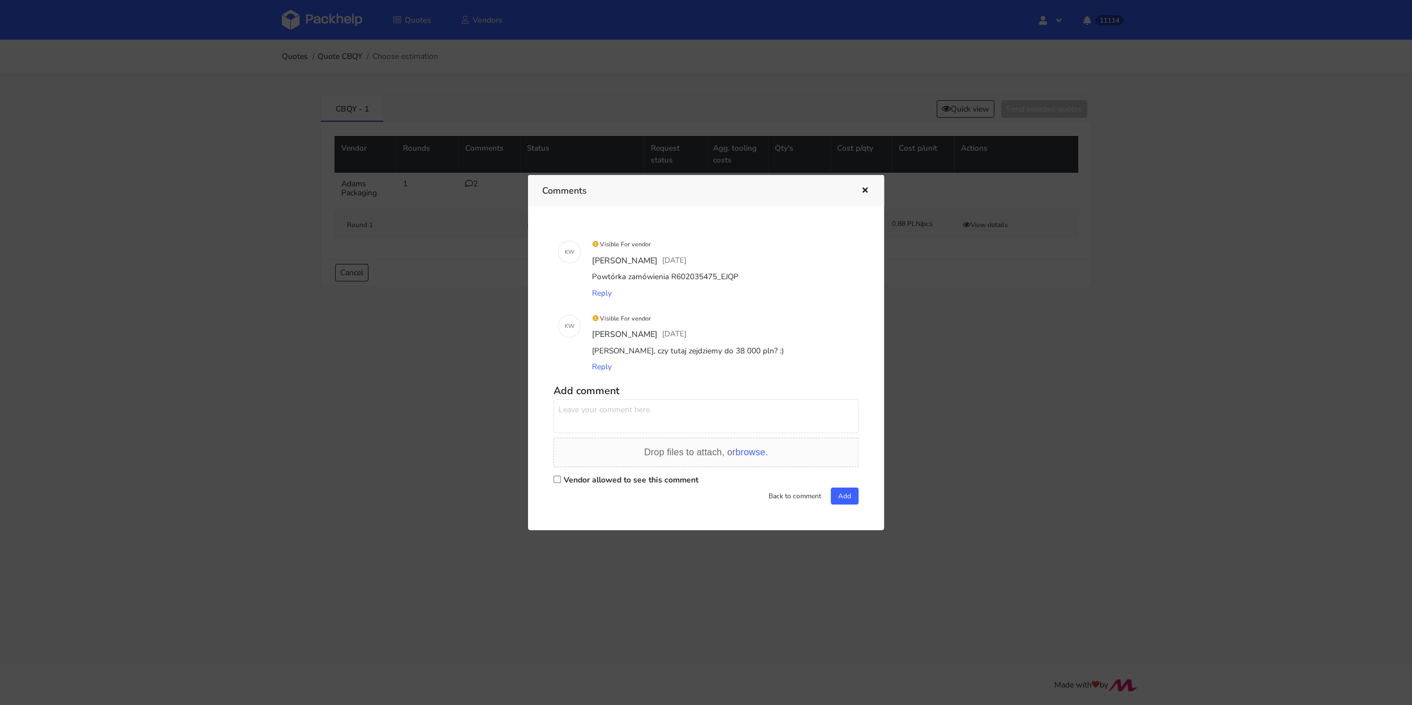
click at [469, 333] on div at bounding box center [706, 352] width 1412 height 705
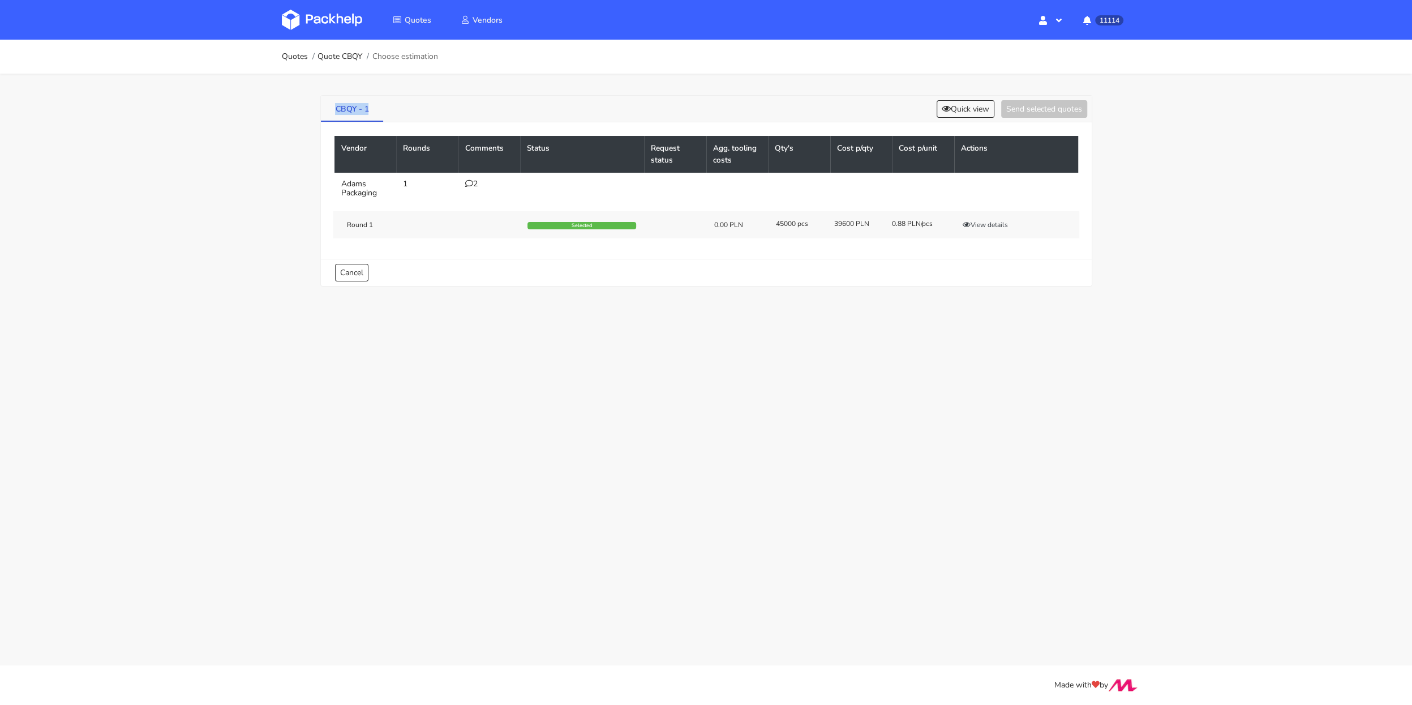
drag, startPoint x: 378, startPoint y: 118, endPoint x: 328, endPoint y: 107, distance: 51.0
click at [328, 112] on link "CBQY - 1" at bounding box center [352, 108] width 63 height 25
copy link "CBQY - 1"
click at [477, 184] on div "2" at bounding box center [489, 183] width 49 height 9
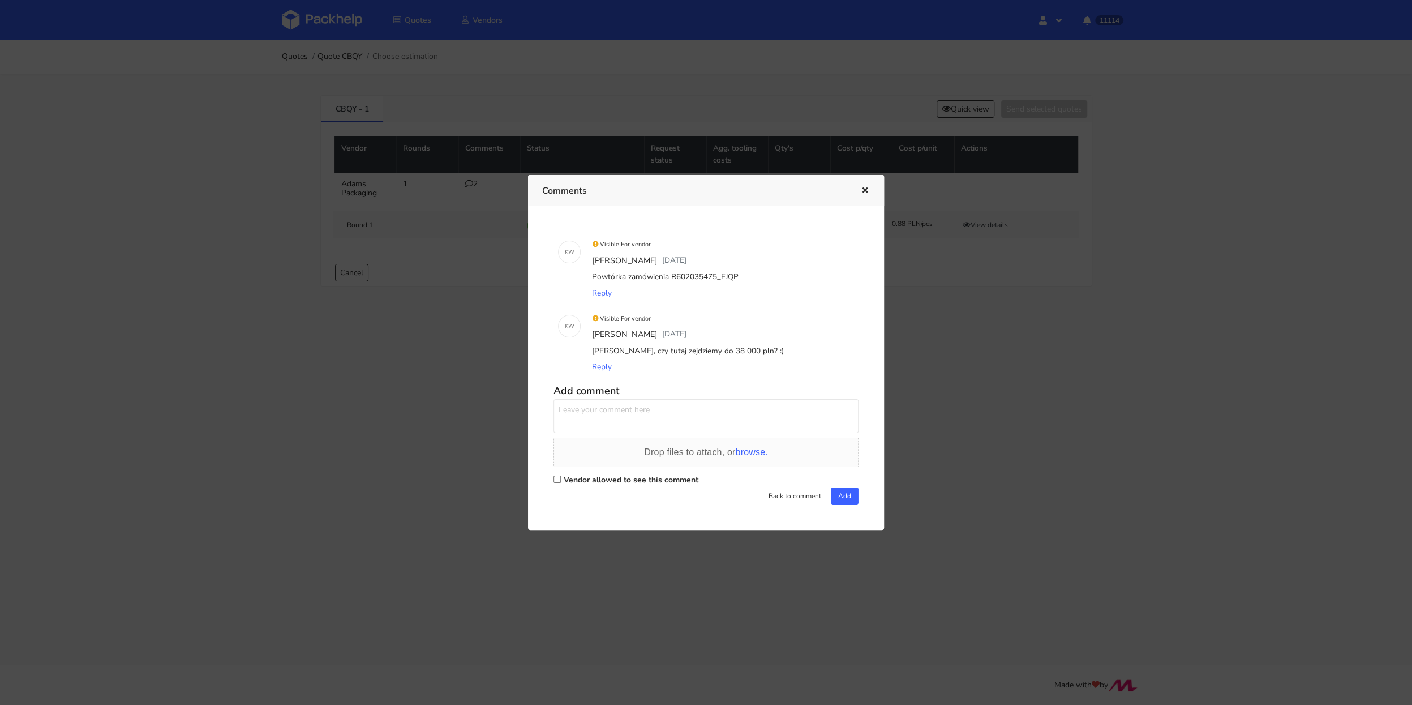
click at [260, 182] on div at bounding box center [706, 352] width 1412 height 705
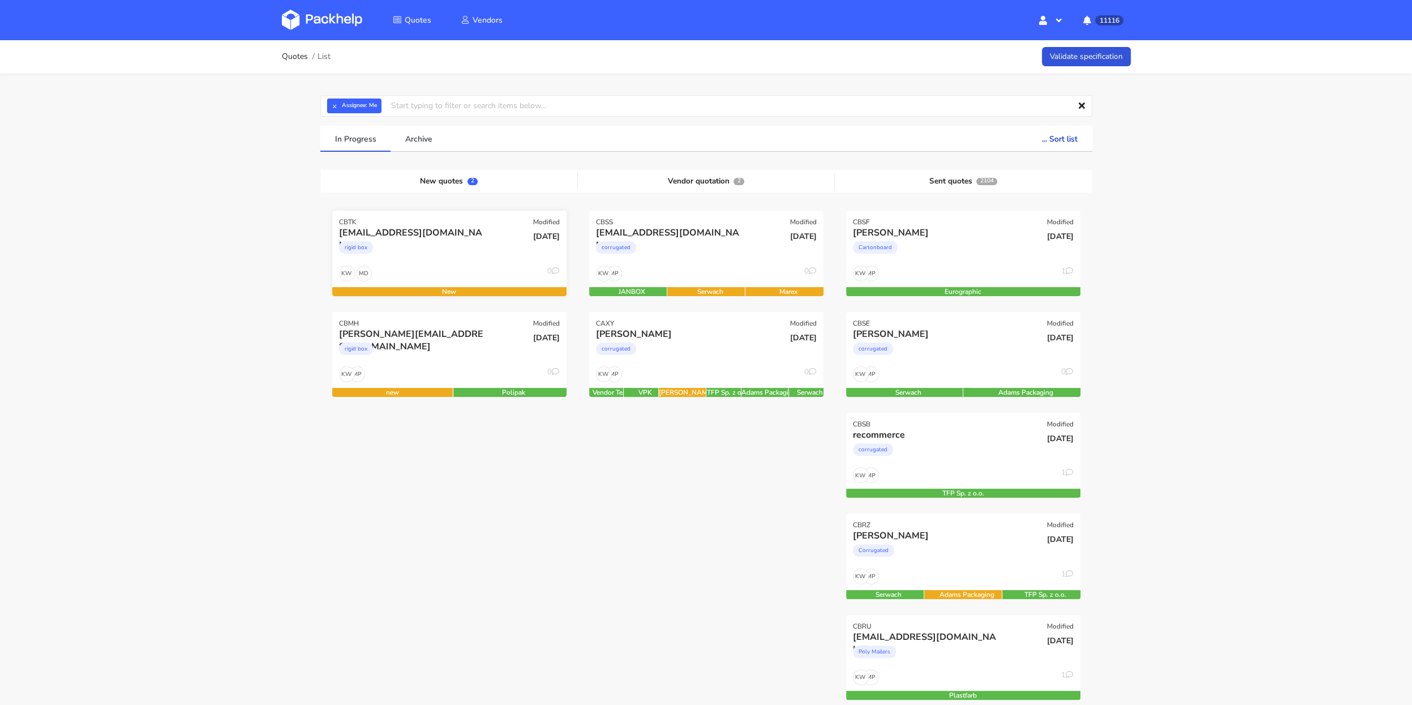
click at [421, 242] on div "rigid box" at bounding box center [414, 250] width 150 height 23
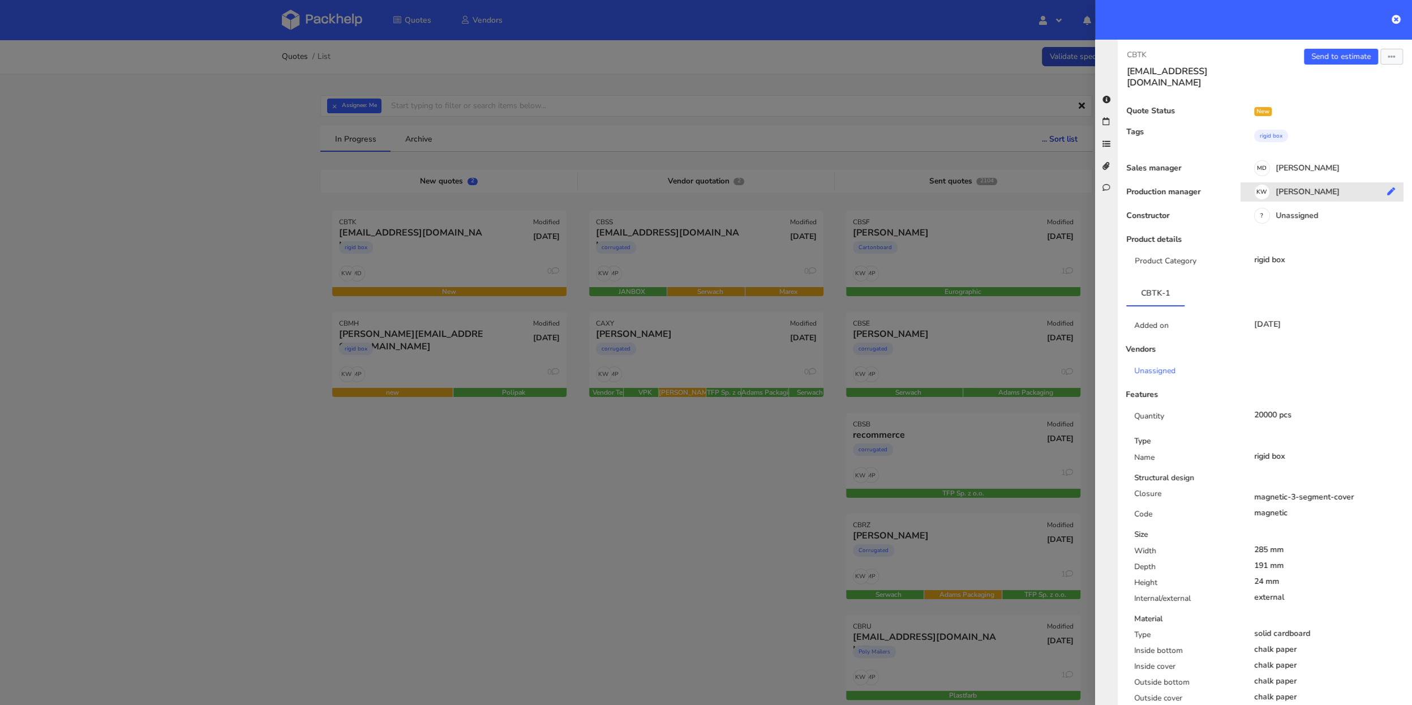
click at [1302, 187] on div "KW Klaudia Wiśniewska" at bounding box center [1327, 193] width 172 height 12
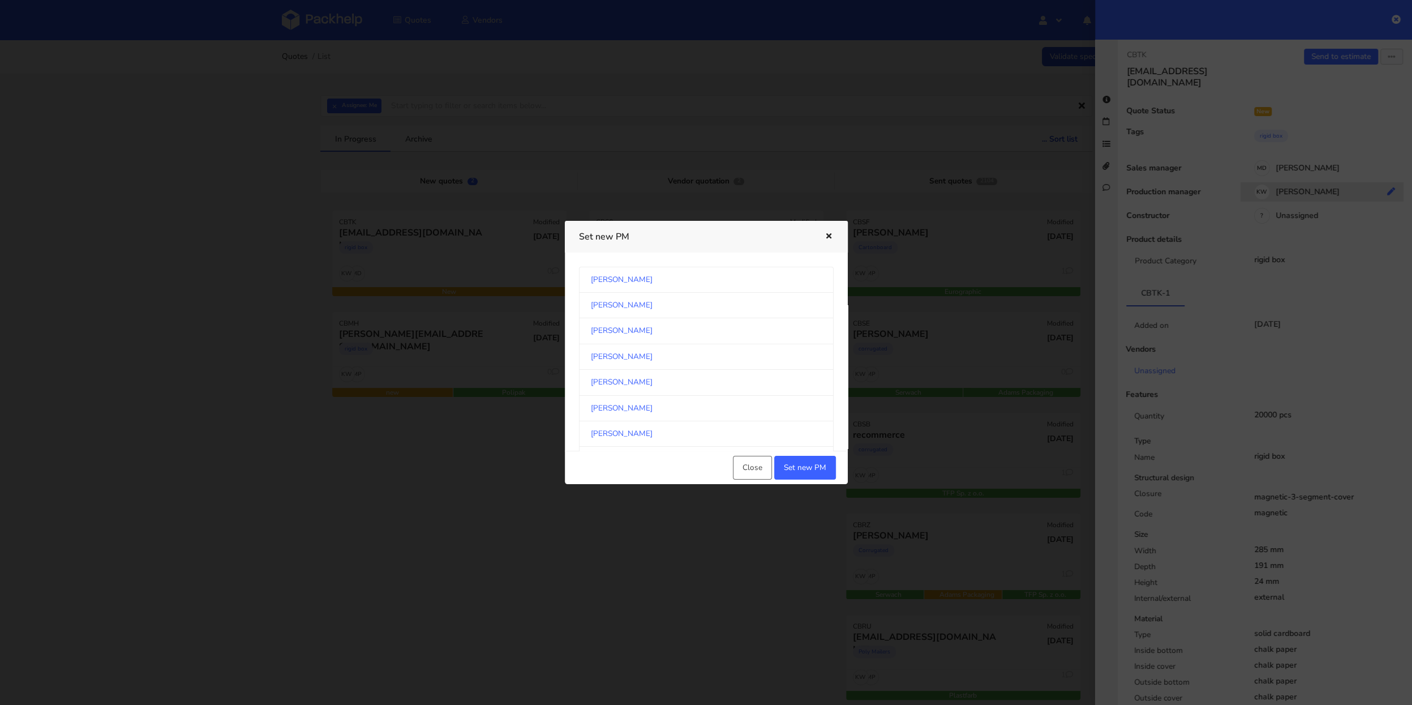
scroll to position [1025, 0]
click at [665, 348] on link "[PERSON_NAME]" at bounding box center [706, 359] width 255 height 25
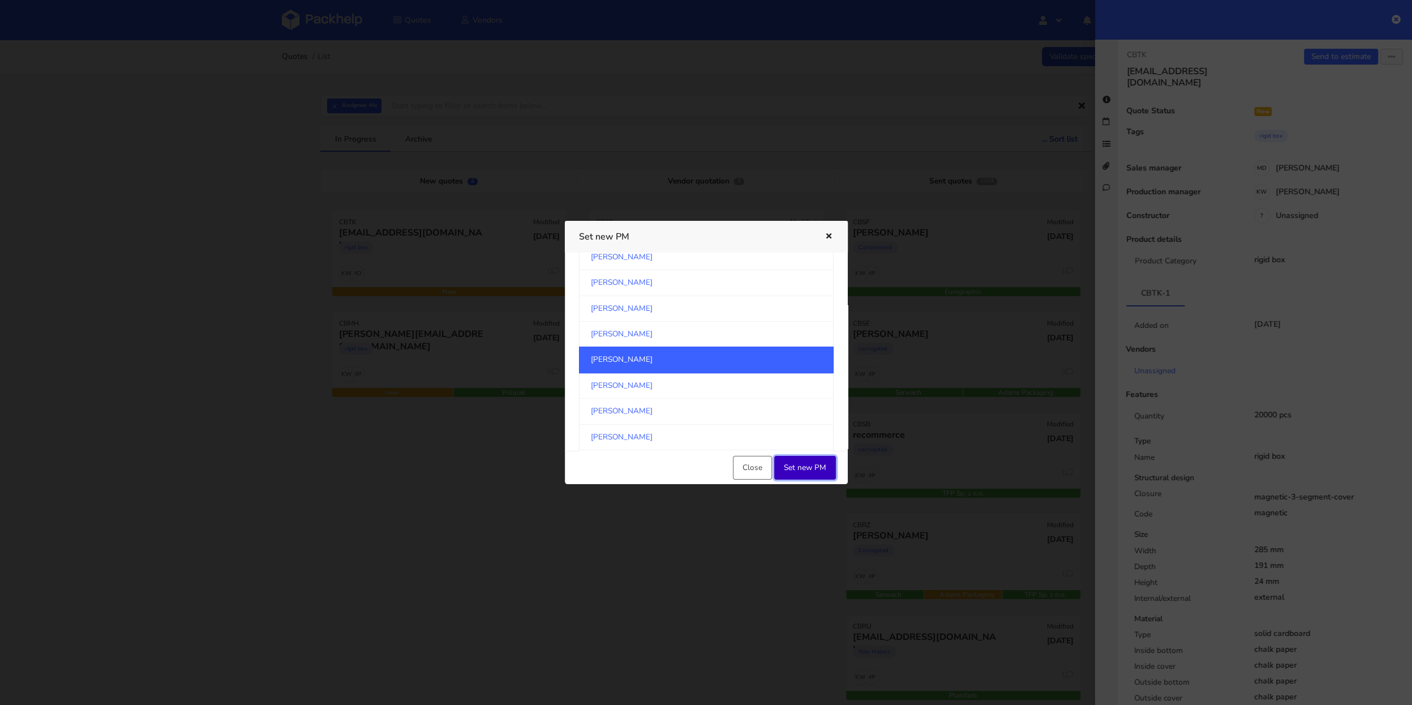
click at [799, 464] on button "Set new PM" at bounding box center [805, 468] width 62 height 24
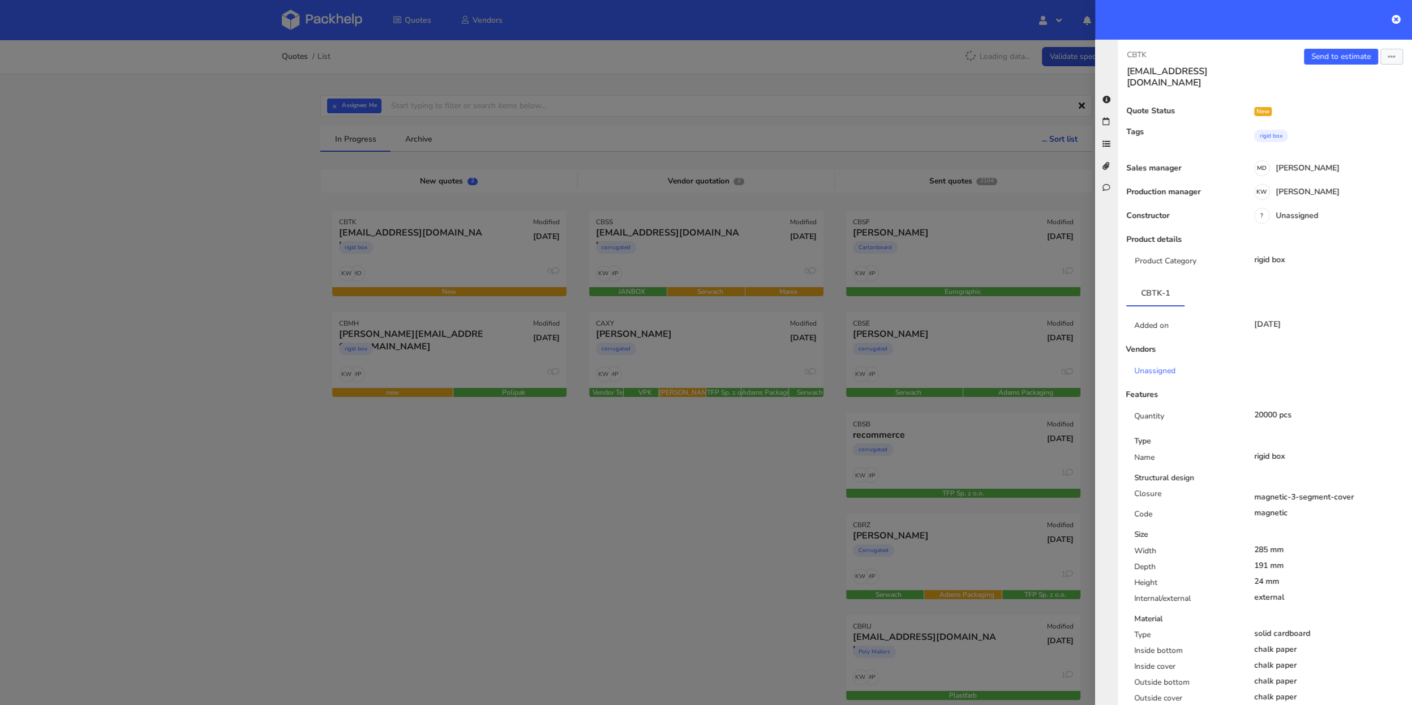
click at [246, 262] on div at bounding box center [706, 352] width 1412 height 705
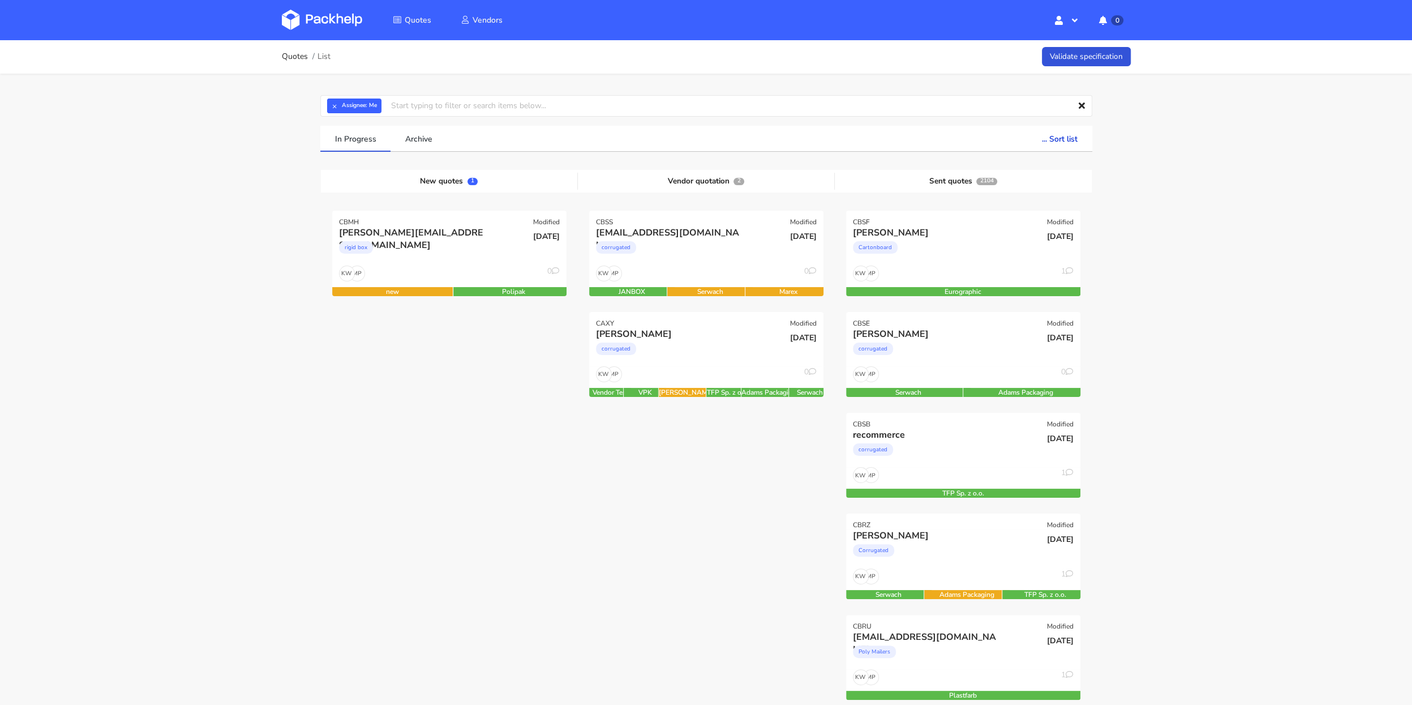
click at [175, 97] on div "Quotes List Validate specification × Assignee: Me Assignee Me Dylan Dewit Natal…" at bounding box center [706, 669] width 1412 height 1258
click at [440, 260] on div "rigid box" at bounding box center [414, 250] width 150 height 23
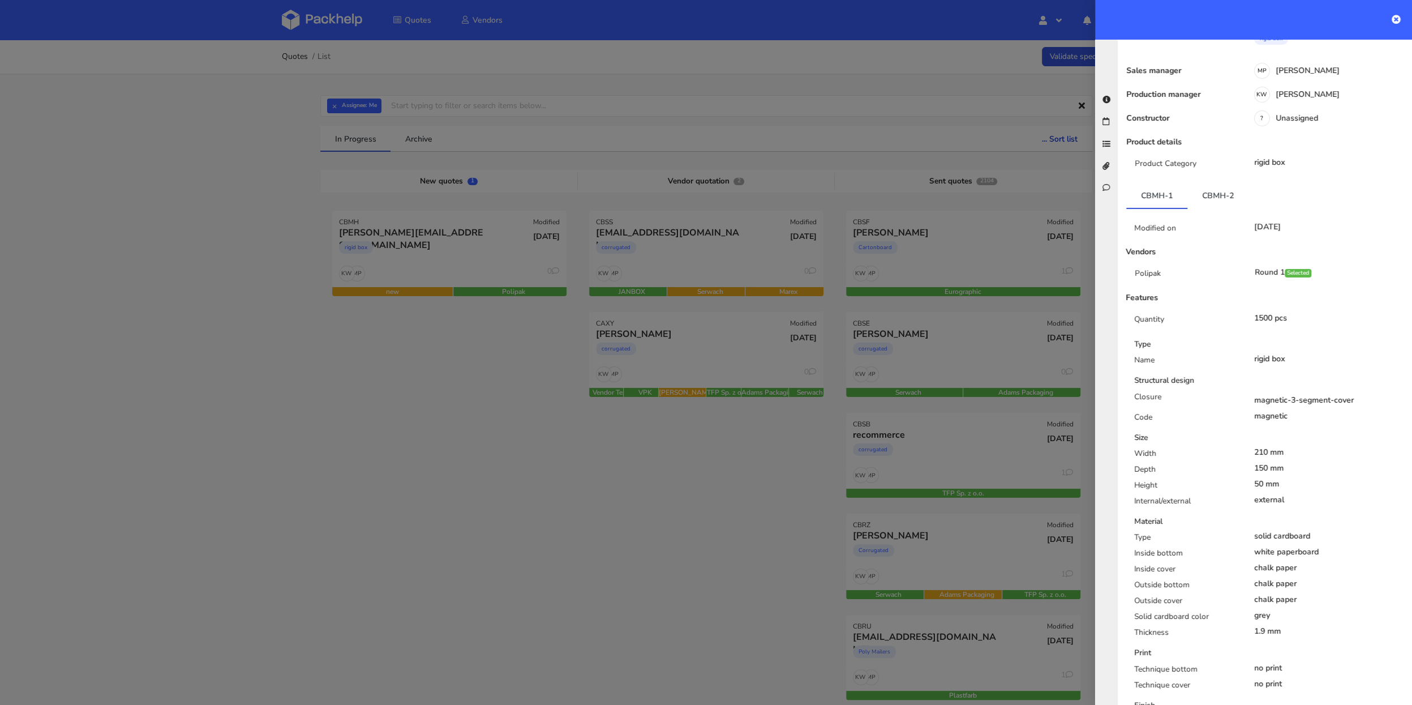
scroll to position [163, 0]
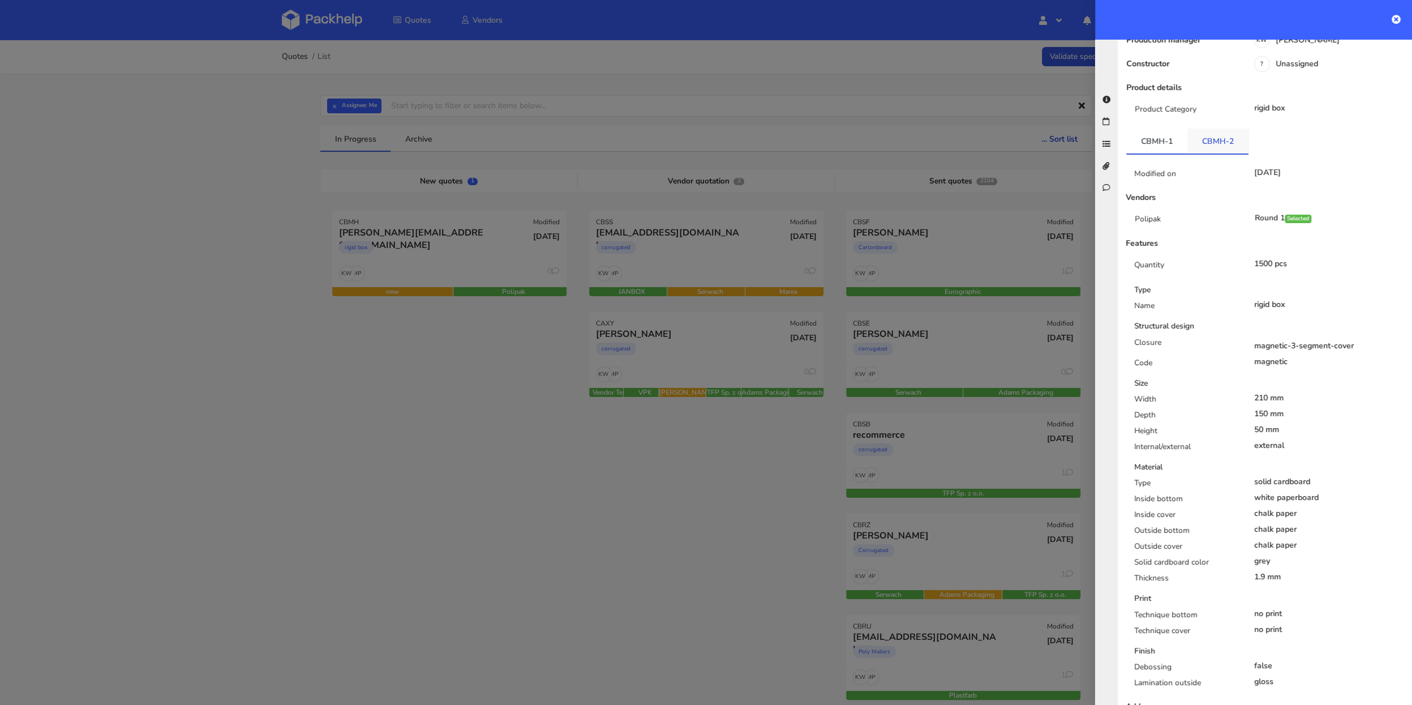
click at [1210, 128] on link "CBMH-2" at bounding box center [1218, 140] width 61 height 25
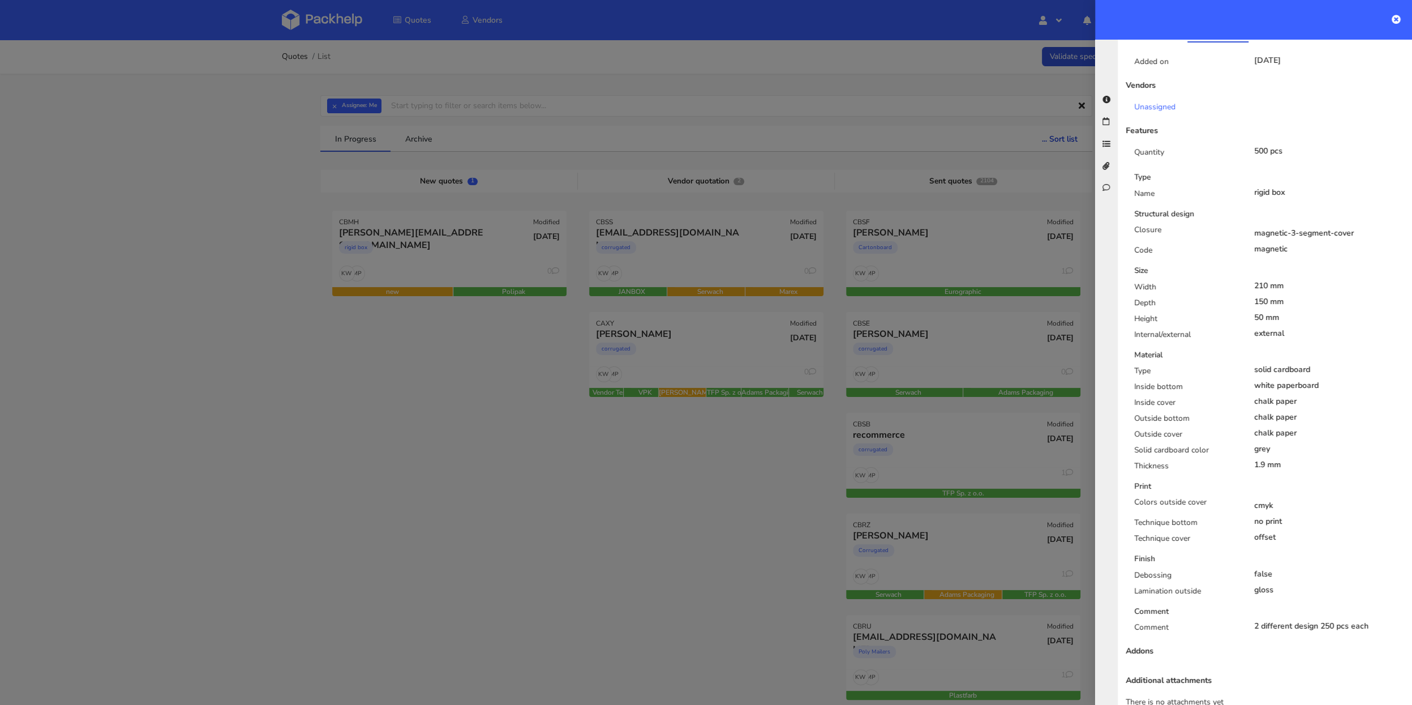
scroll to position [278, 0]
click at [1279, 225] on div "magnetic-3-segment-cover" at bounding box center [1329, 229] width 151 height 9
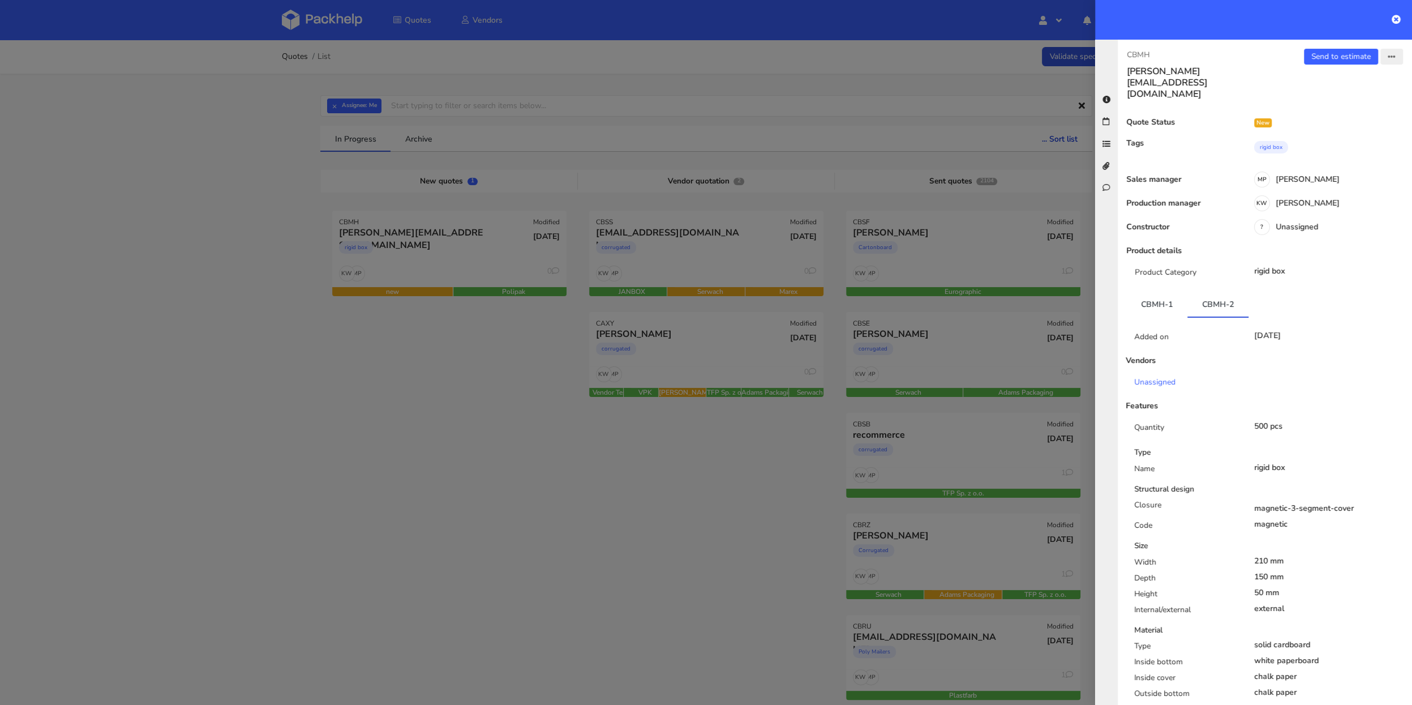
click at [1389, 55] on icon "button" at bounding box center [1392, 57] width 8 height 8
click at [1356, 101] on link "Edit quote" at bounding box center [1355, 100] width 100 height 19
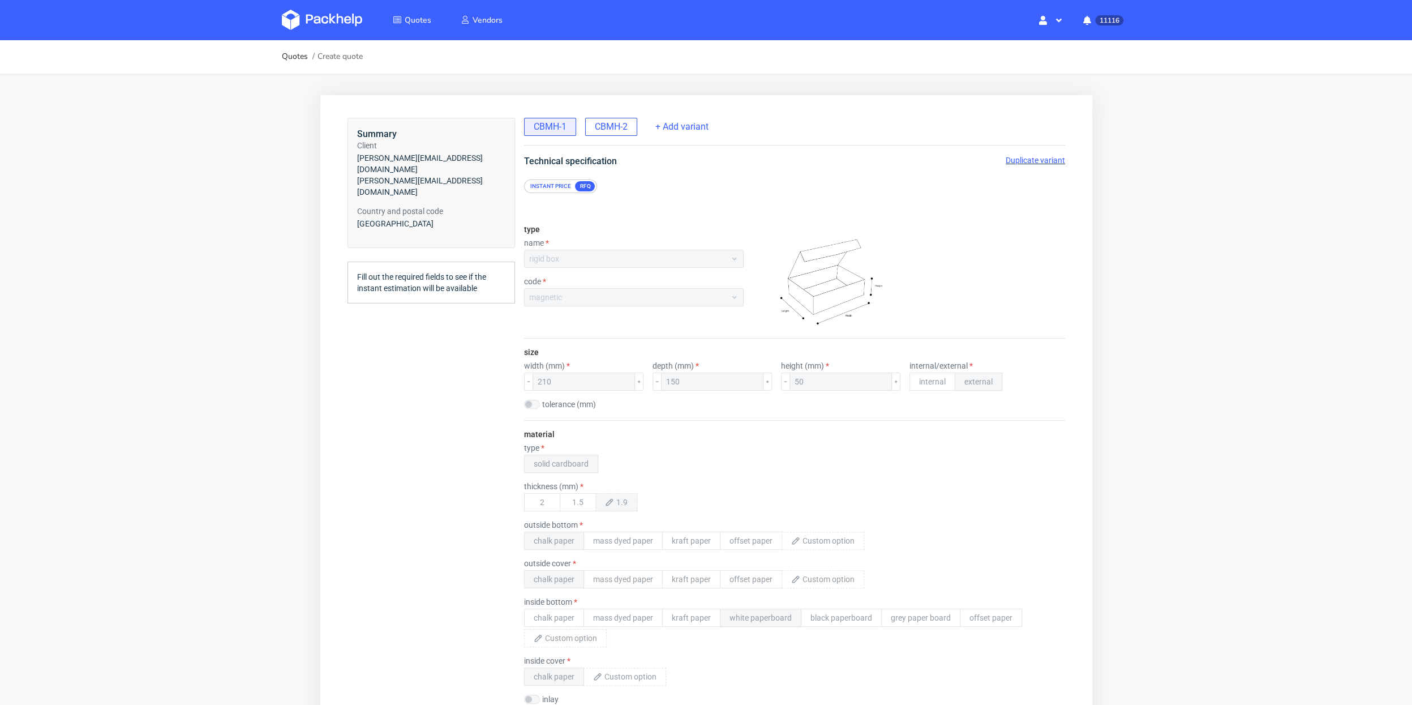
click at [613, 127] on span "CBMH-2" at bounding box center [610, 127] width 33 height 12
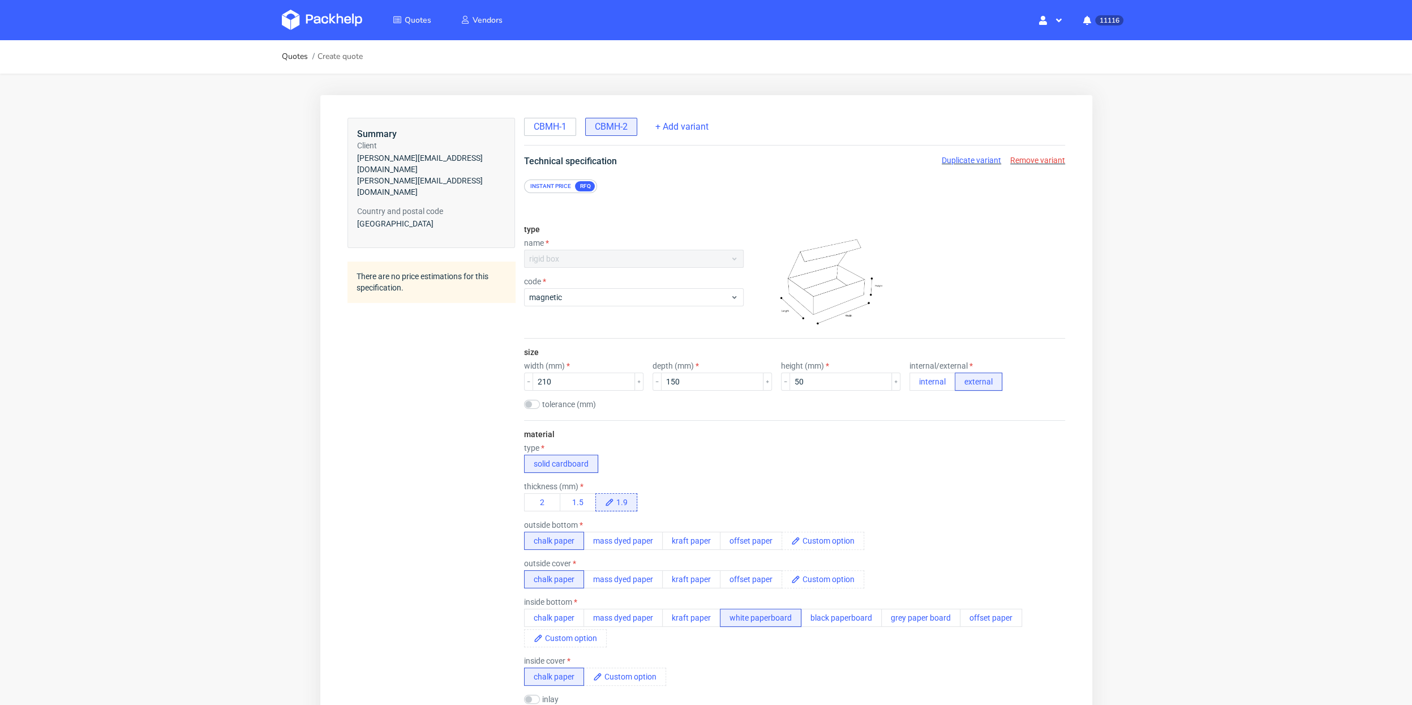
click at [1018, 165] on div "Duplicate variant Remove variant" at bounding box center [1002, 160] width 123 height 11
click at [1021, 161] on span "Remove variant" at bounding box center [1037, 160] width 55 height 9
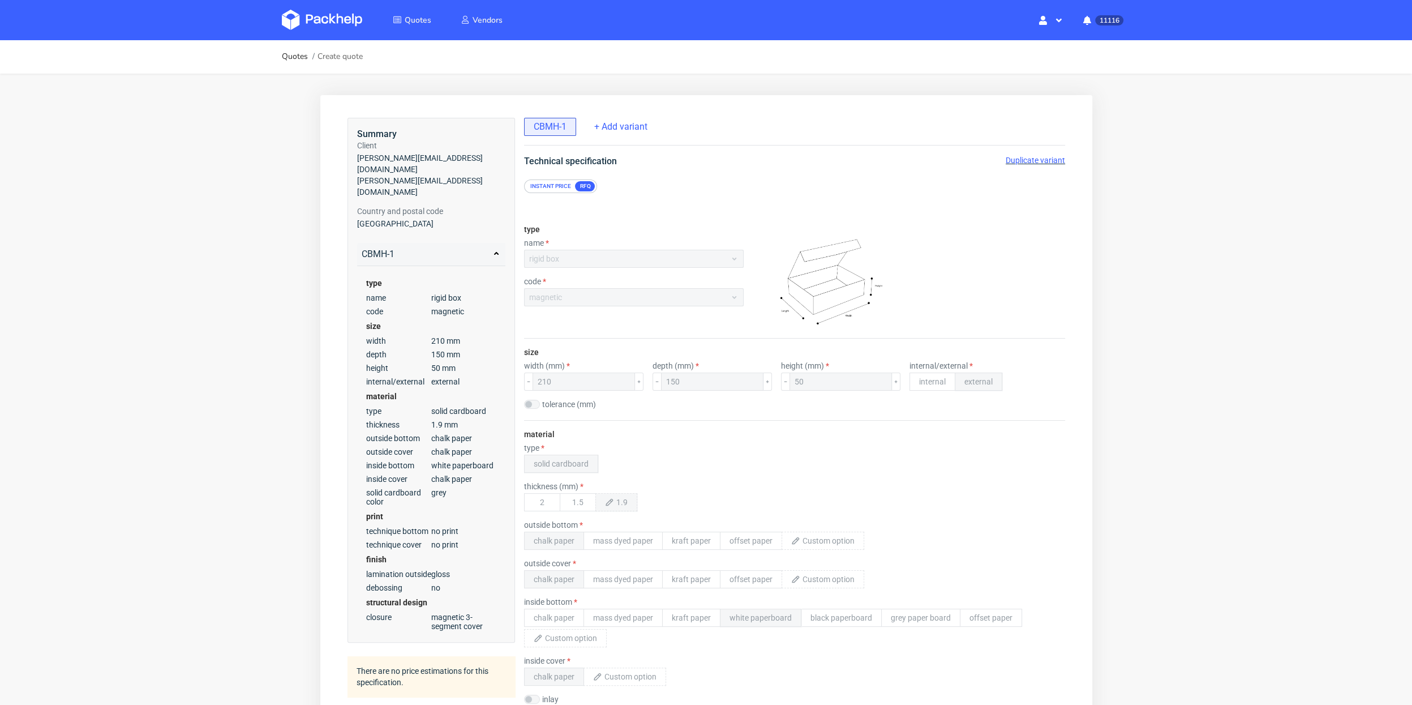
click at [1016, 156] on span "Duplicate variant" at bounding box center [1034, 160] width 59 height 9
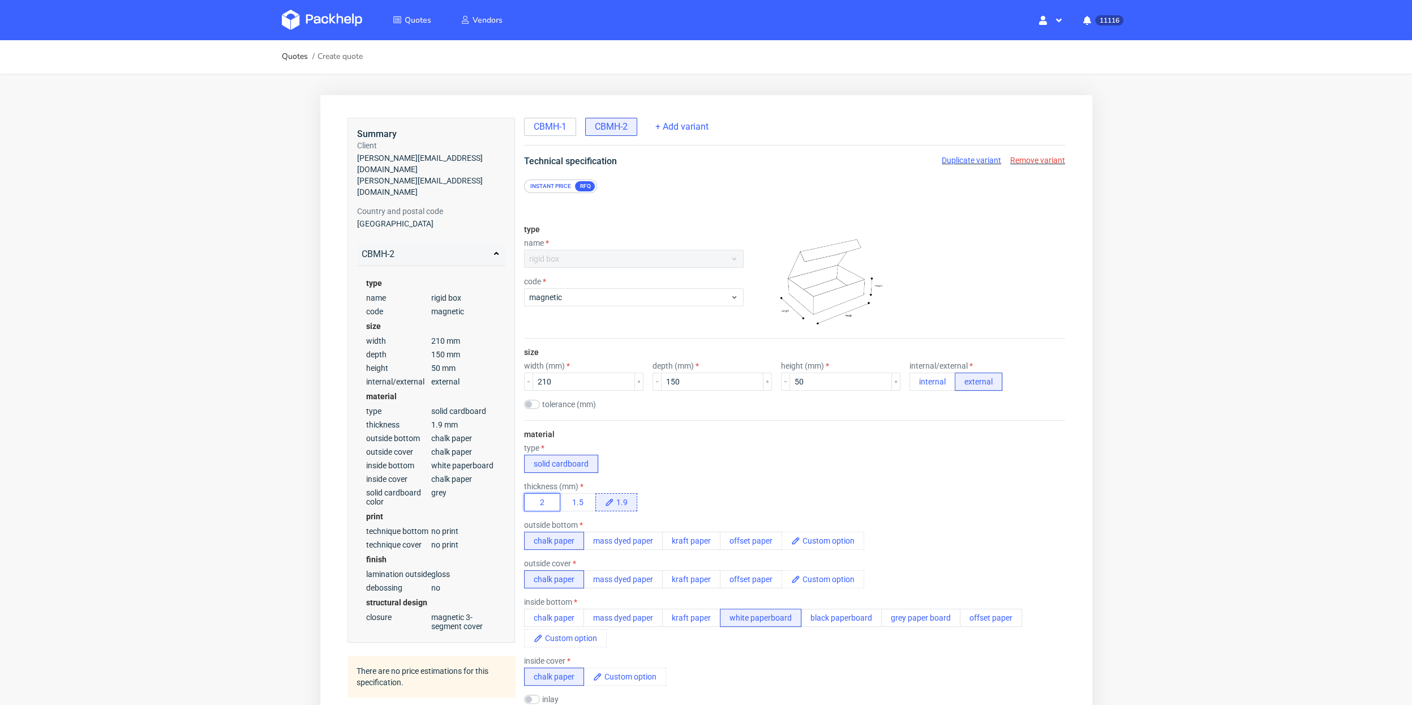
click at [540, 496] on button "2" at bounding box center [542, 502] width 36 height 18
click at [708, 477] on div "material type solid cardboard thickness (mm) 2 1.5 outside bottom chalk paper m…" at bounding box center [794, 586] width 541 height 333
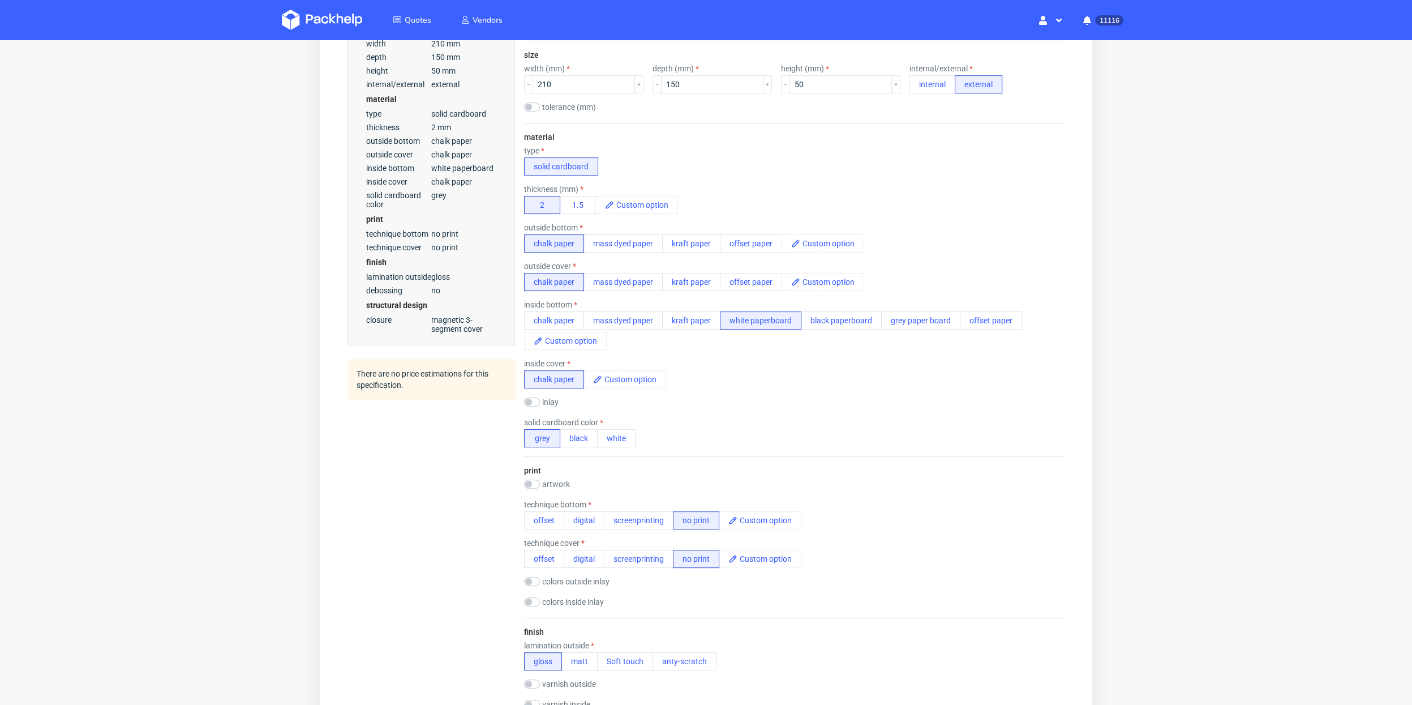
scroll to position [303, 0]
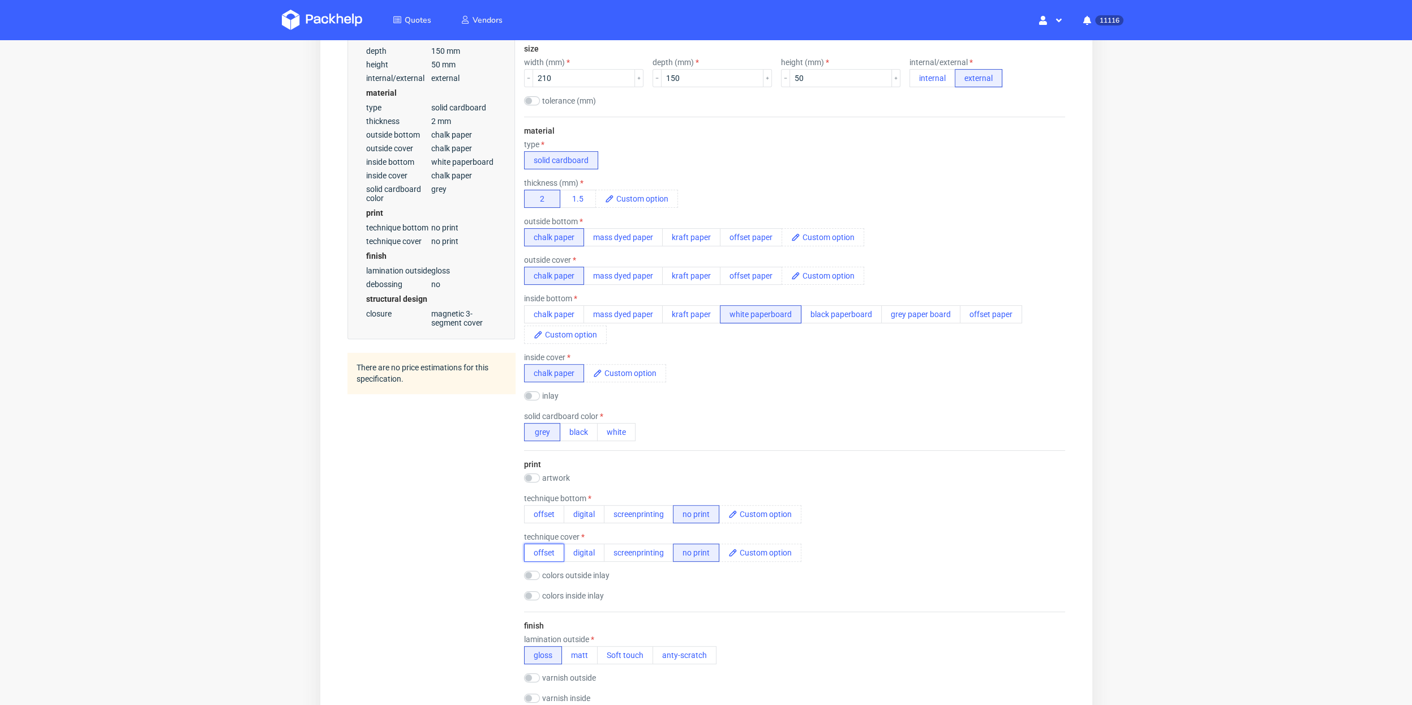
click at [541, 546] on button "offset" at bounding box center [544, 552] width 40 height 18
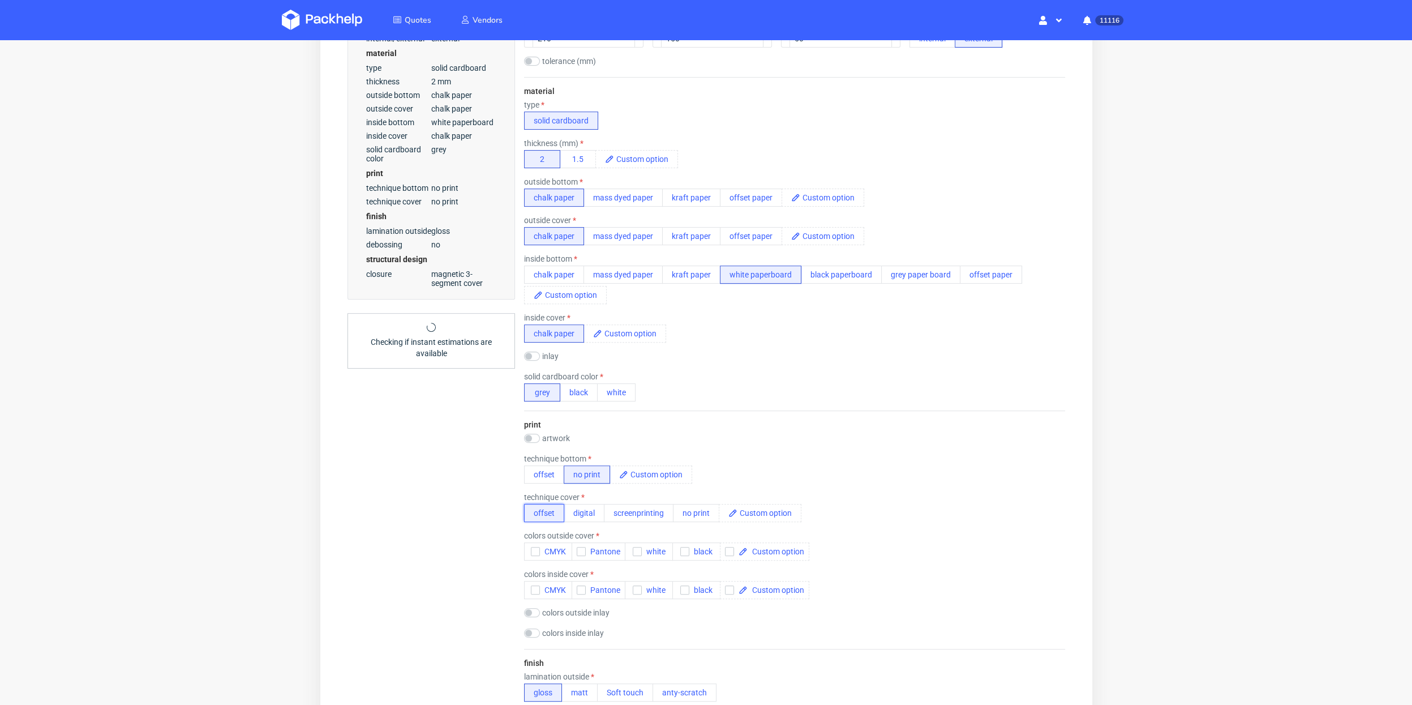
scroll to position [342, 0]
click at [526, 543] on button "CMYK" at bounding box center [548, 552] width 48 height 18
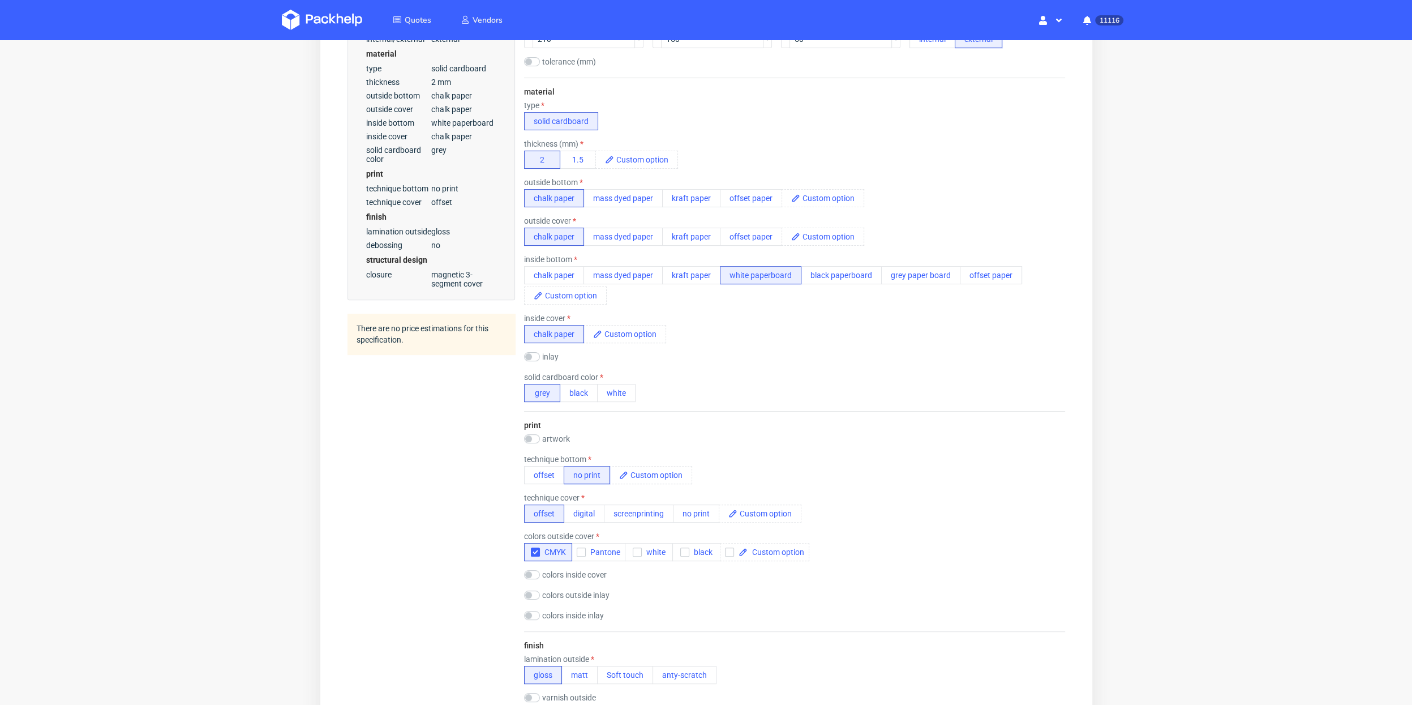
click at [705, 611] on div "colors inside inlay CMYK Pantone white black" at bounding box center [794, 616] width 541 height 11
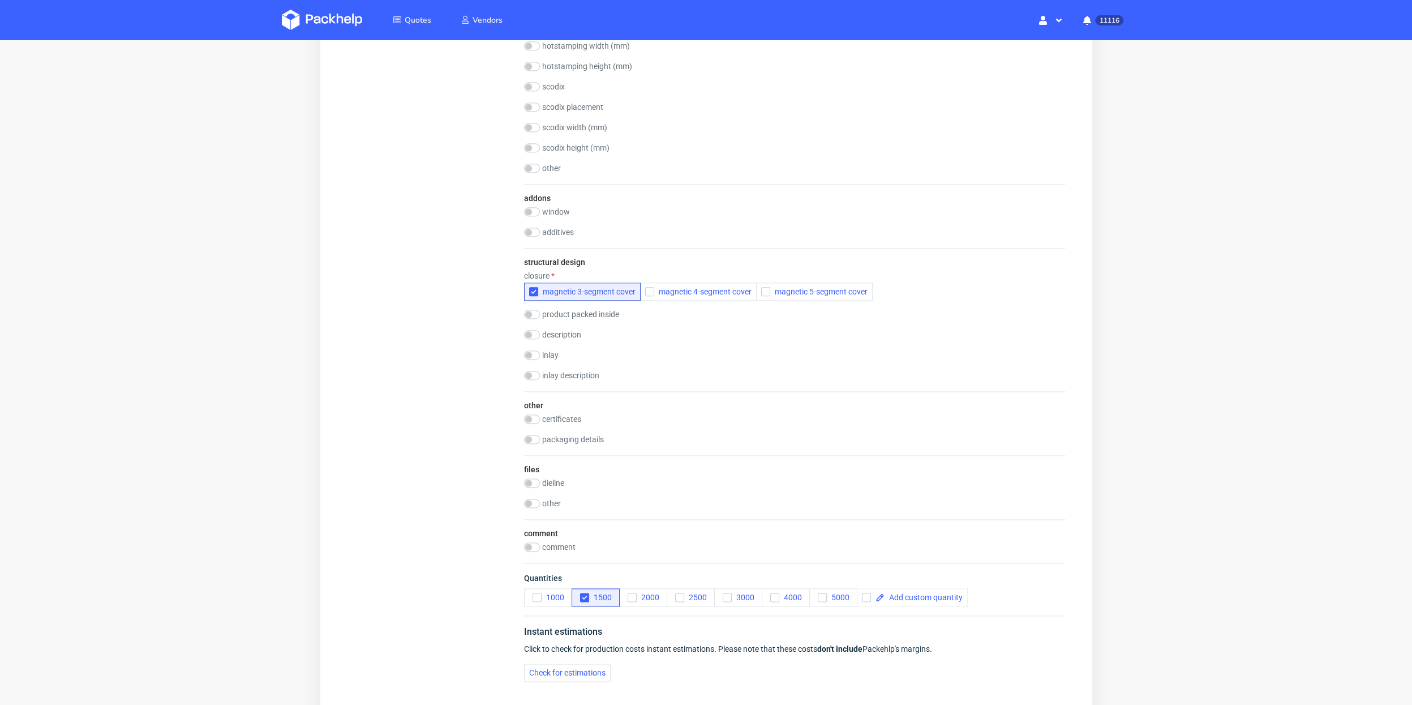
scroll to position [1218, 0]
click at [525, 540] on input "checkbox" at bounding box center [532, 544] width 16 height 9
checkbox input "true"
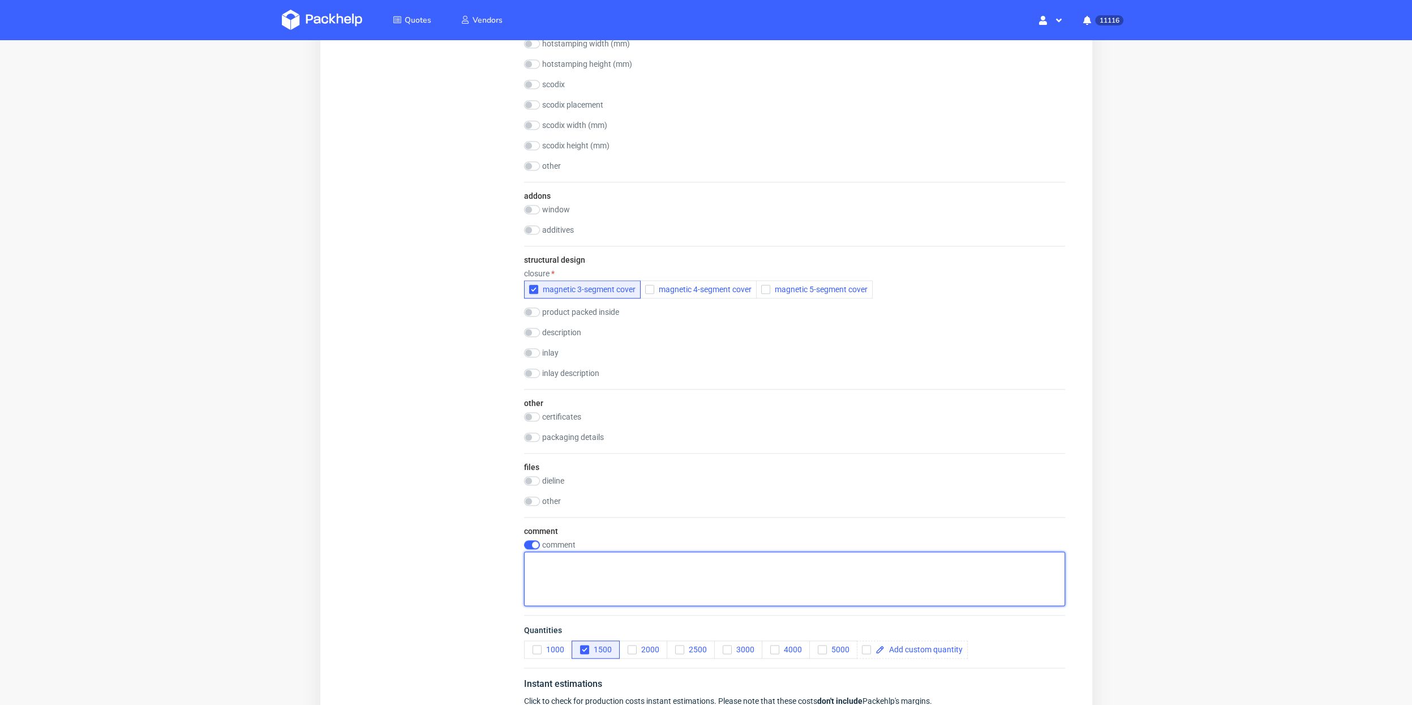
click at [548, 553] on textarea at bounding box center [794, 578] width 541 height 54
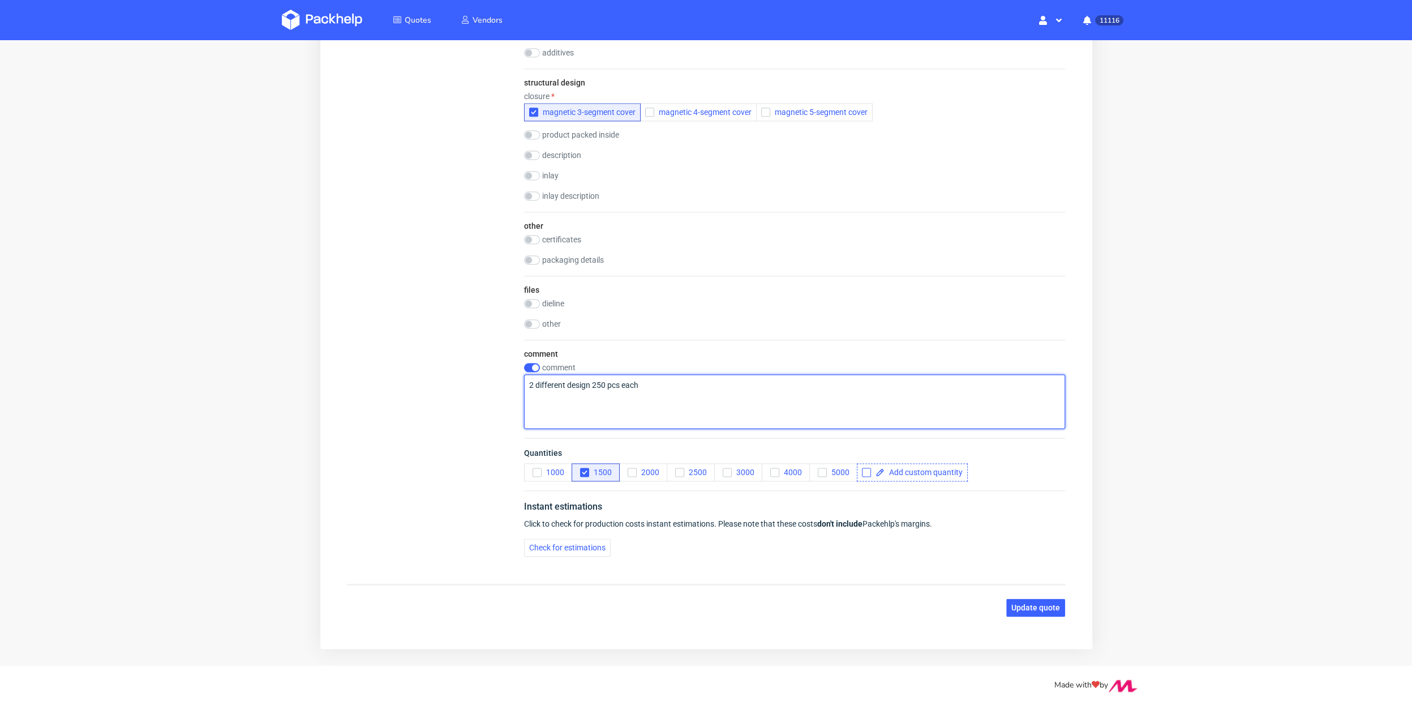
type textarea "2 different design 250 pcs each"
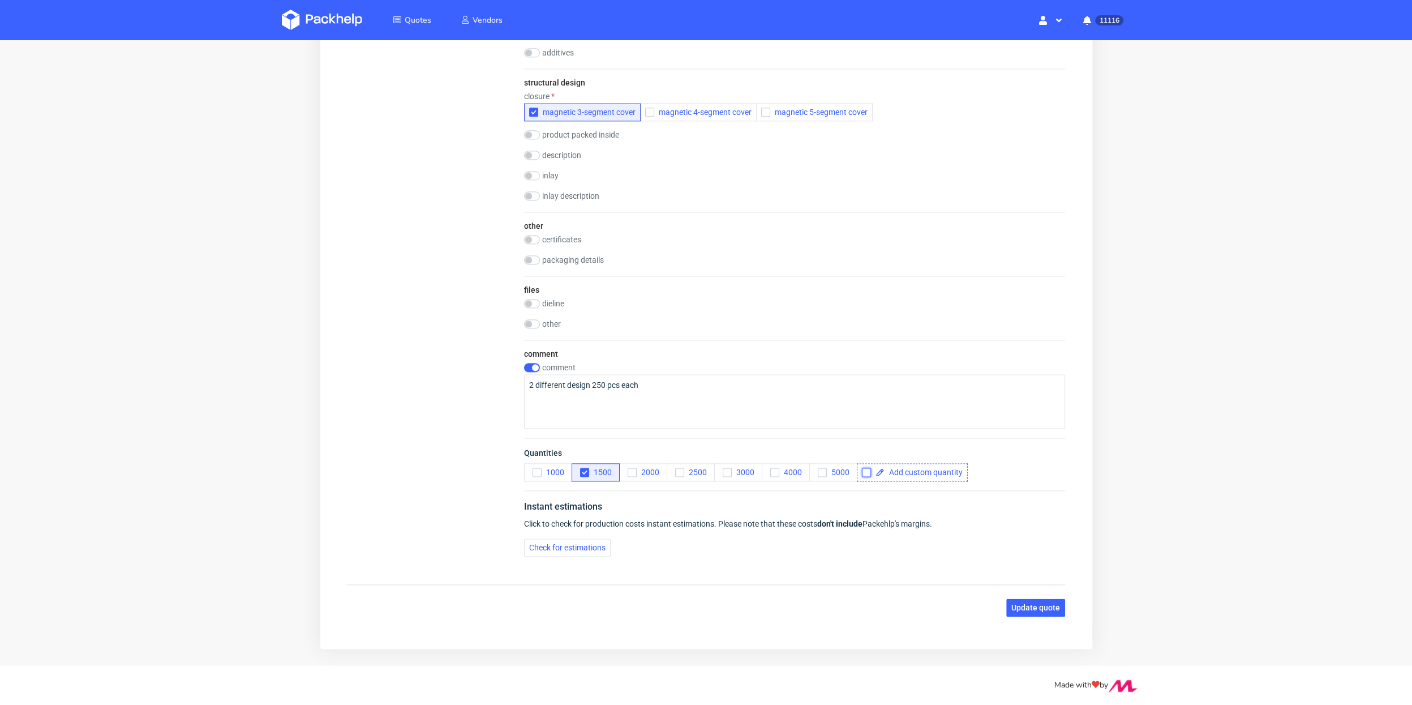
click at [864, 468] on input "checkbox" at bounding box center [866, 472] width 9 height 9
checkbox input "true"
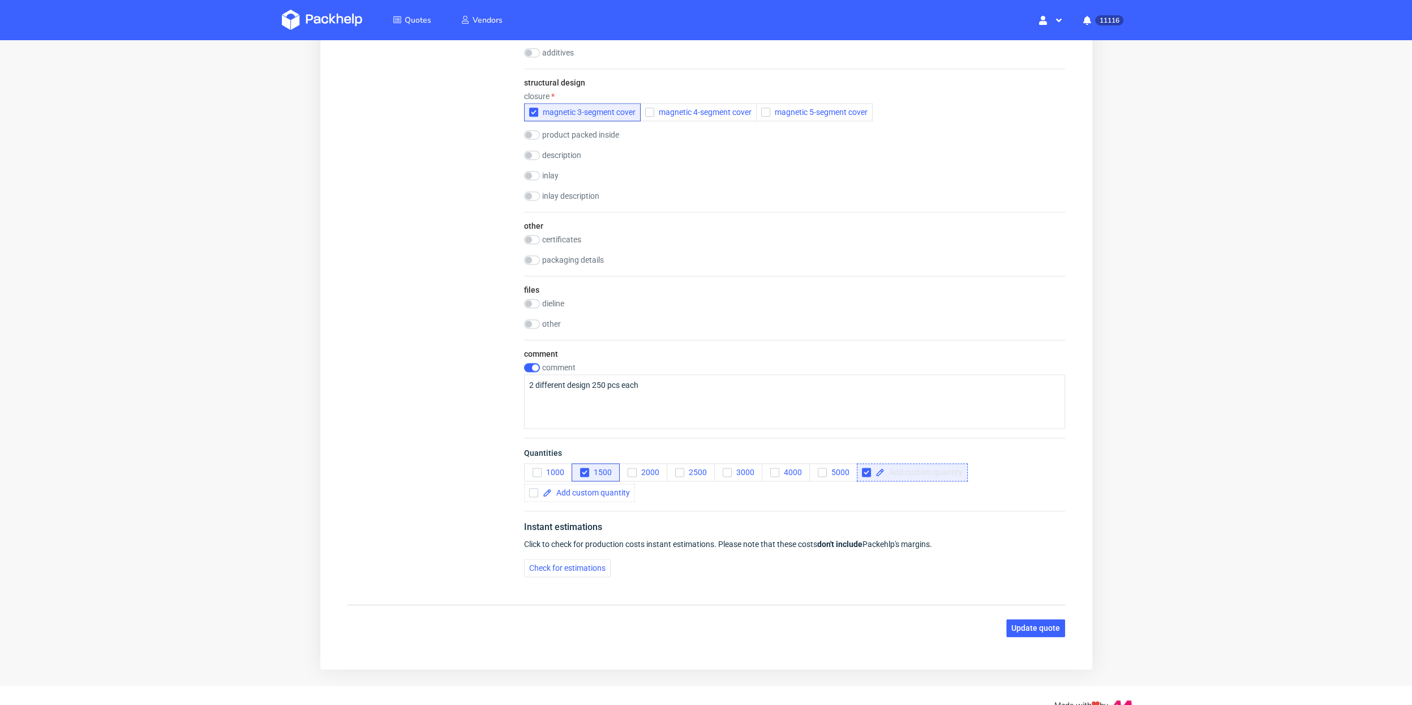
click at [890, 468] on span at bounding box center [923, 472] width 78 height 8
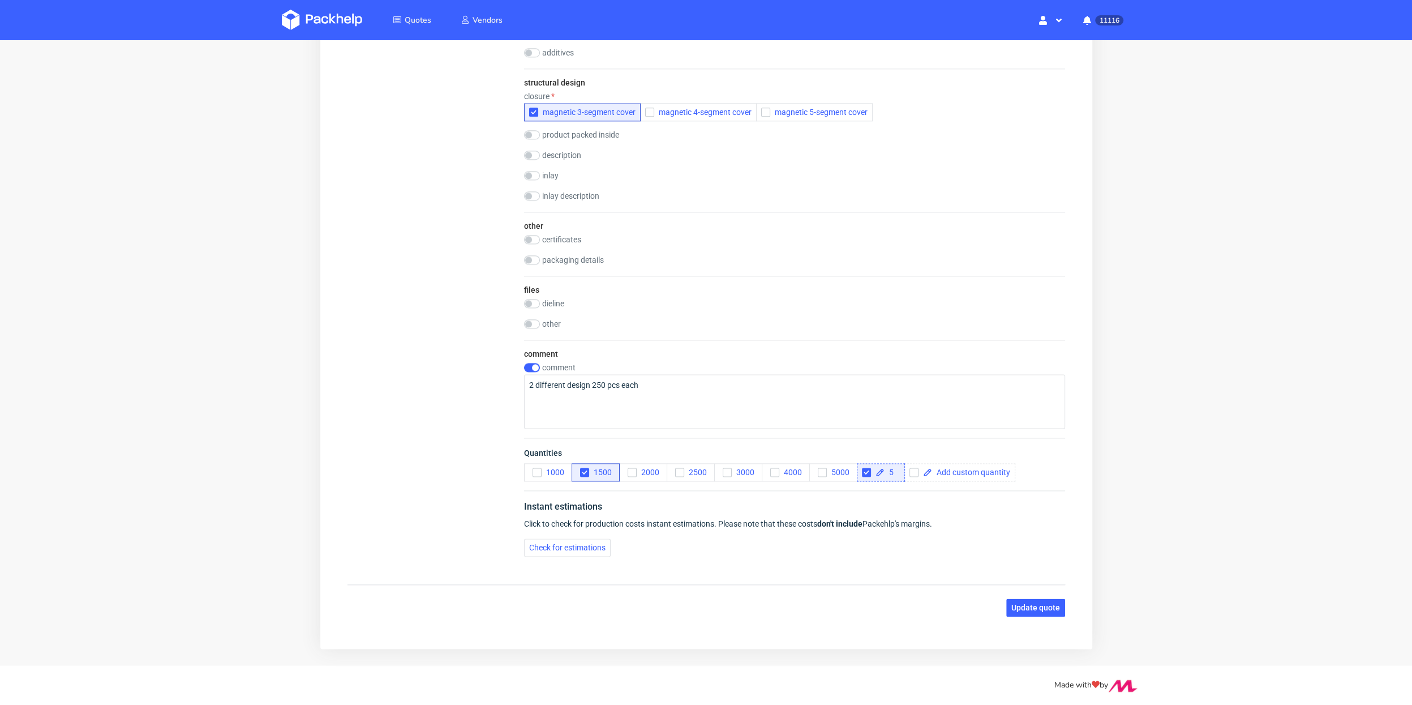
scroll to position [0, 0]
click at [582, 477] on button "1500" at bounding box center [595, 472] width 48 height 18
checkbox input "true"
click at [677, 538] on div "Check for estimations" at bounding box center [794, 547] width 541 height 18
click at [1025, 608] on span "Update quote" at bounding box center [1035, 607] width 49 height 8
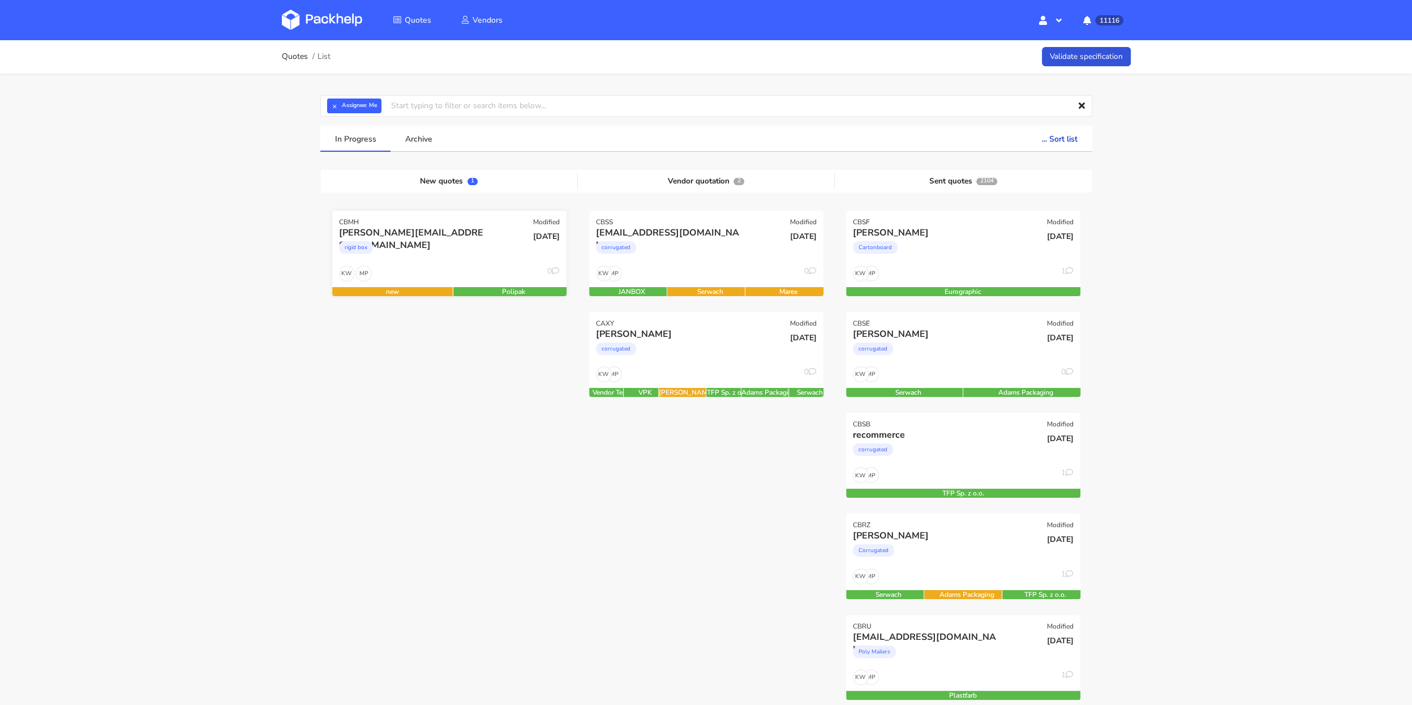
click at [434, 245] on div "rigid box" at bounding box center [414, 250] width 150 height 23
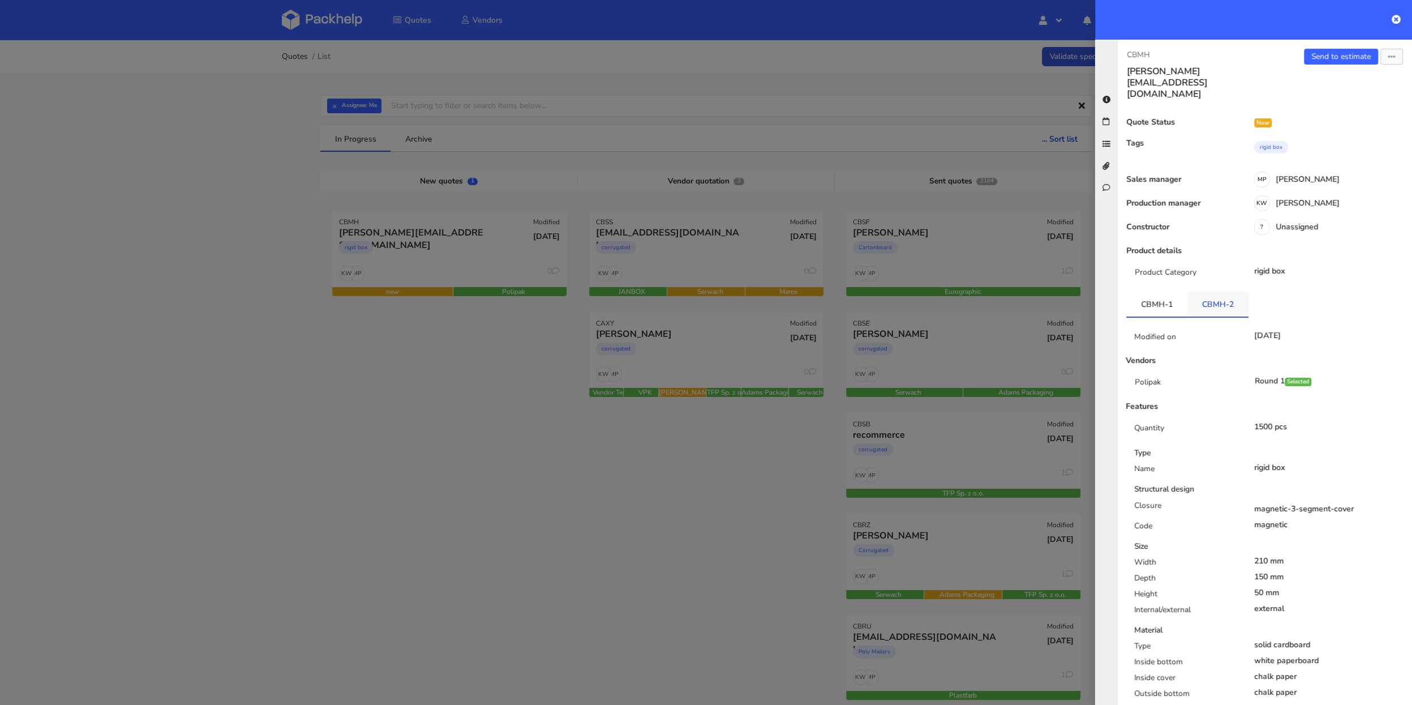
click at [1207, 292] on link "CBMH-2" at bounding box center [1218, 304] width 61 height 25
click at [1389, 53] on icon "button" at bounding box center [1392, 57] width 8 height 8
click at [1348, 94] on link "Edit quote" at bounding box center [1355, 100] width 100 height 19
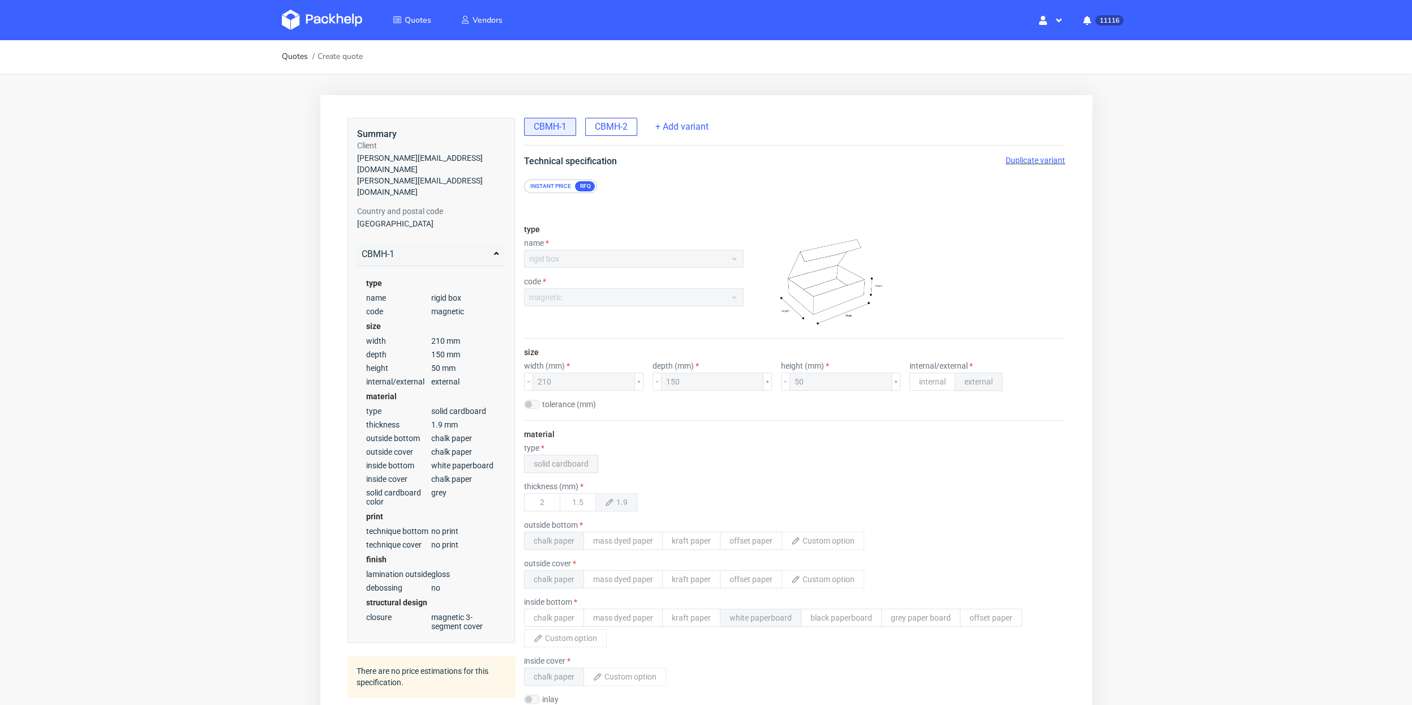
click at [609, 123] on span "CBMH-2" at bounding box center [610, 127] width 33 height 12
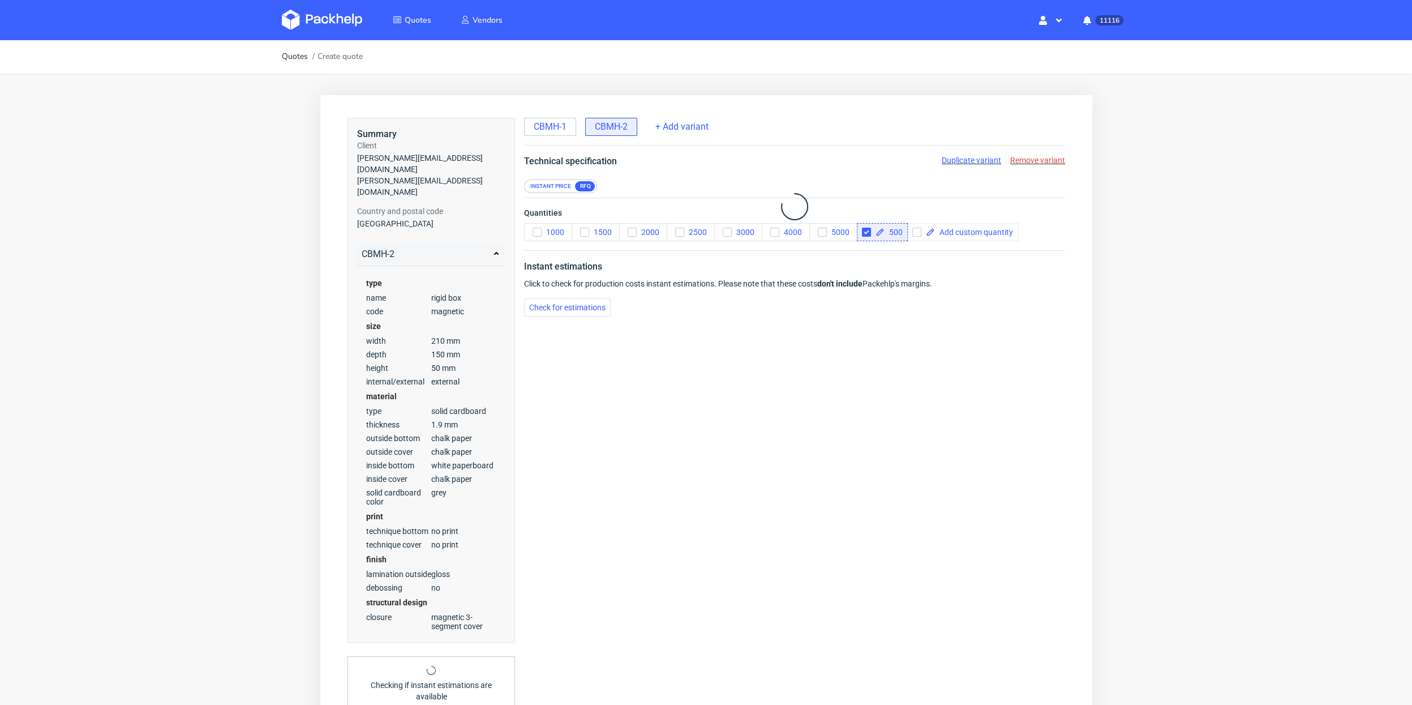
click at [609, 123] on span "CBMH-2" at bounding box center [610, 127] width 33 height 12
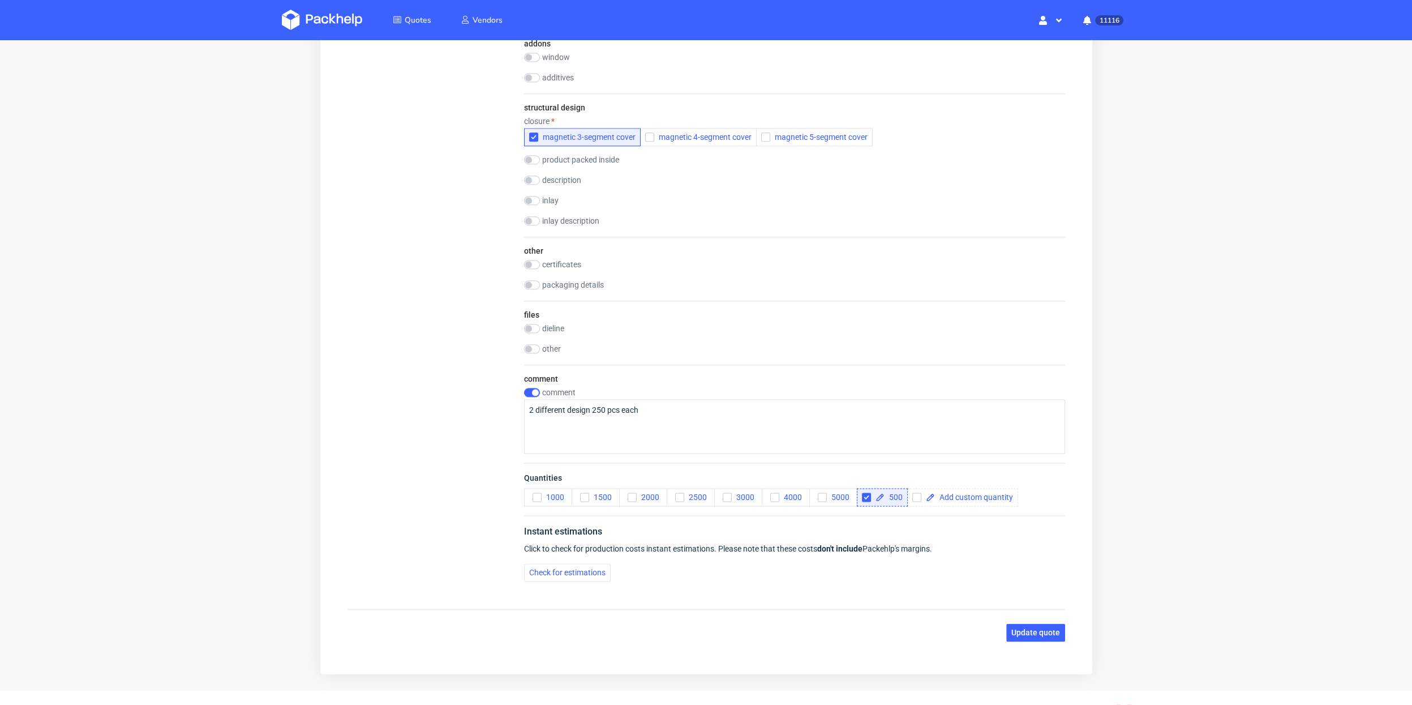
scroll to position [1380, 0]
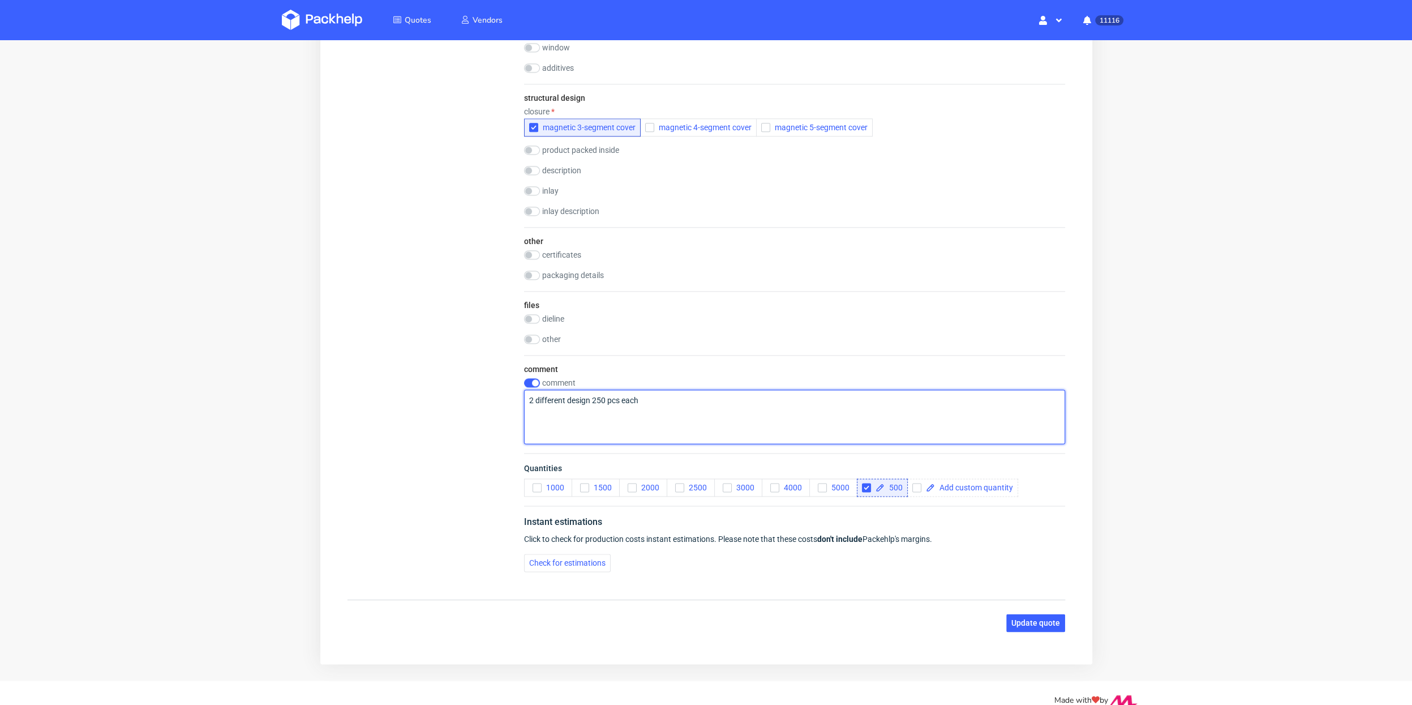
click at [657, 392] on textarea "2 different design 250 pcs each" at bounding box center [794, 416] width 541 height 54
drag, startPoint x: 657, startPoint y: 392, endPoint x: 427, endPoint y: 389, distance: 229.8
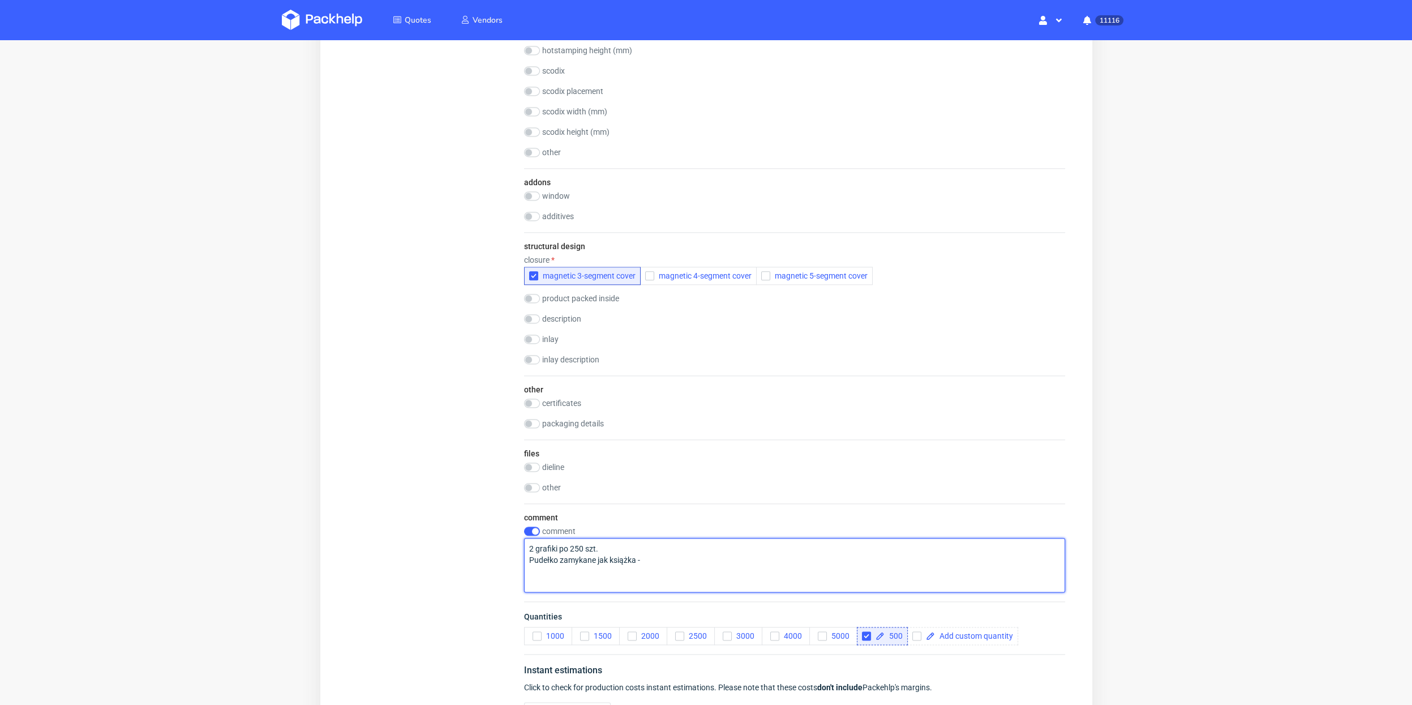
scroll to position [1232, 0]
type textarea "2 grafiki po 250 szt. Pudełko zamykane jak książka -"
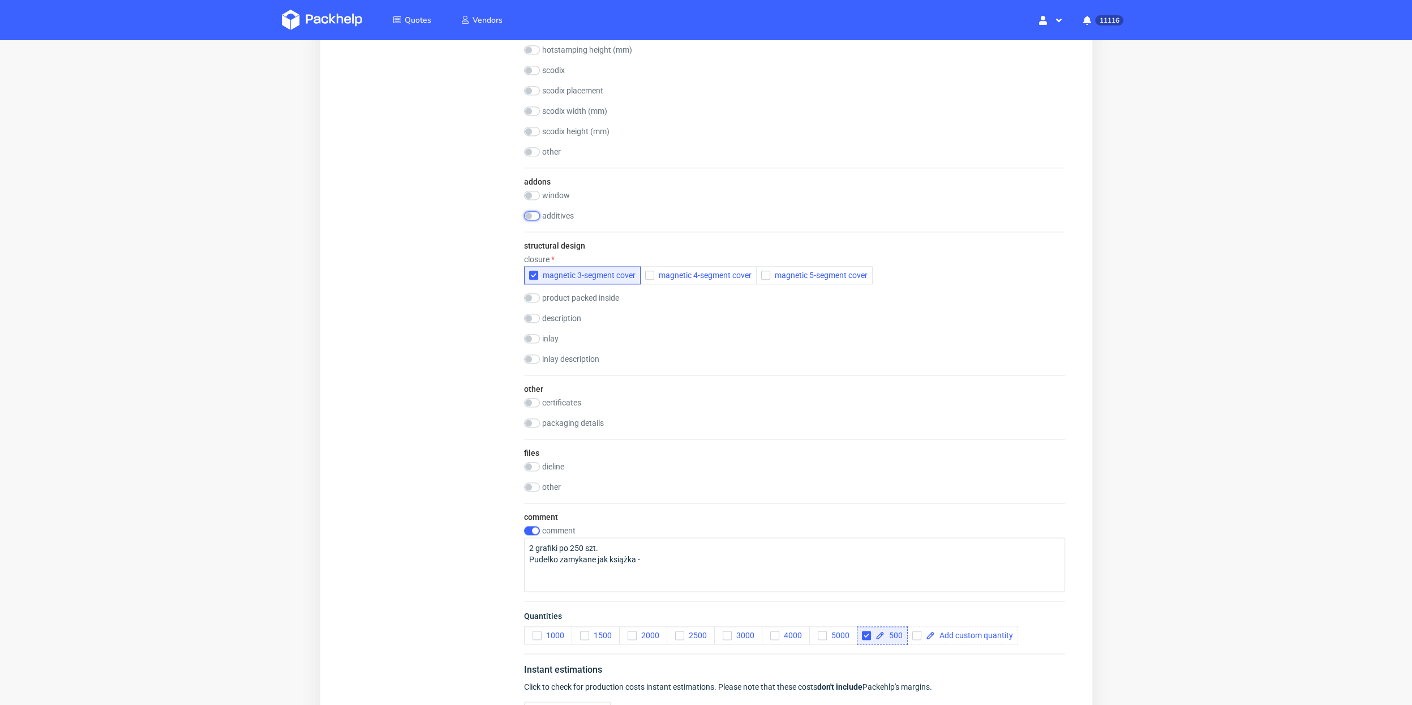
click at [533, 215] on input "checkbox" at bounding box center [532, 215] width 16 height 9
checkbox input "true"
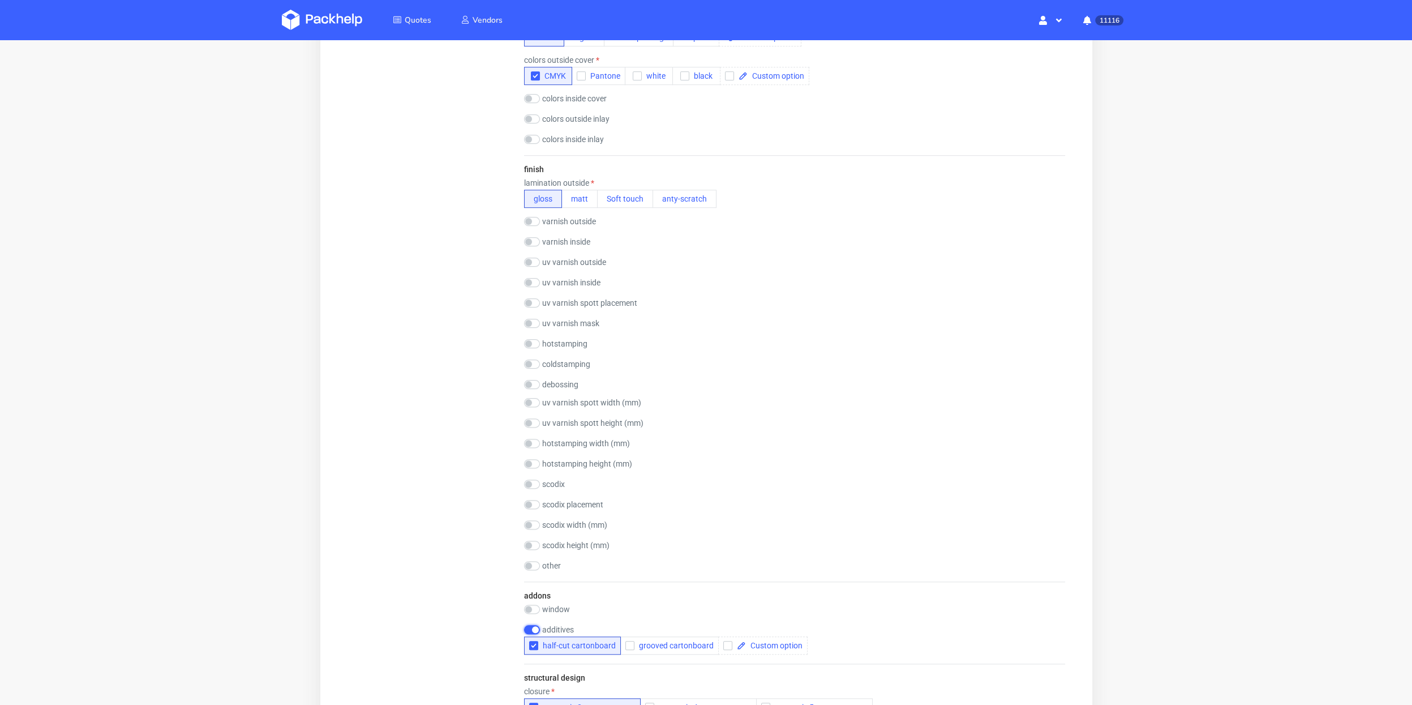
scroll to position [918, 0]
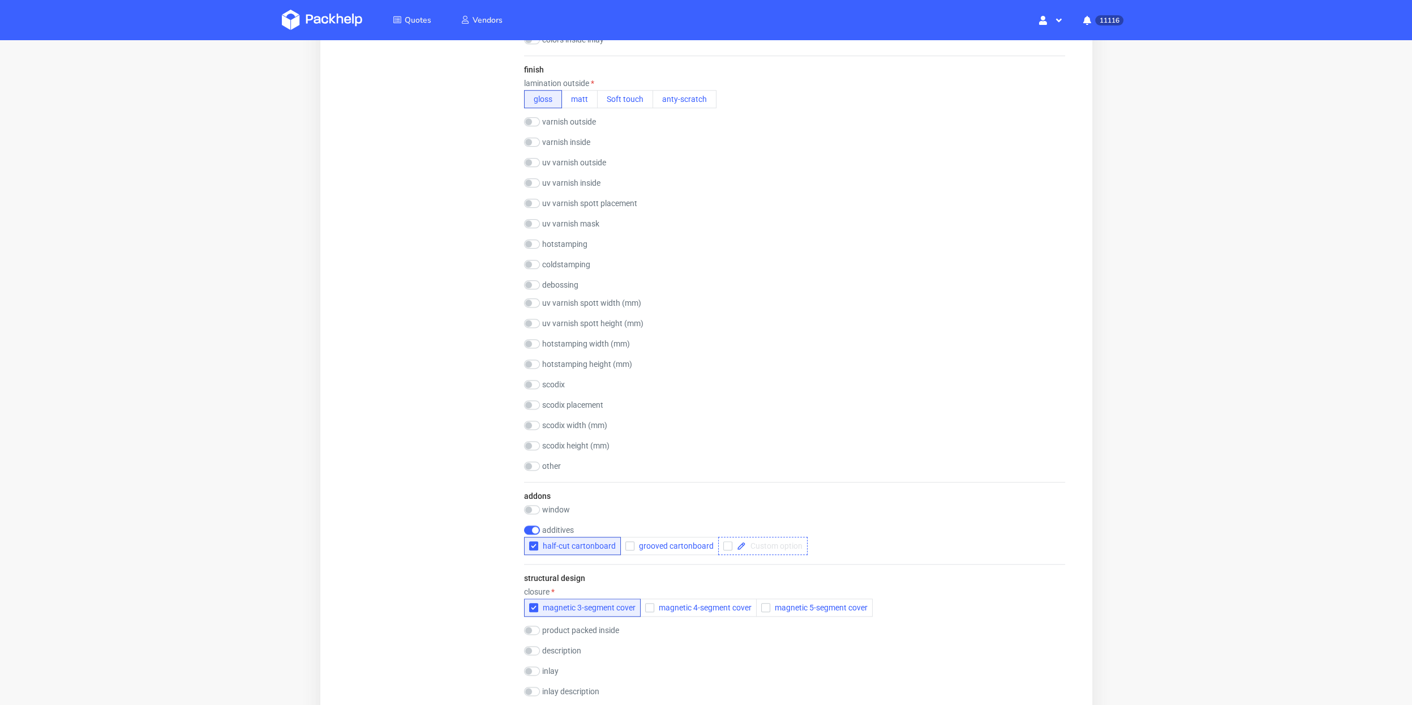
click at [755, 542] on span at bounding box center [773, 546] width 57 height 8
click at [725, 546] on div at bounding box center [762, 546] width 89 height 18
click at [745, 546] on div at bounding box center [762, 546] width 89 height 18
click at [723, 541] on input "checkbox" at bounding box center [727, 545] width 9 height 9
checkbox input "true"
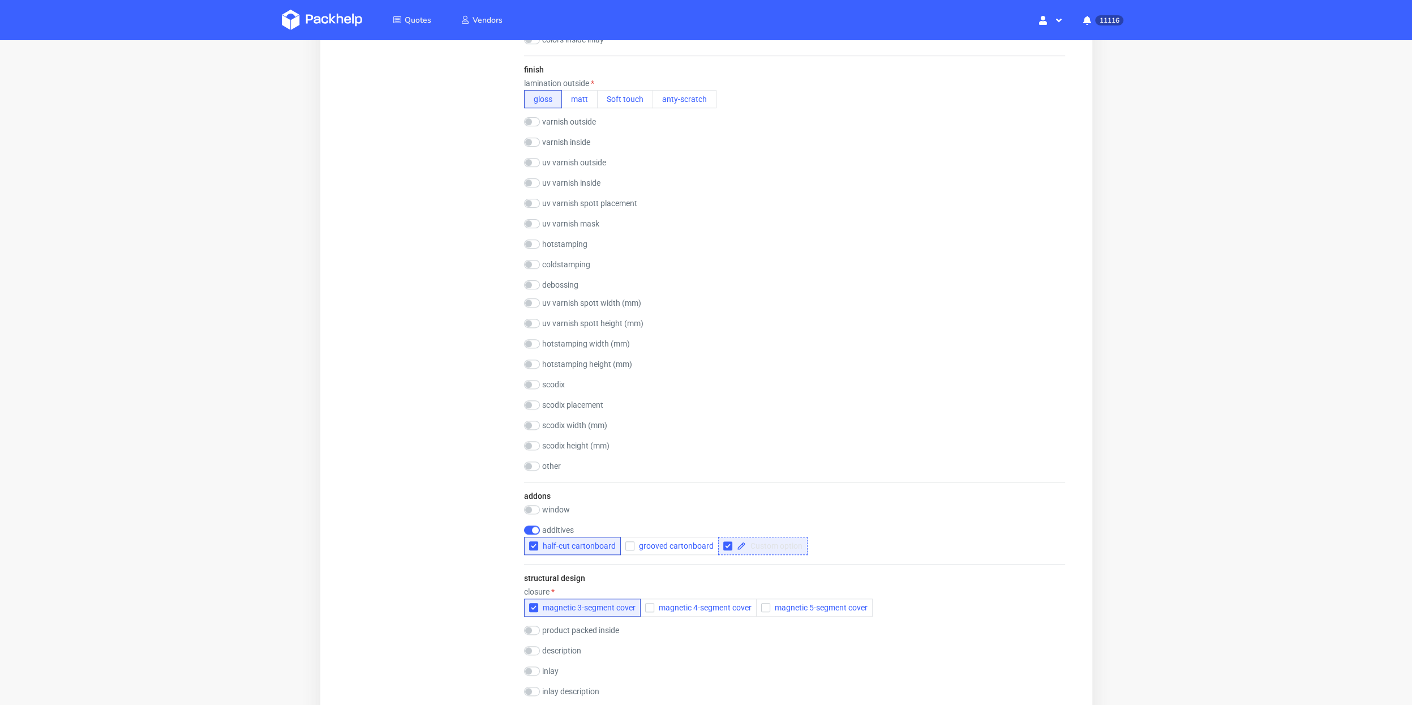
click at [753, 542] on span at bounding box center [773, 546] width 57 height 8
checkbox input "true"
click at [532, 542] on icon "button" at bounding box center [533, 546] width 8 height 8
click at [699, 659] on div "structural design closure magnetic 3-segment cover magnetic 4-segment cover mag…" at bounding box center [794, 635] width 541 height 143
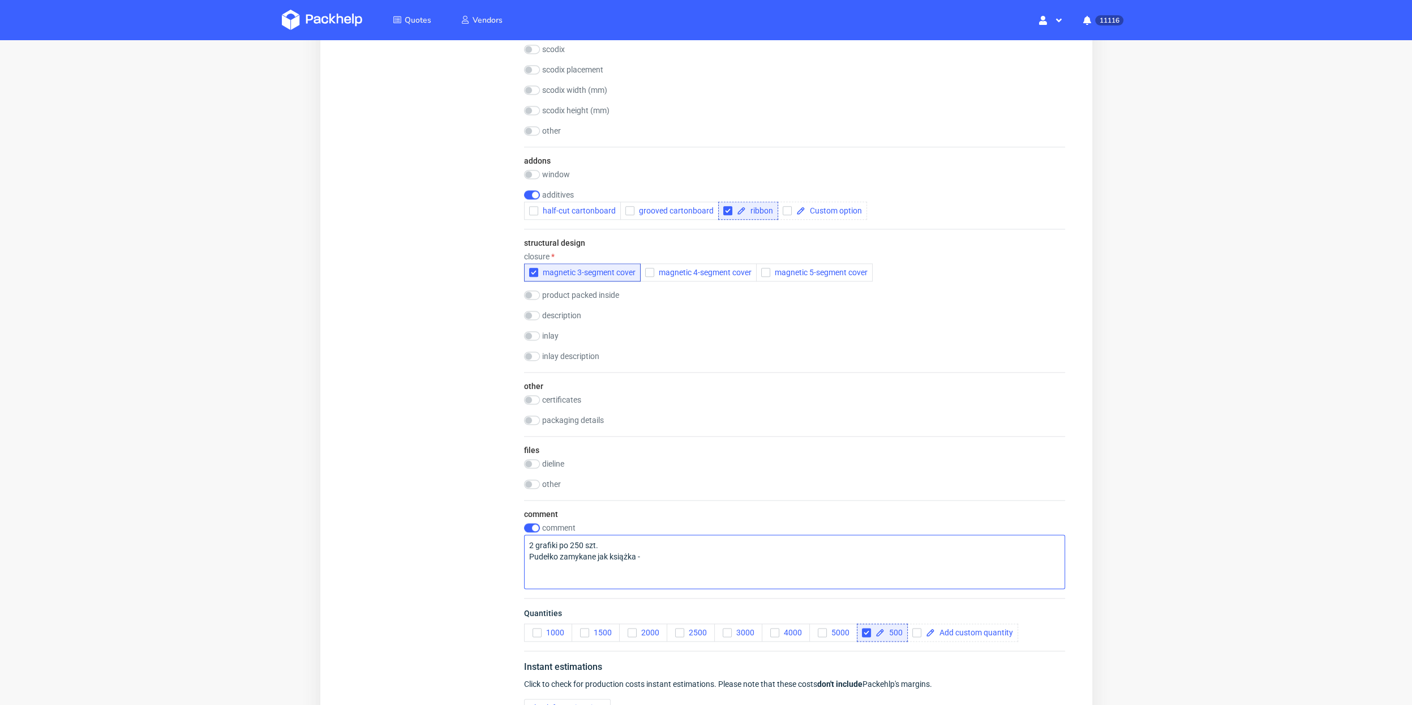
scroll to position [1273, 0]
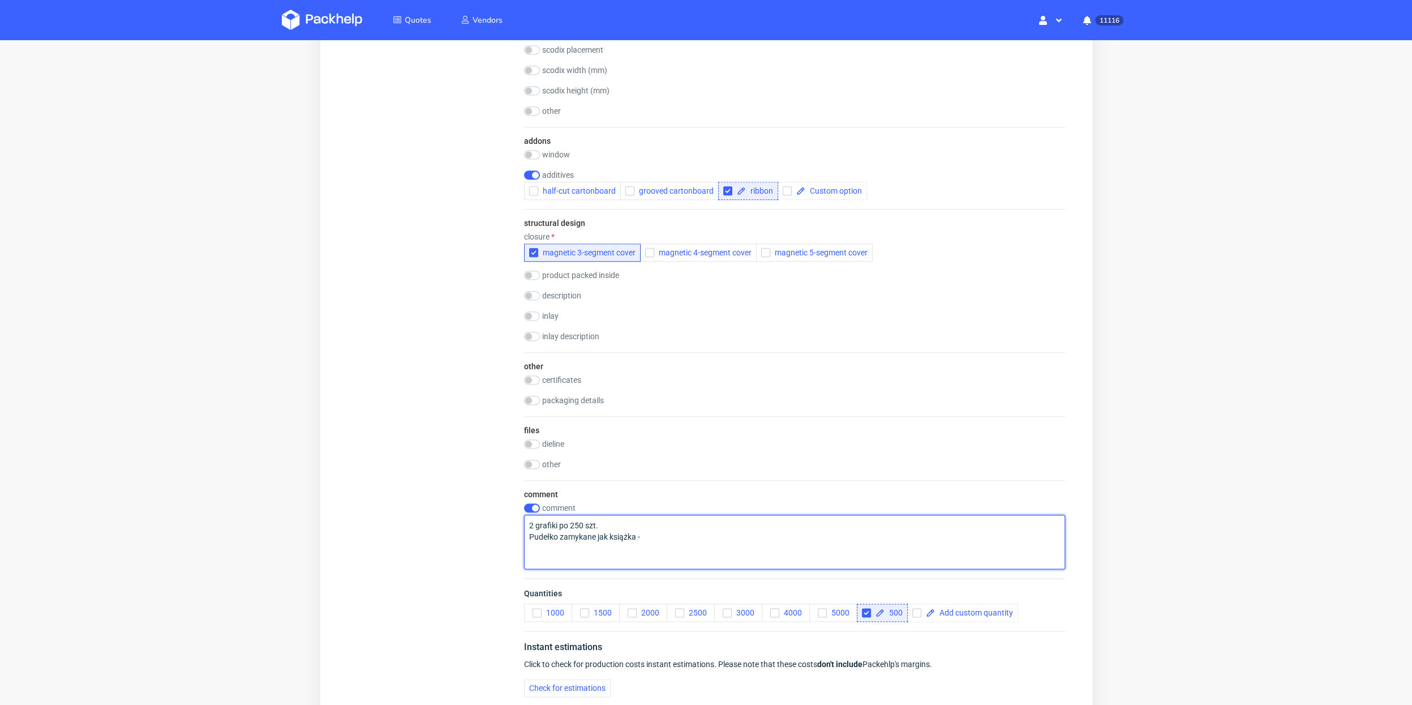
click at [655, 535] on textarea "2 grafiki po 250 szt. Pudełko zamykane jak książka -" at bounding box center [794, 542] width 541 height 54
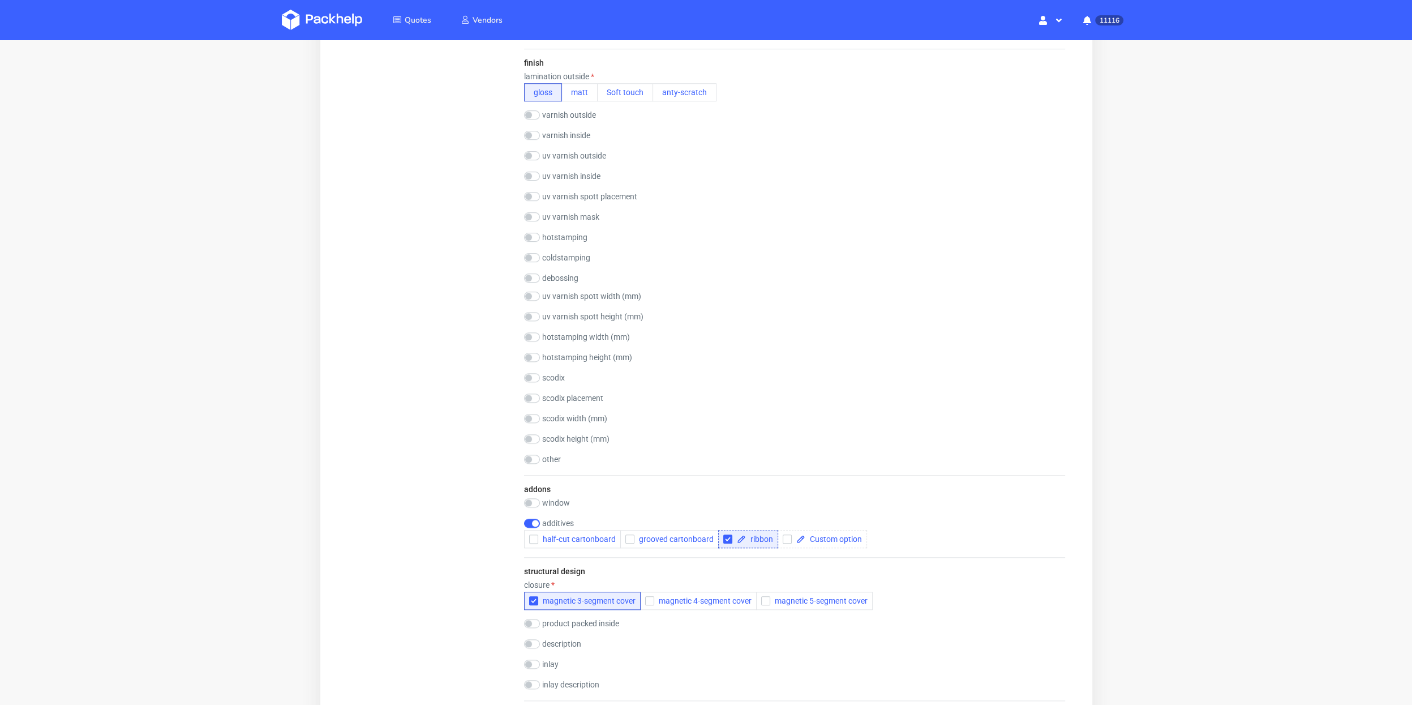
scroll to position [922, 0]
type textarea "2 grafiki po 250 szt. Pudełko zamykane jak książka - bez magnesów, dodatkowo bę…"
click at [534, 232] on div "finish lamination outside gloss matt Soft touch anty-scratch varnish outside gl…" at bounding box center [794, 265] width 541 height 426
click at [533, 235] on input "checkbox" at bounding box center [532, 239] width 16 height 9
checkbox input "true"
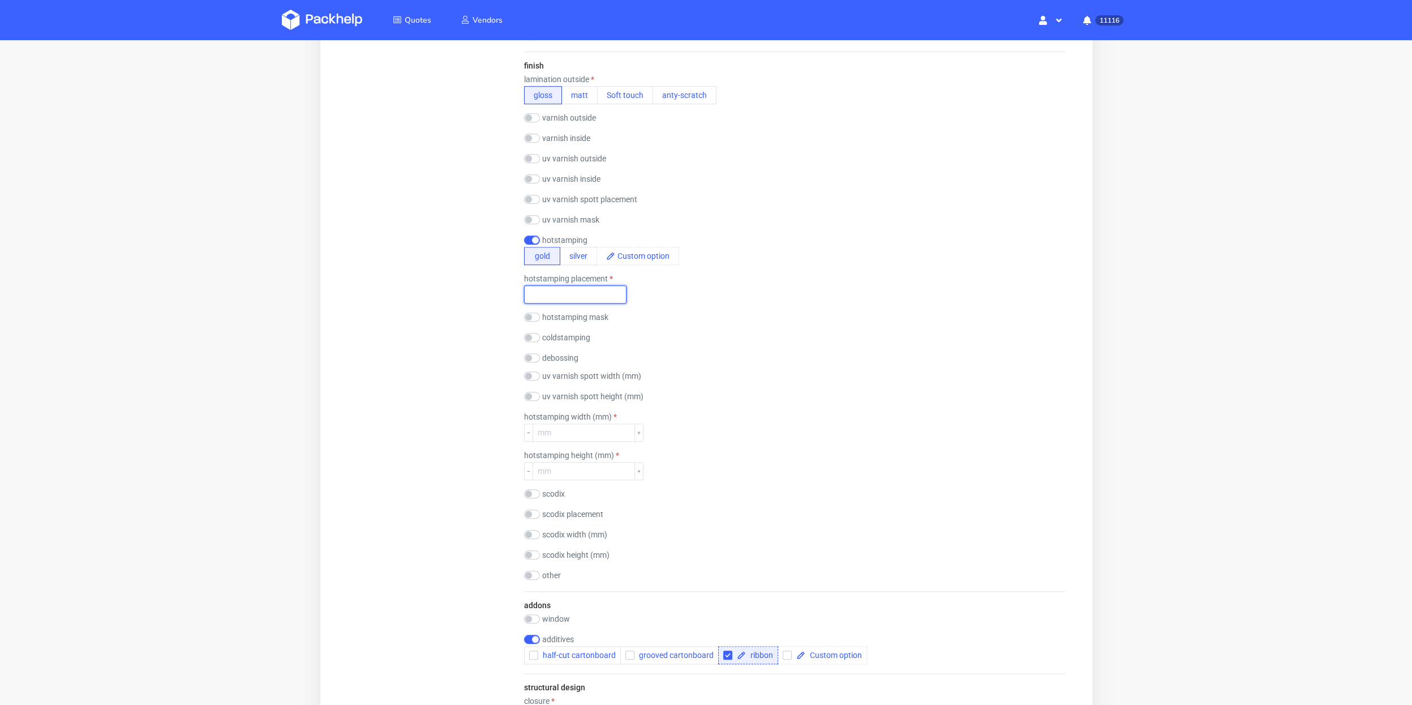
click at [553, 295] on input "text" at bounding box center [575, 294] width 102 height 18
click at [675, 322] on div "hotstamping mask drop" at bounding box center [794, 317] width 541 height 11
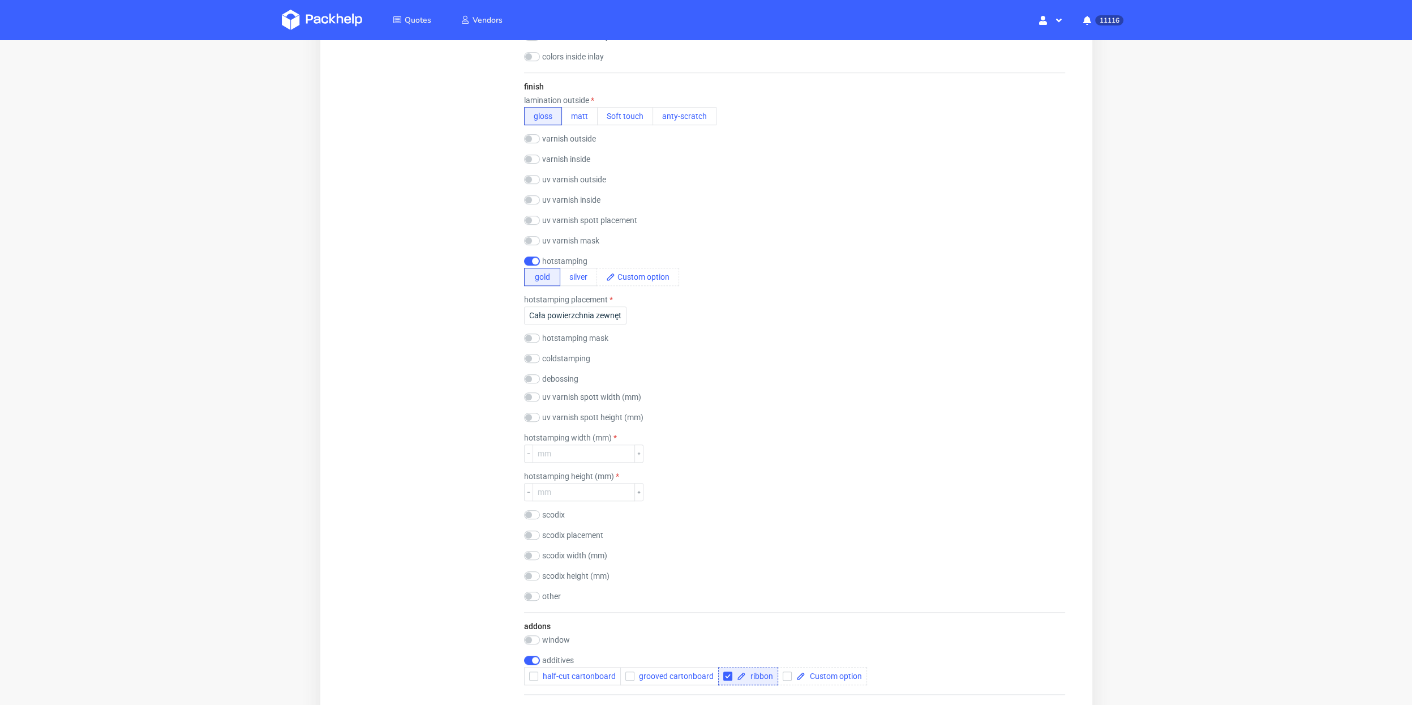
scroll to position [899, 0]
click at [581, 319] on input "Cała powierzchnia zewnętrznej strony okładki" at bounding box center [575, 317] width 102 height 18
click at [589, 316] on input "Cała powierzchnia zewnętrznej strony okładki" at bounding box center [575, 317] width 102 height 18
drag, startPoint x: 594, startPoint y: 315, endPoint x: 693, endPoint y: 315, distance: 98.5
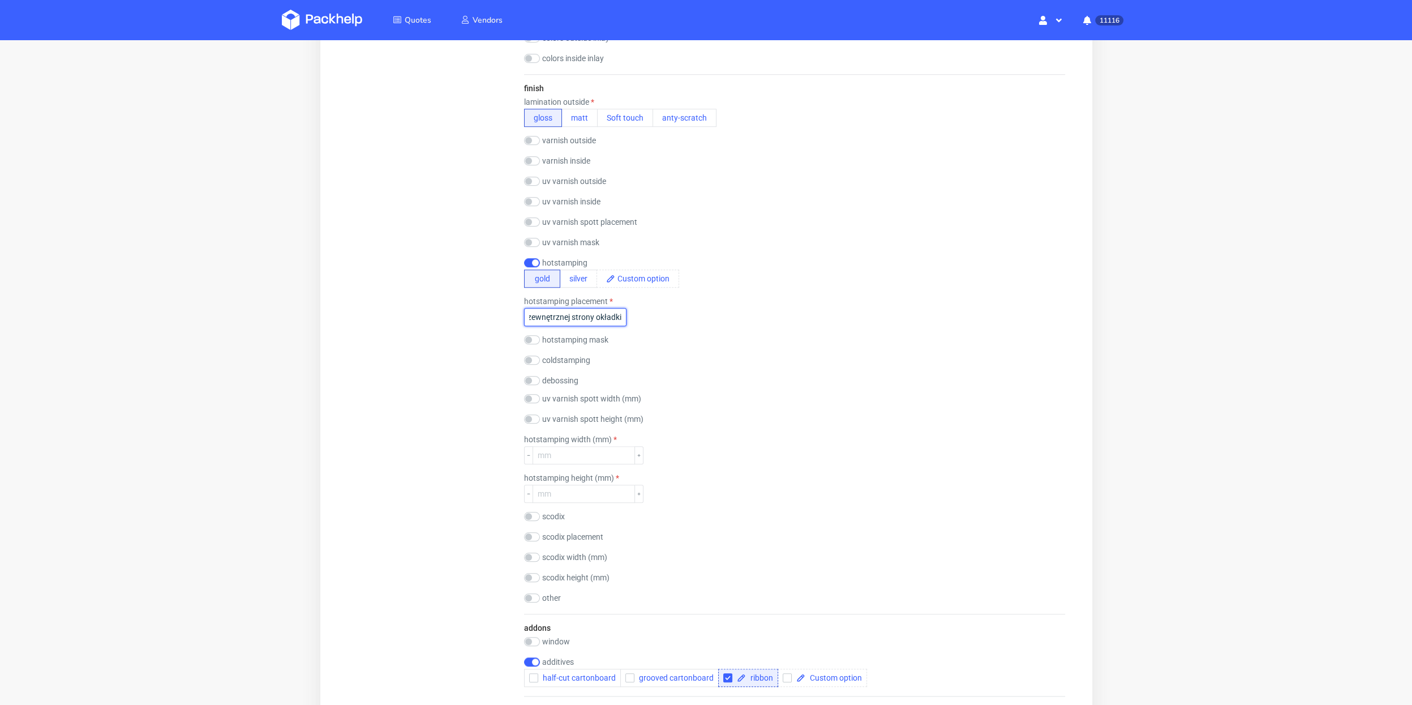
click at [692, 315] on div "hotstamping placement Cała powierzchnia zewnętrznej strony okładki" at bounding box center [794, 311] width 541 height 29
type input "Cała powierzchnia na topie okładki"
click at [808, 472] on div "finish lamination outside gloss matt Soft touch anty-scratch varnish outside gl…" at bounding box center [794, 343] width 541 height 539
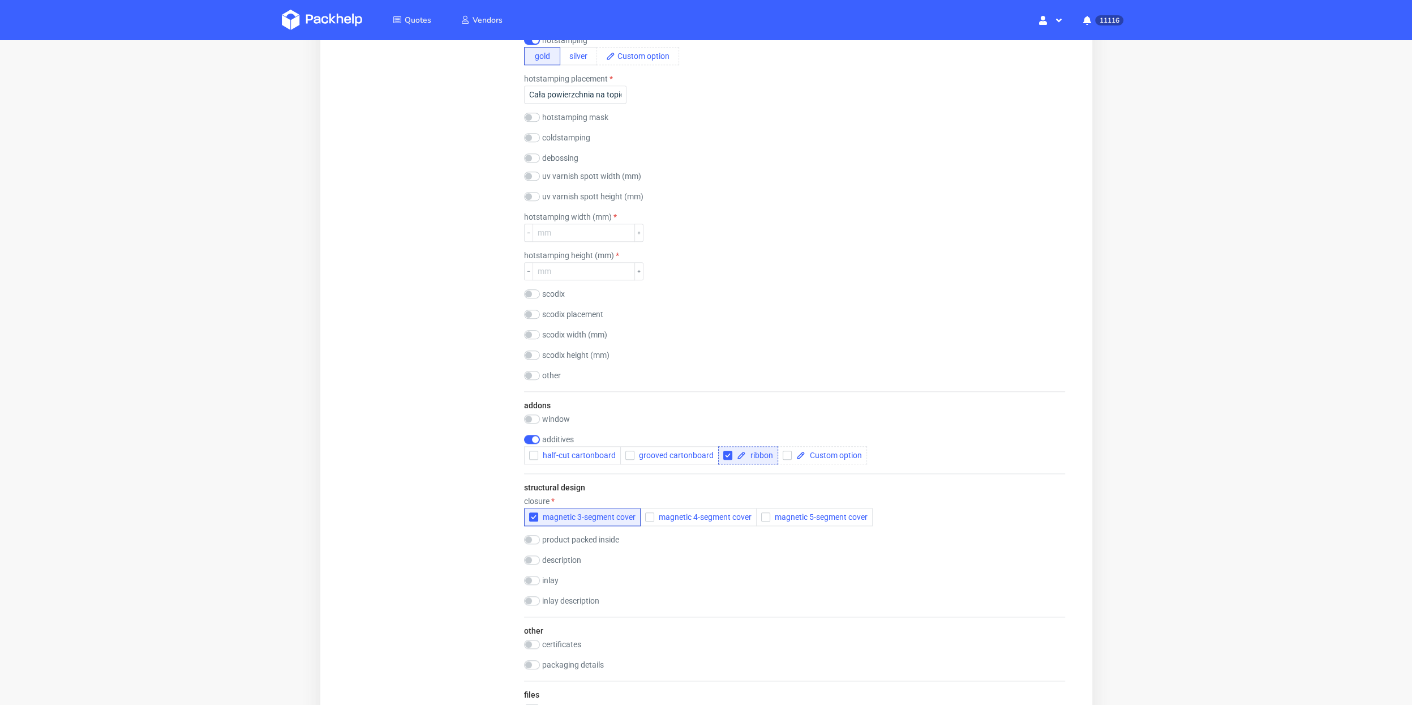
scroll to position [1527, 0]
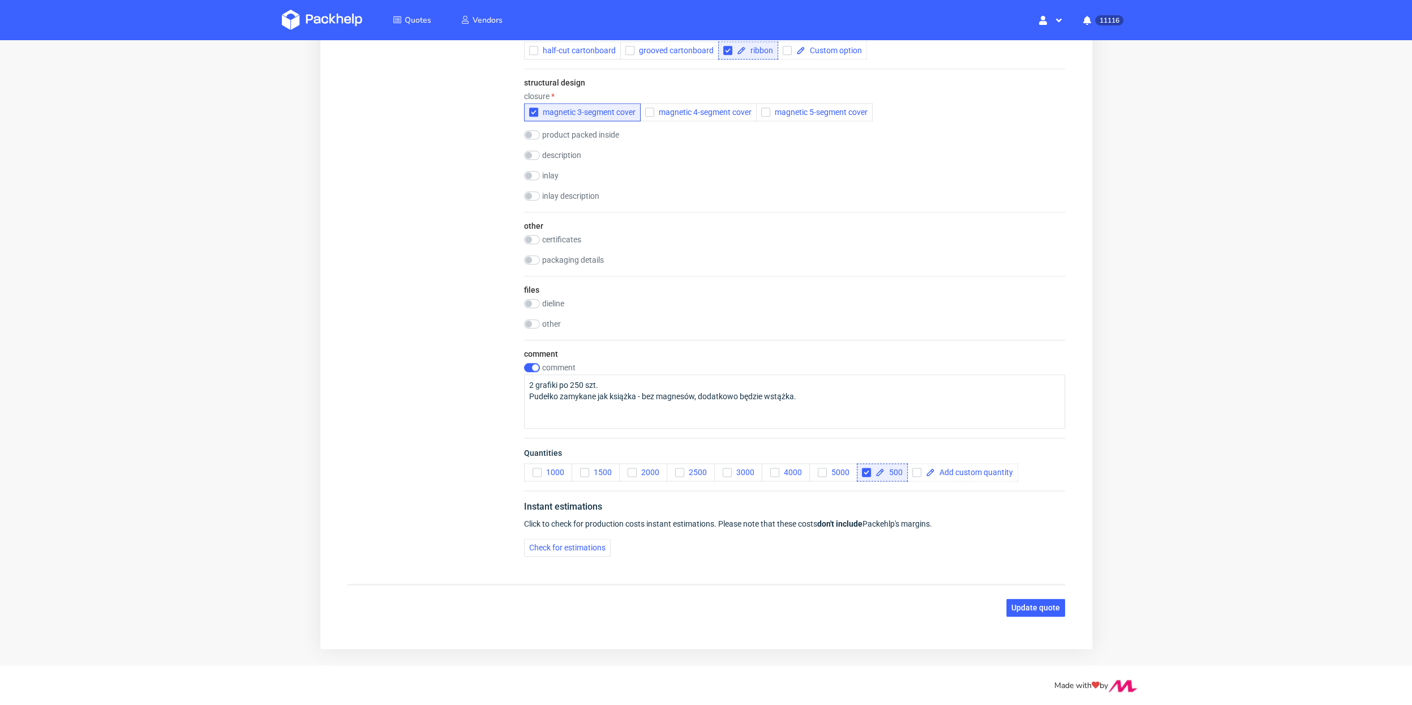
click at [1023, 598] on button "Update quote" at bounding box center [1035, 607] width 59 height 18
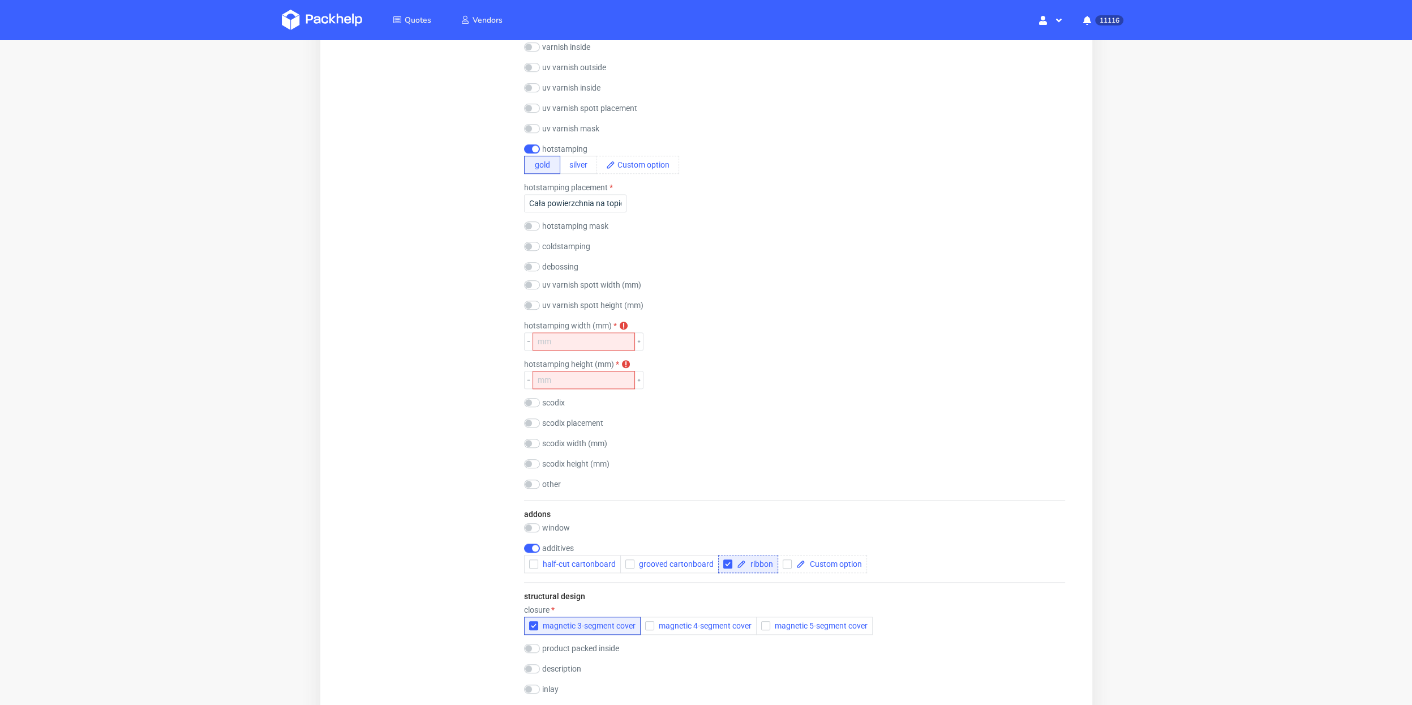
scroll to position [1013, 0]
click at [551, 337] on input "number" at bounding box center [583, 342] width 102 height 18
type input "0"
click at [668, 342] on div "hotstamping width (mm) hotstamping width is required 0" at bounding box center [794, 336] width 541 height 29
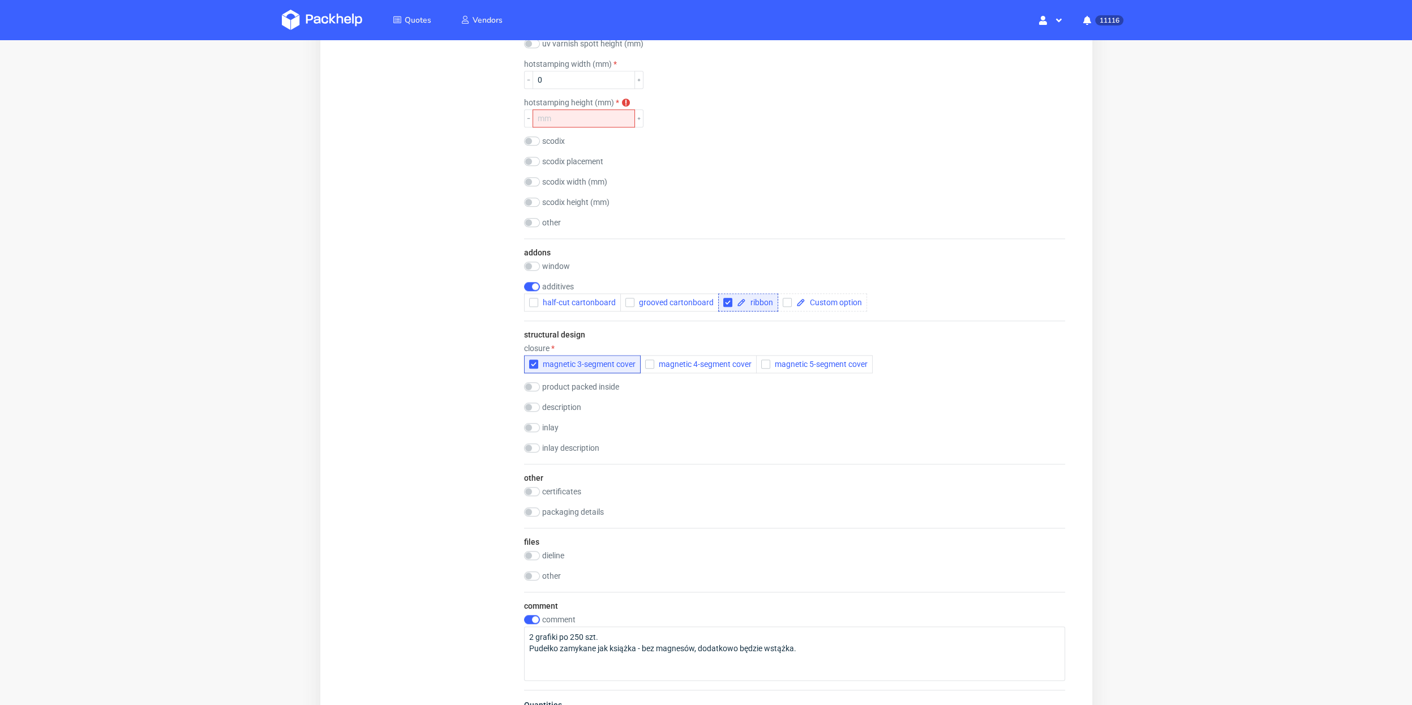
scroll to position [0, 0]
click at [551, 82] on input "0" at bounding box center [583, 80] width 102 height 18
type input "210"
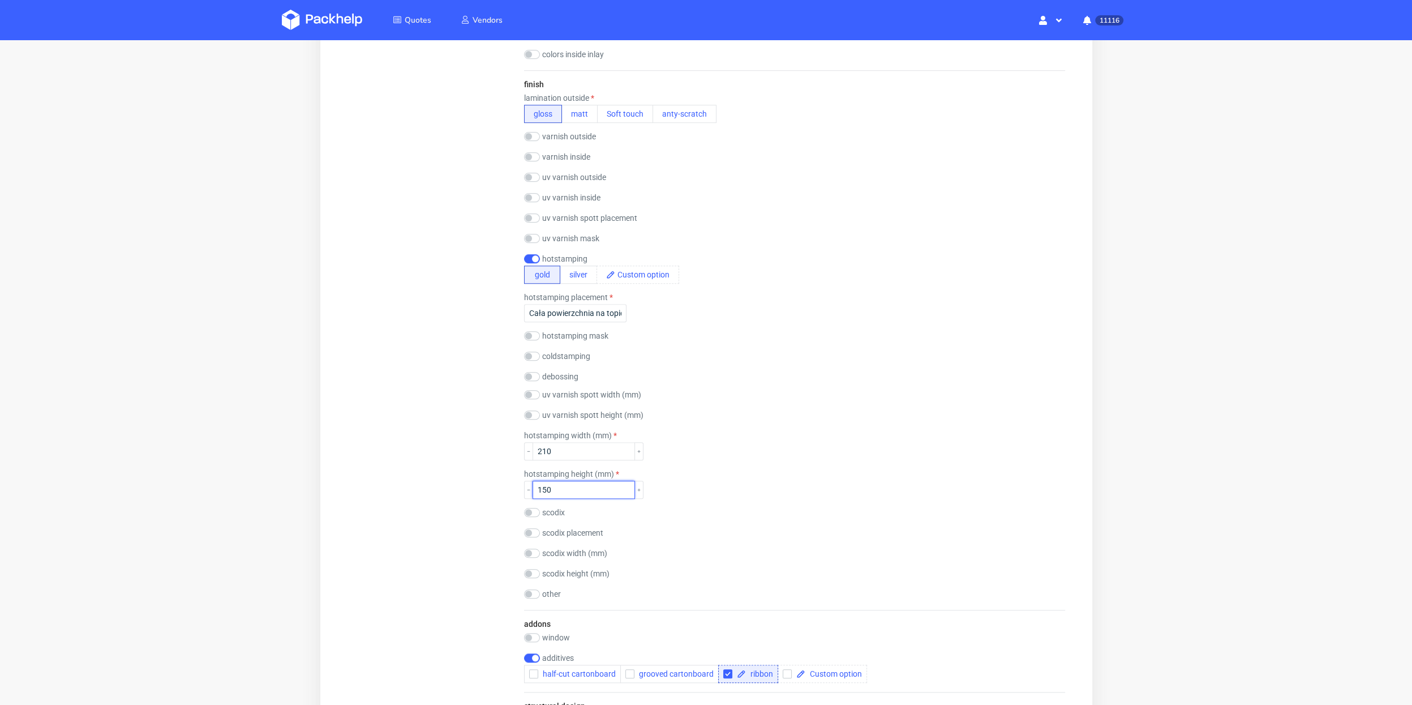
scroll to position [1527, 0]
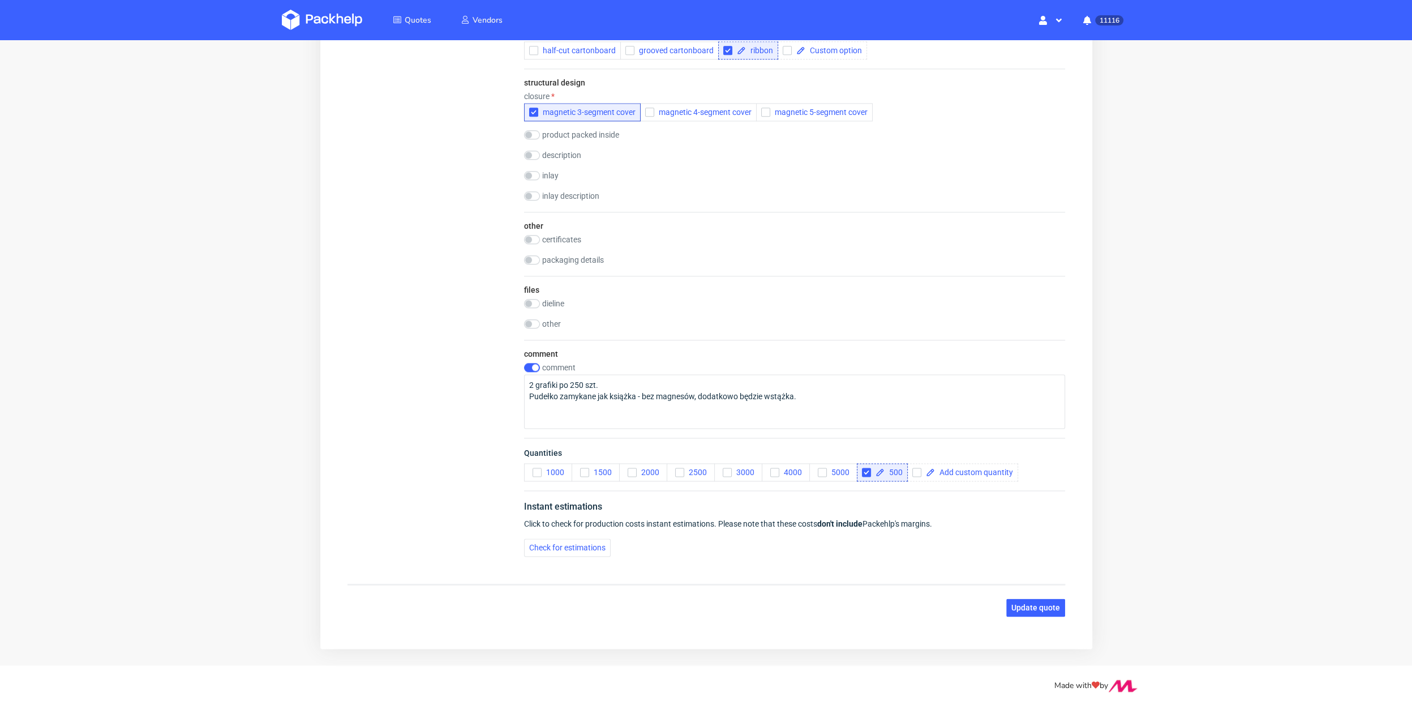
type input "150"
click at [1018, 598] on button "Update quote" at bounding box center [1035, 607] width 59 height 18
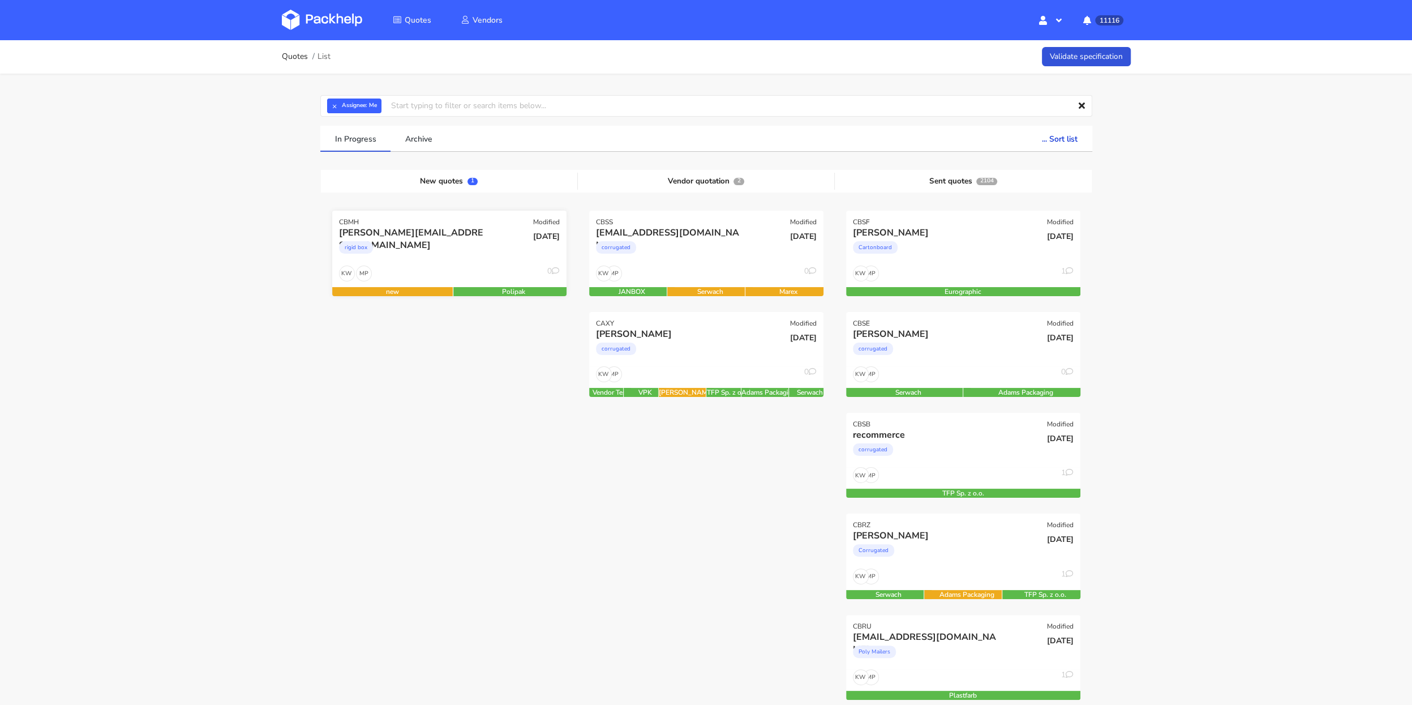
click at [448, 255] on div "rigid box" at bounding box center [414, 250] width 150 height 23
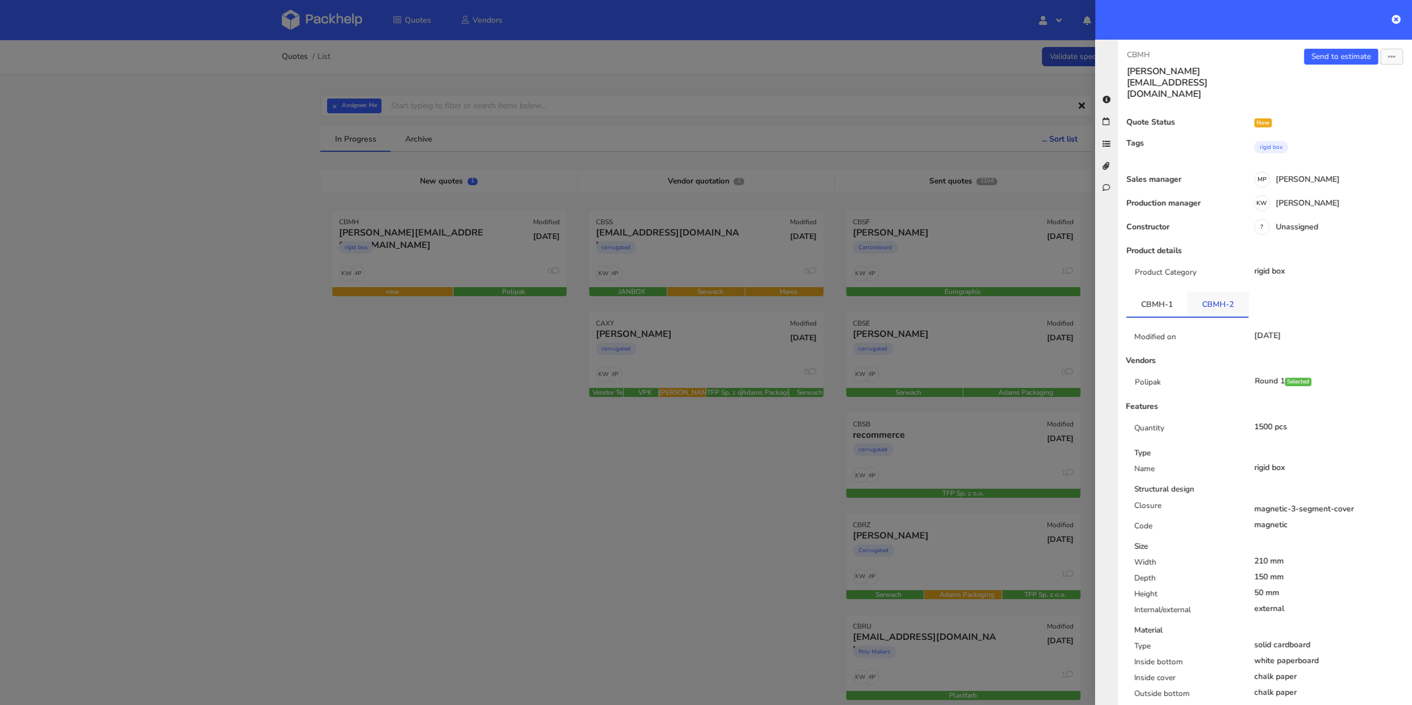
click at [1200, 292] on link "CBMH-2" at bounding box center [1218, 304] width 61 height 25
click at [1338, 57] on link "Send to estimate" at bounding box center [1341, 57] width 74 height 16
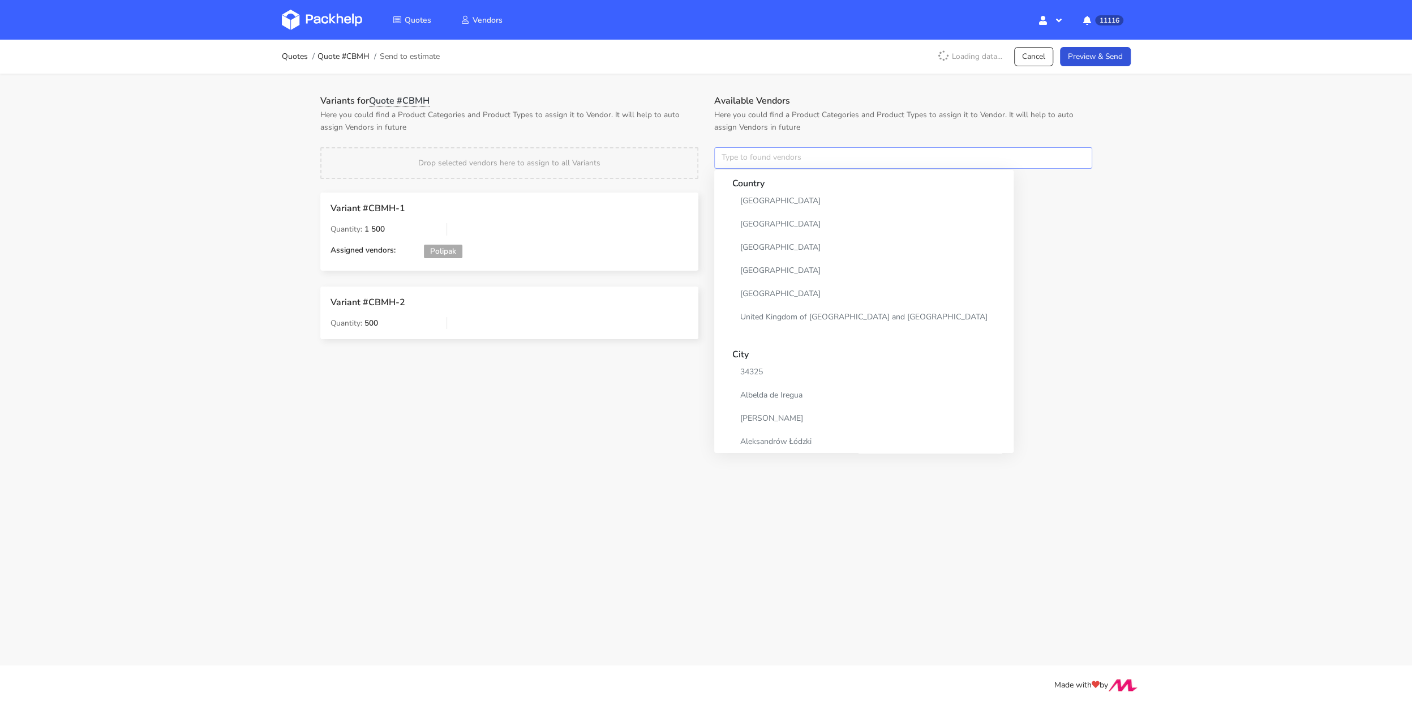
click at [745, 165] on input "text" at bounding box center [903, 158] width 378 height 22
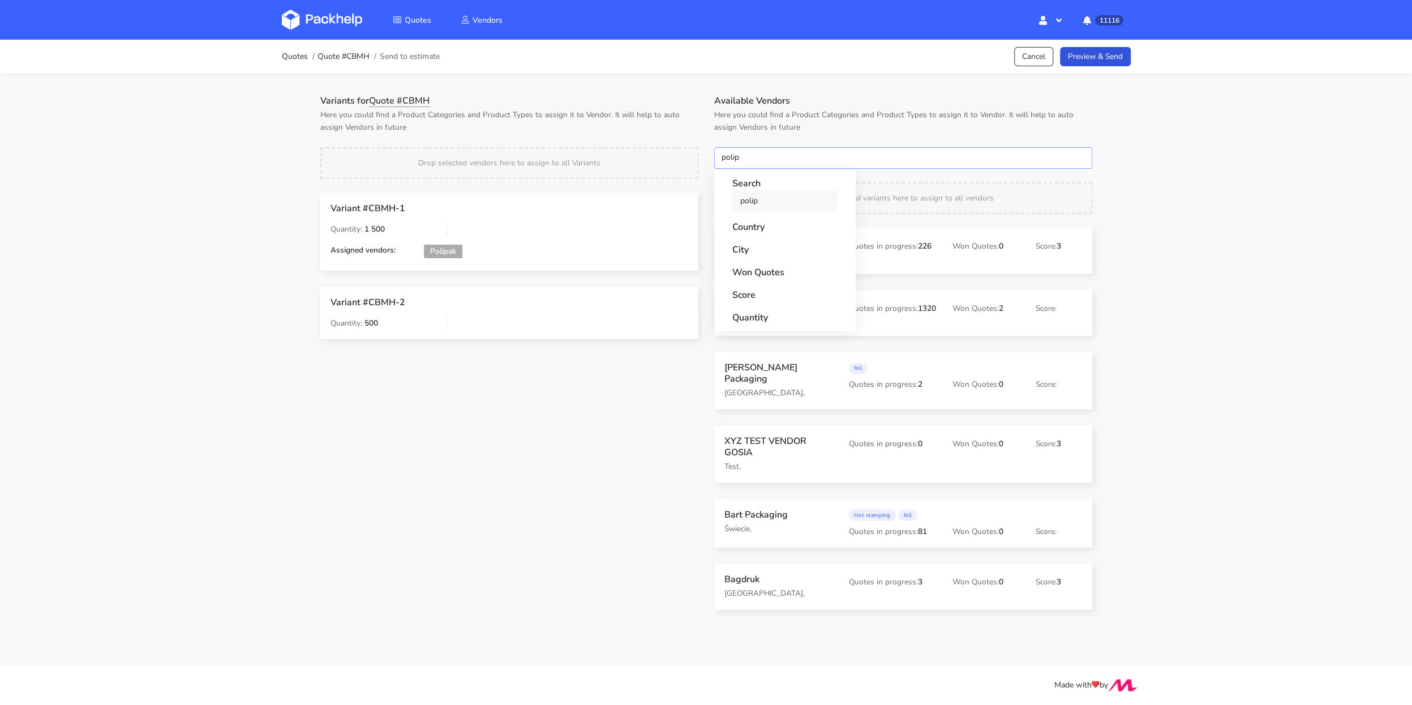
type input "polip"
click at [756, 206] on link "polip" at bounding box center [784, 200] width 105 height 21
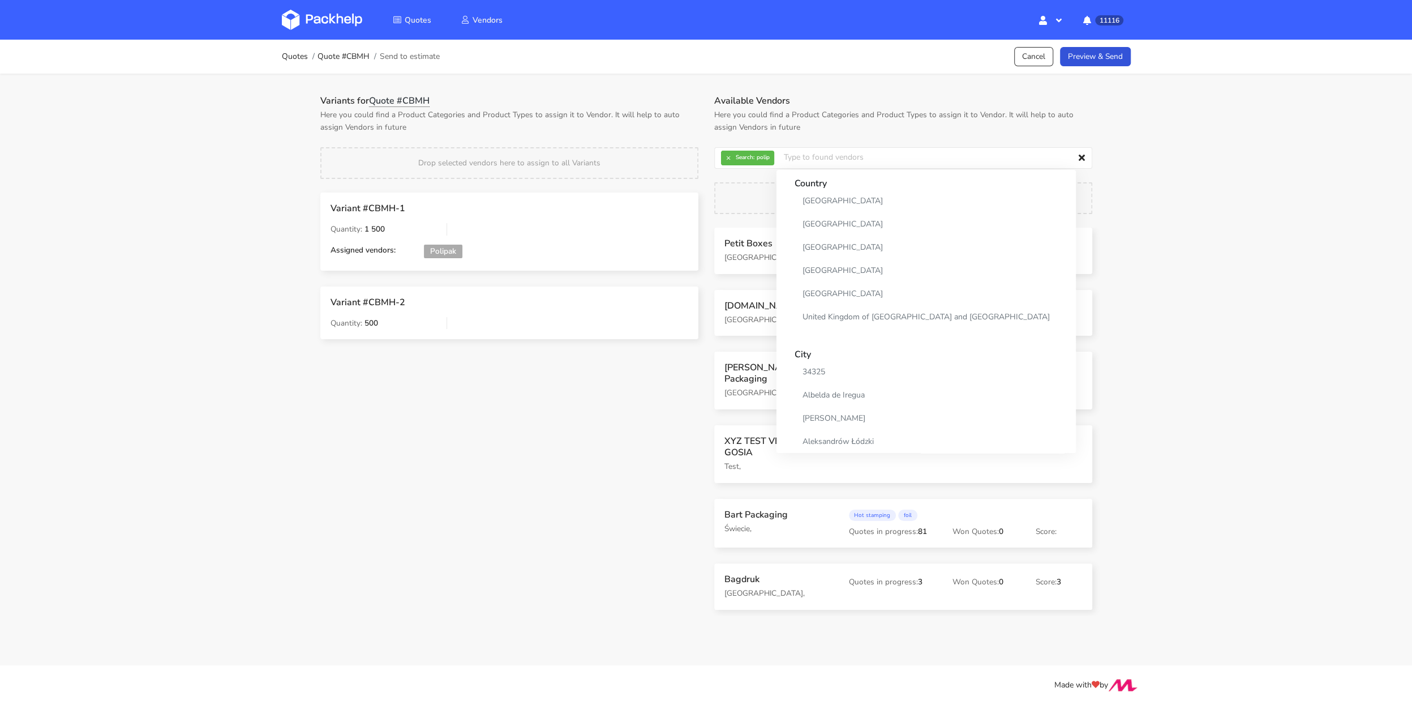
click at [690, 144] on div "Variants for Quote #CBMH Here you could find a Product Categories and Product T…" at bounding box center [509, 225] width 394 height 260
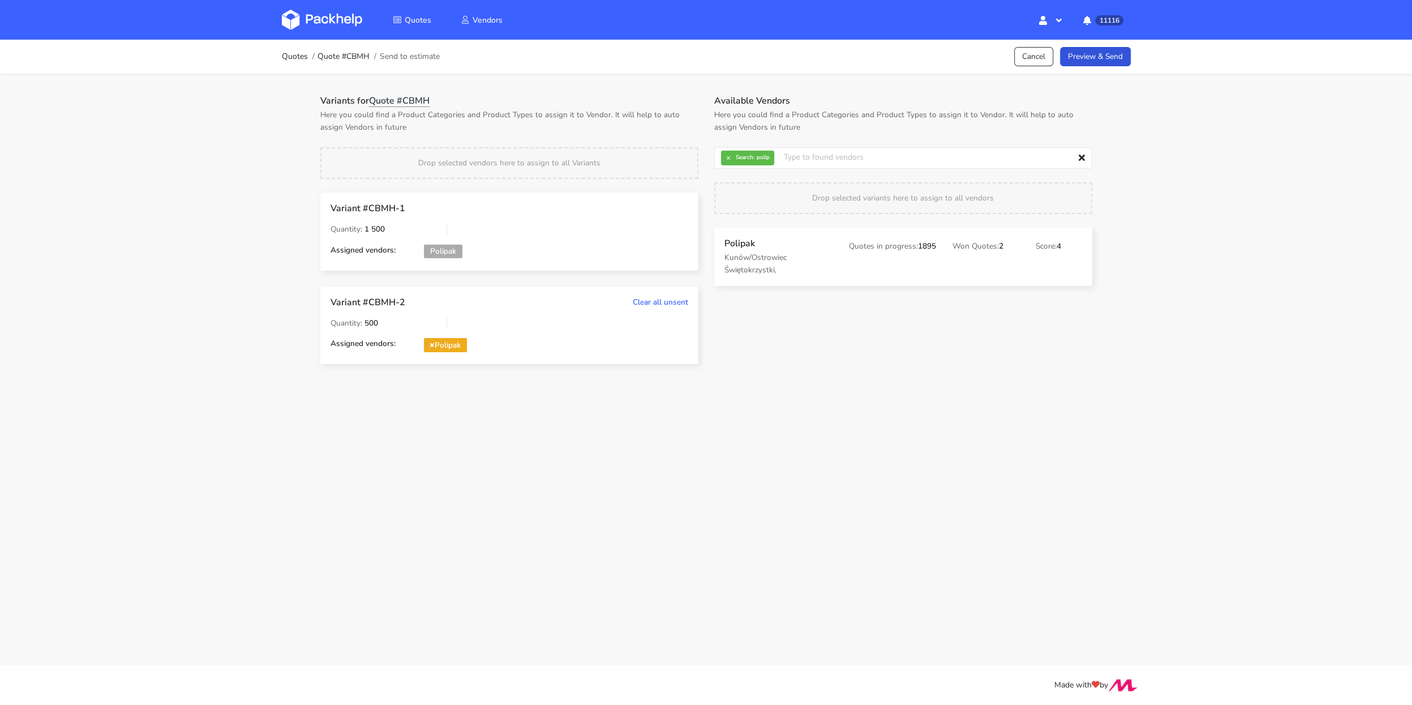
click at [1096, 72] on div "Quotes Quote #CBMH Send to estimate Cancel Preview & Send" at bounding box center [707, 57] width 906 height 34
click at [1101, 63] on link "Preview & Send" at bounding box center [1095, 57] width 71 height 20
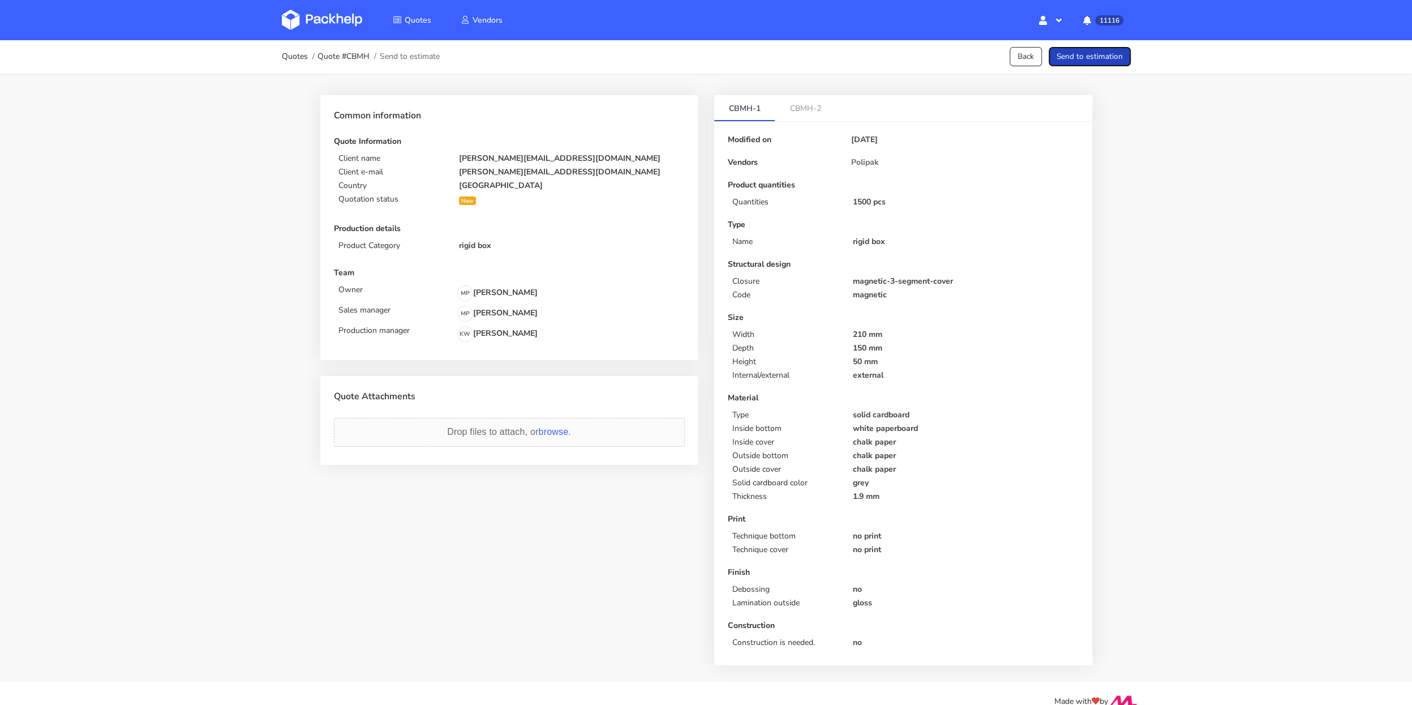
click at [1101, 63] on button "Send to estimation" at bounding box center [1090, 57] width 82 height 20
